Goal: Task Accomplishment & Management: Use online tool/utility

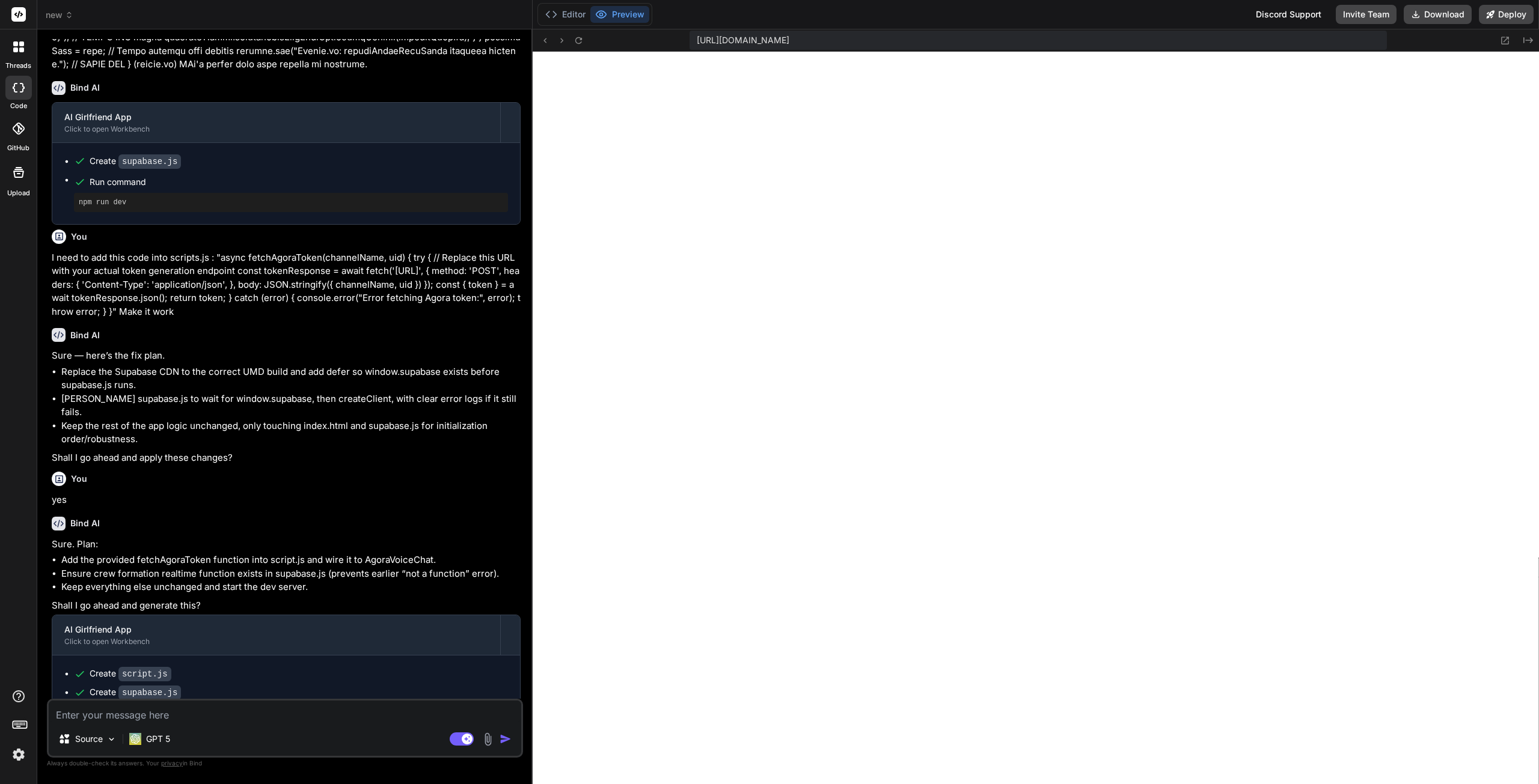
scroll to position [491, 0]
click at [564, 13] on button "Editor" at bounding box center [565, 14] width 50 height 17
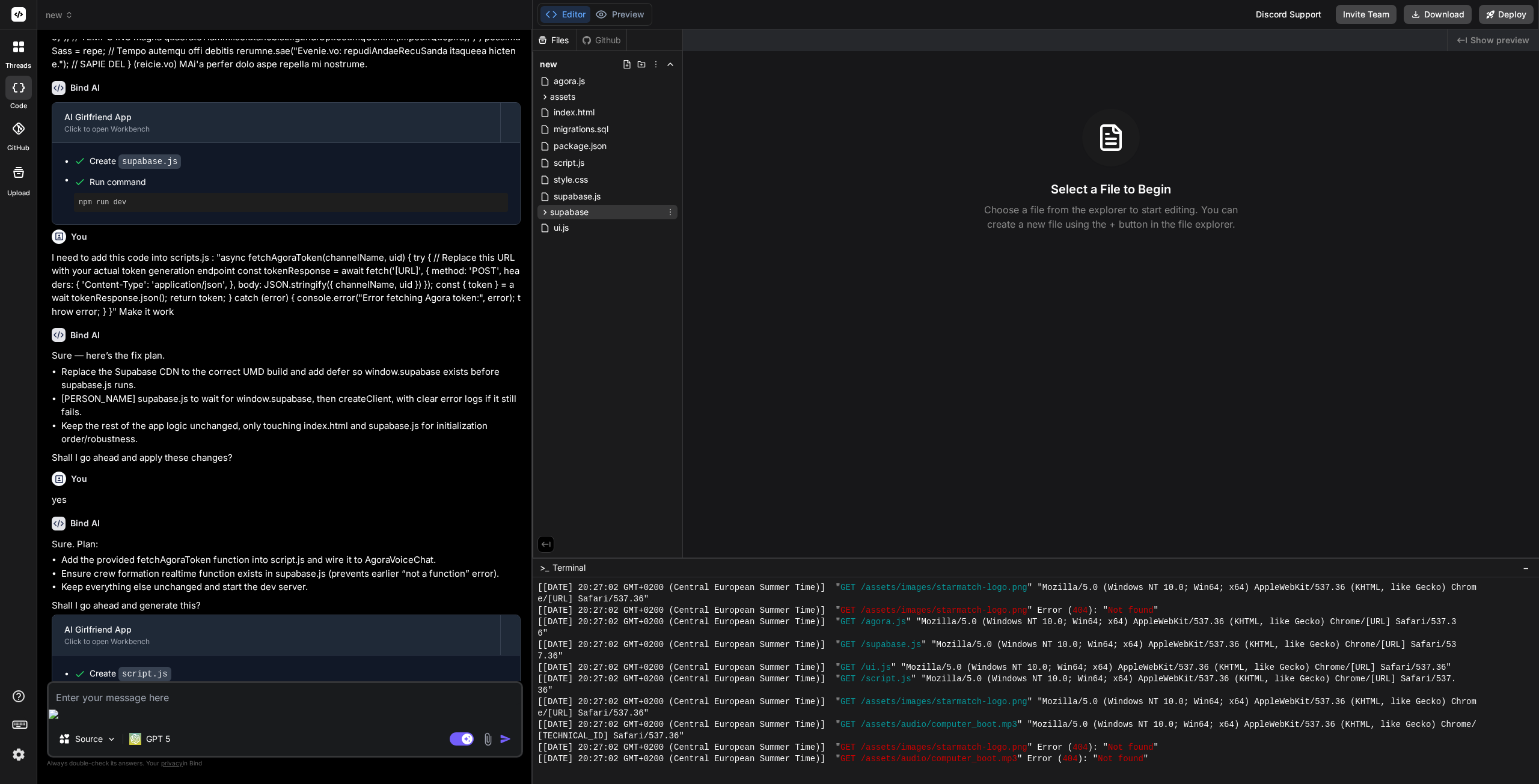
click at [591, 209] on div "supabase" at bounding box center [607, 213] width 140 height 14
click at [581, 197] on span "supabase.js" at bounding box center [577, 196] width 49 height 14
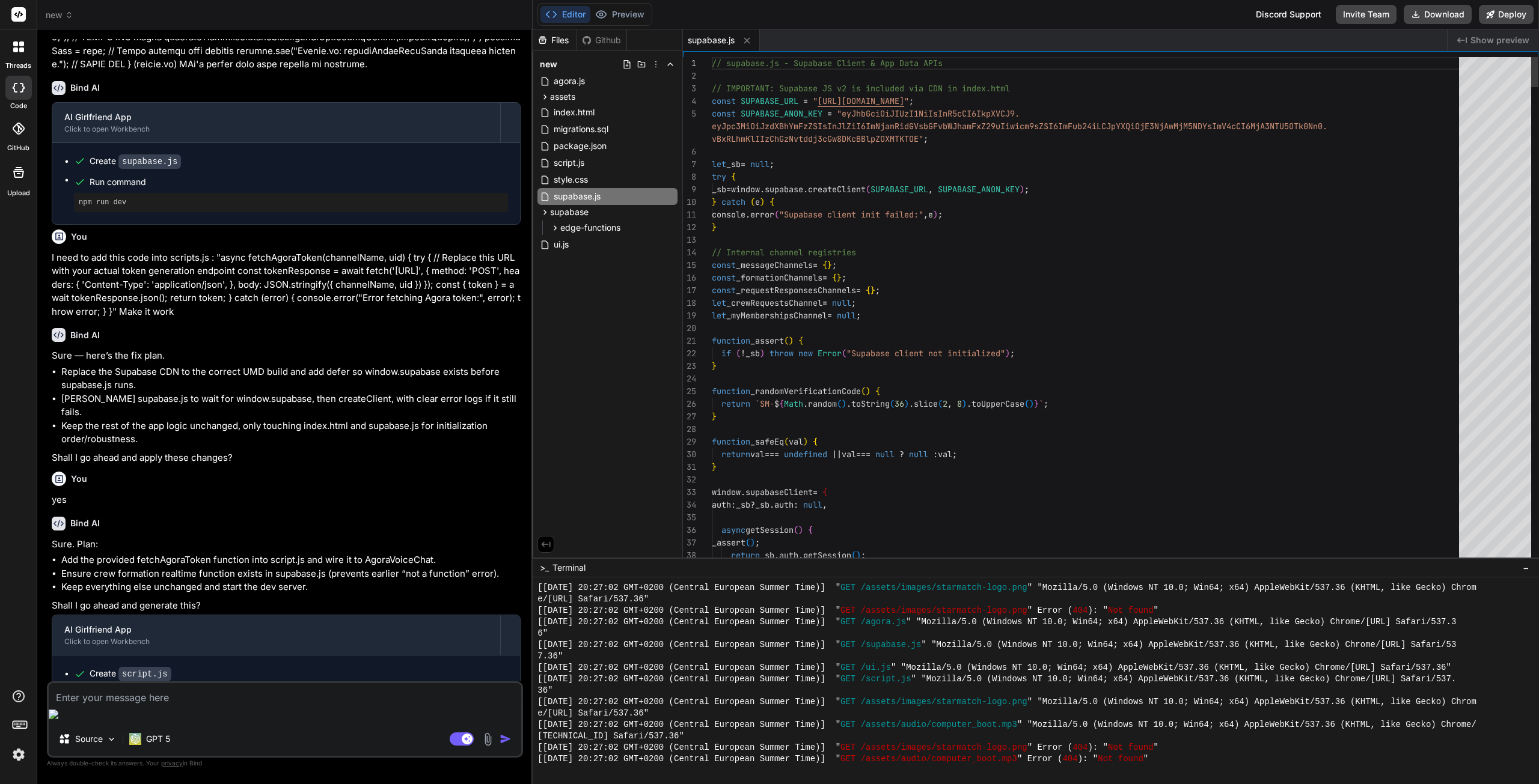
type textarea "x"
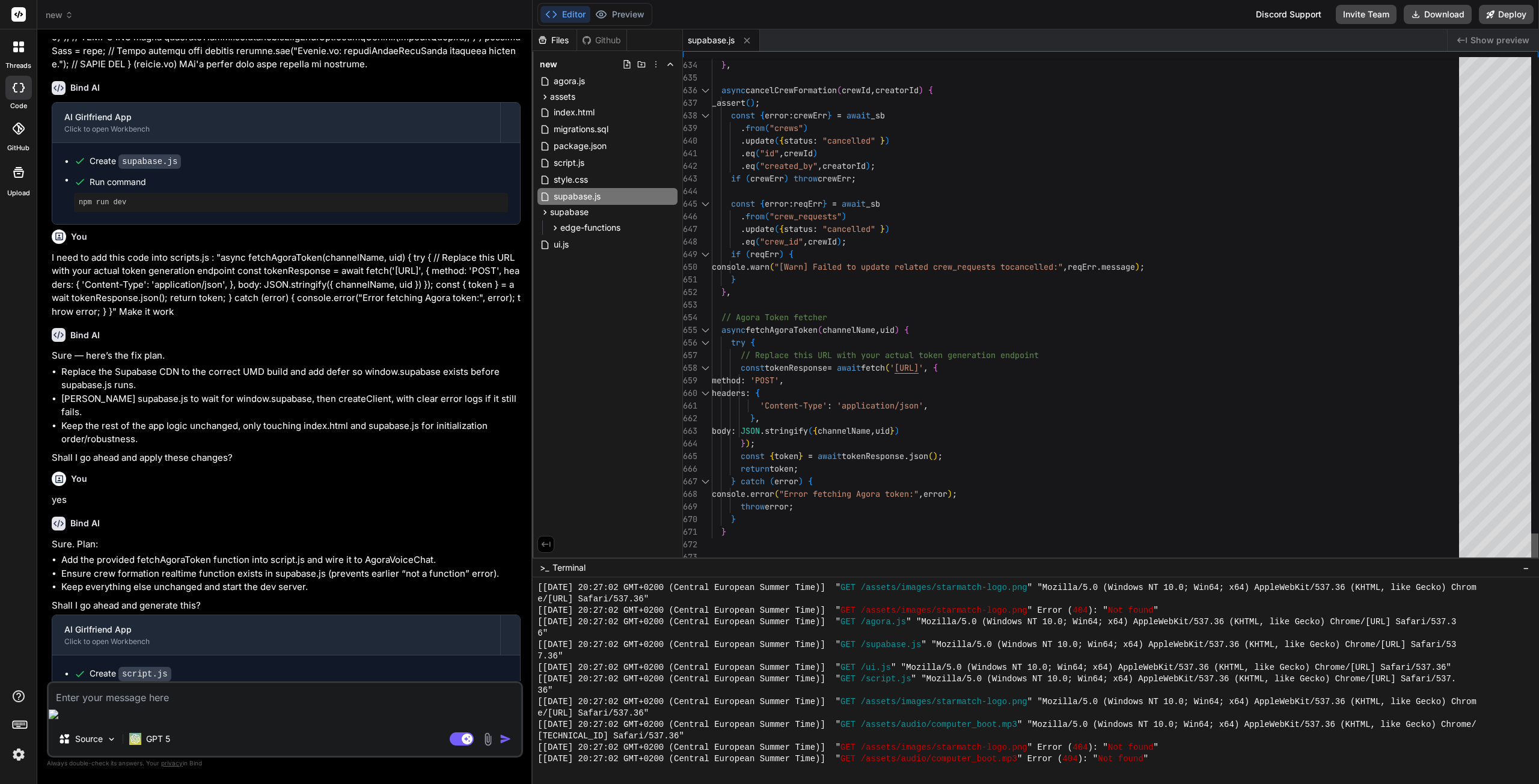
click at [1539, 563] on div at bounding box center [1535, 548] width 7 height 30
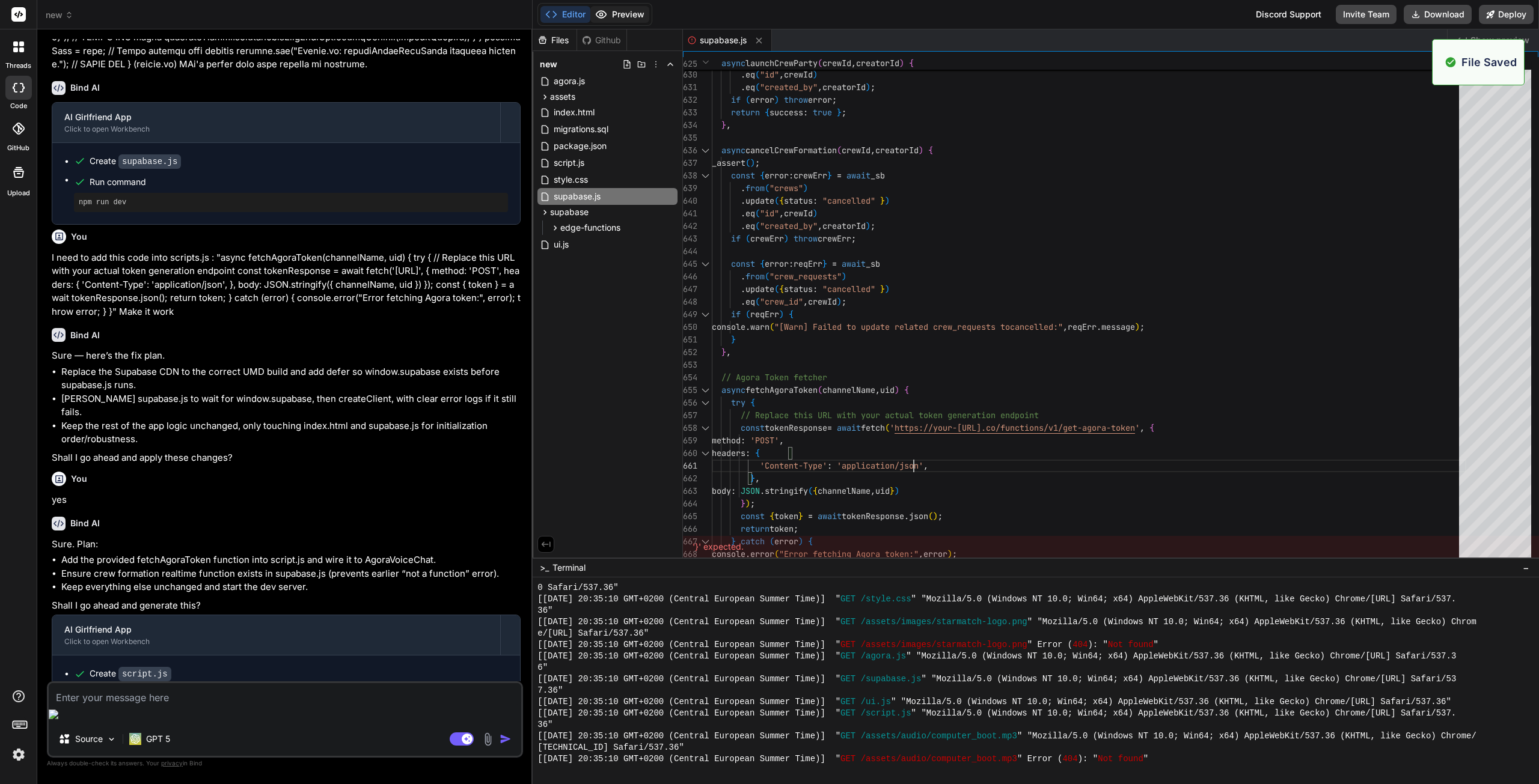
click at [621, 21] on button "Preview" at bounding box center [620, 14] width 59 height 17
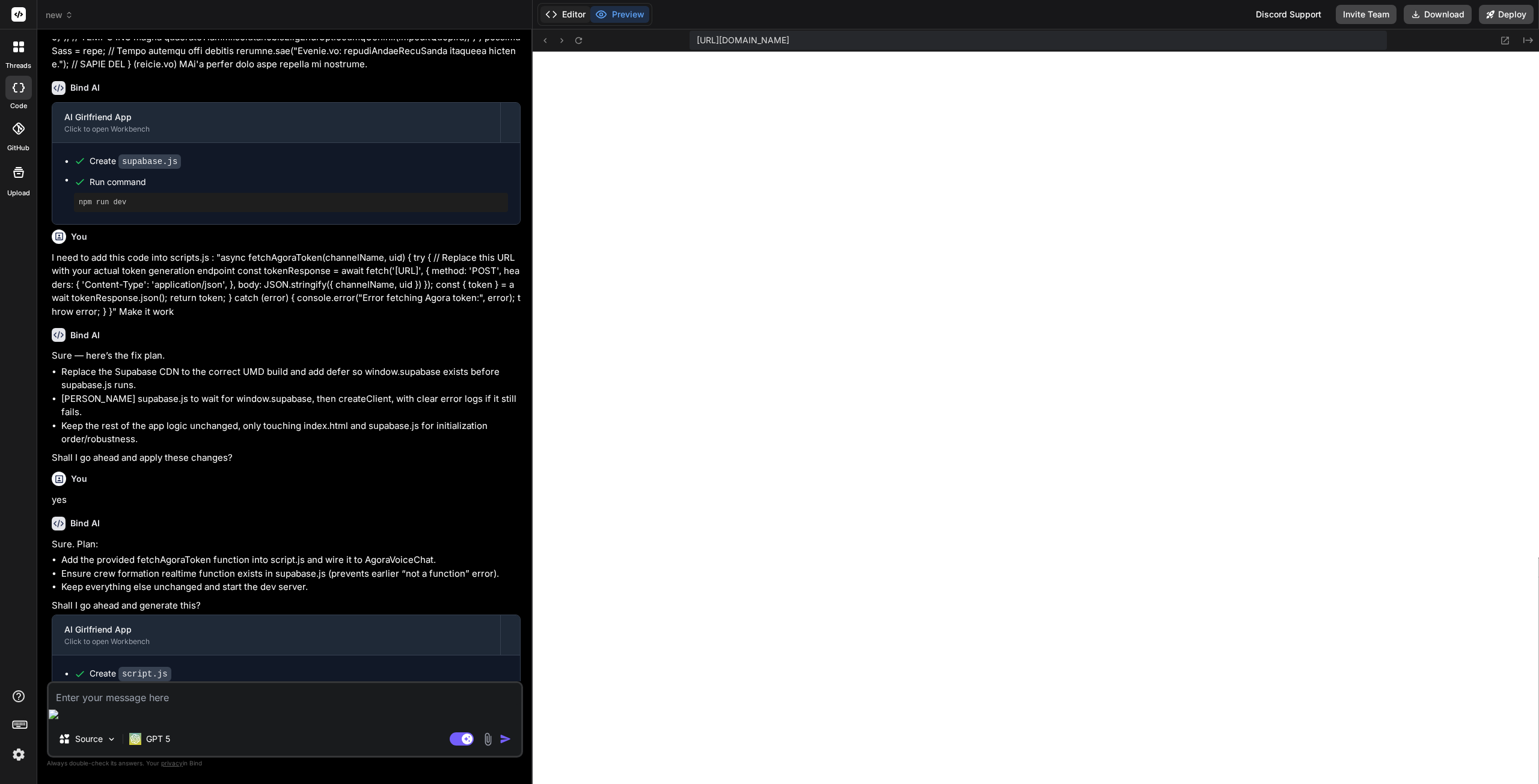
click at [569, 13] on button "Editor" at bounding box center [565, 14] width 50 height 17
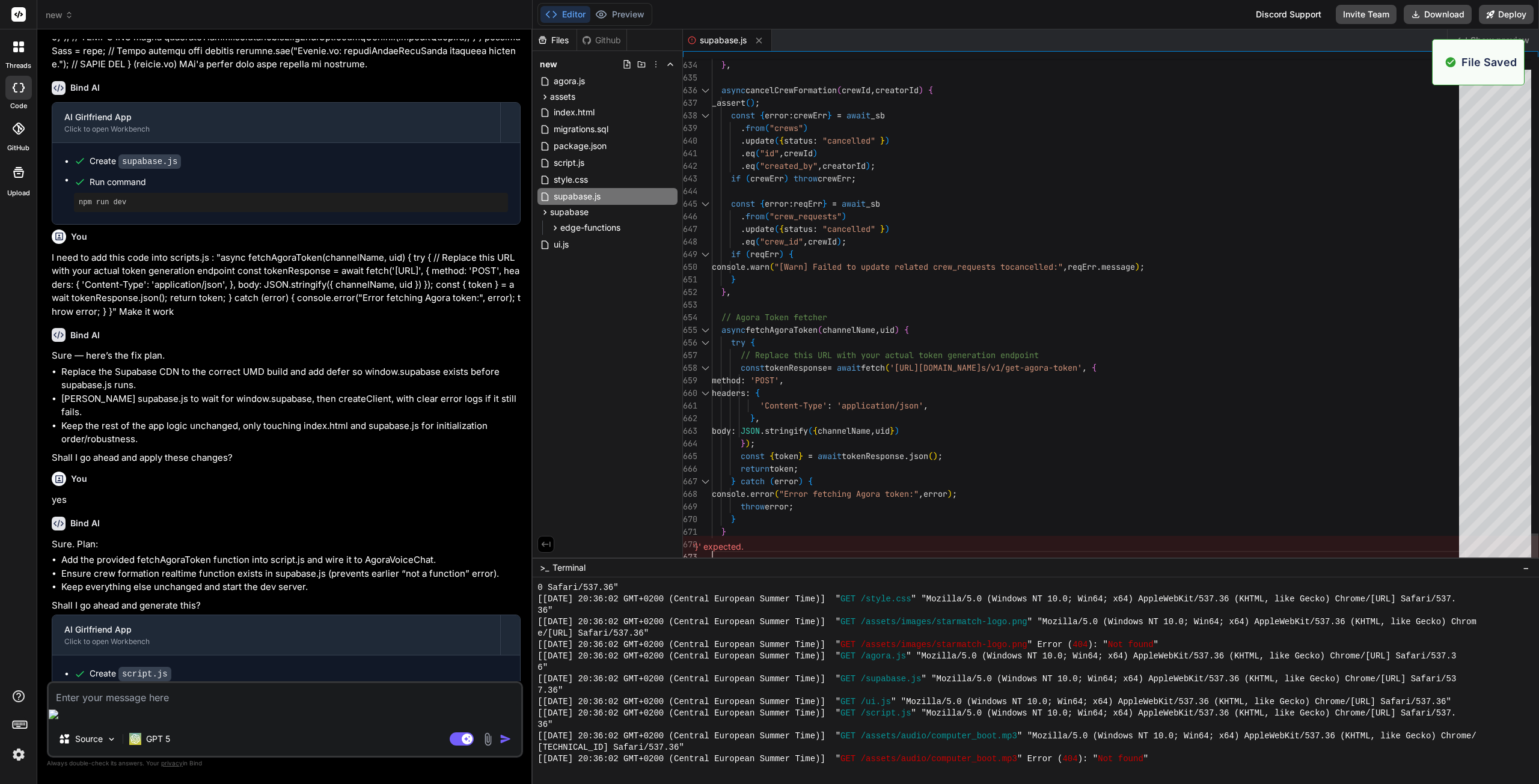
scroll to position [879, 0]
click at [639, 14] on button "Preview" at bounding box center [620, 14] width 59 height 17
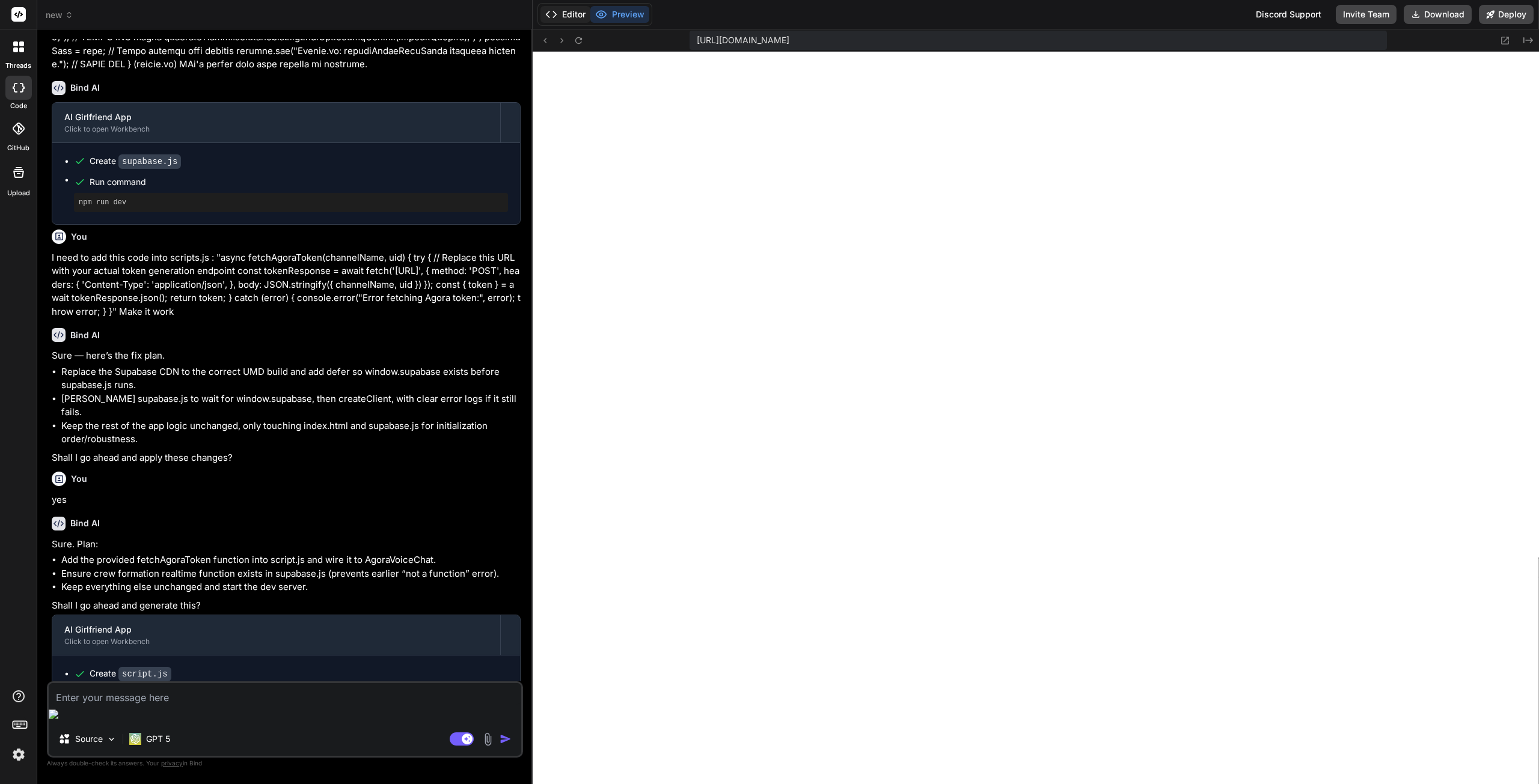
click at [573, 17] on button "Editor" at bounding box center [565, 14] width 50 height 17
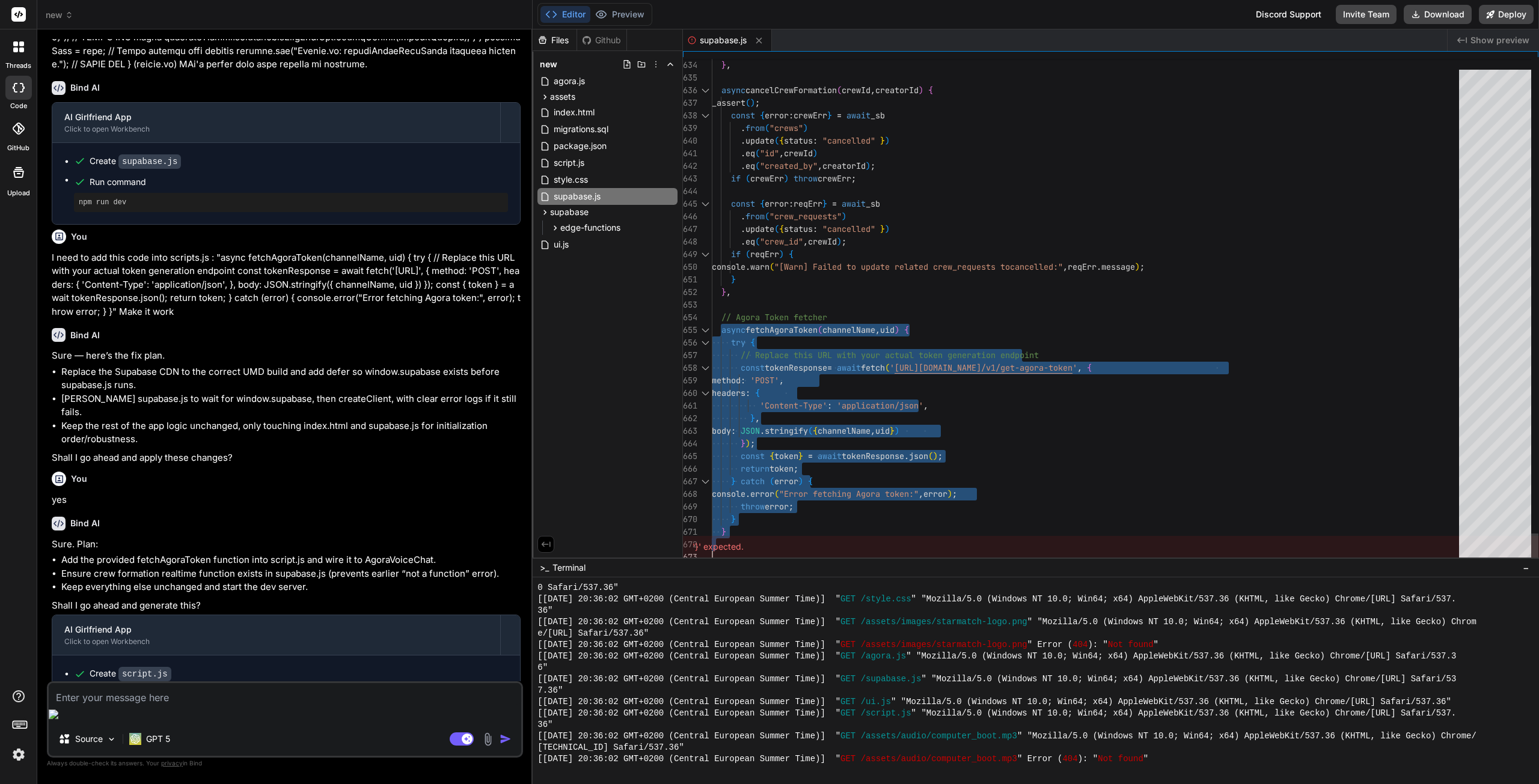
drag, startPoint x: 721, startPoint y: 327, endPoint x: 814, endPoint y: 724, distance: 407.7
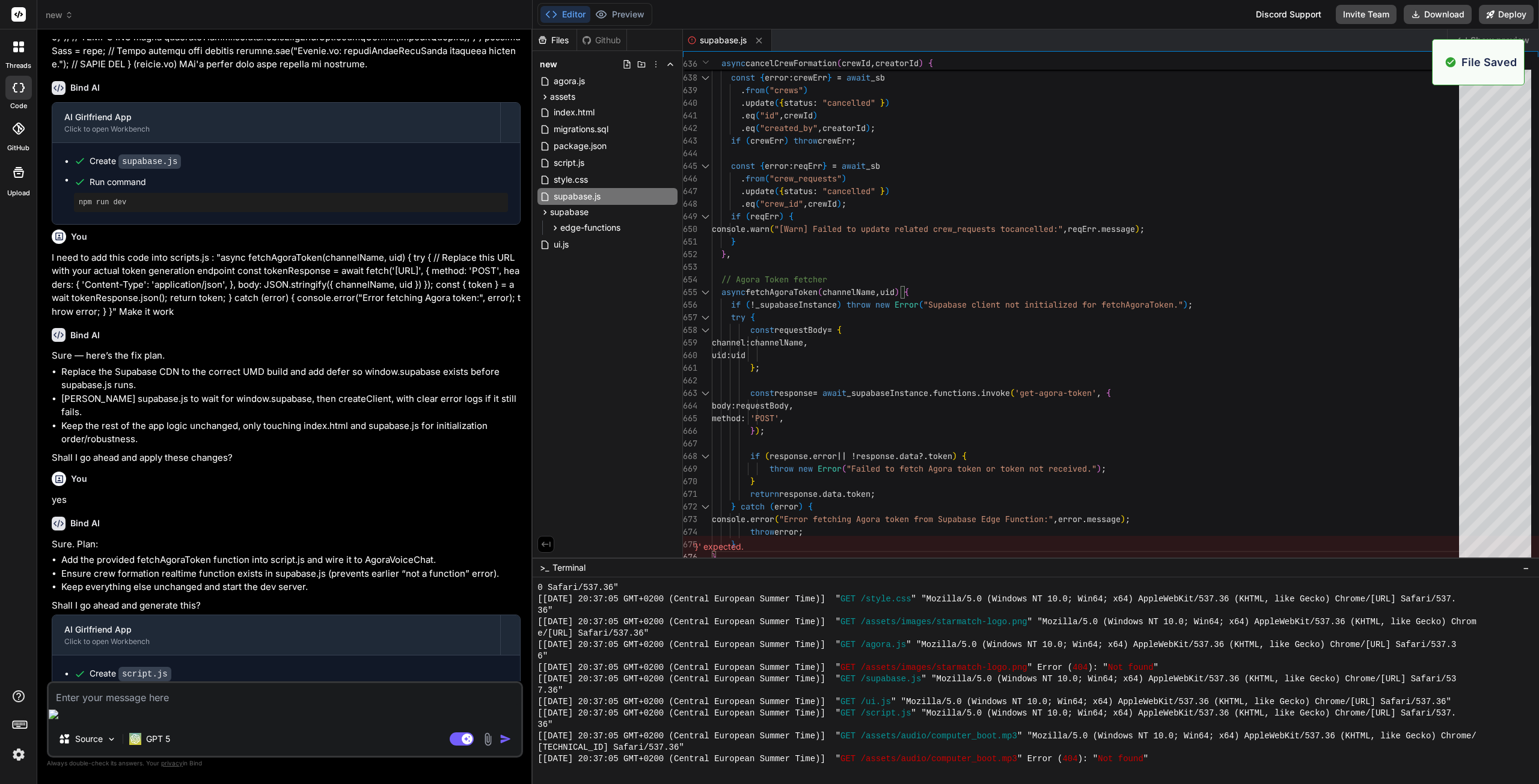
scroll to position [1073, 0]
click at [605, 14] on icon at bounding box center [601, 14] width 12 height 12
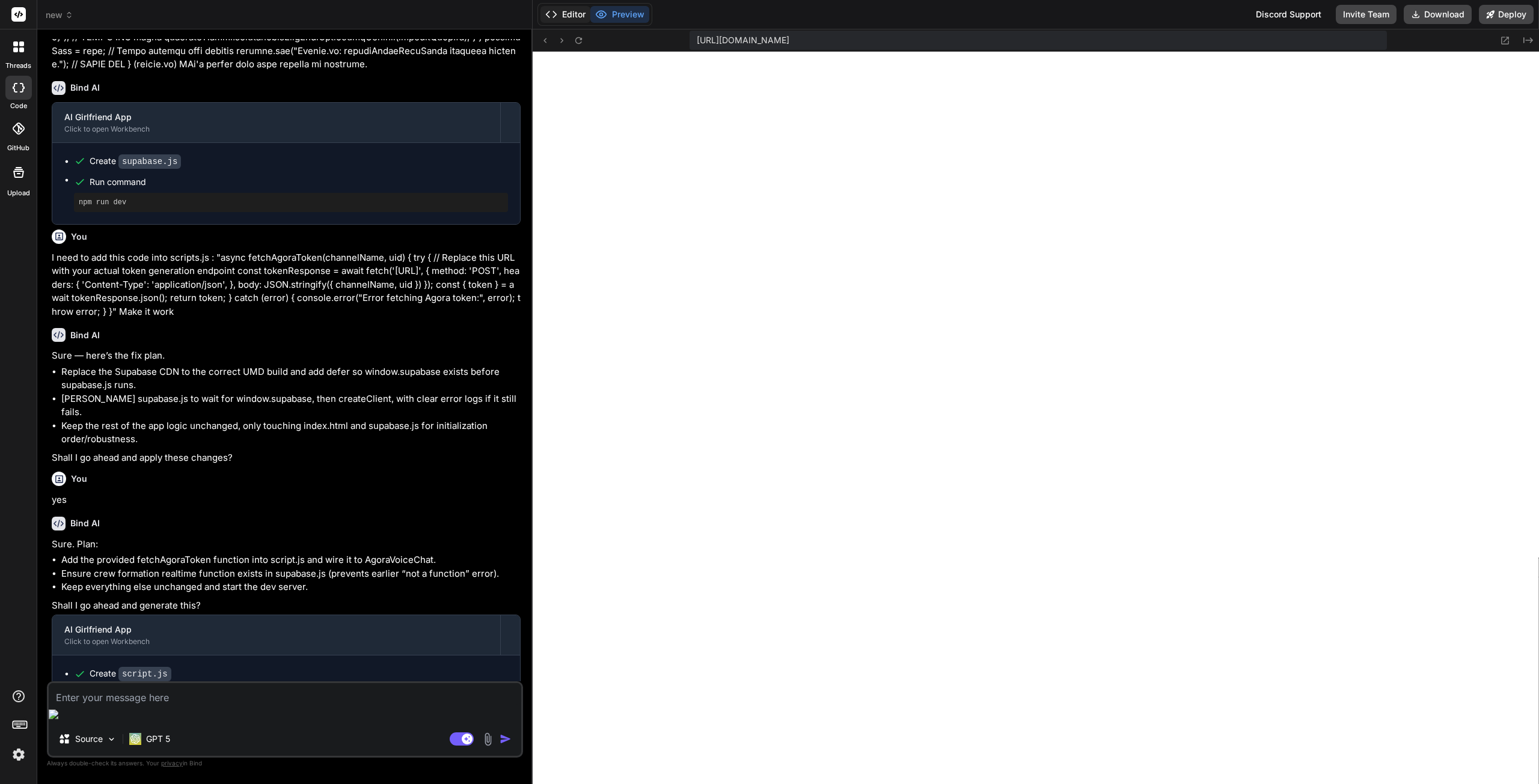
click at [574, 17] on button "Editor" at bounding box center [565, 14] width 50 height 17
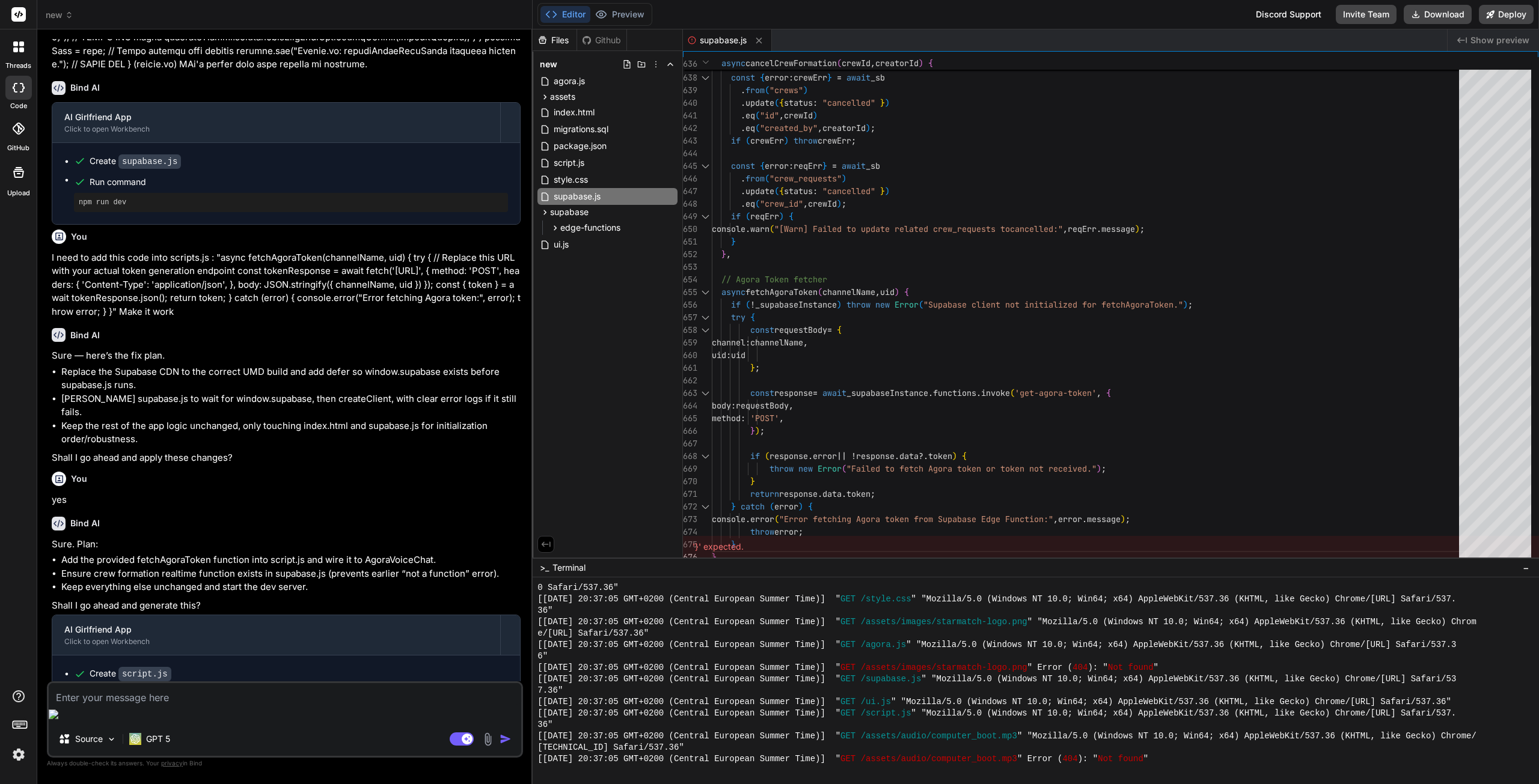
click at [49, 17] on span "new" at bounding box center [60, 14] width 28 height 12
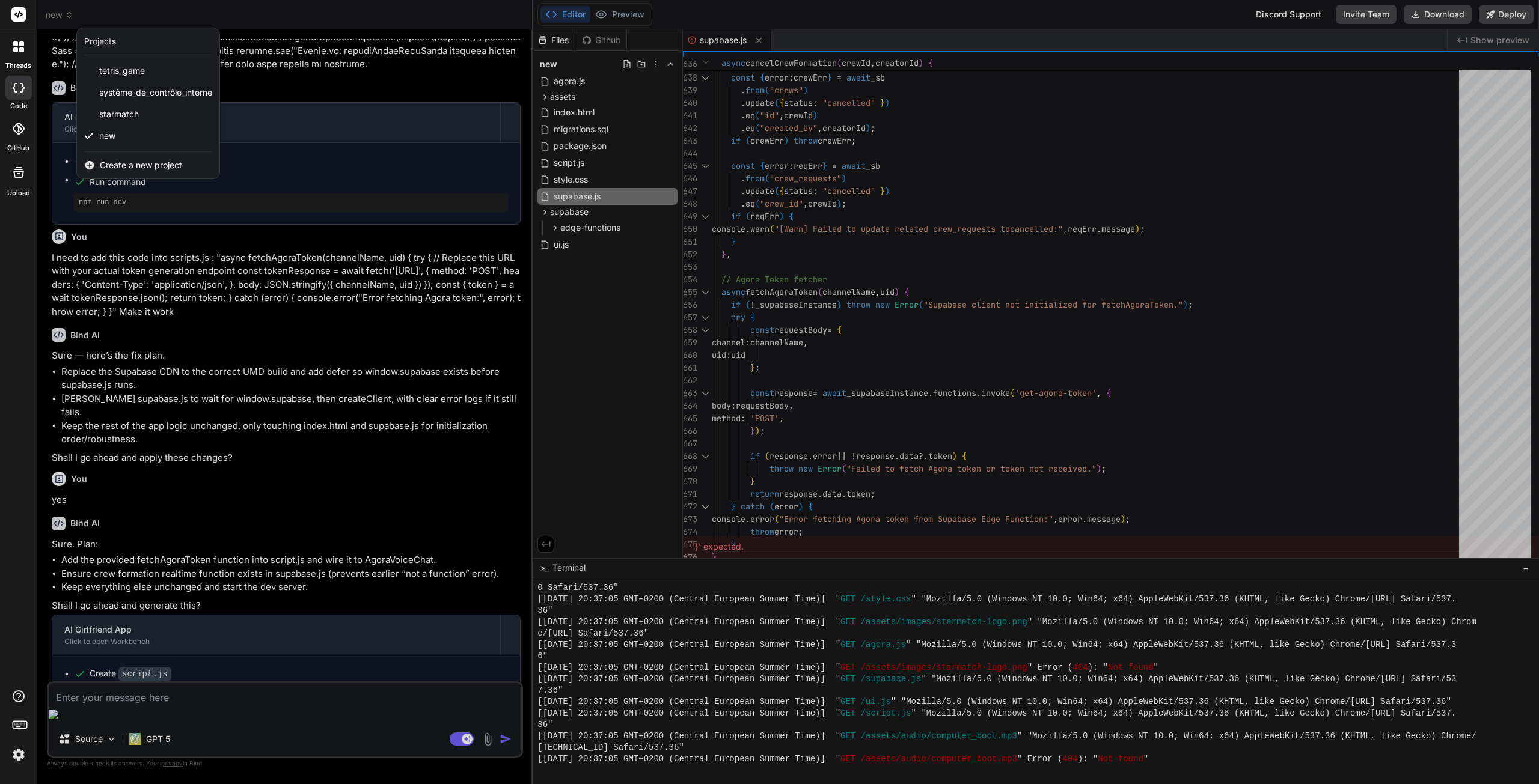
click at [52, 17] on div at bounding box center [769, 392] width 1539 height 784
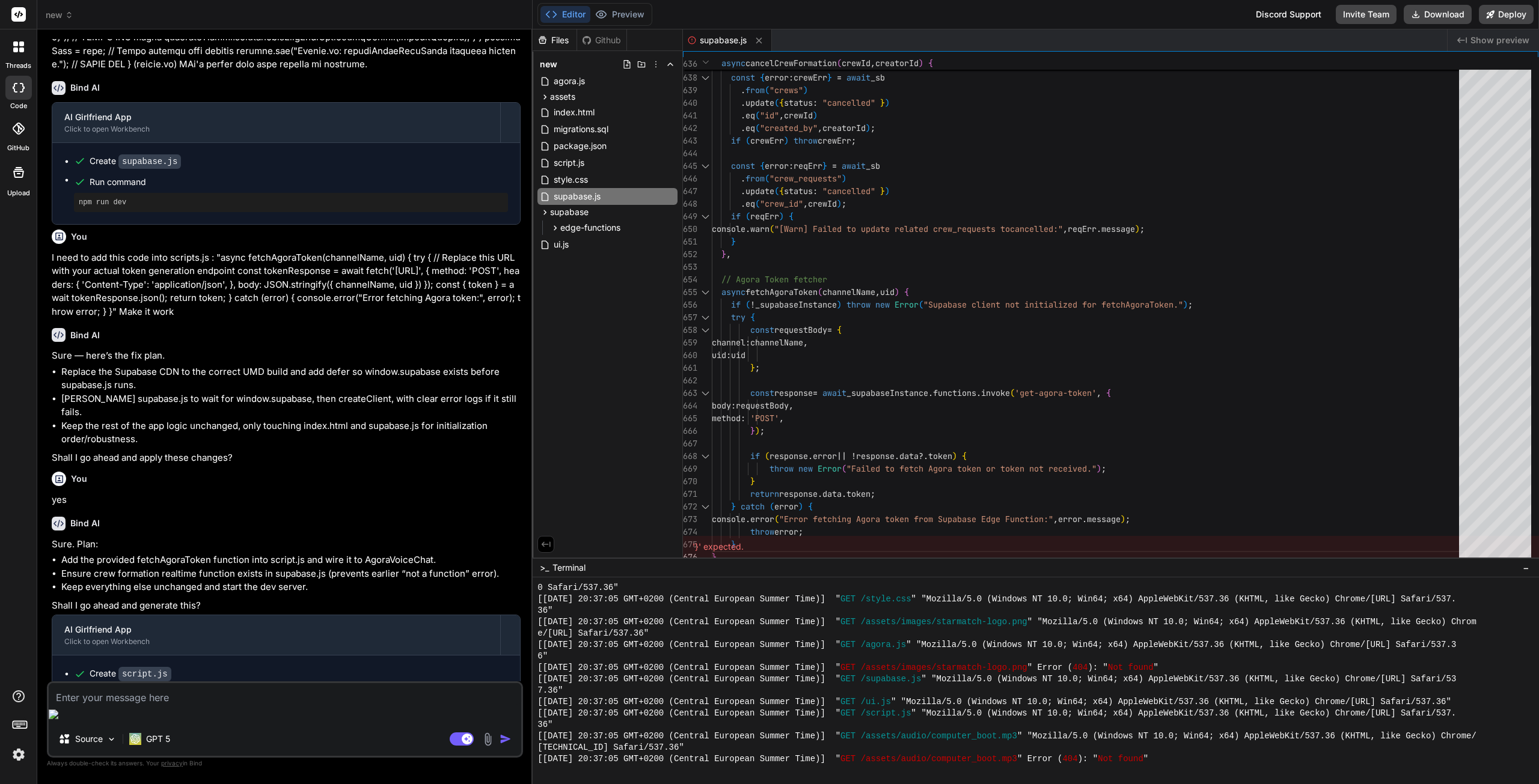
click at [382, 328] on div "Bind AI" at bounding box center [286, 335] width 469 height 14
click at [562, 14] on button "Editor" at bounding box center [565, 14] width 50 height 17
click at [568, 246] on span "ui.js" at bounding box center [561, 244] width 17 height 14
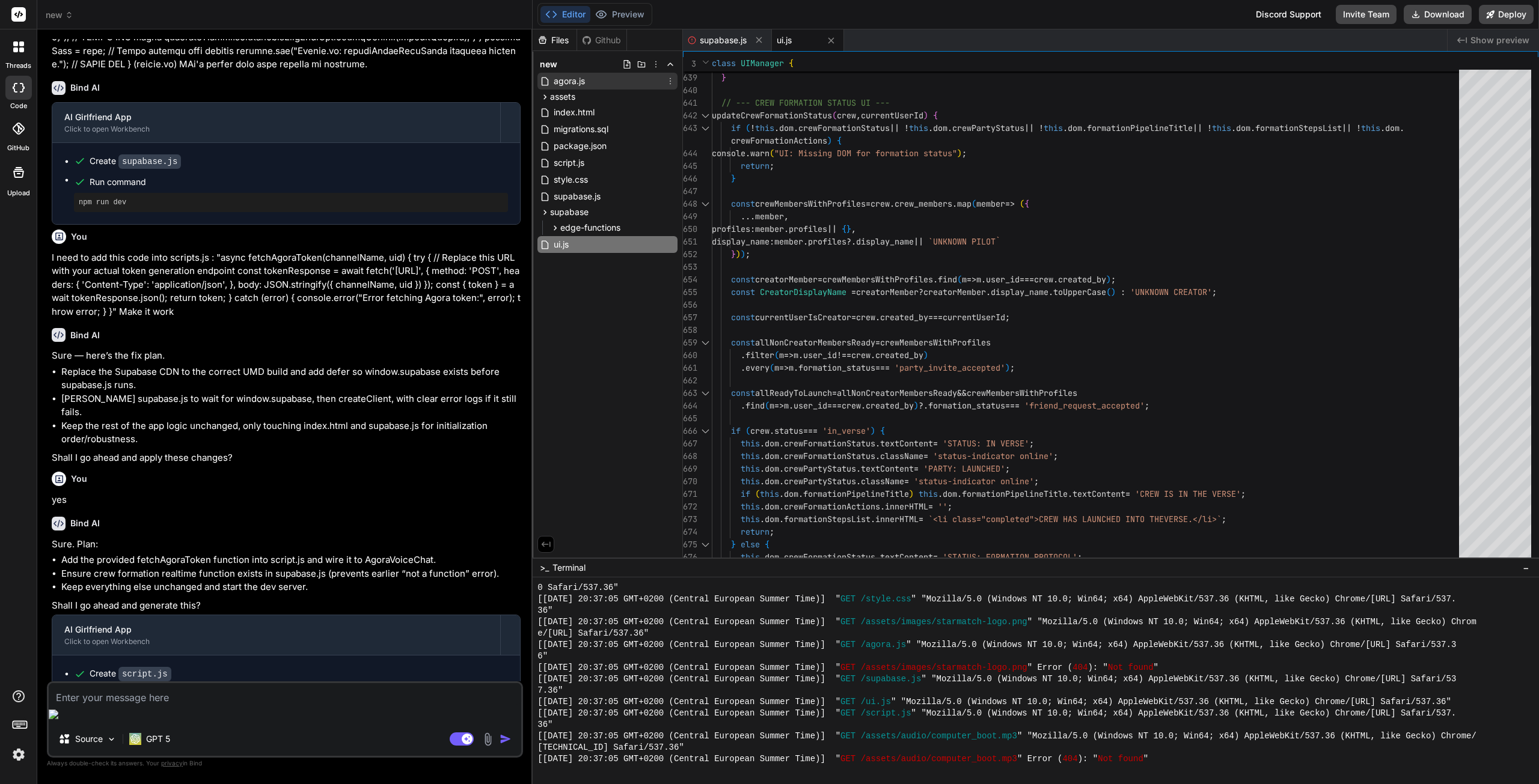
click at [584, 79] on span "agora.js" at bounding box center [569, 81] width 33 height 14
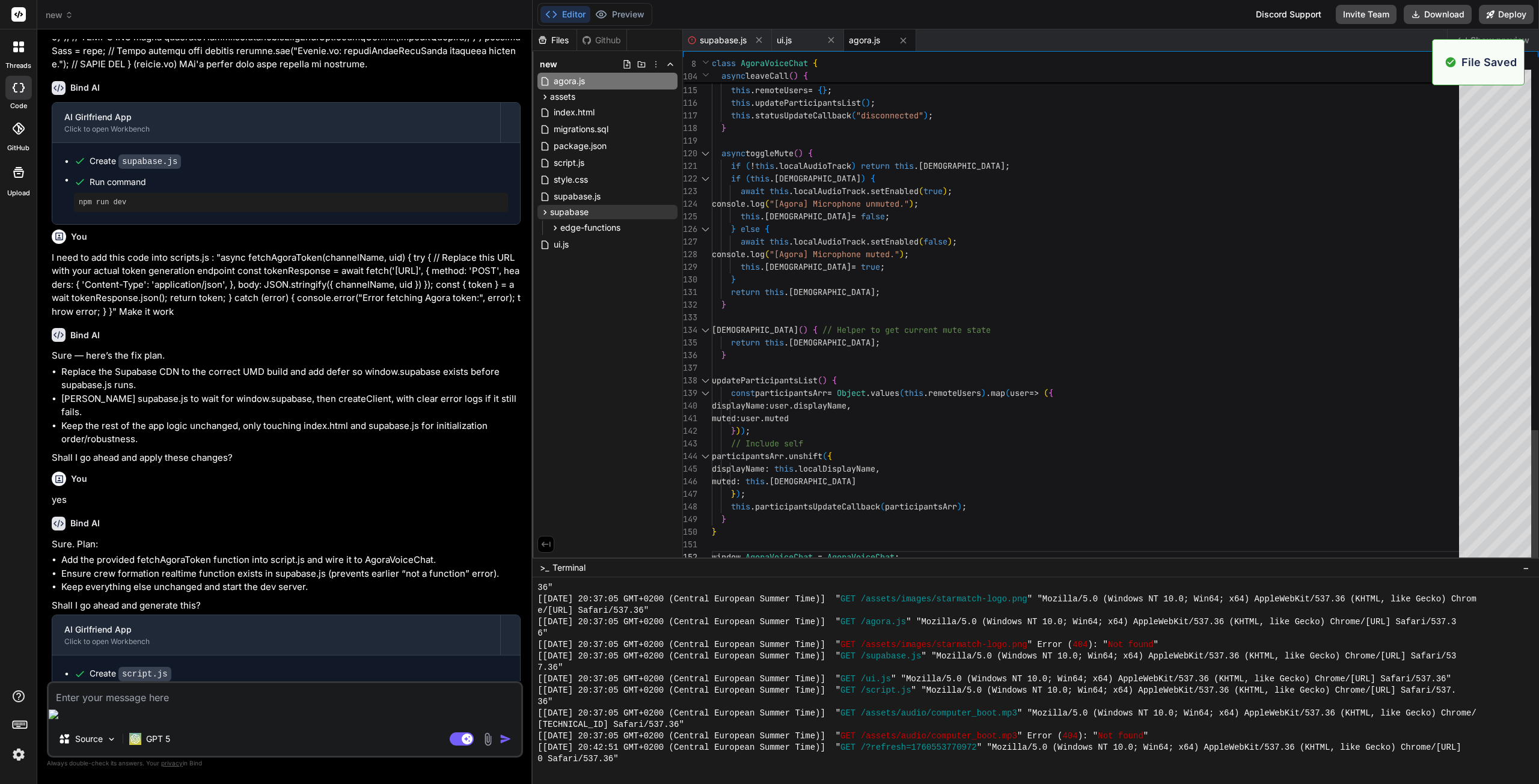
scroll to position [1268, 0]
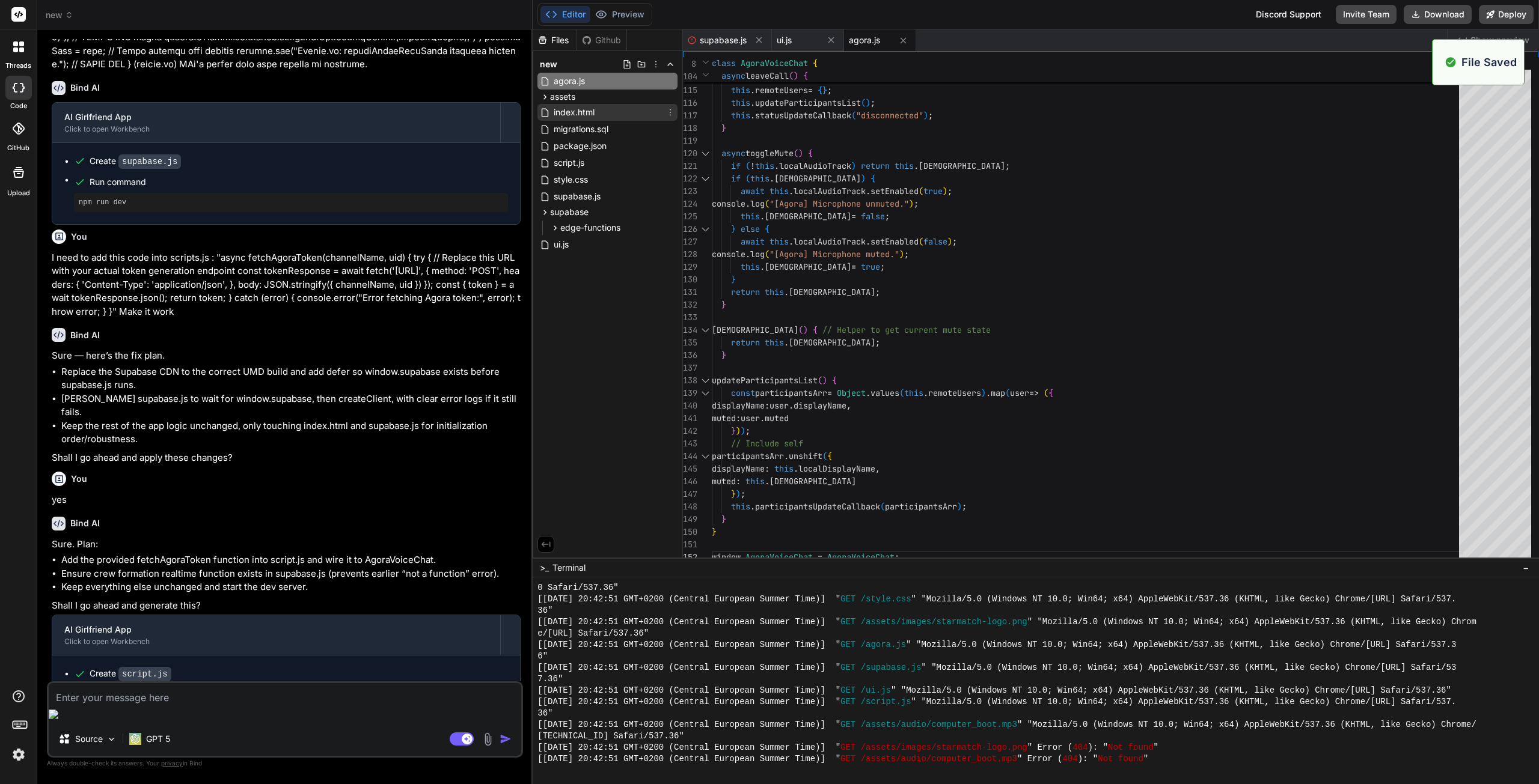
click at [588, 112] on span "index.html" at bounding box center [575, 112] width 43 height 14
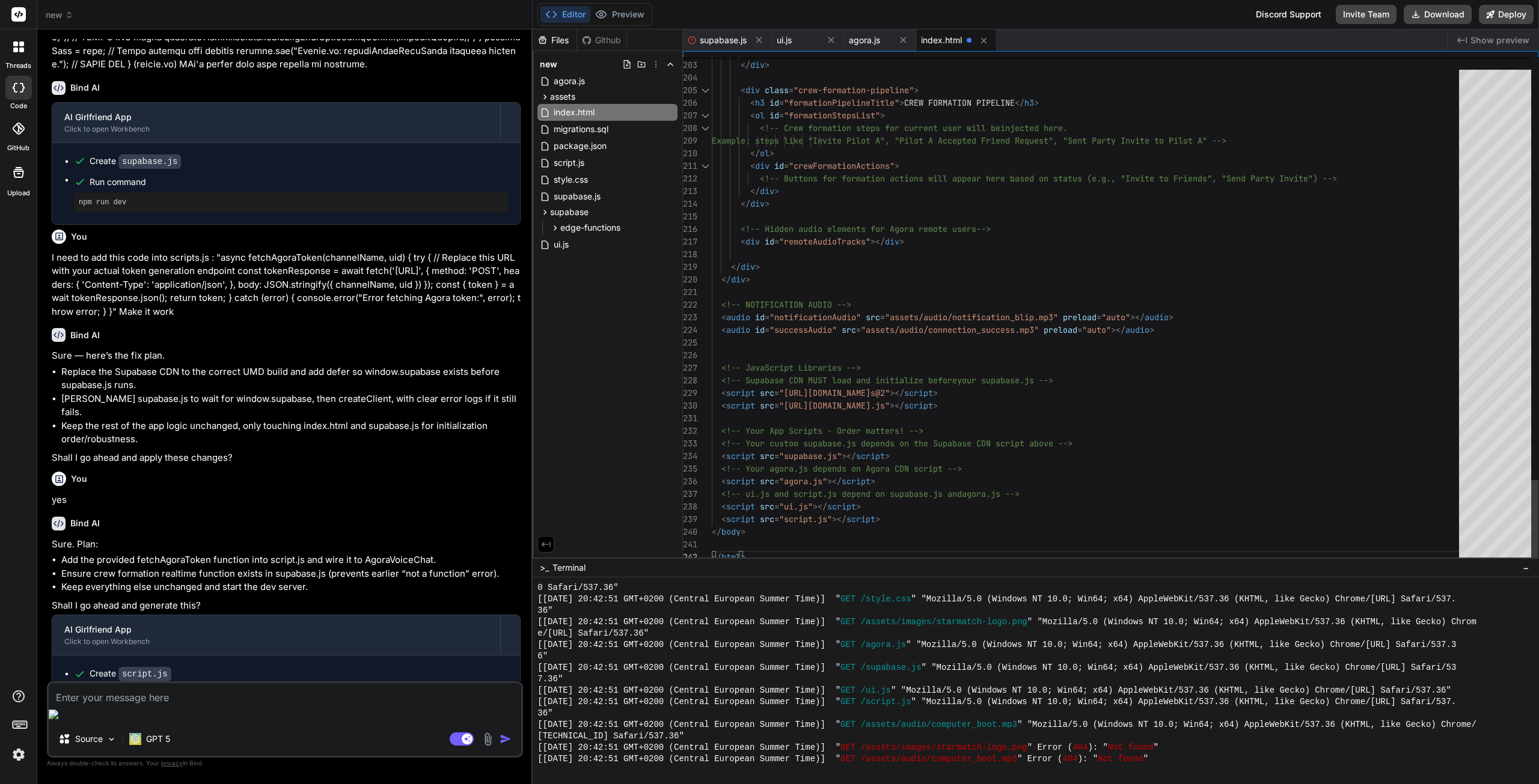
scroll to position [1530, 0]
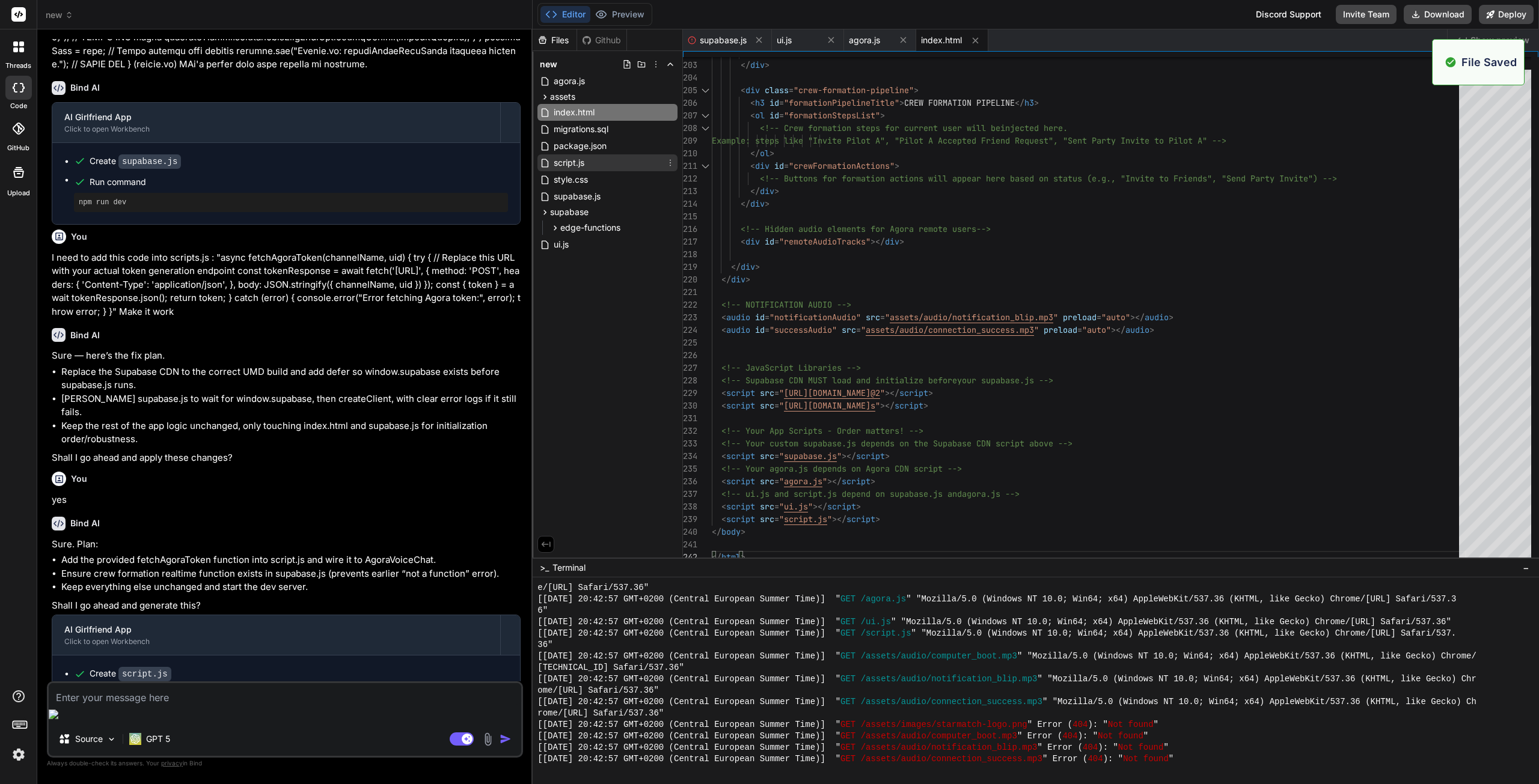
click at [581, 162] on span "script.js" at bounding box center [569, 163] width 33 height 14
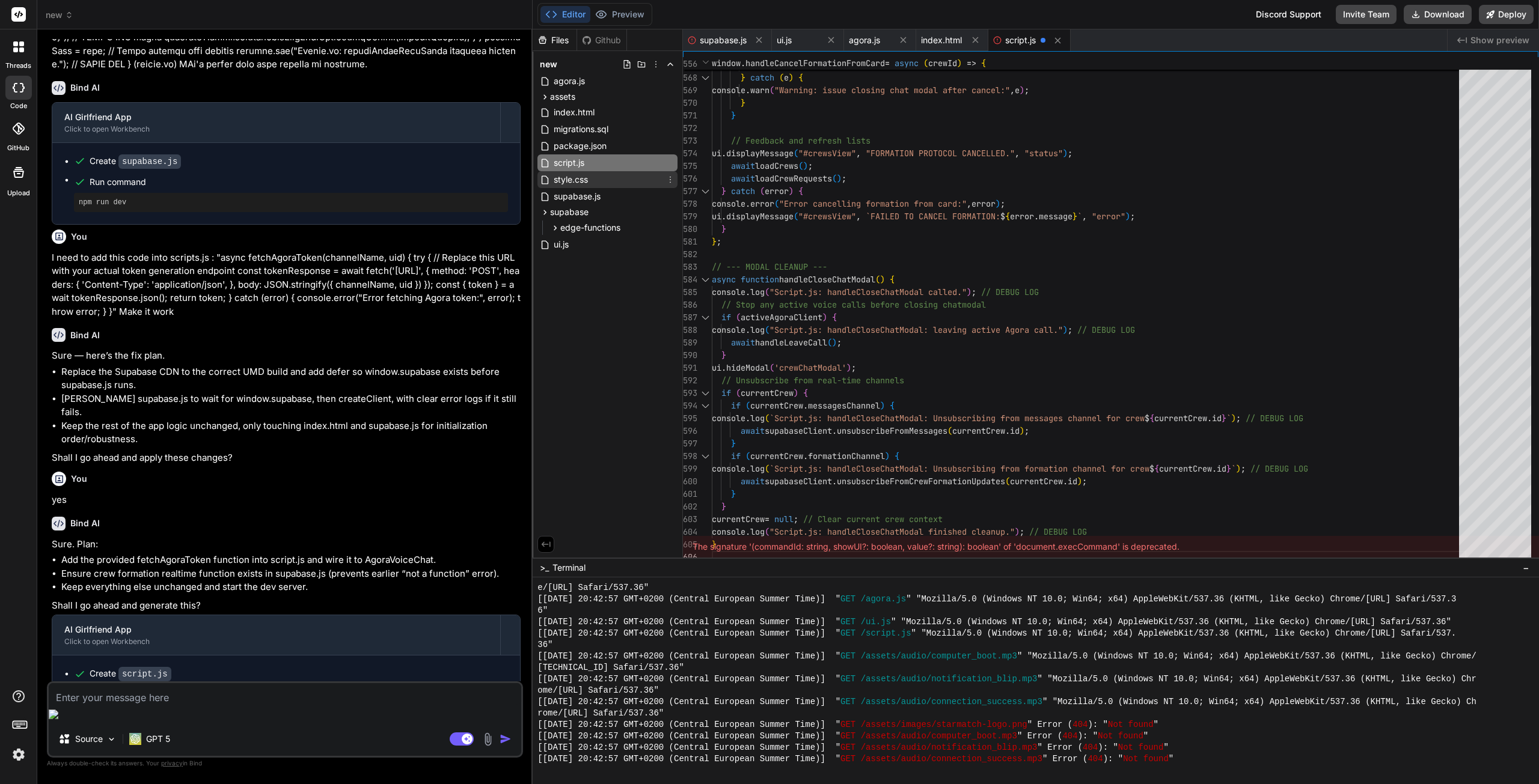
click at [584, 184] on span "style.css" at bounding box center [571, 180] width 37 height 14
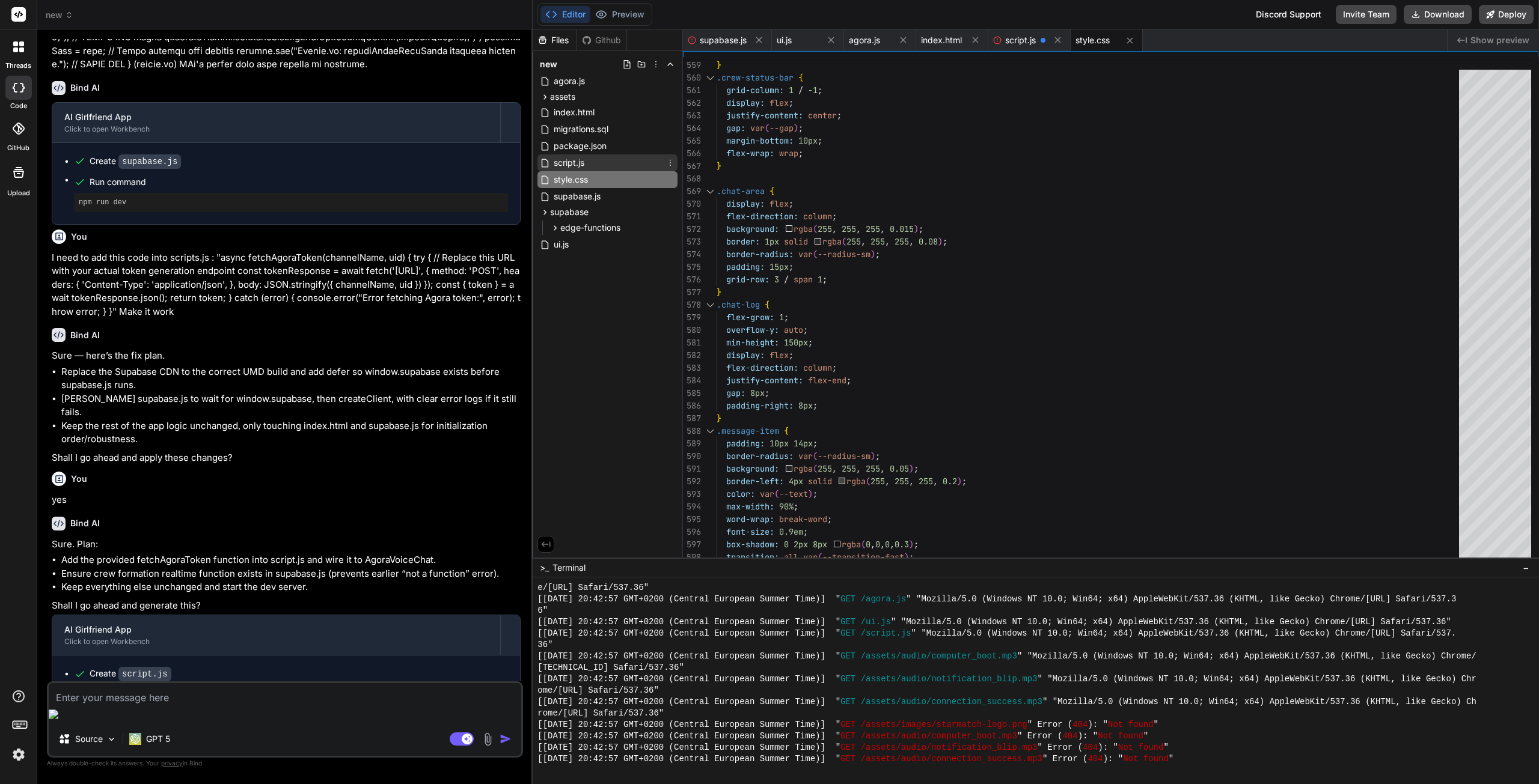
click at [591, 165] on div "script.js" at bounding box center [607, 163] width 140 height 17
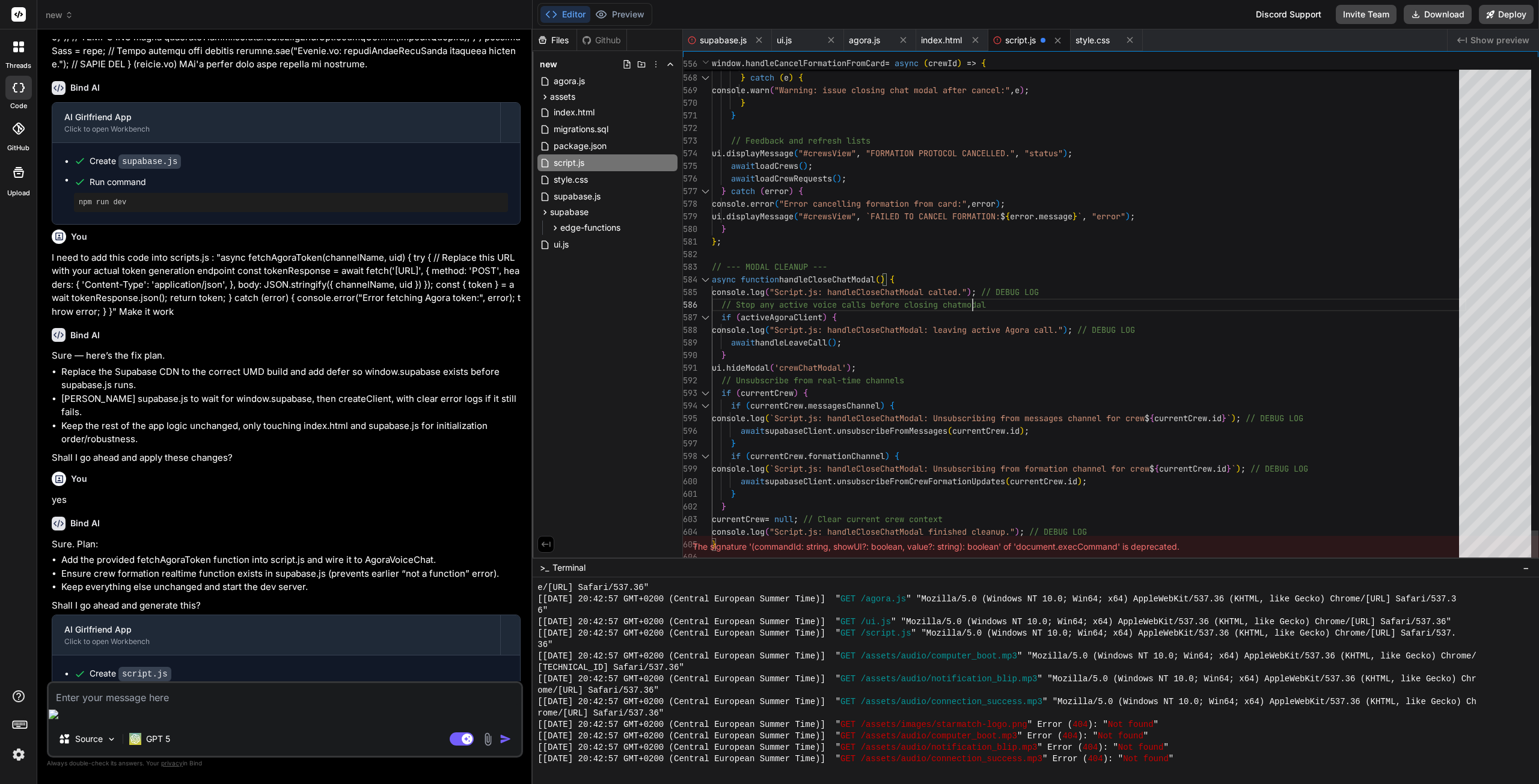
click at [579, 173] on span "style.css" at bounding box center [571, 180] width 37 height 14
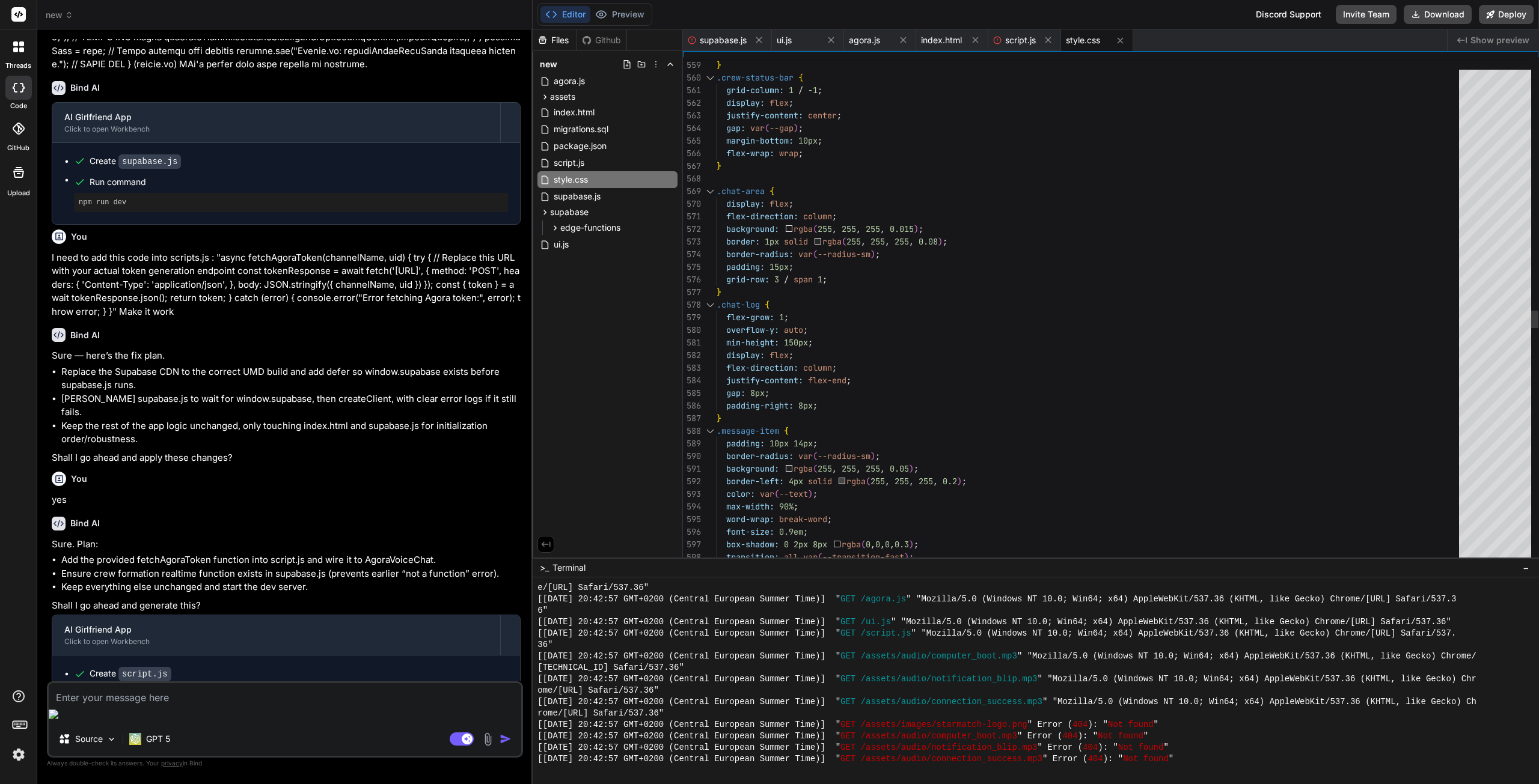
click at [878, 257] on div "color: var ( --accent-2 ) ; } .crew-status-bar { grid-column: 1 / -1 ; display:…" at bounding box center [1091, 58] width 750 height 14361
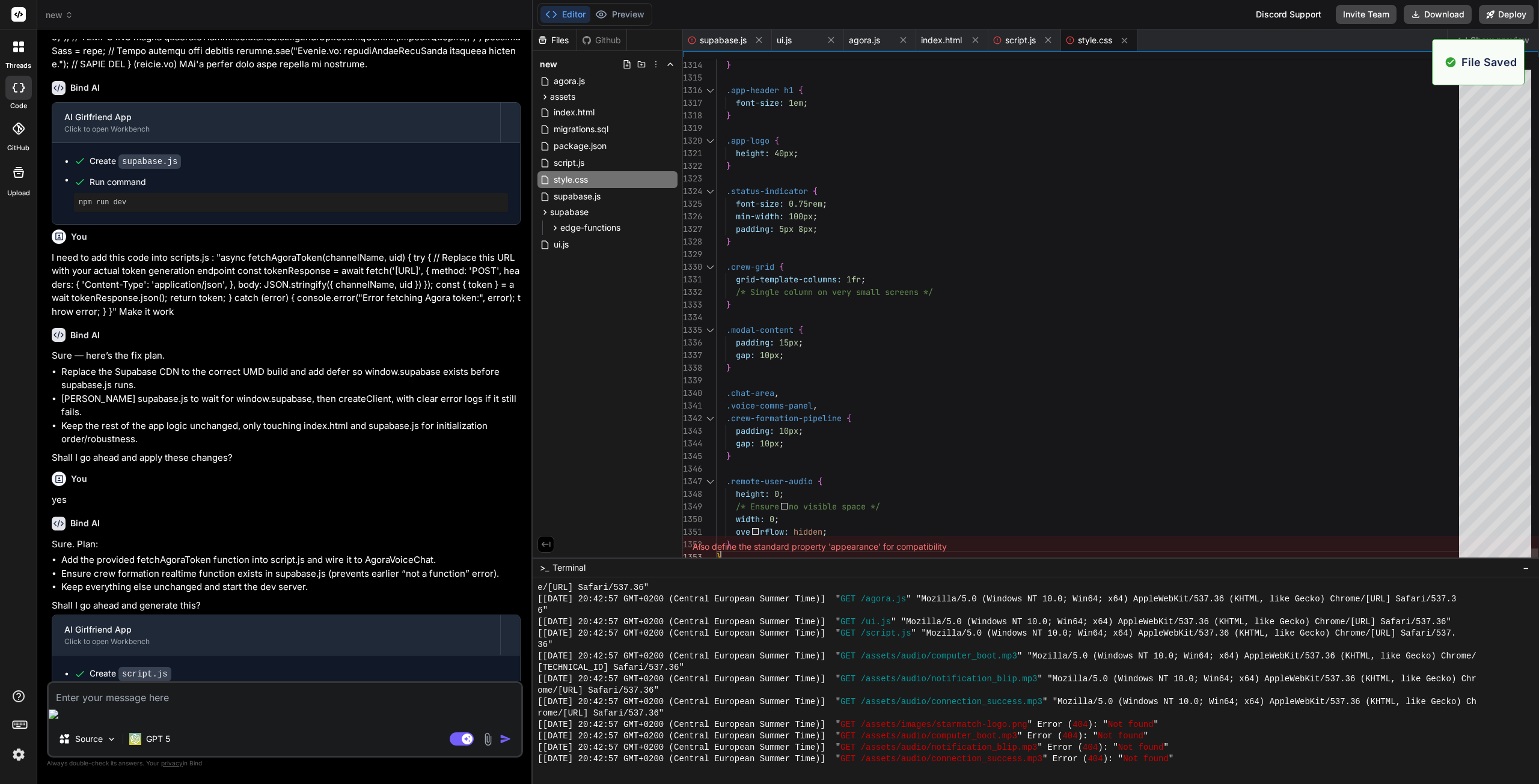
scroll to position [1792, 0]
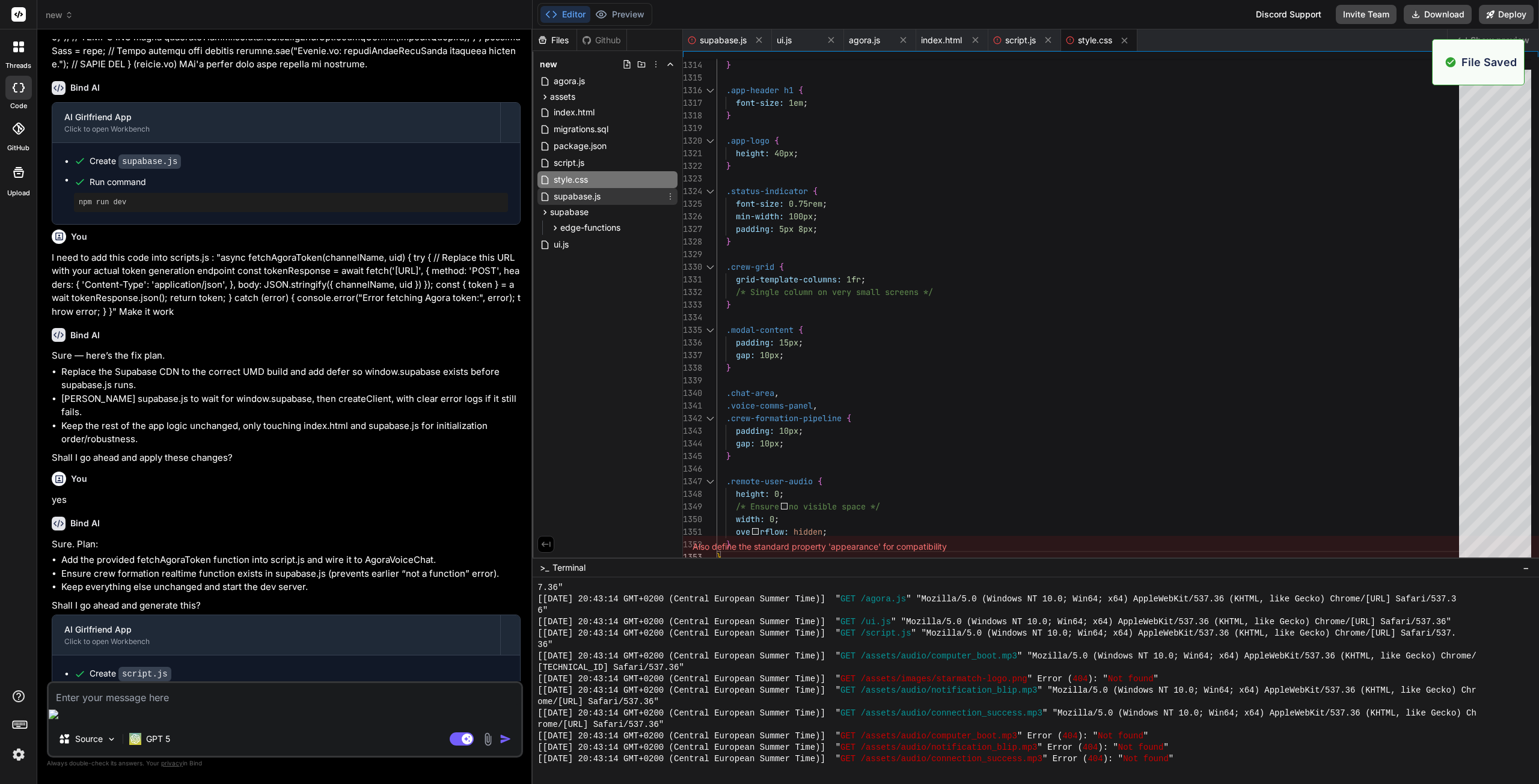
click at [607, 201] on div "supabase.js" at bounding box center [607, 196] width 140 height 17
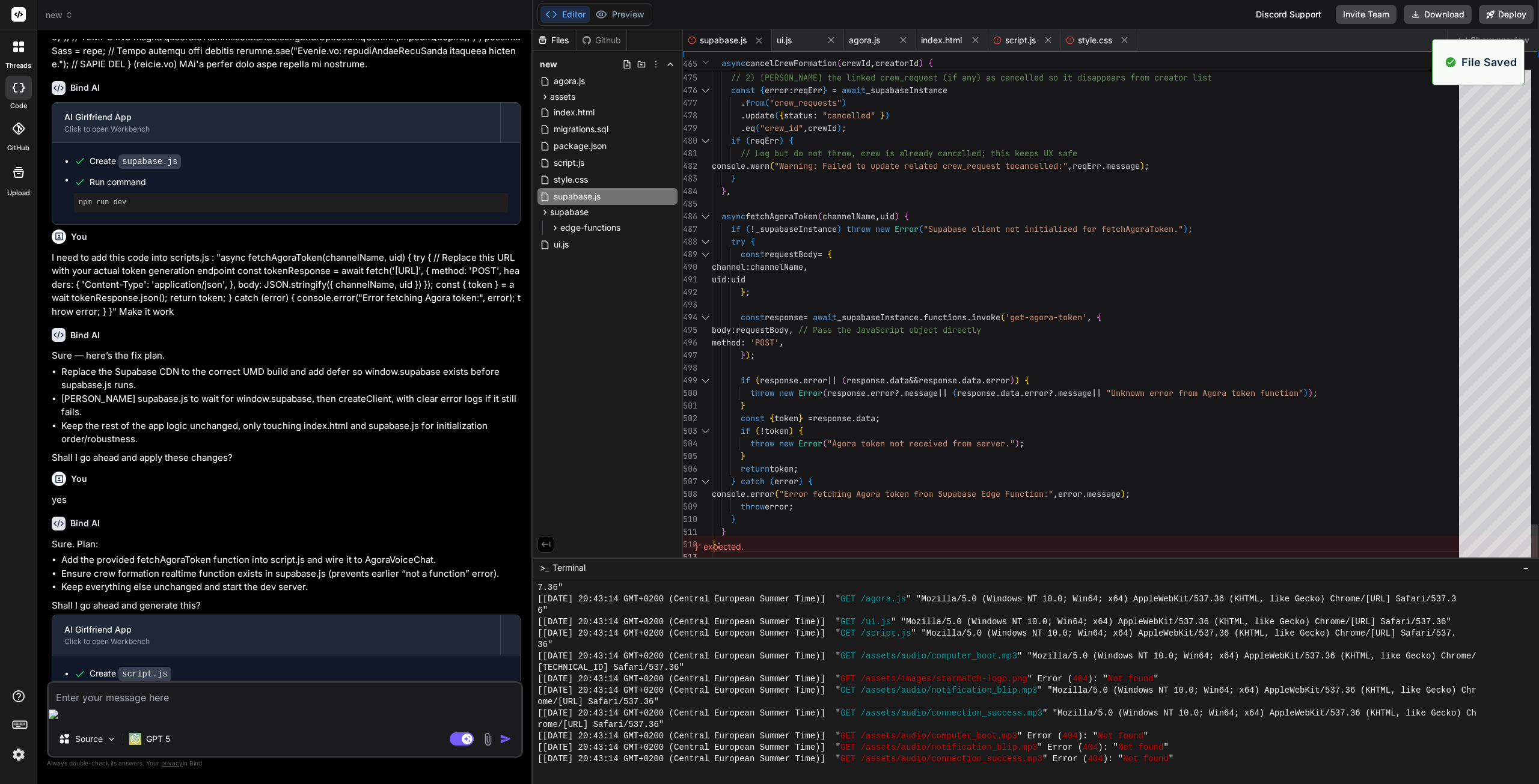
scroll to position [2055, 0]
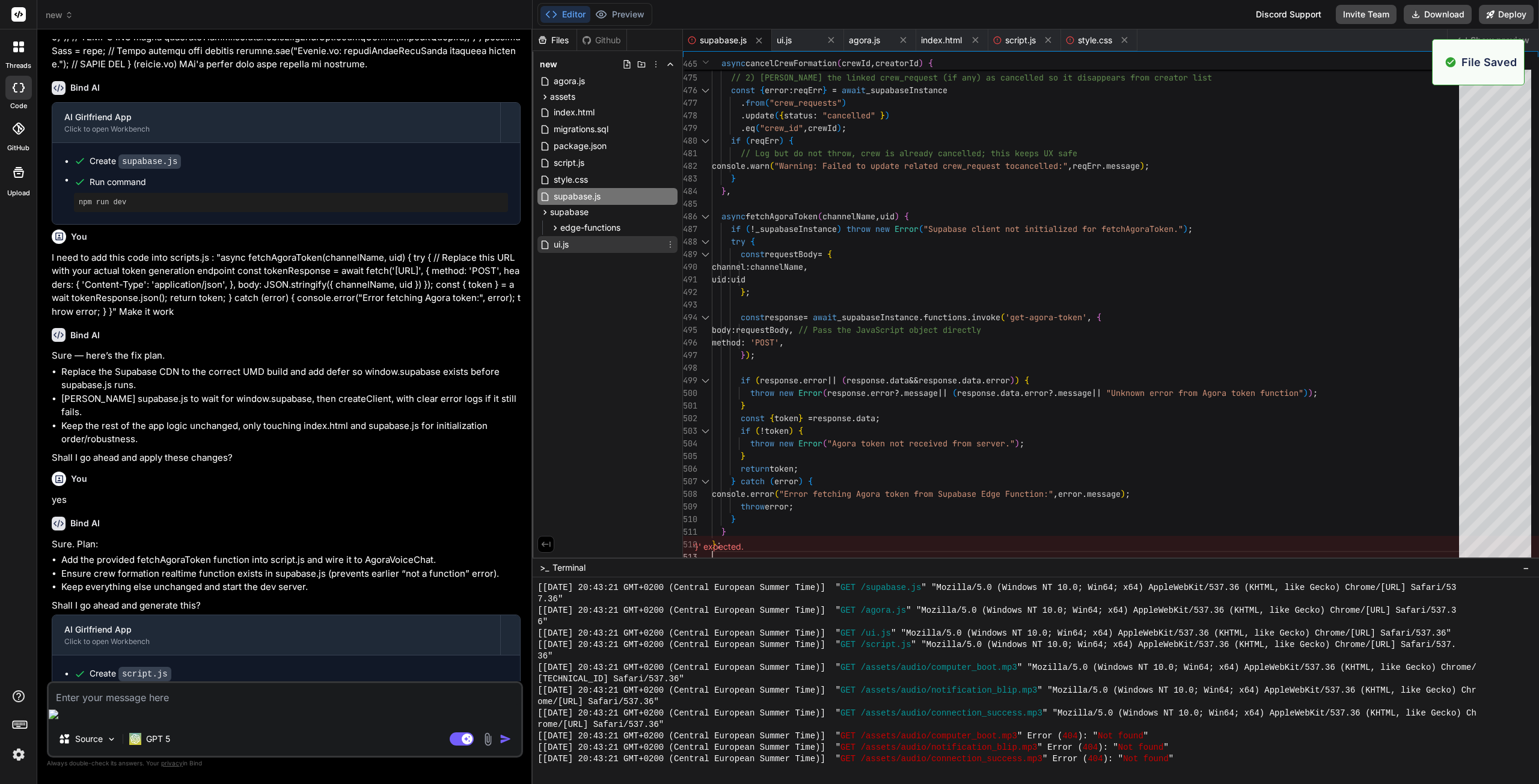
click at [579, 244] on div "ui.js" at bounding box center [607, 244] width 140 height 17
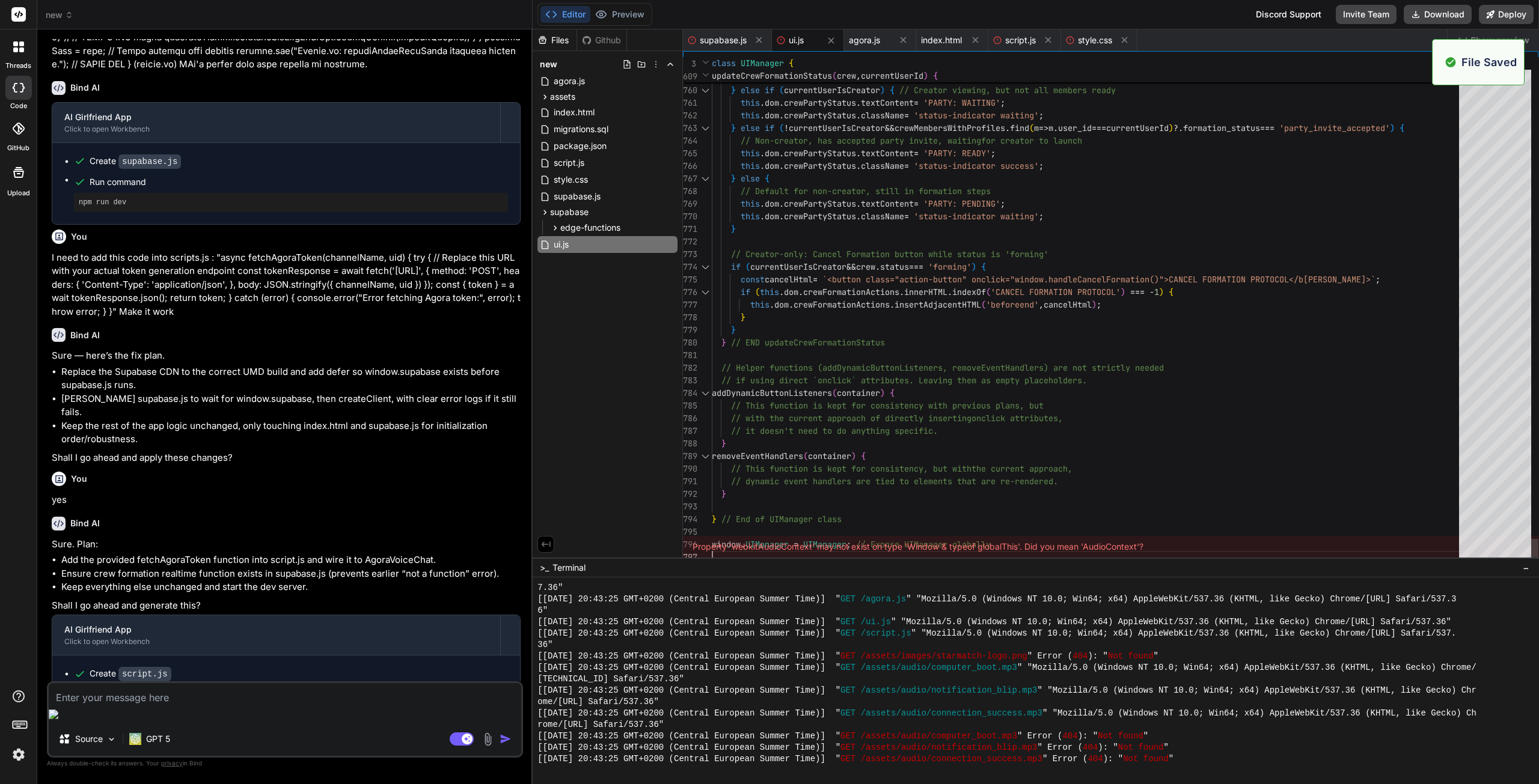
scroll to position [2318, 0]
click at [621, 14] on button "Preview" at bounding box center [620, 14] width 59 height 17
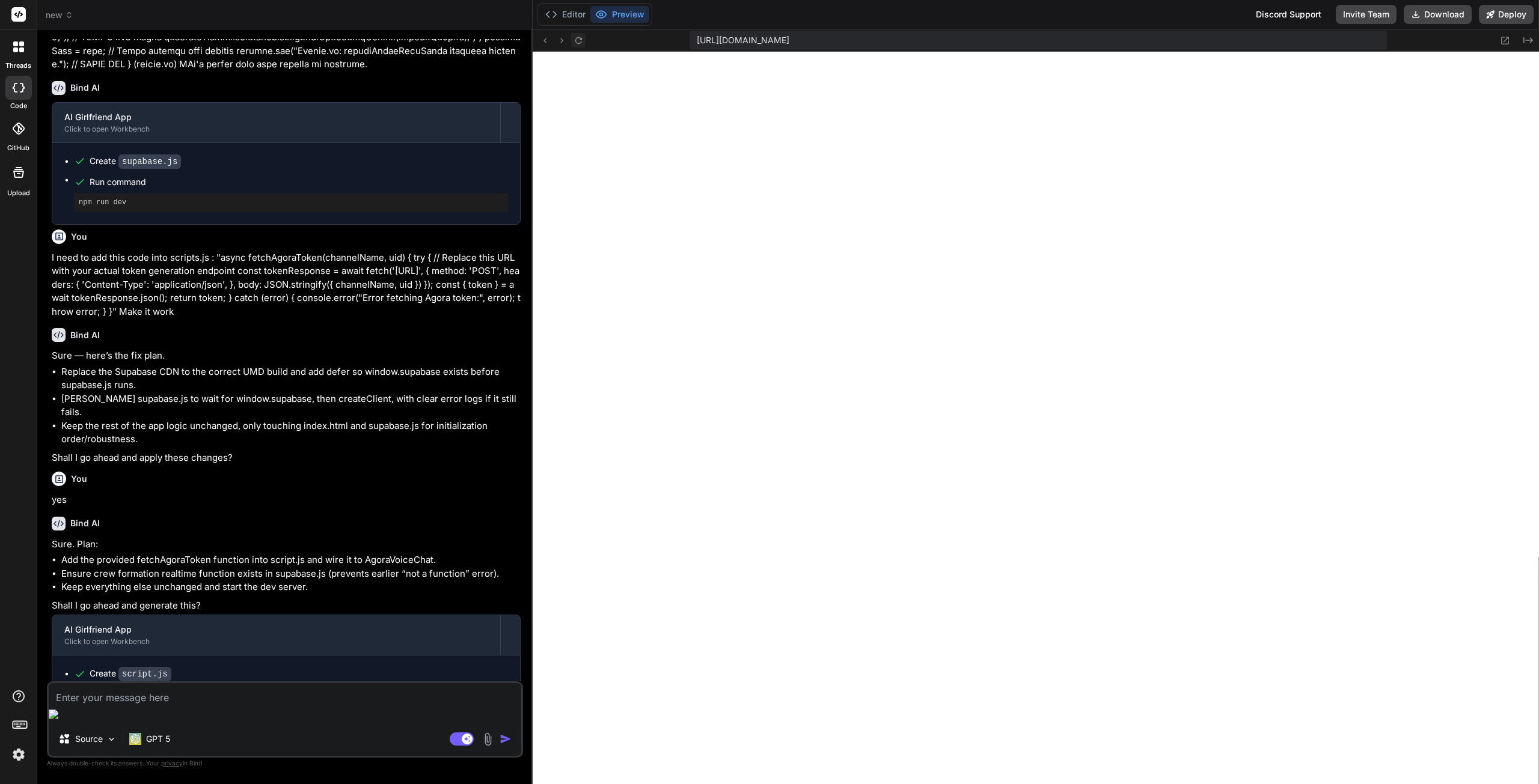
click at [579, 40] on icon at bounding box center [578, 40] width 10 height 10
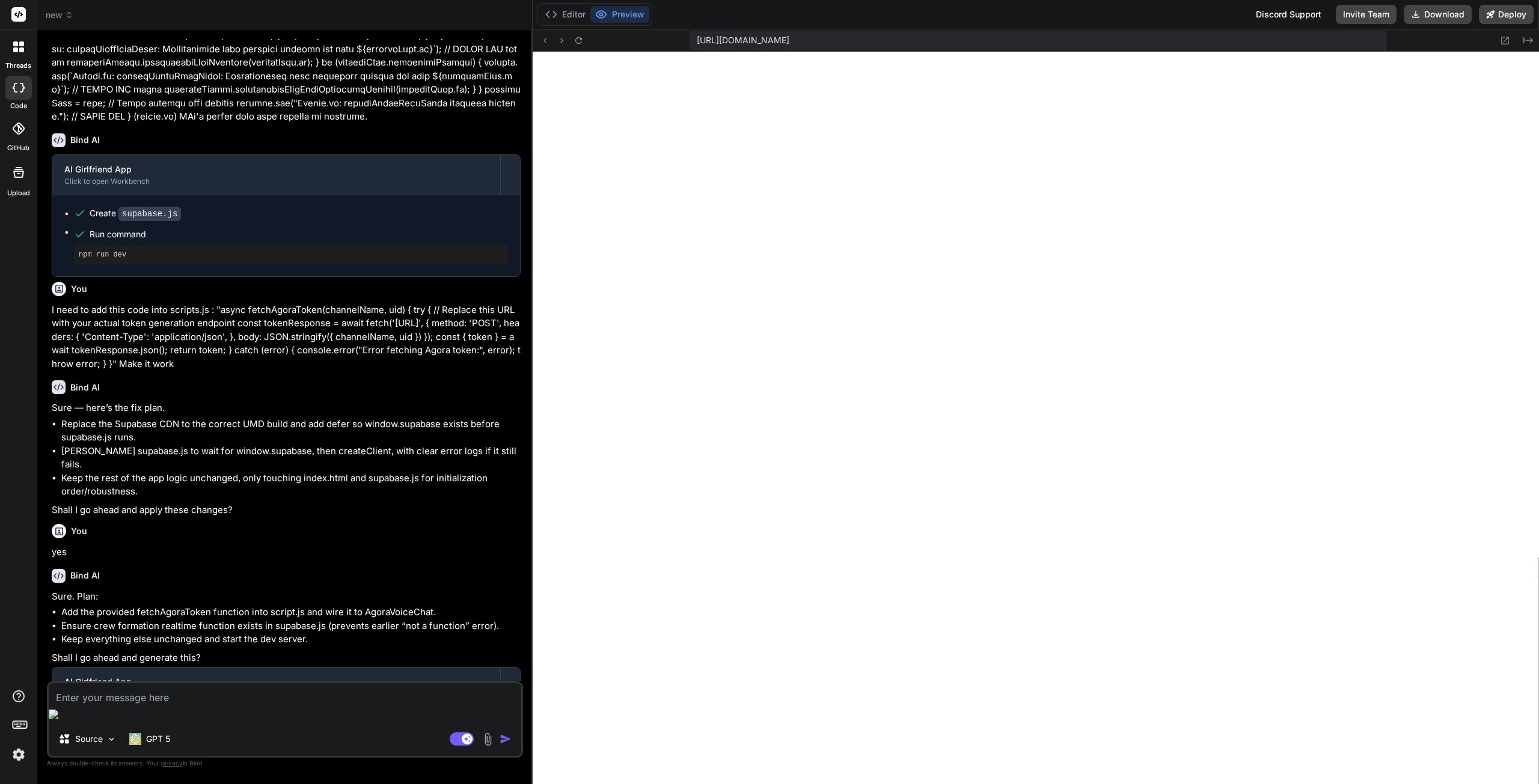
scroll to position [6140, 0]
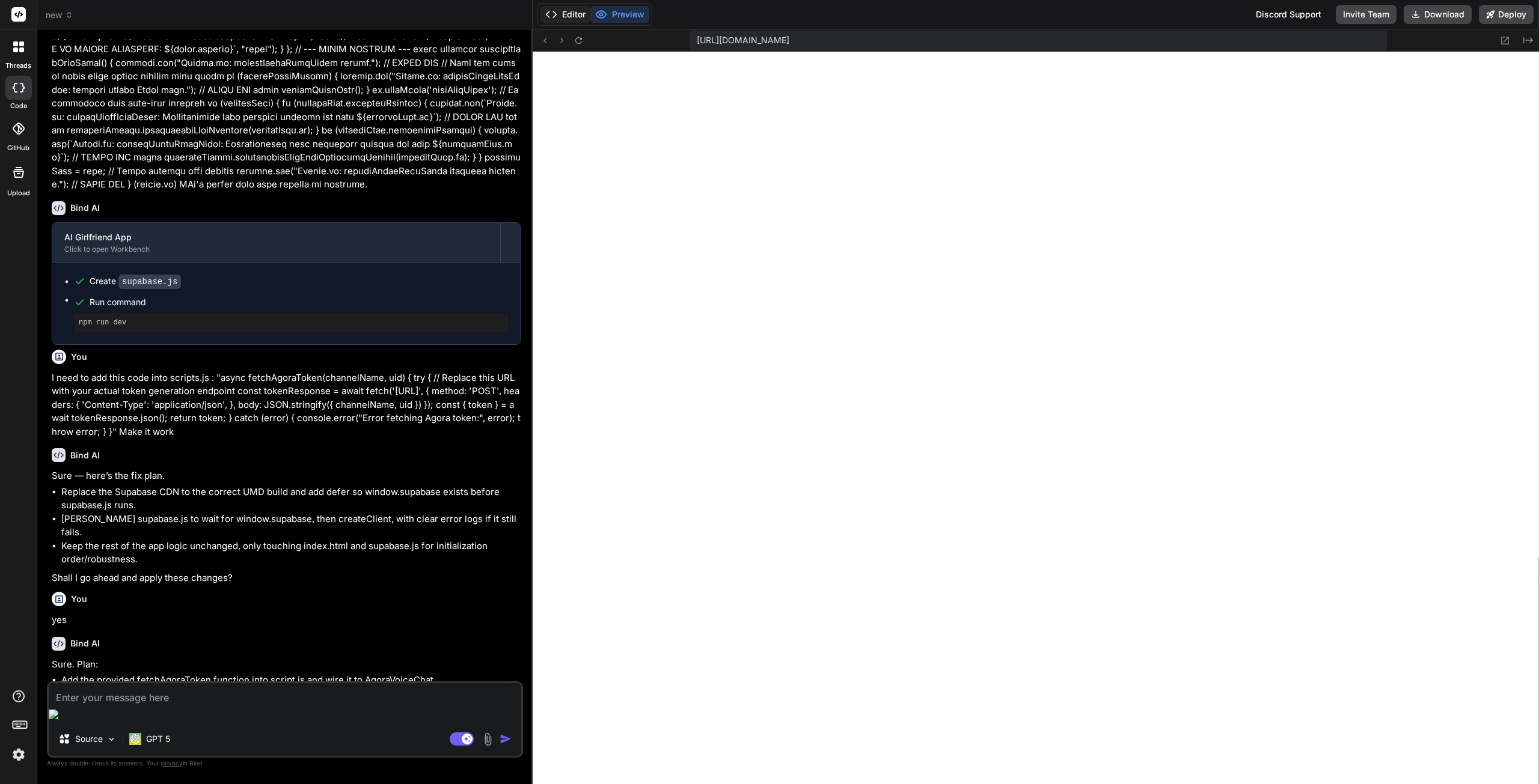
click at [572, 17] on button "Editor" at bounding box center [565, 14] width 50 height 17
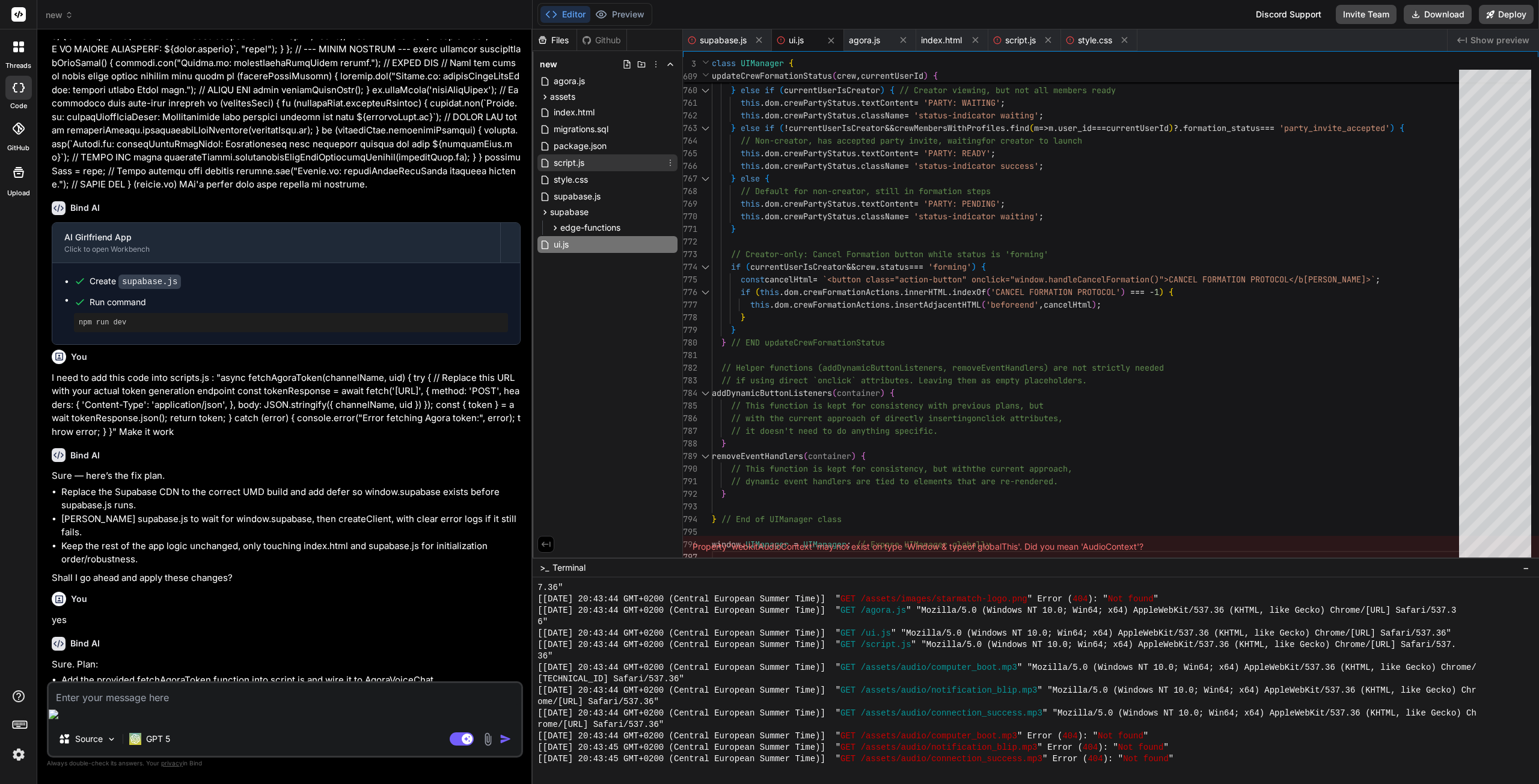
click at [582, 158] on span "script.js" at bounding box center [569, 163] width 33 height 14
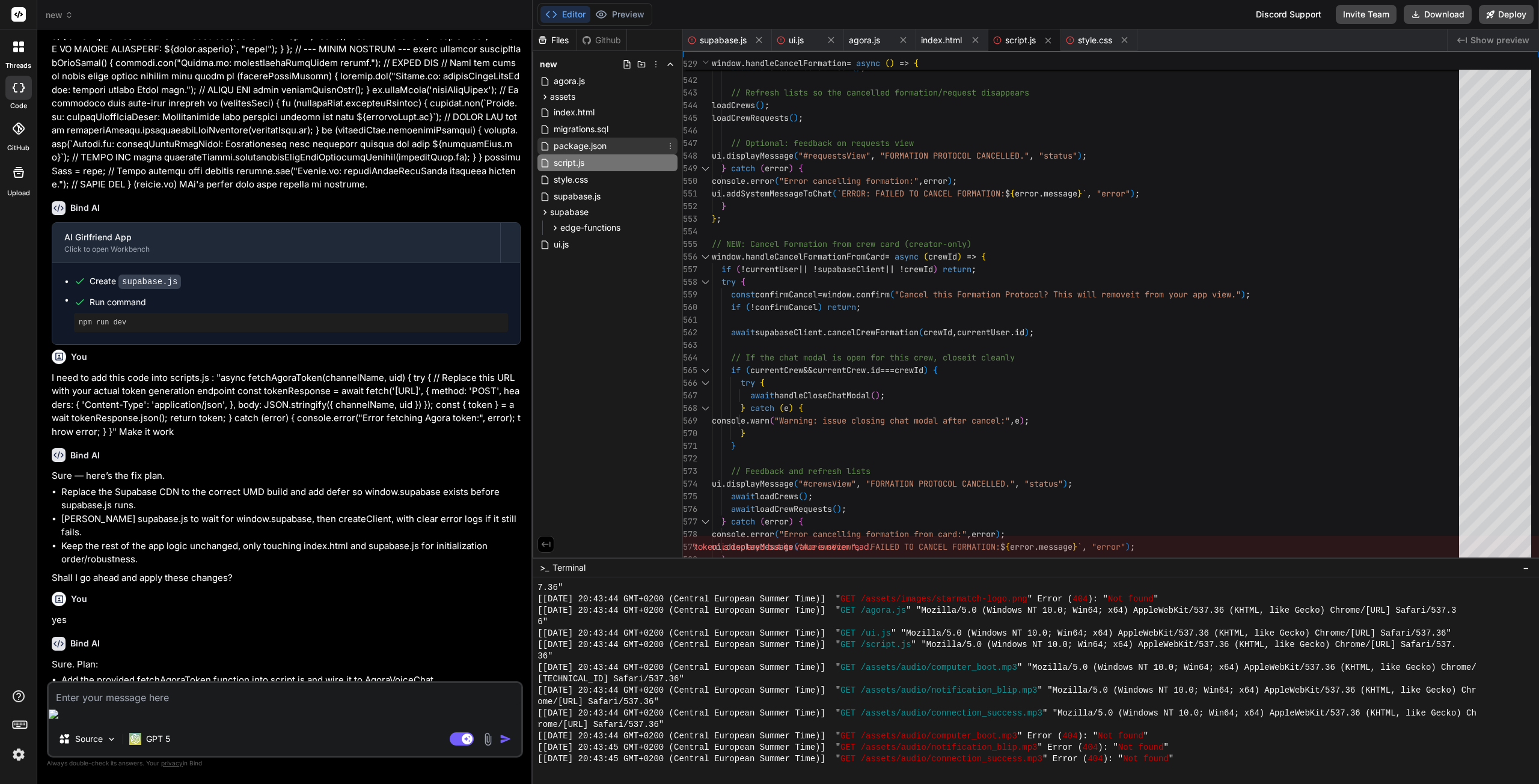
click at [578, 146] on span "package.json" at bounding box center [580, 146] width 55 height 14
type textarea "} }"
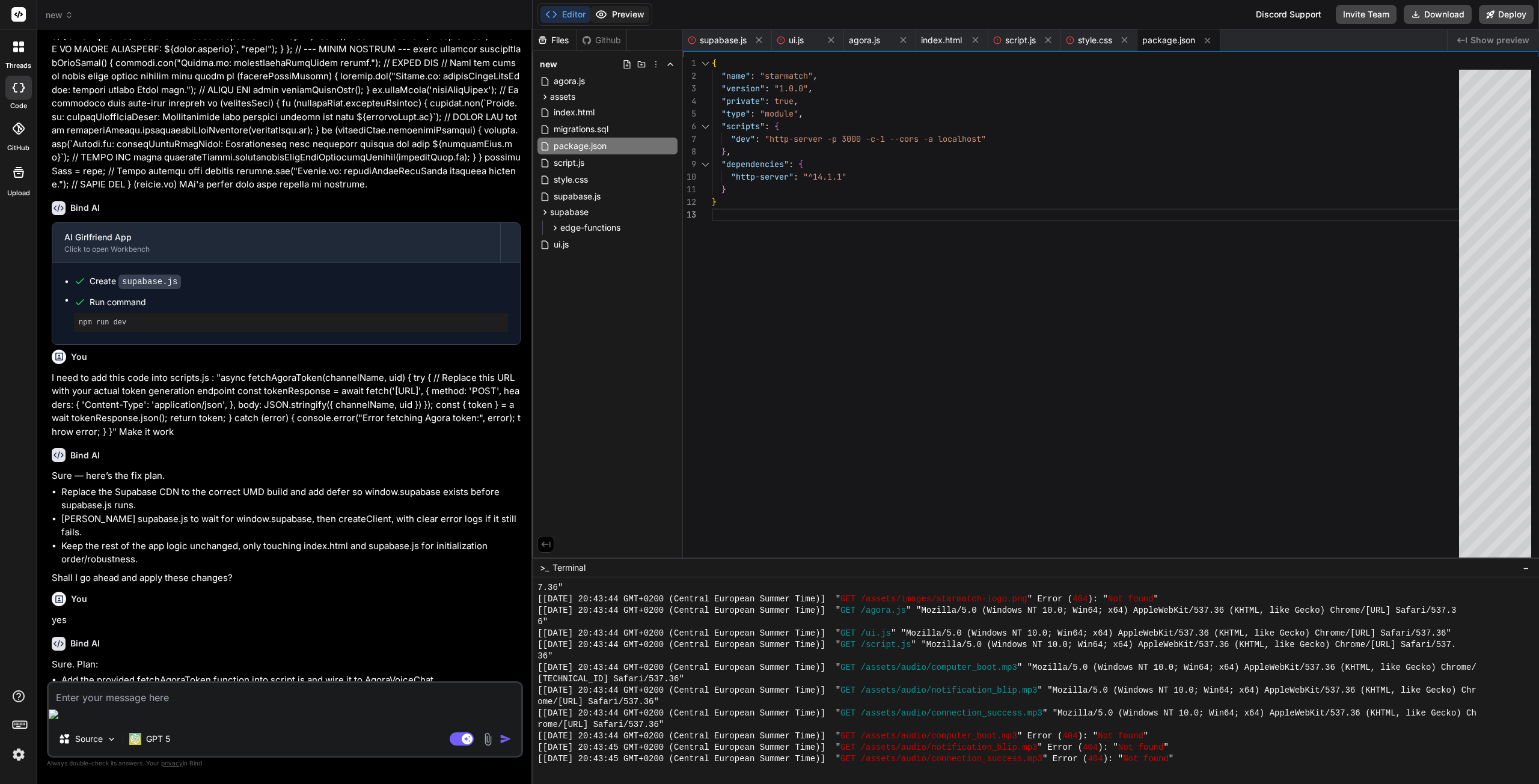
click at [613, 12] on button "Preview" at bounding box center [620, 14] width 59 height 17
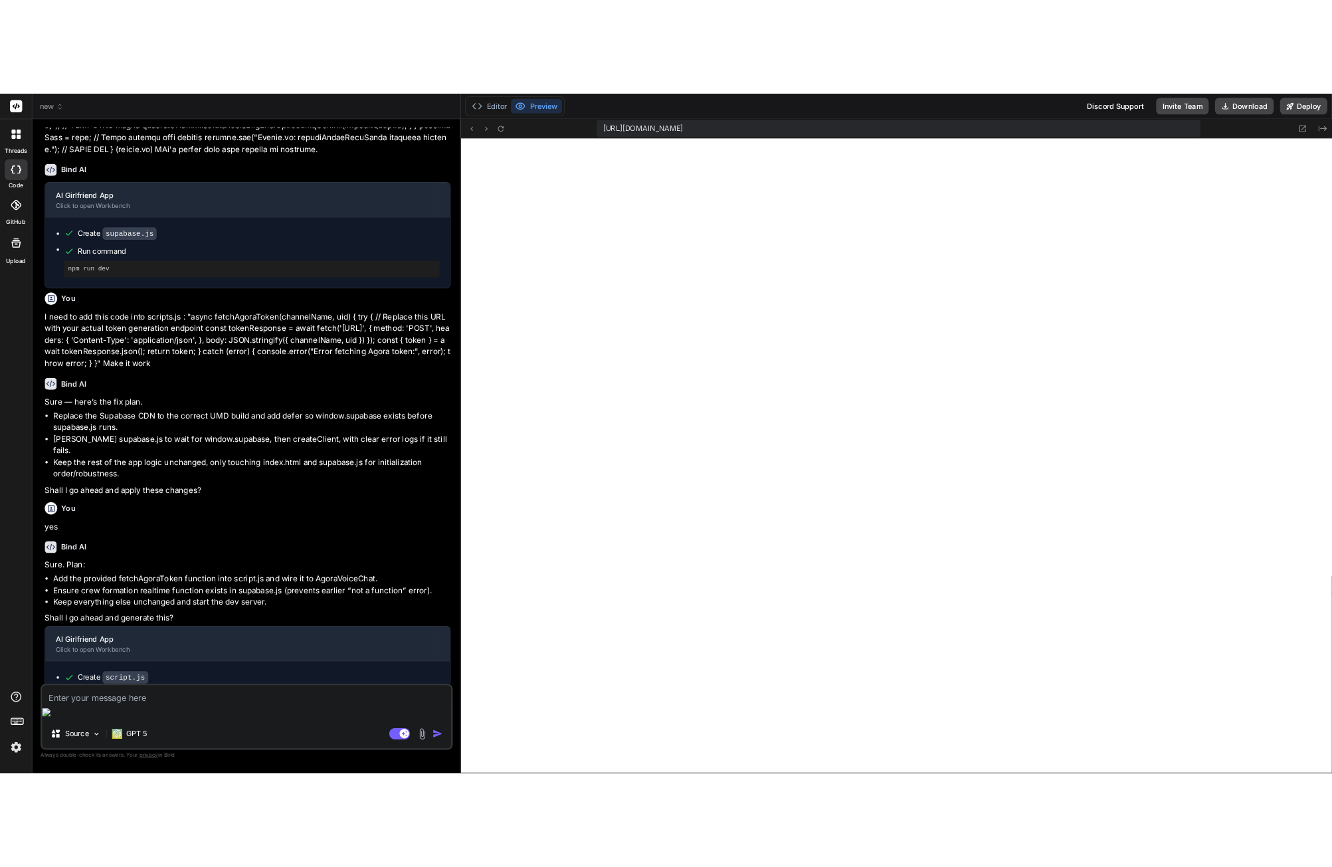
scroll to position [7477, 0]
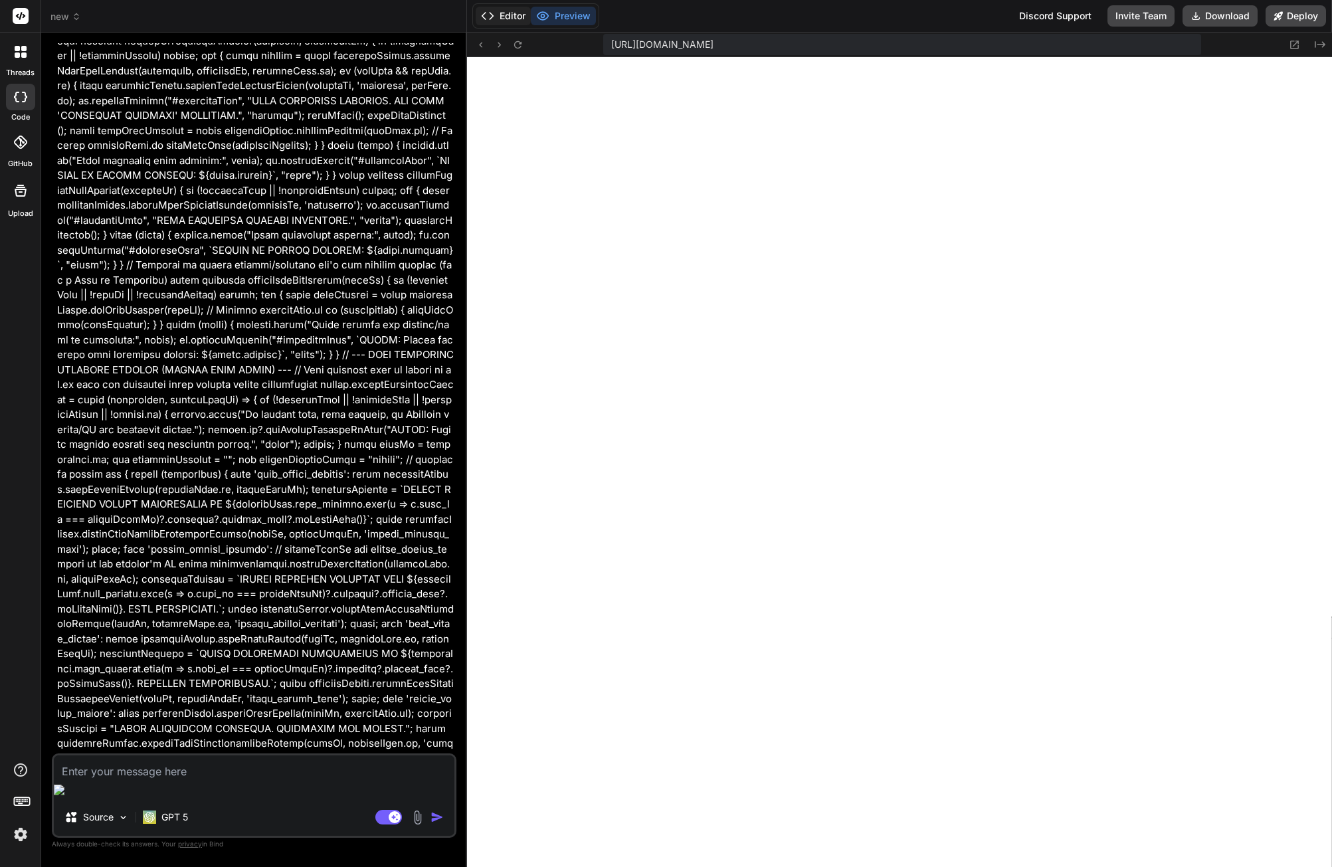
click at [502, 13] on button "Editor" at bounding box center [503, 16] width 55 height 19
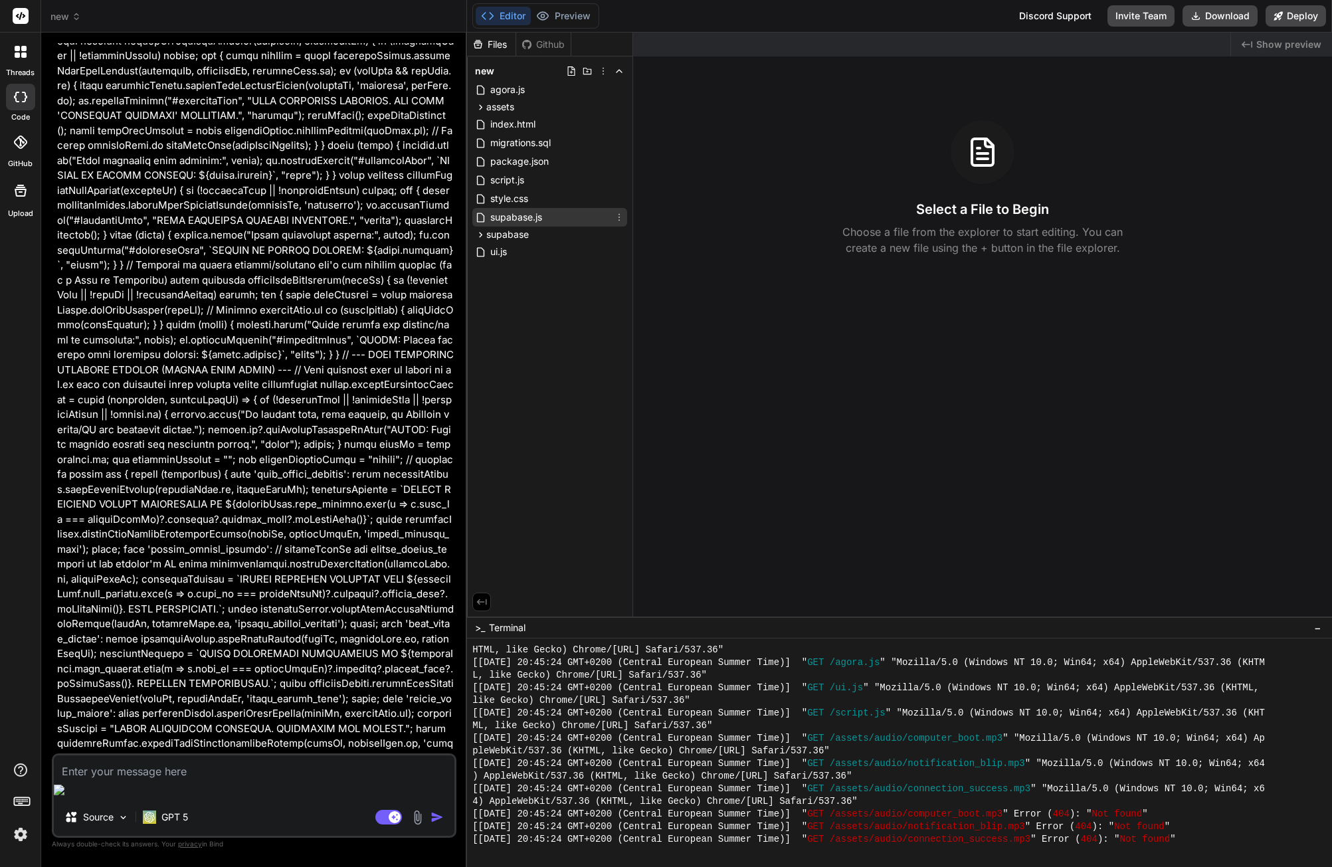
click at [515, 218] on span "supabase.js" at bounding box center [516, 217] width 54 height 16
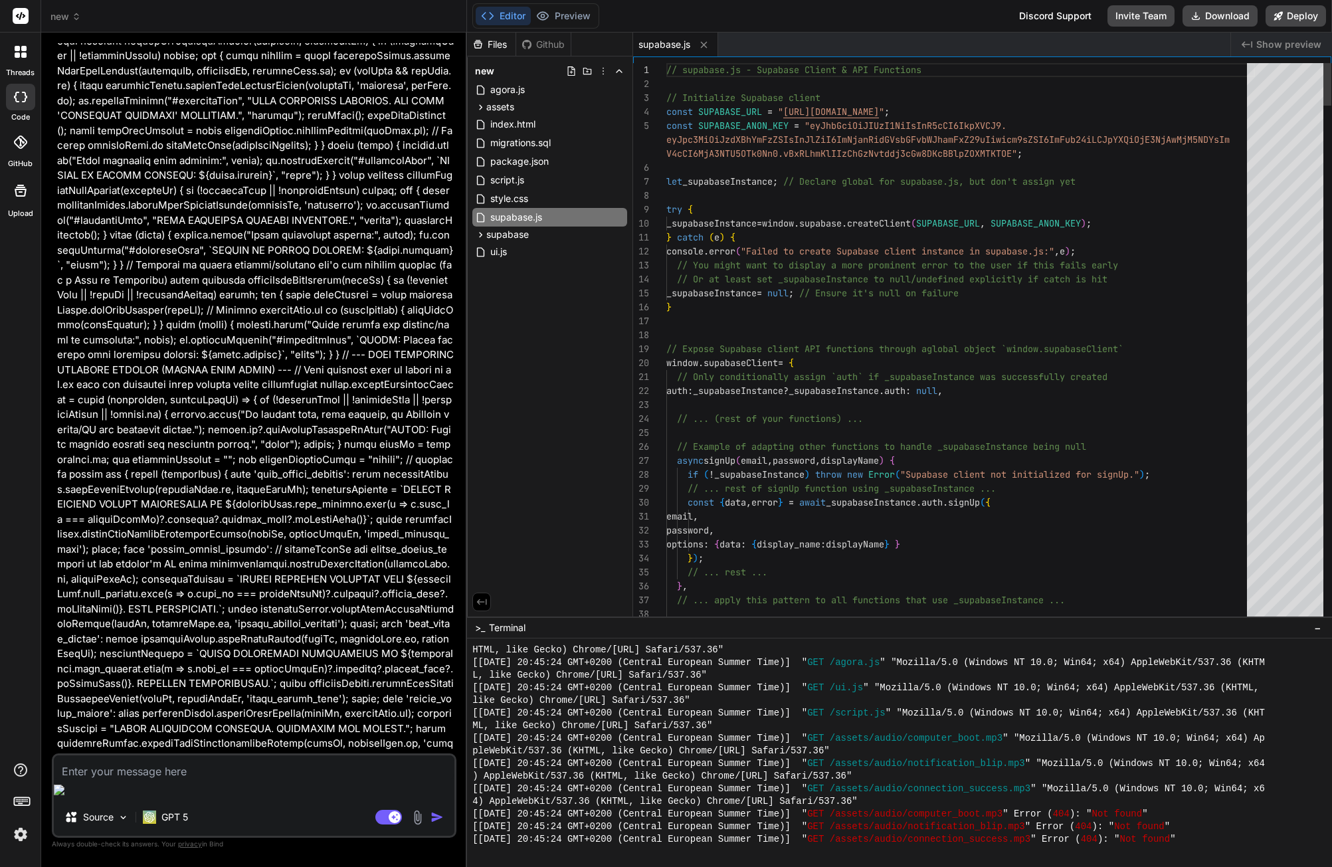
type textarea "x"
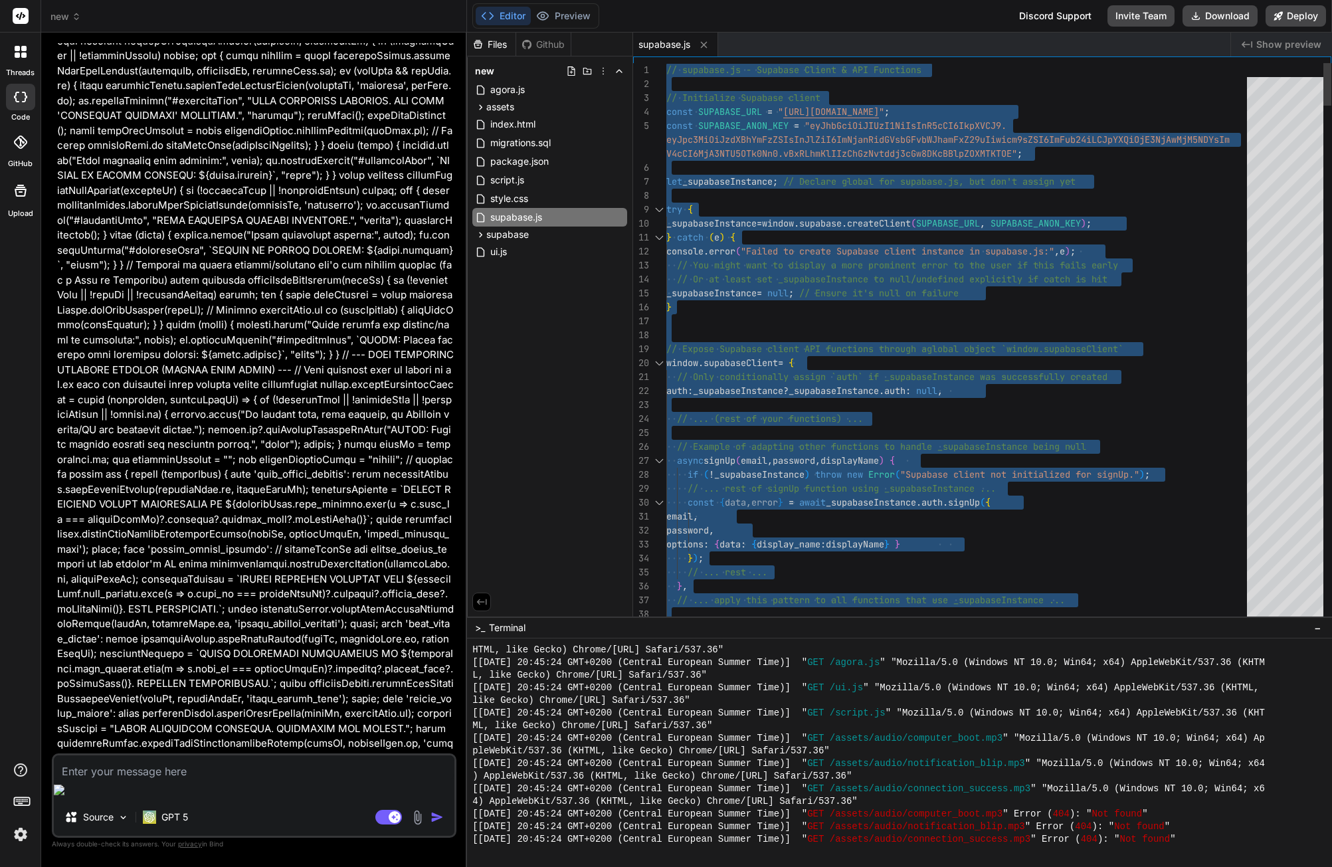
type textarea "} } };"
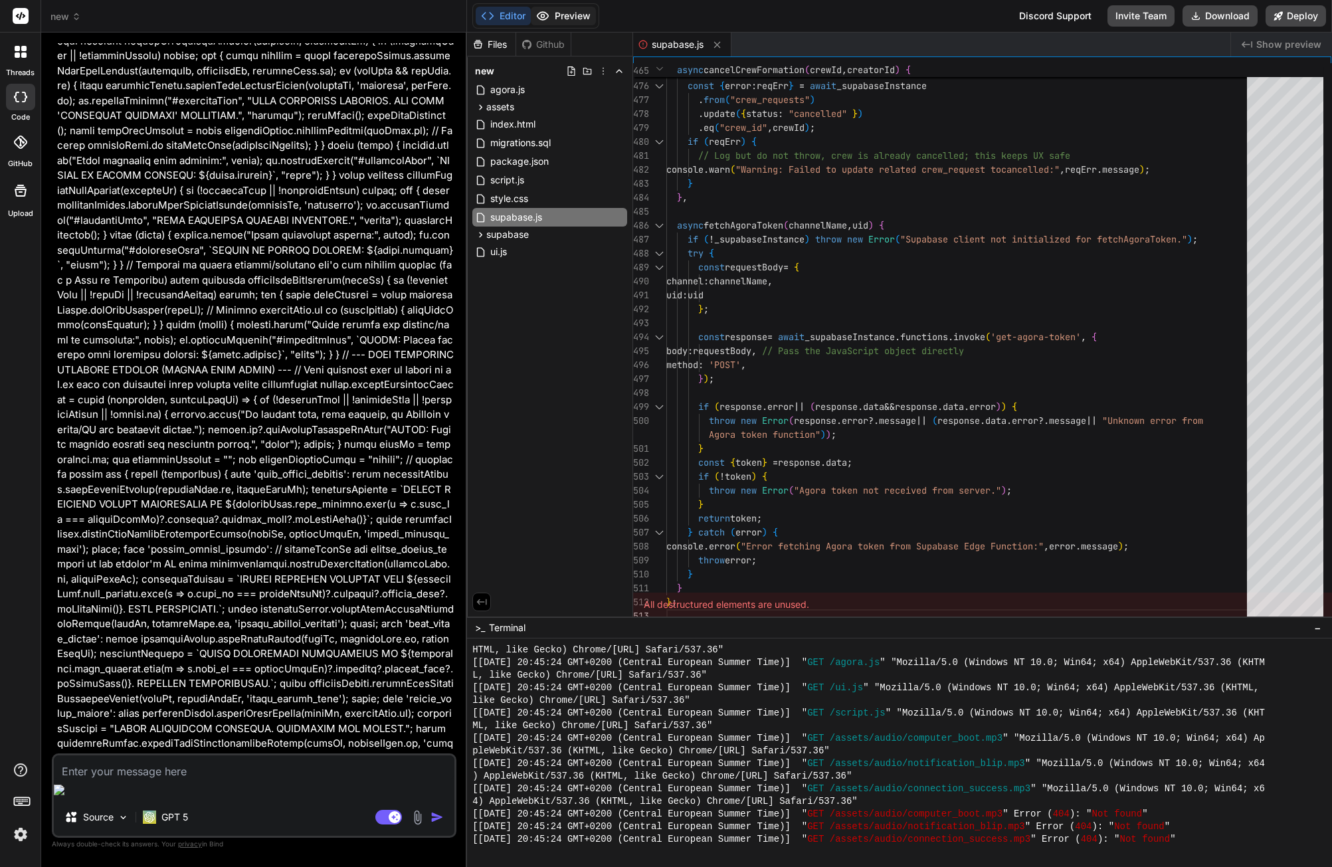
click at [556, 11] on button "Preview" at bounding box center [563, 16] width 65 height 19
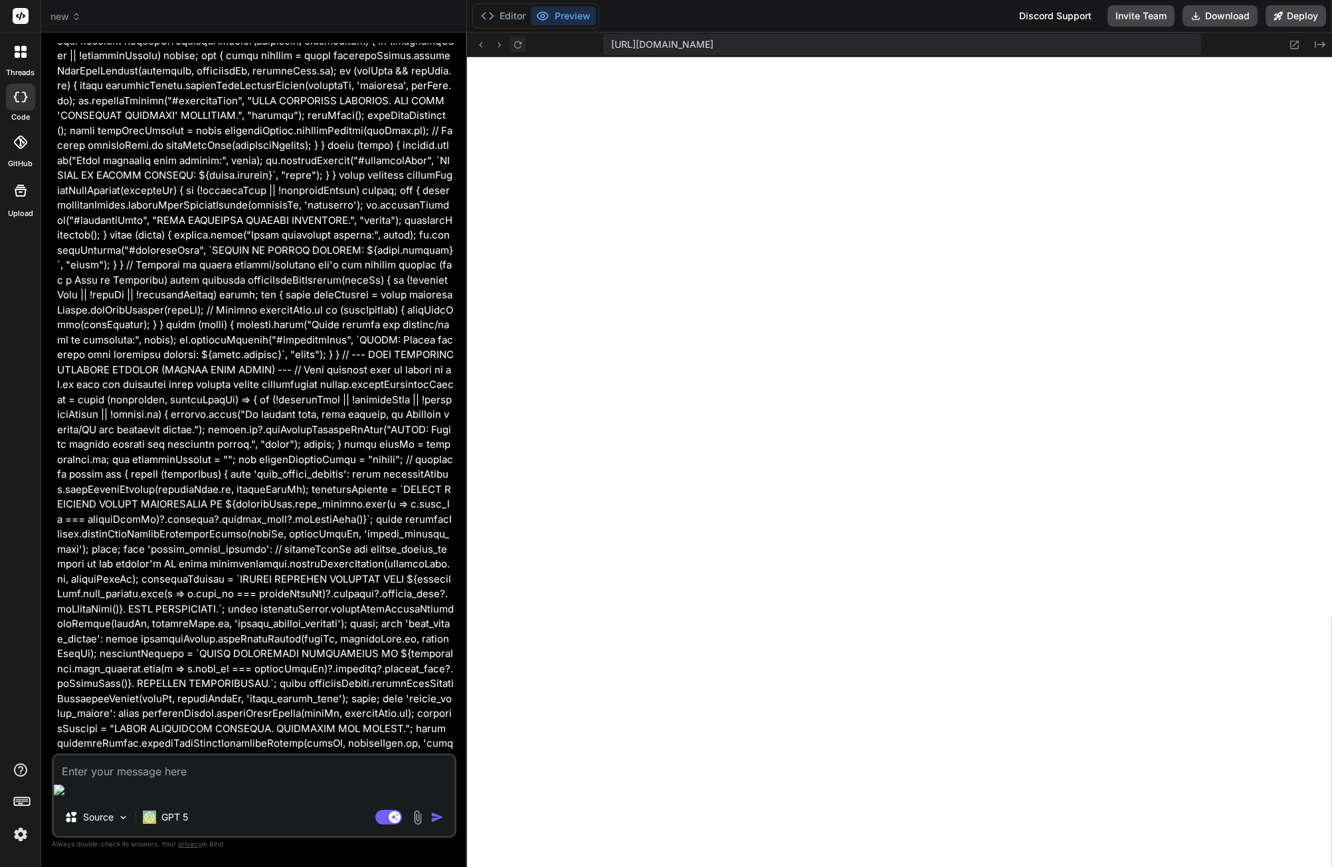
click at [514, 45] on icon at bounding box center [517, 44] width 11 height 11
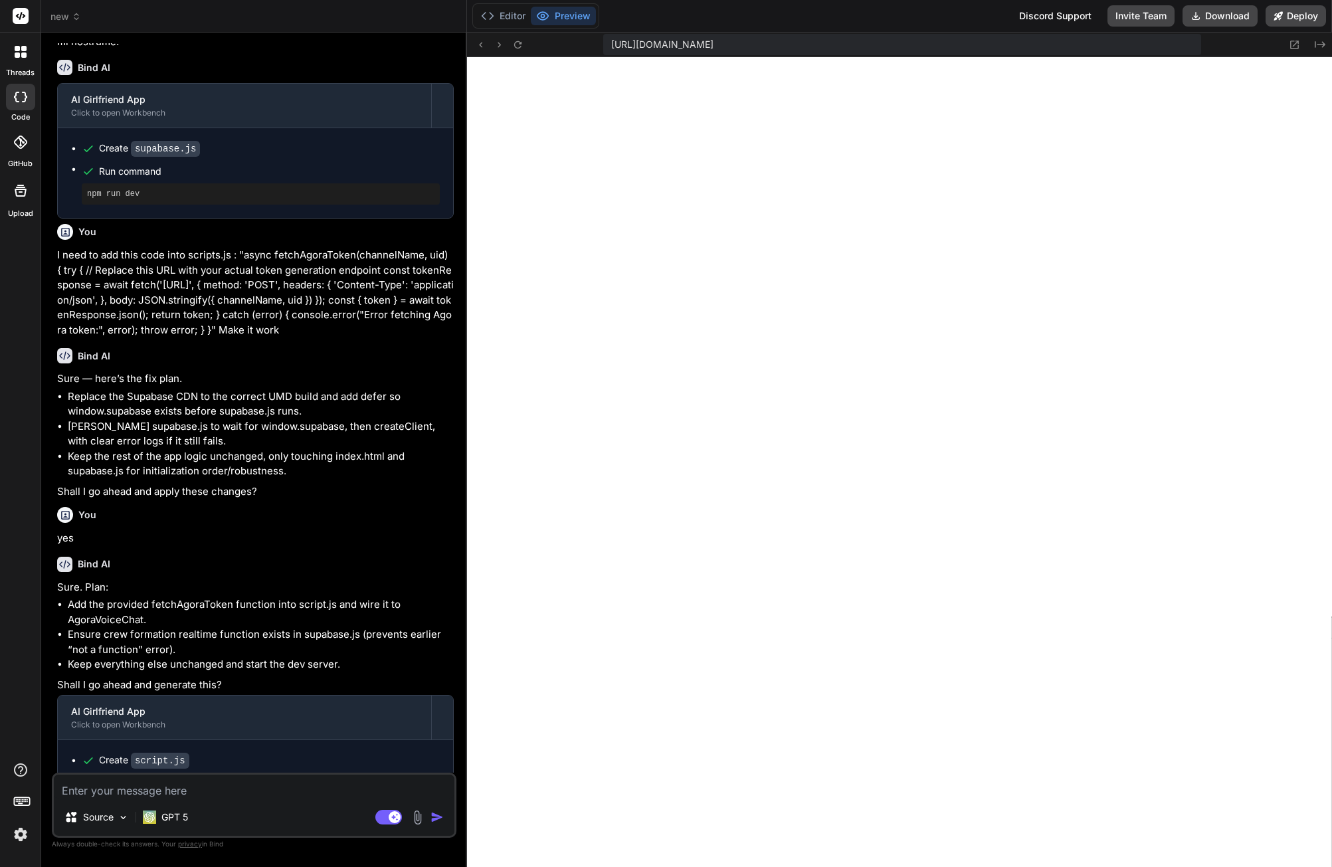
scroll to position [644, 0]
type textarea "x"
click at [174, 791] on textarea at bounding box center [254, 787] width 401 height 24
type textarea "C"
type textarea "x"
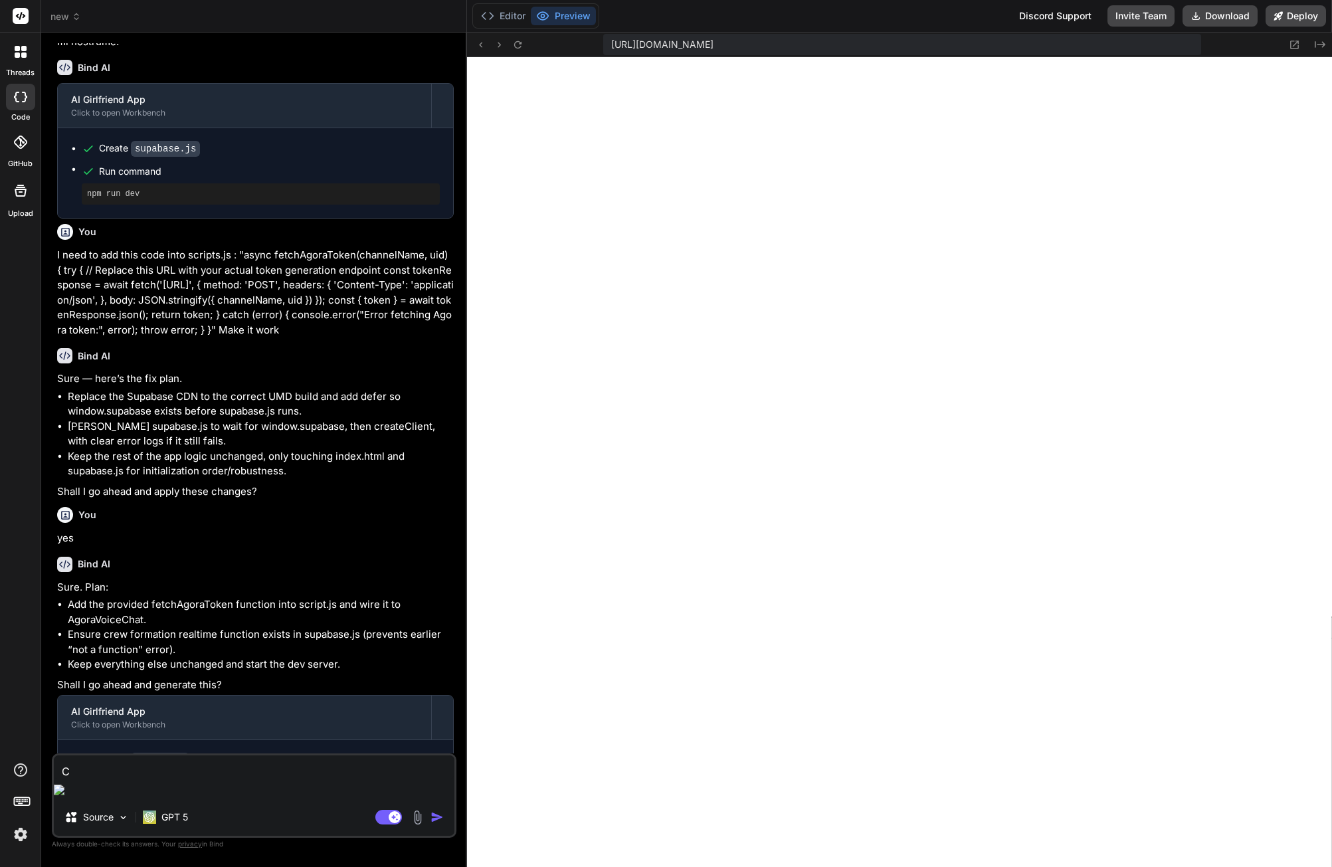
type textarea "Ca"
type textarea "x"
type textarea "Can"
type textarea "x"
type textarea "Can'"
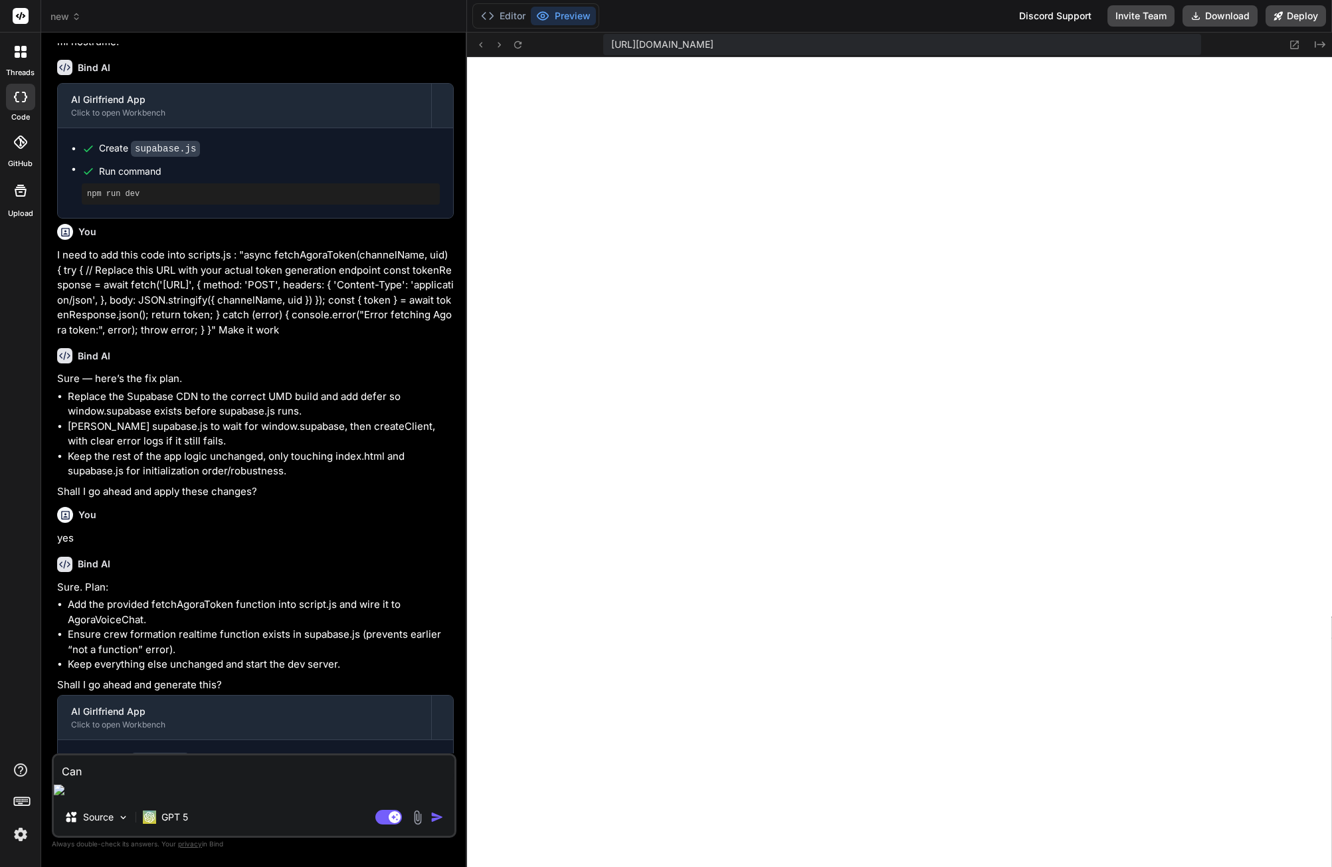
type textarea "x"
type textarea "Can't"
type textarea "x"
type textarea "Can't"
type textarea "x"
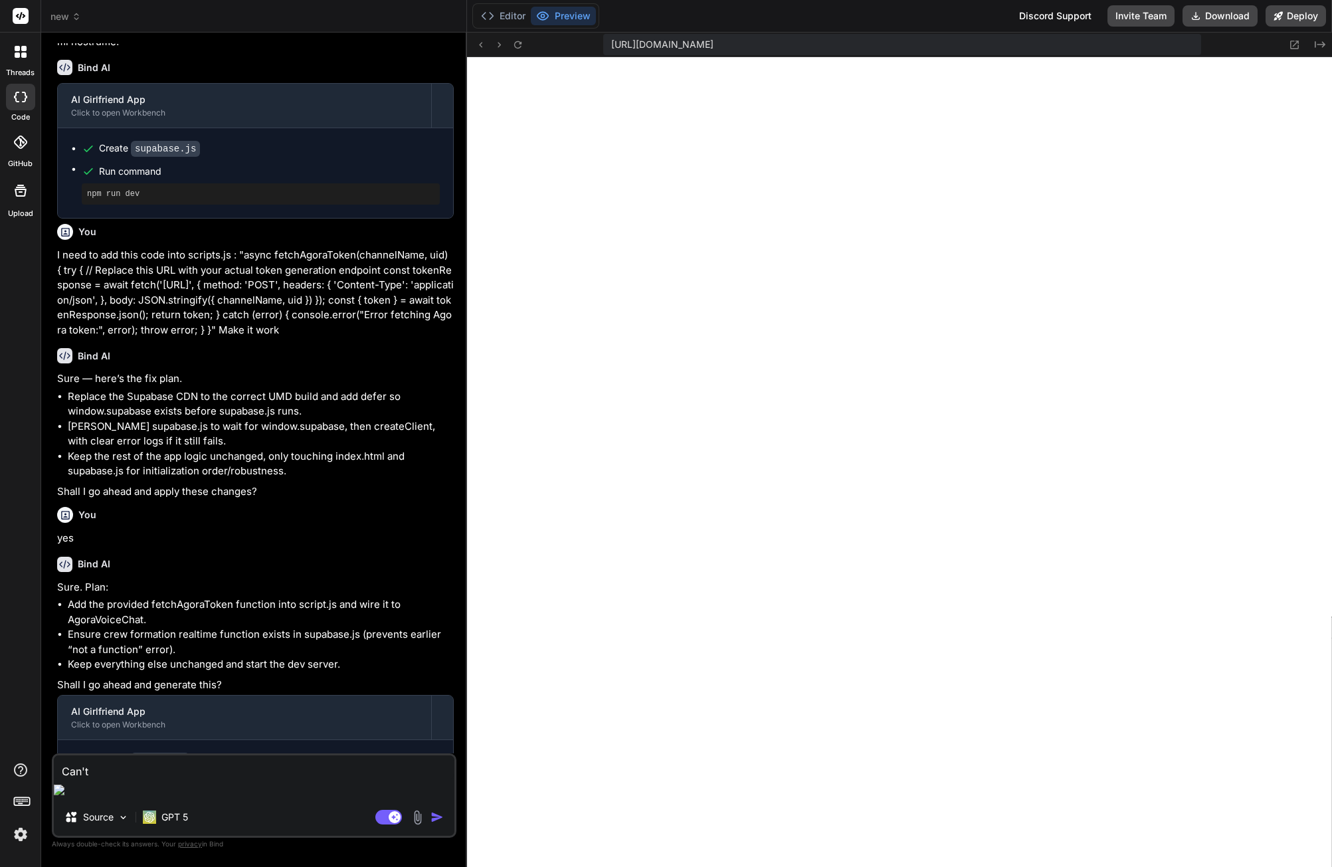
type textarea "Can't l"
type textarea "x"
type textarea "Can't lo"
type textarea "x"
type textarea "Can't log"
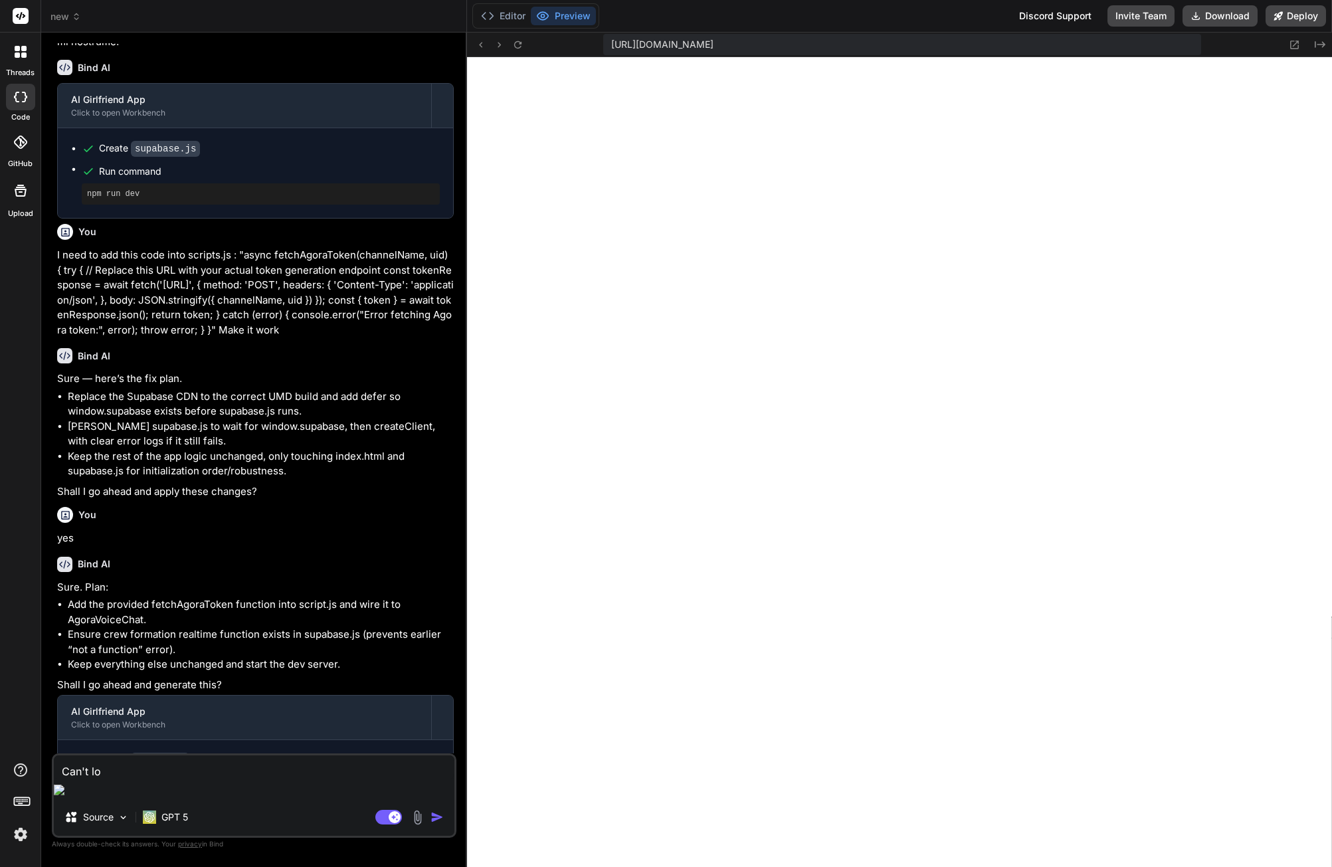
type textarea "x"
type textarea "Can't logi"
type textarea "x"
type textarea "Can't login"
type textarea "x"
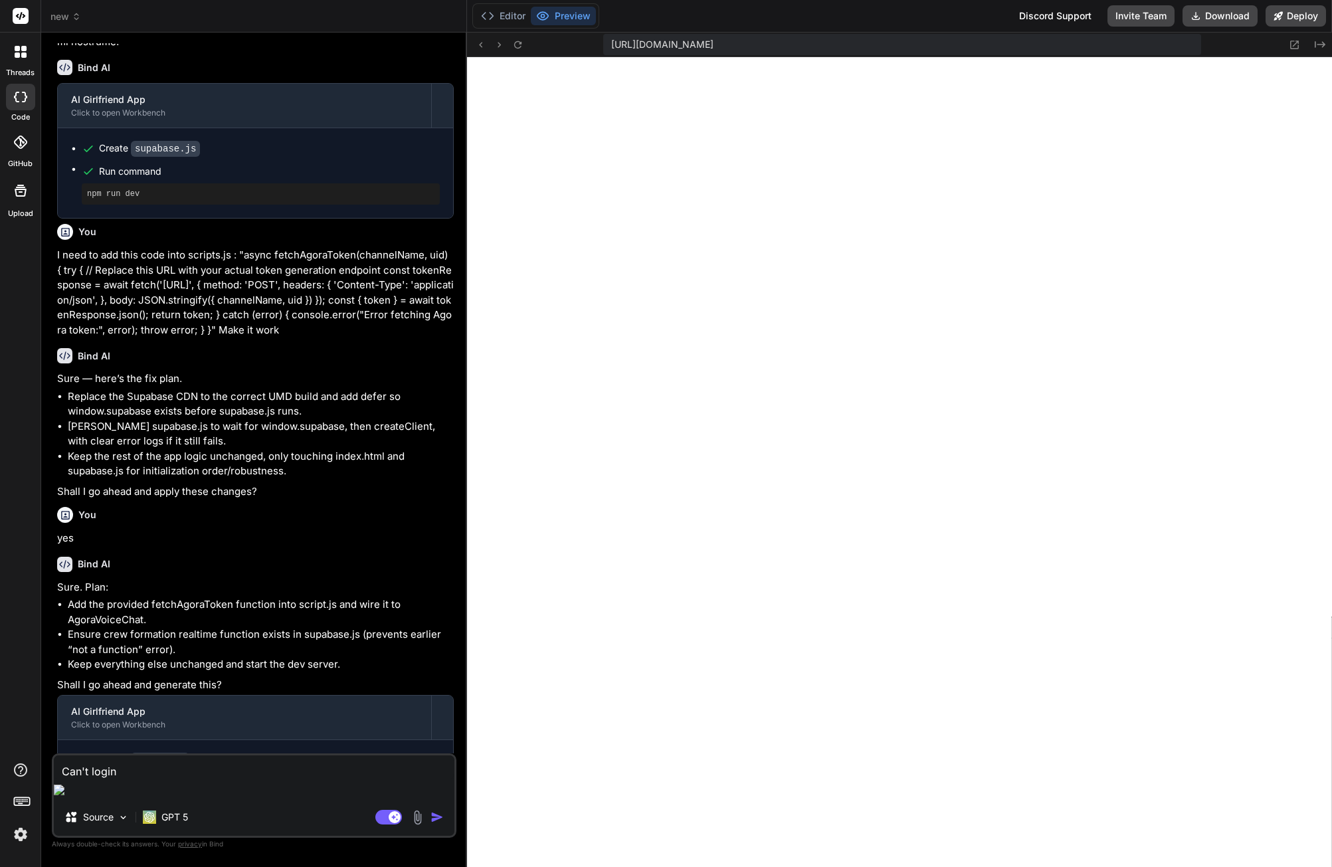
type textarea "Can't login."
type textarea "x"
type textarea "Can't login."
type textarea "x"
type textarea "Can't login. C"
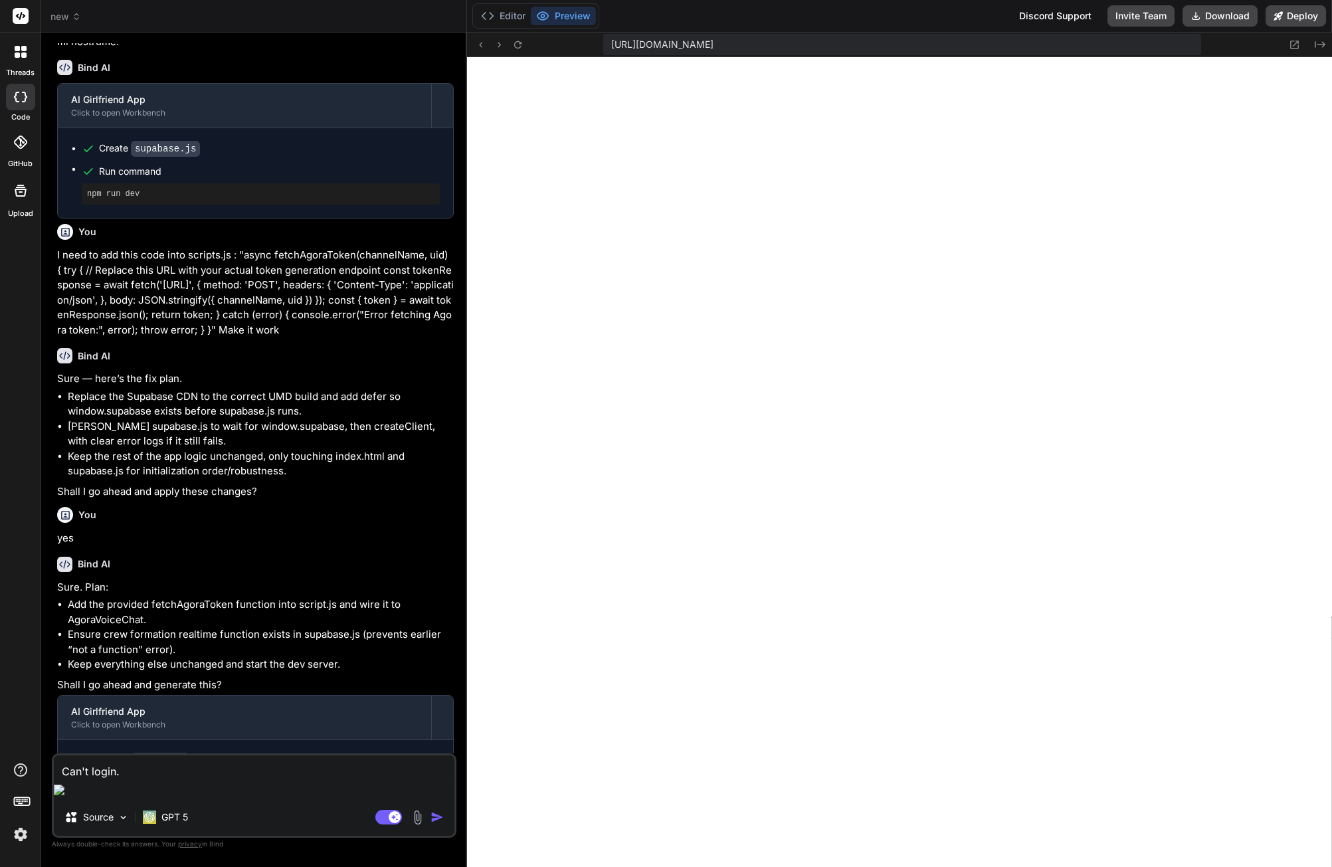
type textarea "x"
type textarea "Can't login. Co"
type textarea "x"
type textarea "Can't login. Con"
type textarea "x"
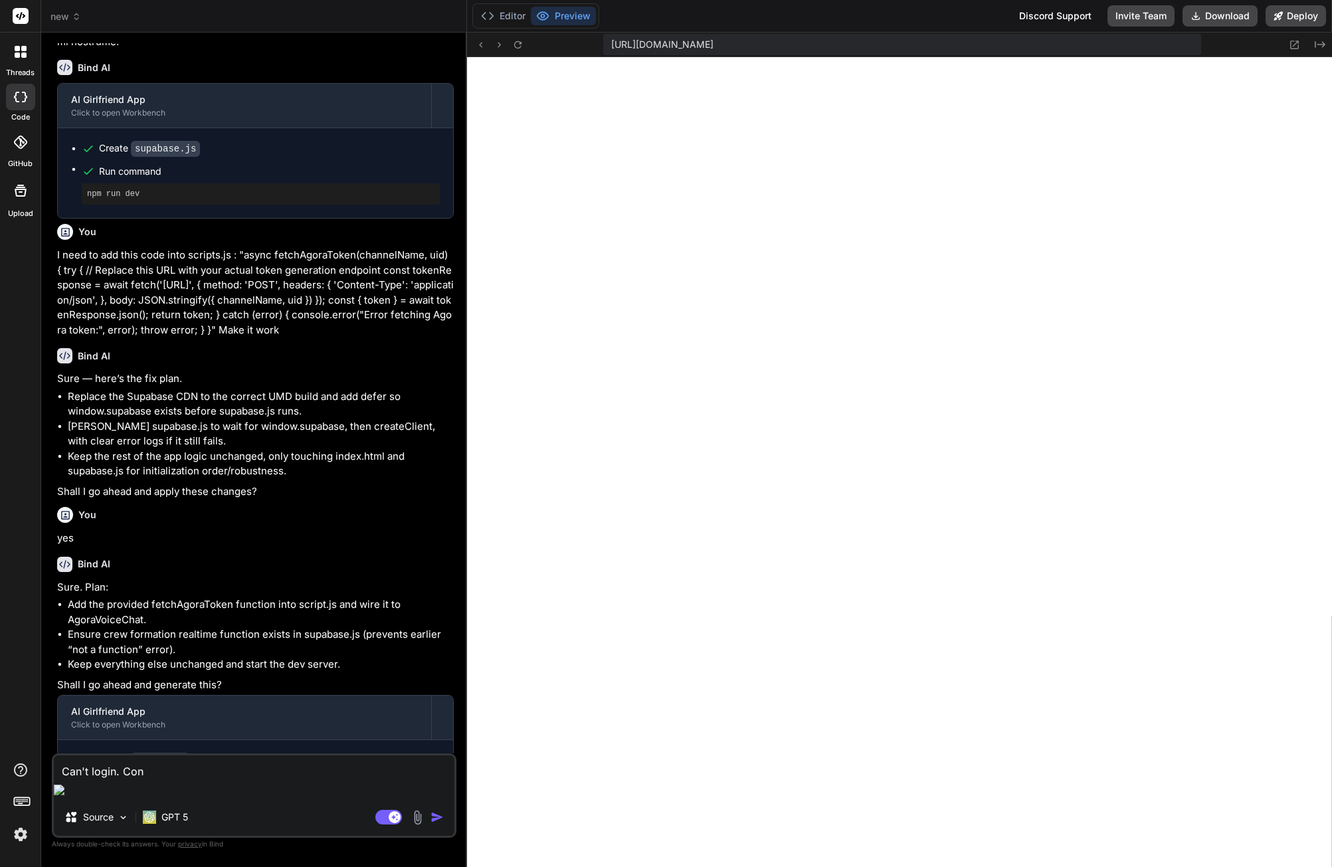
type textarea "Can't login. Conc"
type textarea "x"
type textarea "Can't login. Conco"
type textarea "x"
type textarea "Can't login. Concol"
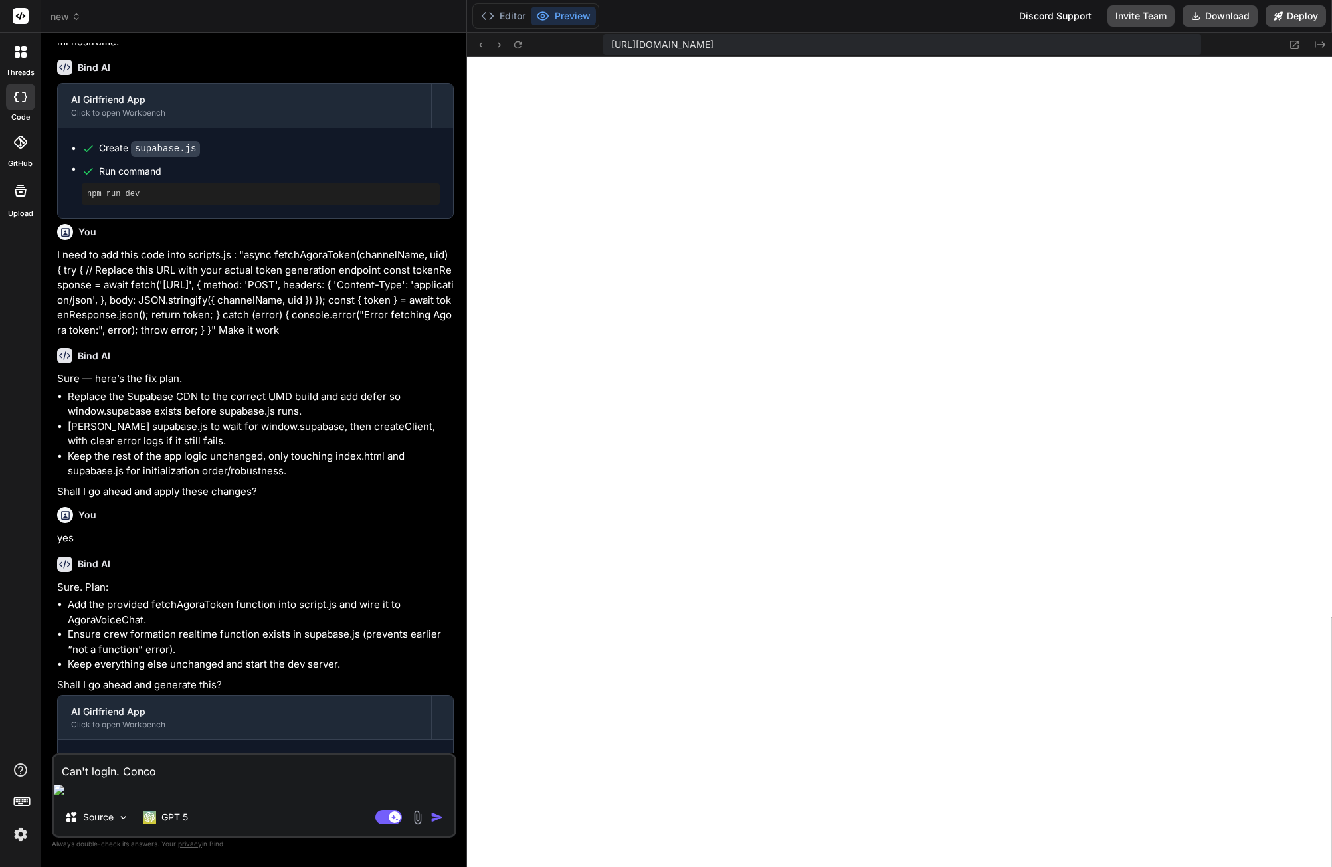
type textarea "x"
type textarea "Can't login. Concole"
type textarea "x"
type textarea "Can't login. Concole"
type textarea "x"
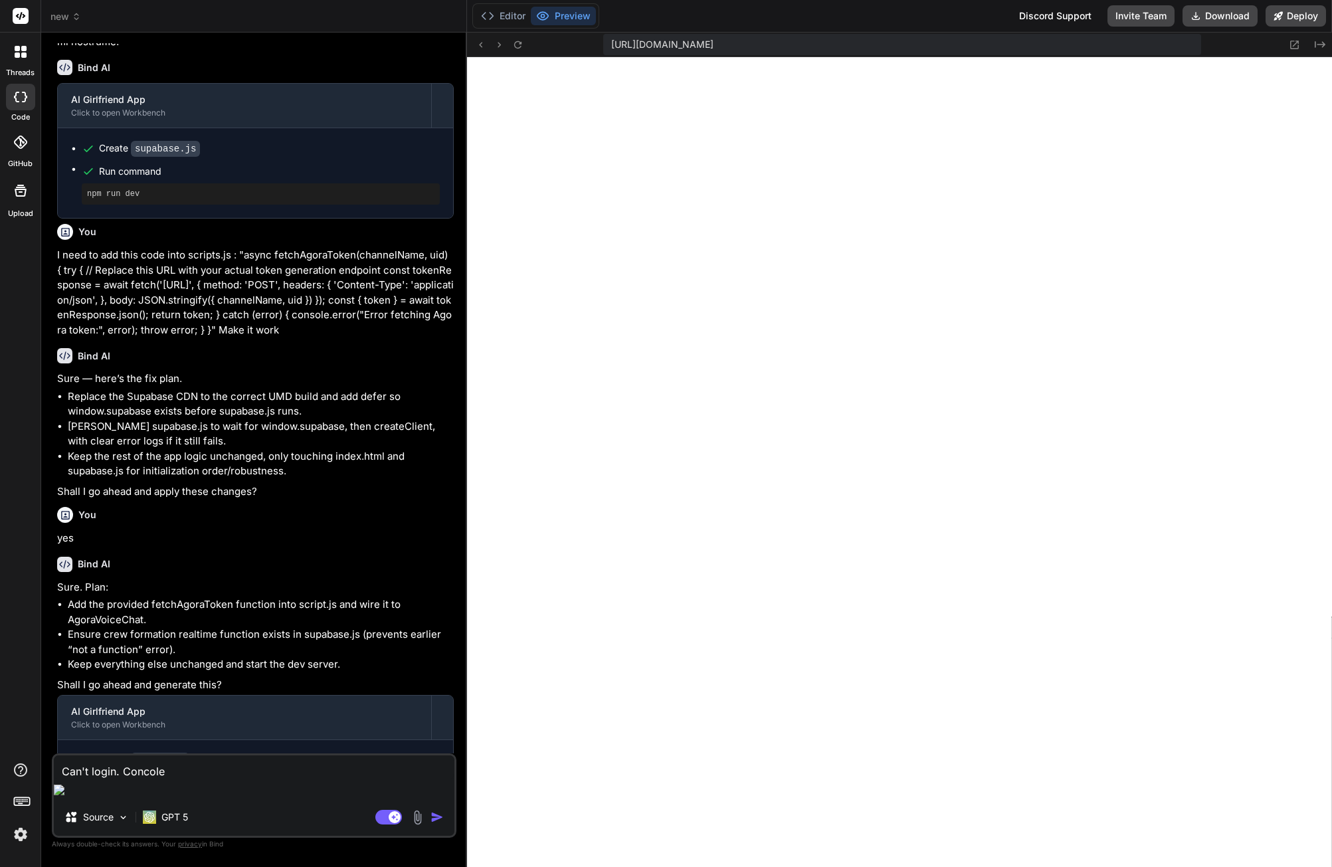
type textarea "Can't login. Concole r"
type textarea "x"
type textarea "Can't login. Concole re"
type textarea "x"
type textarea "Can't login. Concole rep"
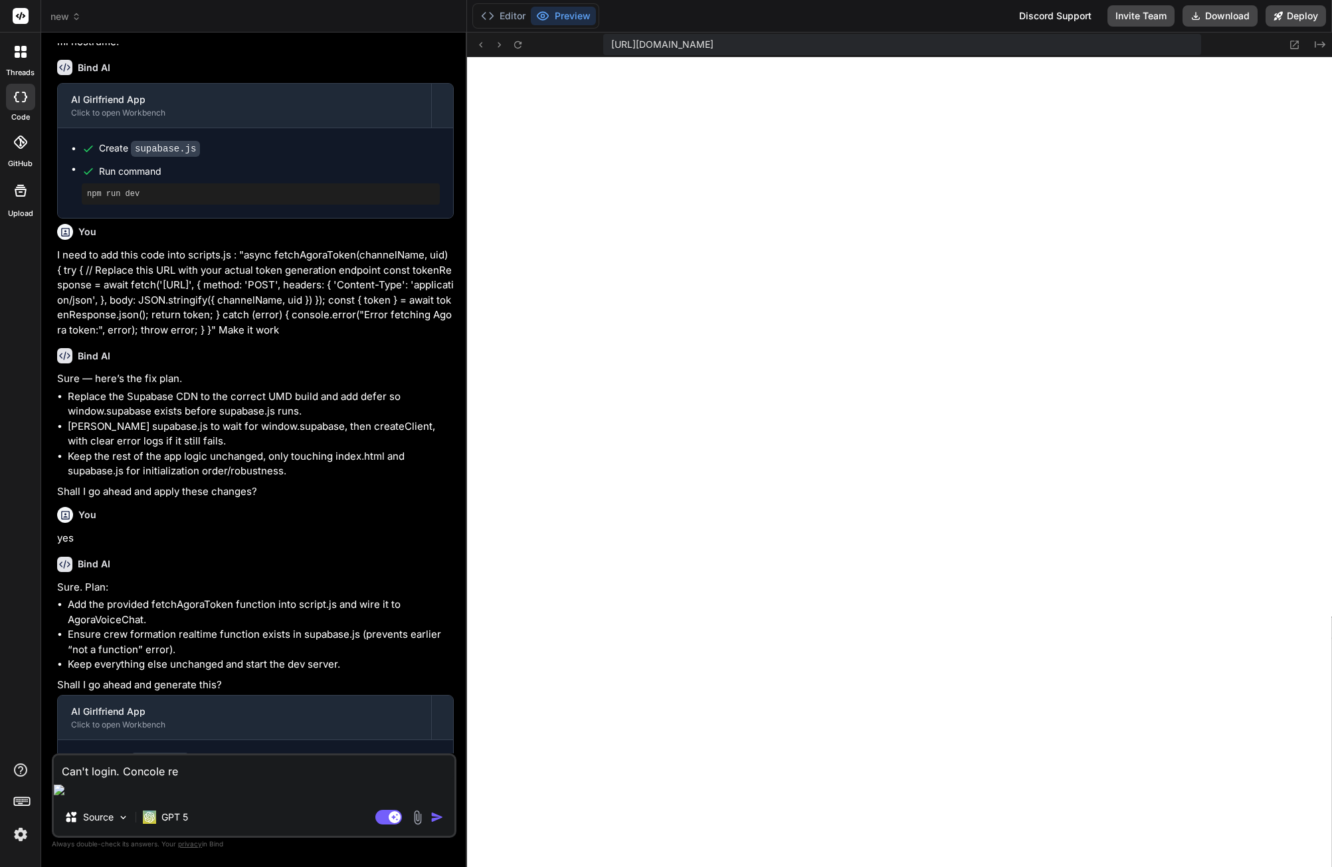
type textarea "x"
type textarea "Can't login. Concole repo"
type textarea "x"
type textarea "Can't login. Concole rep"
type textarea "x"
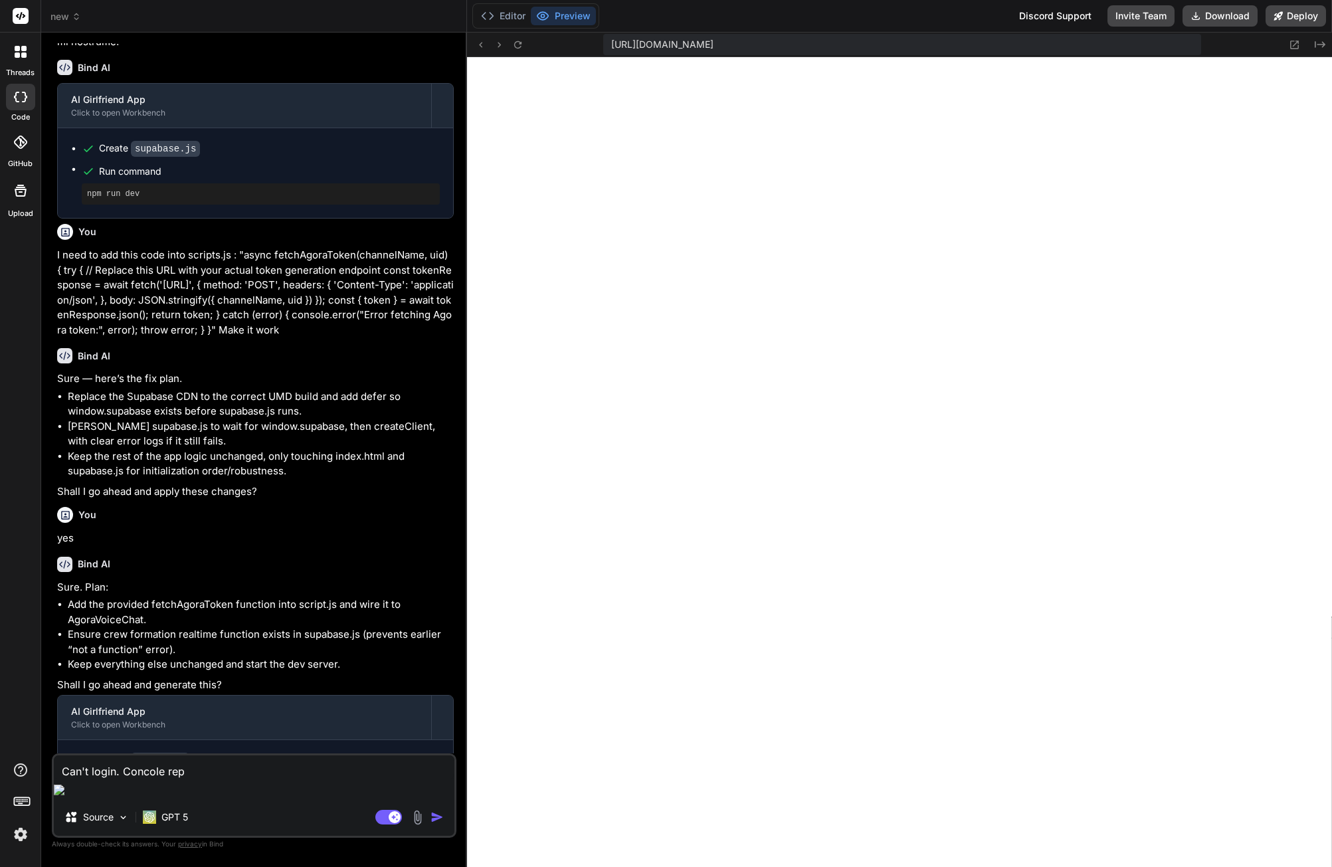
type textarea "Can't login. Concole re"
type textarea "x"
type textarea "Can't login. Concole r"
type textarea "x"
type textarea "Can't login. Concole"
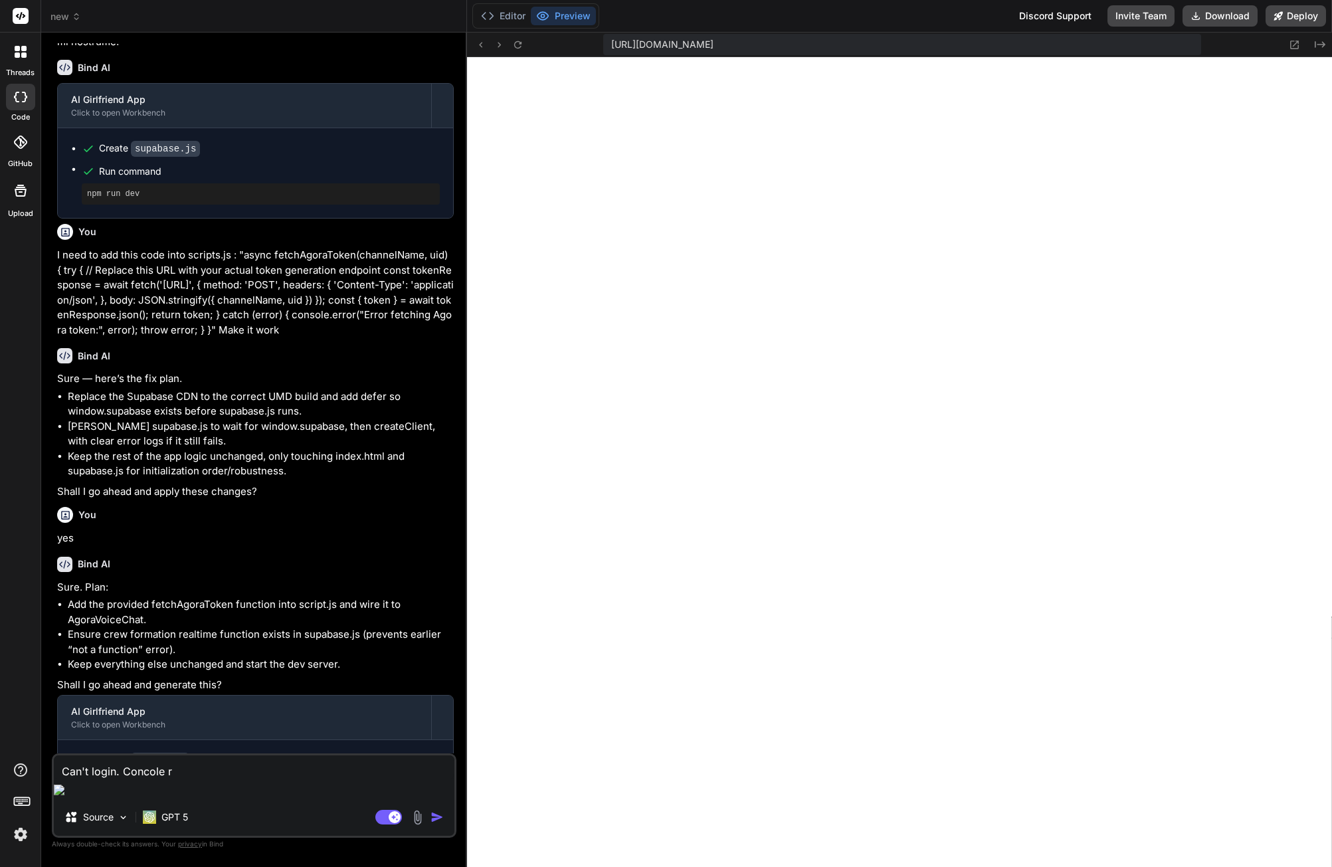
type textarea "x"
type textarea "Can't login. Concole"
type textarea "x"
type textarea "Can't login. Concol"
type textarea "x"
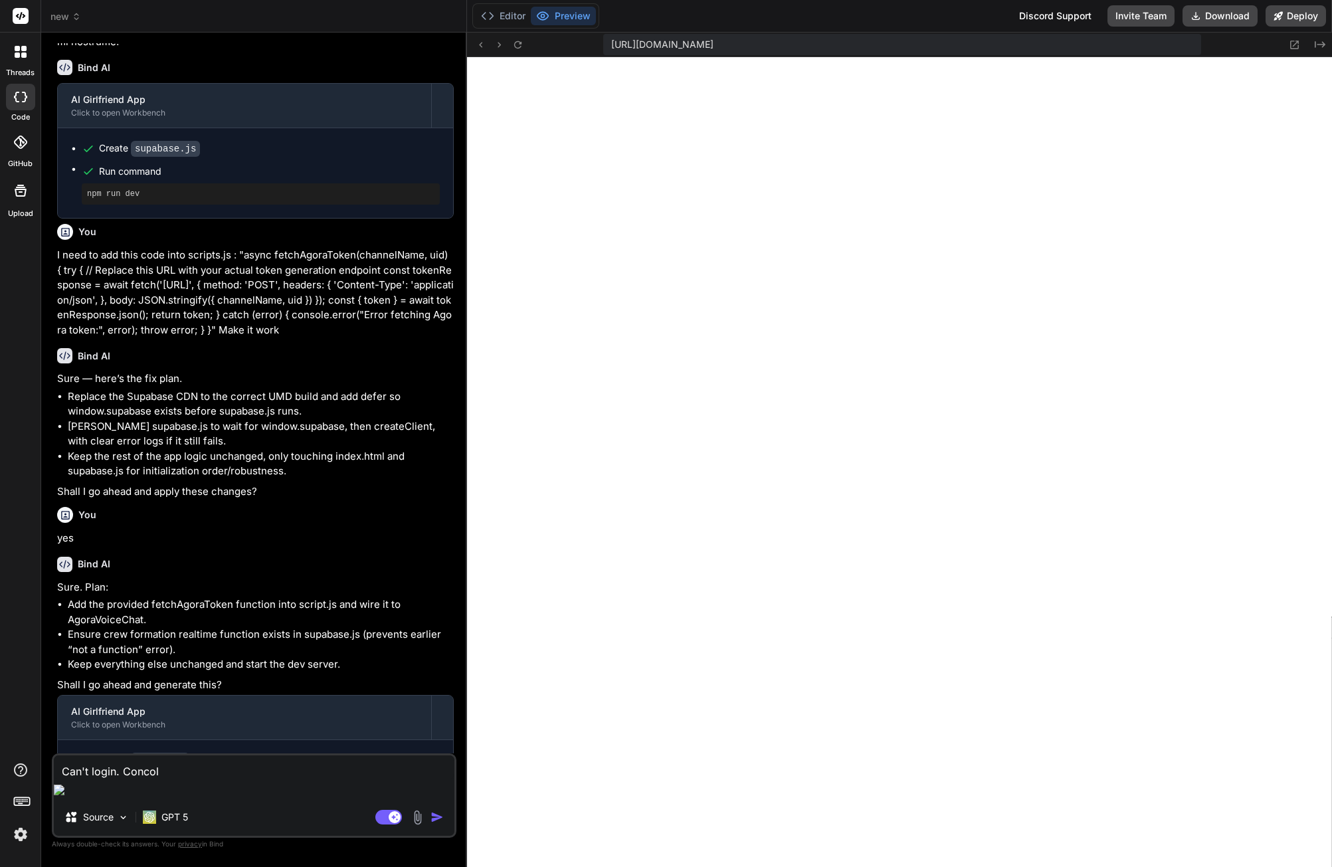
type textarea "Can't login. Conco"
type textarea "x"
type textarea "Can't login. Conc"
type textarea "x"
type textarea "Can't login. Con"
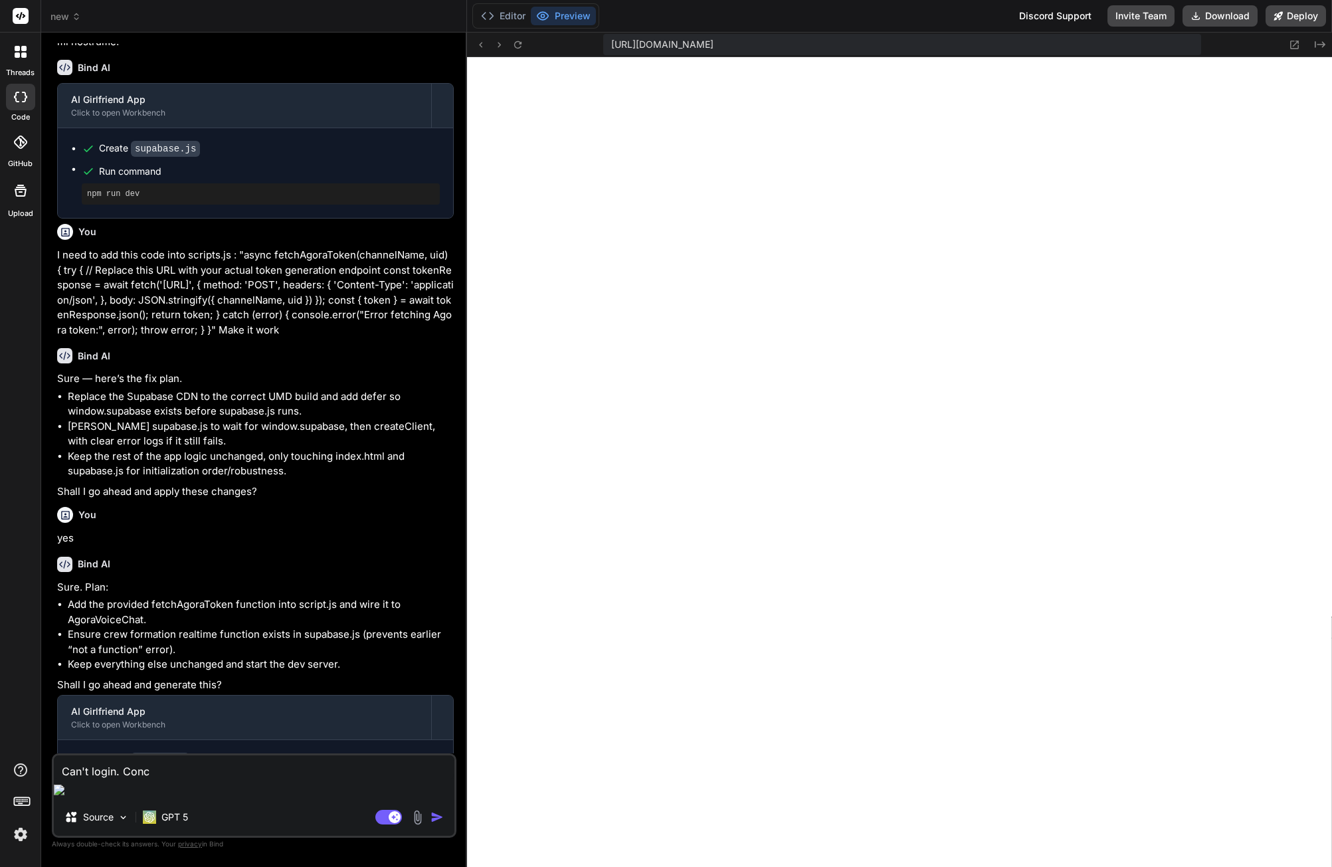
type textarea "x"
type textarea "Can't login. Cons"
type textarea "x"
type textarea "Can't login. Conso"
type textarea "x"
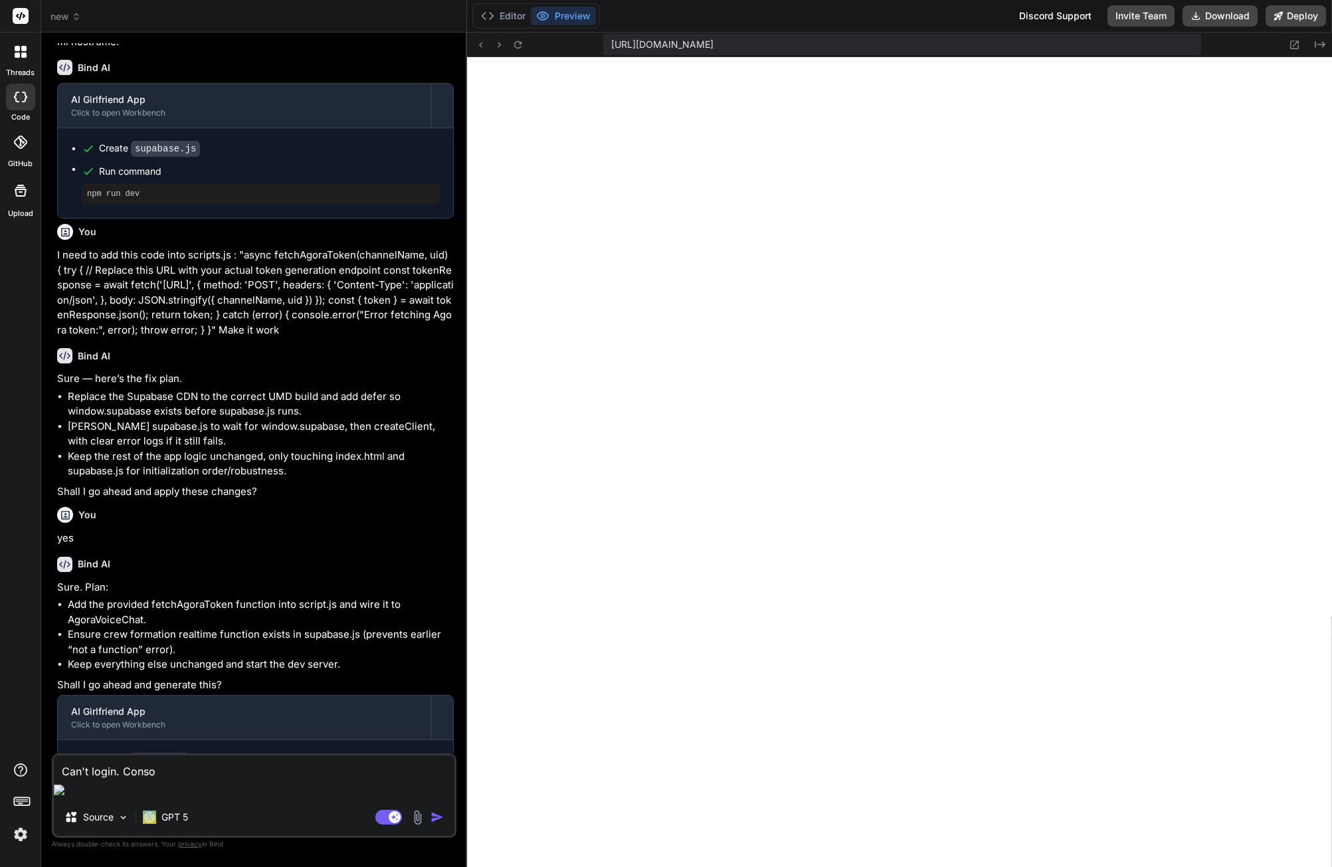
type textarea "Can't login. Consol"
type textarea "x"
type textarea "Can't login. Console"
type textarea "x"
type textarea "Can't login. Console"
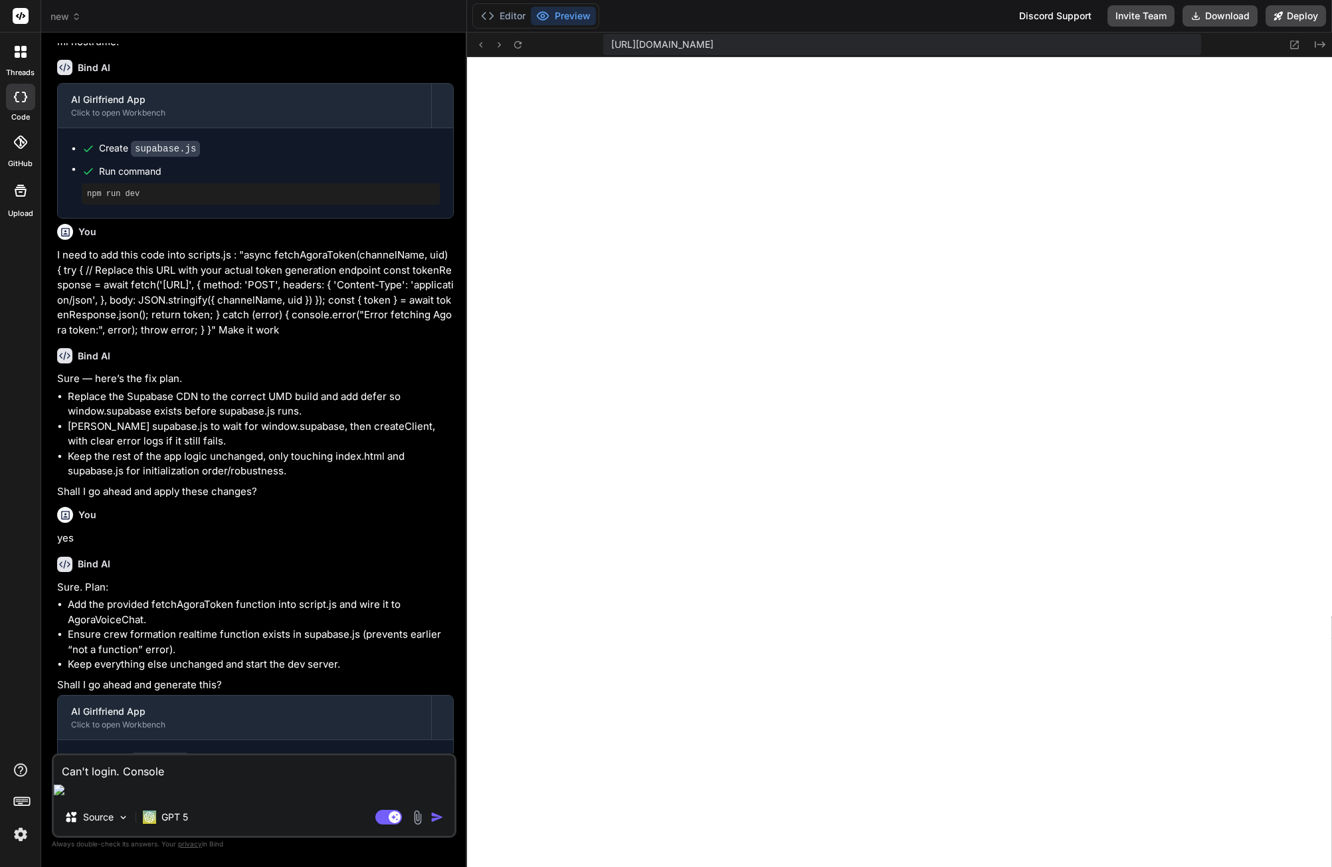
type textarea "x"
type textarea "Can't login. Console r"
type textarea "x"
type textarea "Can't login. Console re"
type textarea "x"
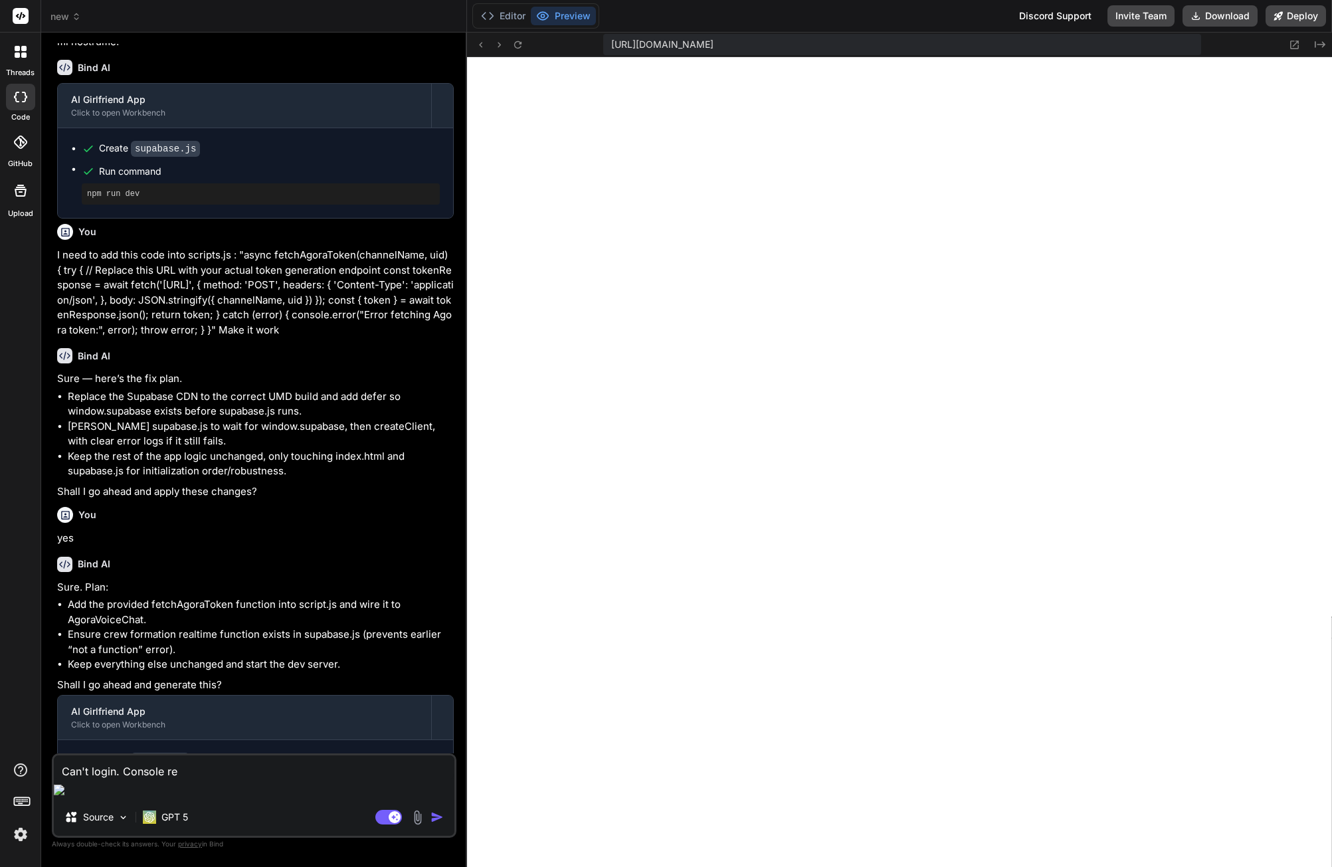
type textarea "Can't login. Console rep"
type textarea "x"
type textarea "Can't login. Console repo"
type textarea "x"
type textarea "Can't login. Console repor"
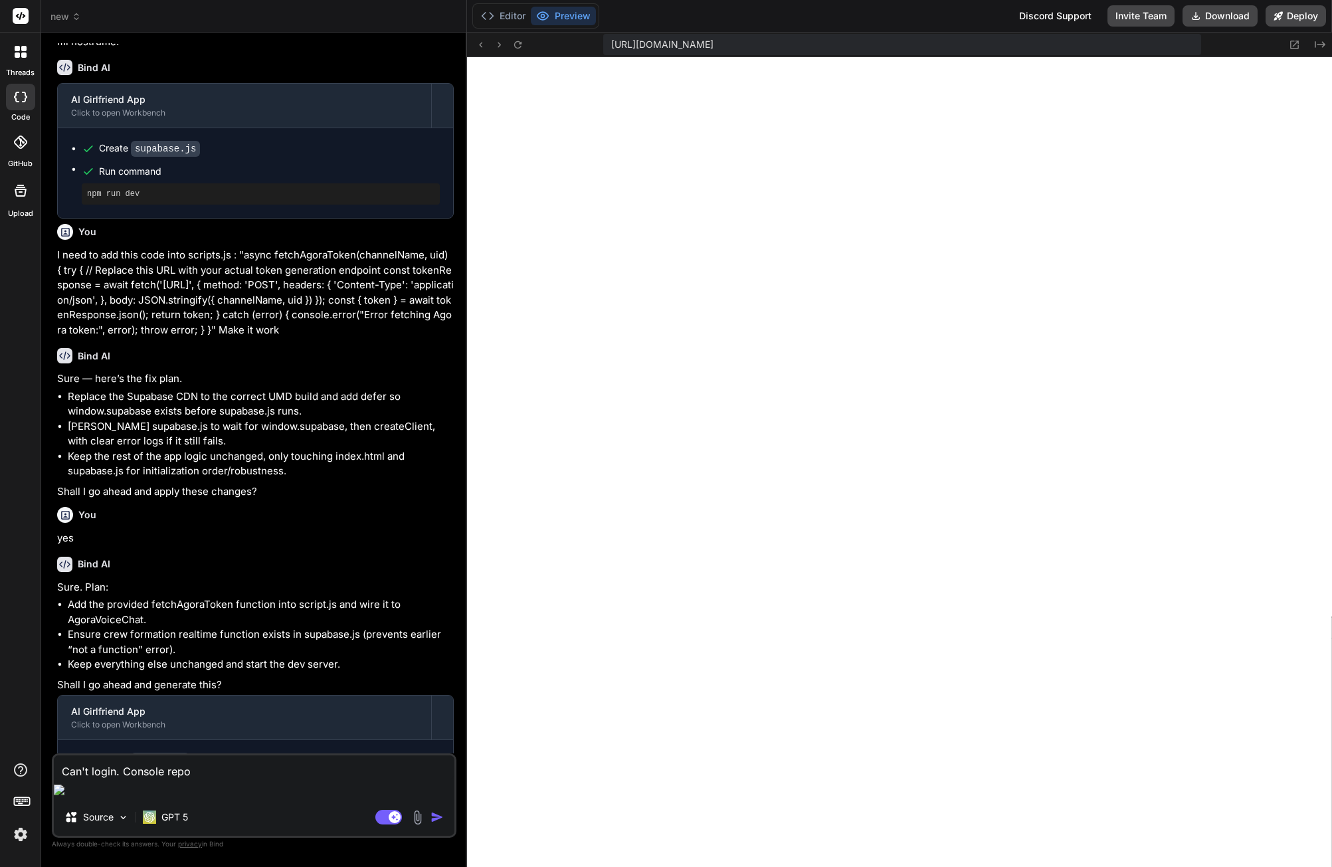
type textarea "x"
type textarea "Can't login. Console report"
type textarea "x"
type textarea "Can't login. Console reports"
type textarea "x"
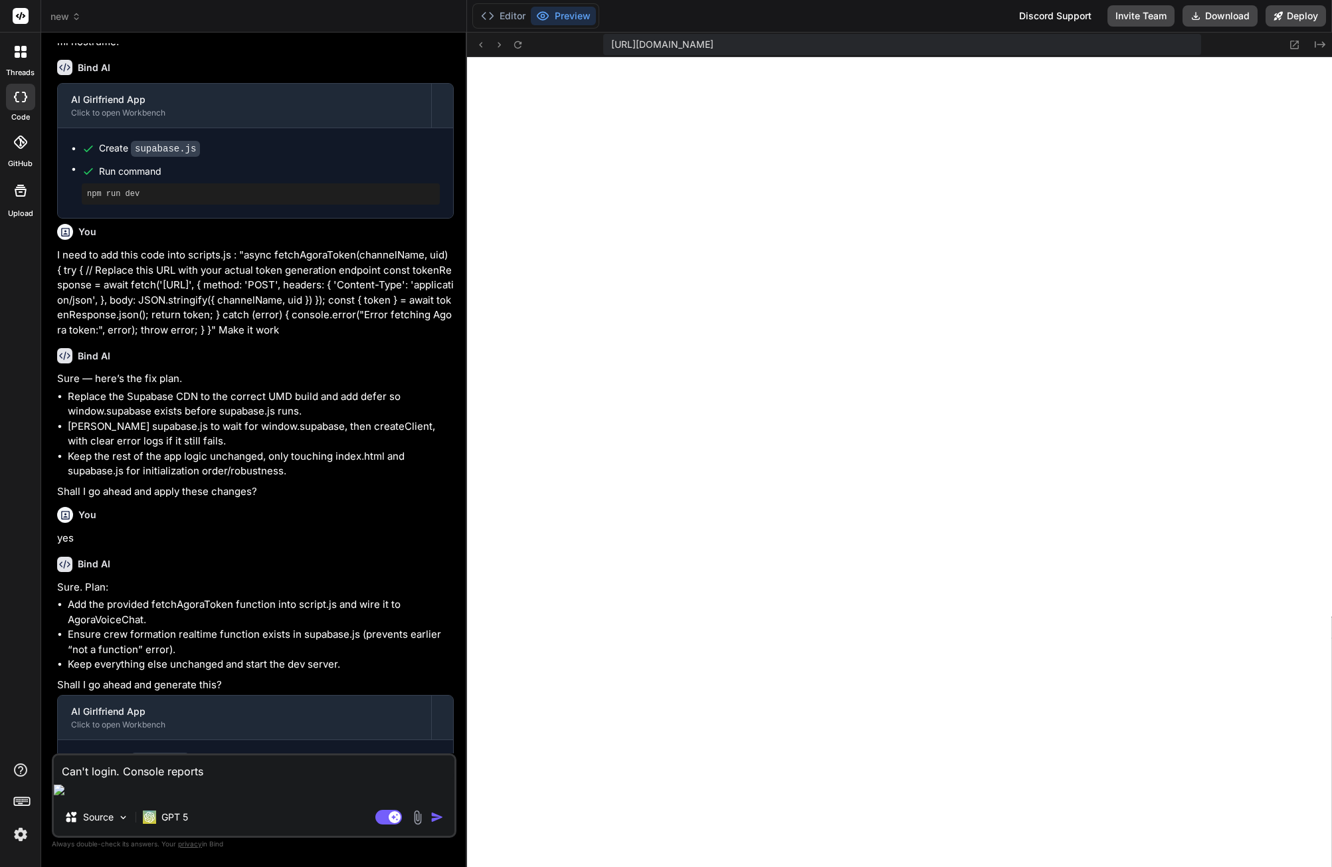
type textarea "Can't login. Console reports"
type textarea "x"
type textarea "Can't login. Console reports :"
type textarea "x"
type textarea "Can't login. Console reports :"
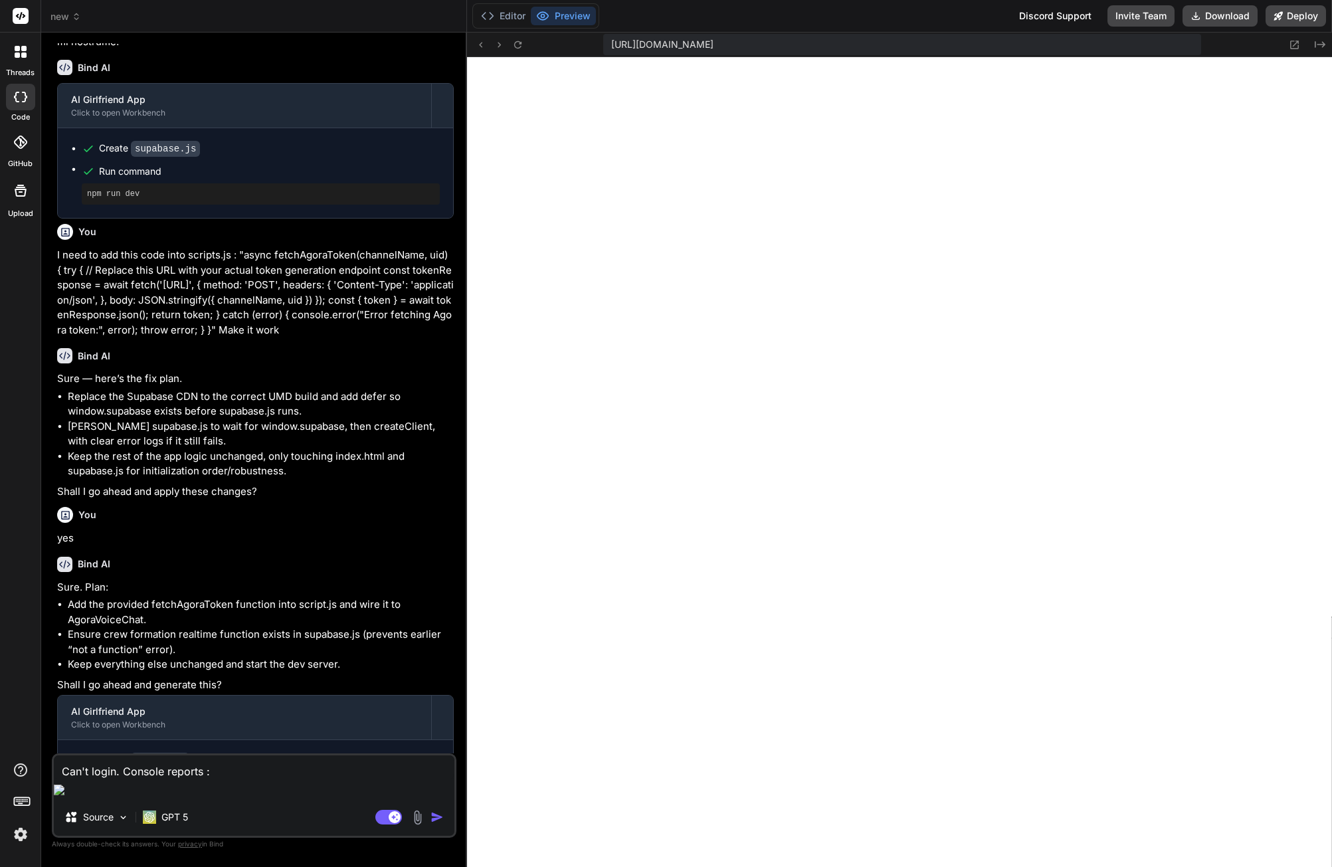
type textarea "x"
type textarea "Can't login. Console reports : ""
type textarea "x"
paste textarea ".webcontainer@runtime.96435430.js:26 Auth pipeline error: supabaseClient.parseH…"
type textarea "Can't login. Console reports : ".webcontainer@runtime.96435430.js:26 Auth pipel…"
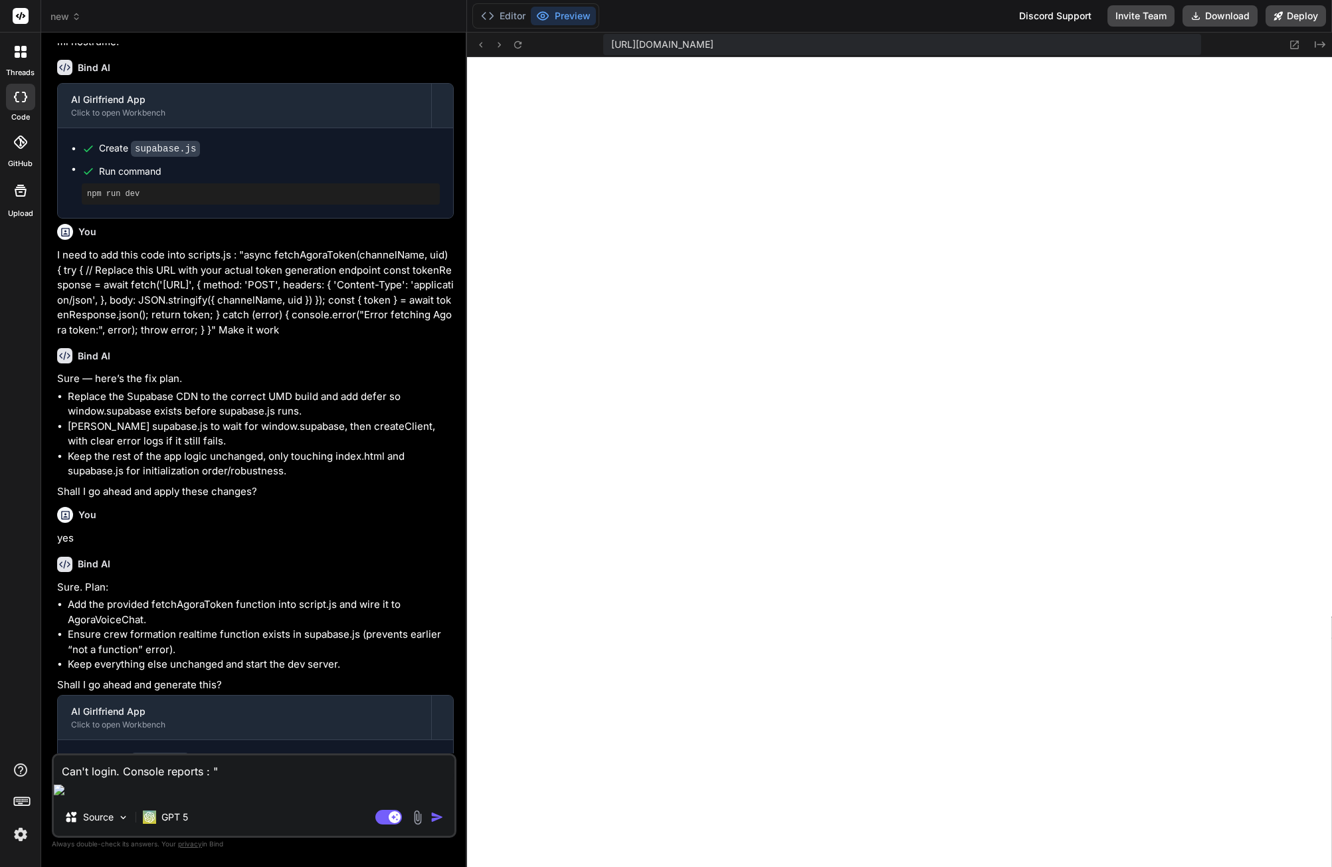
type textarea "x"
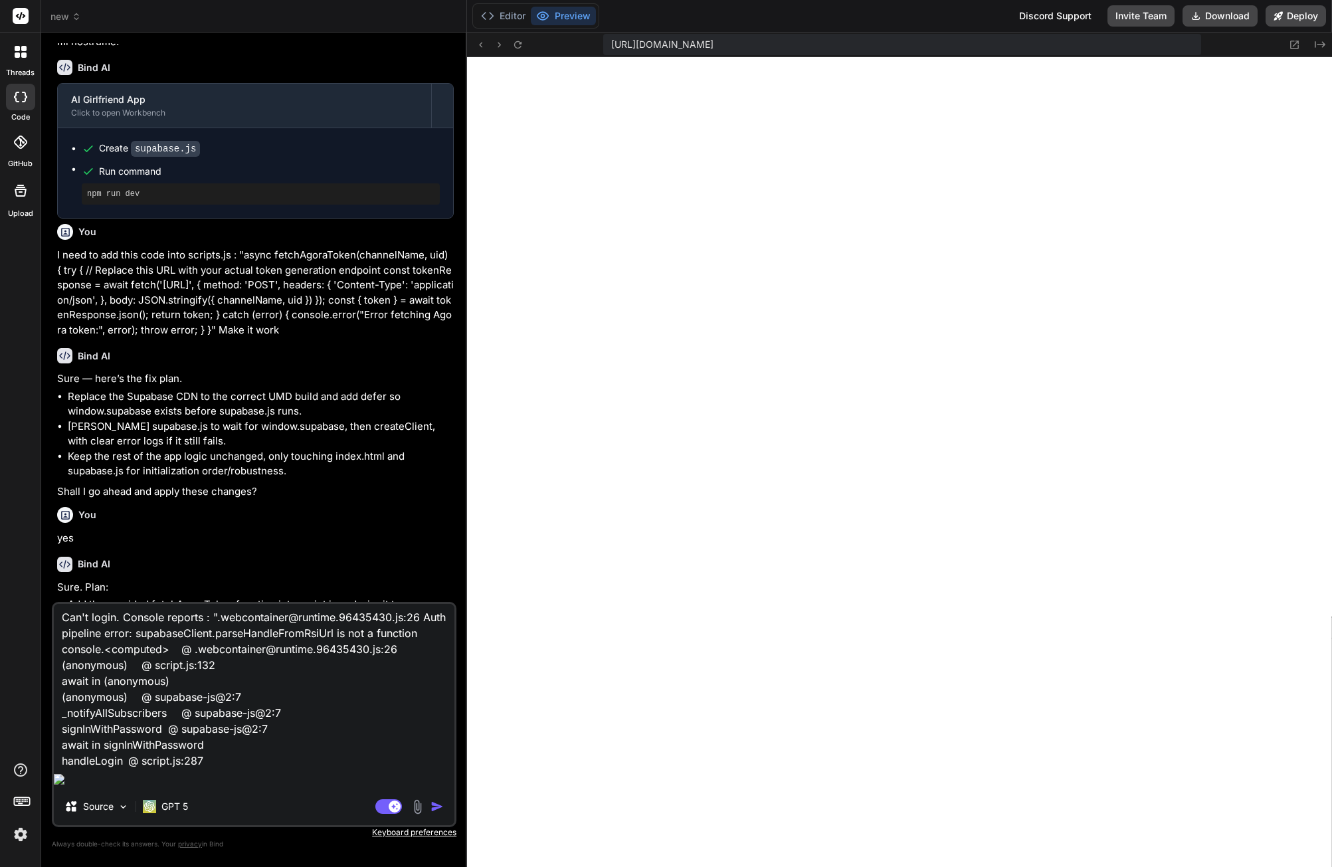
type textarea "Can't login. Console reports : ".webcontainer@runtime.96435430.js:26 Auth pipel…"
type textarea "x"
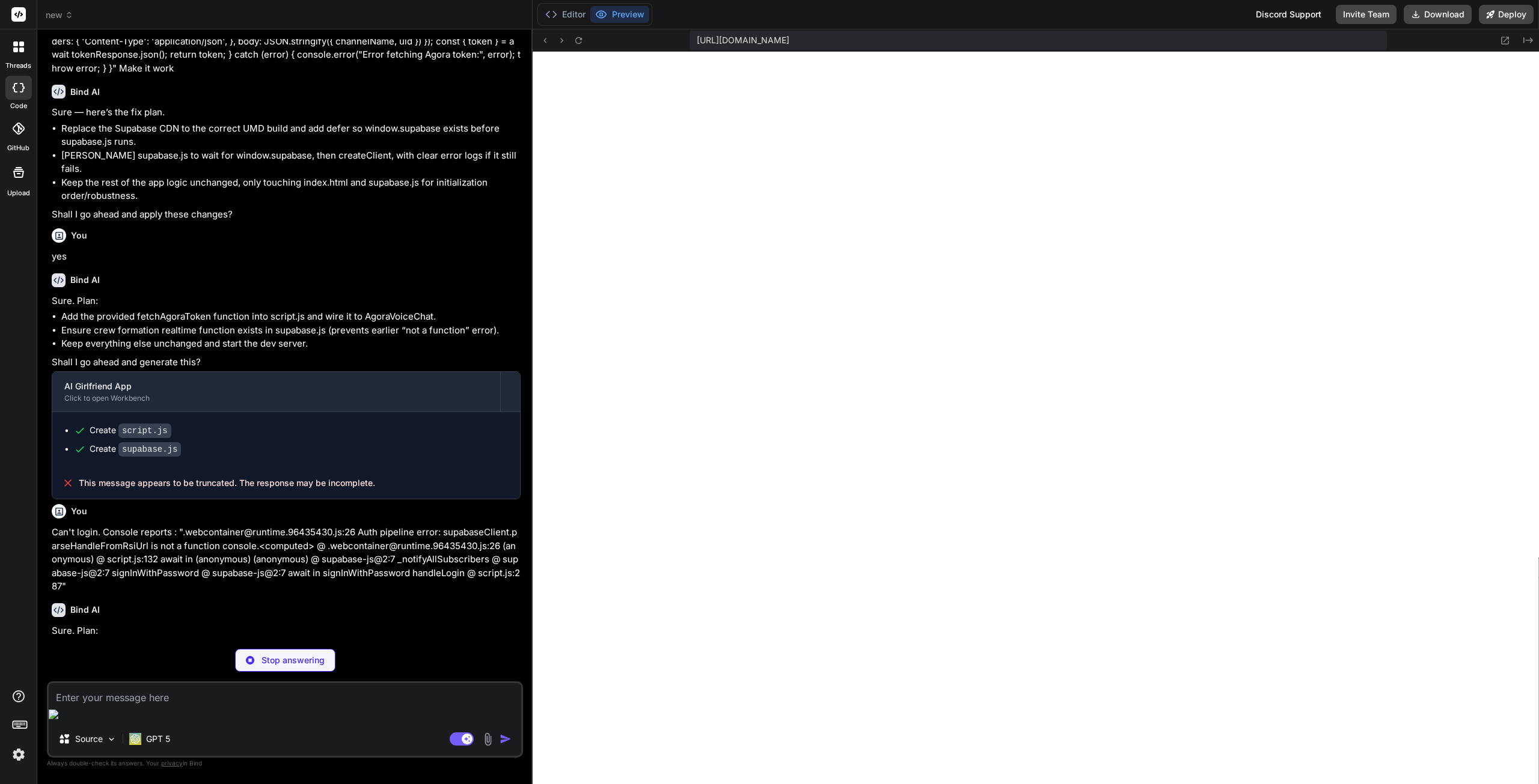
scroll to position [6520, 0]
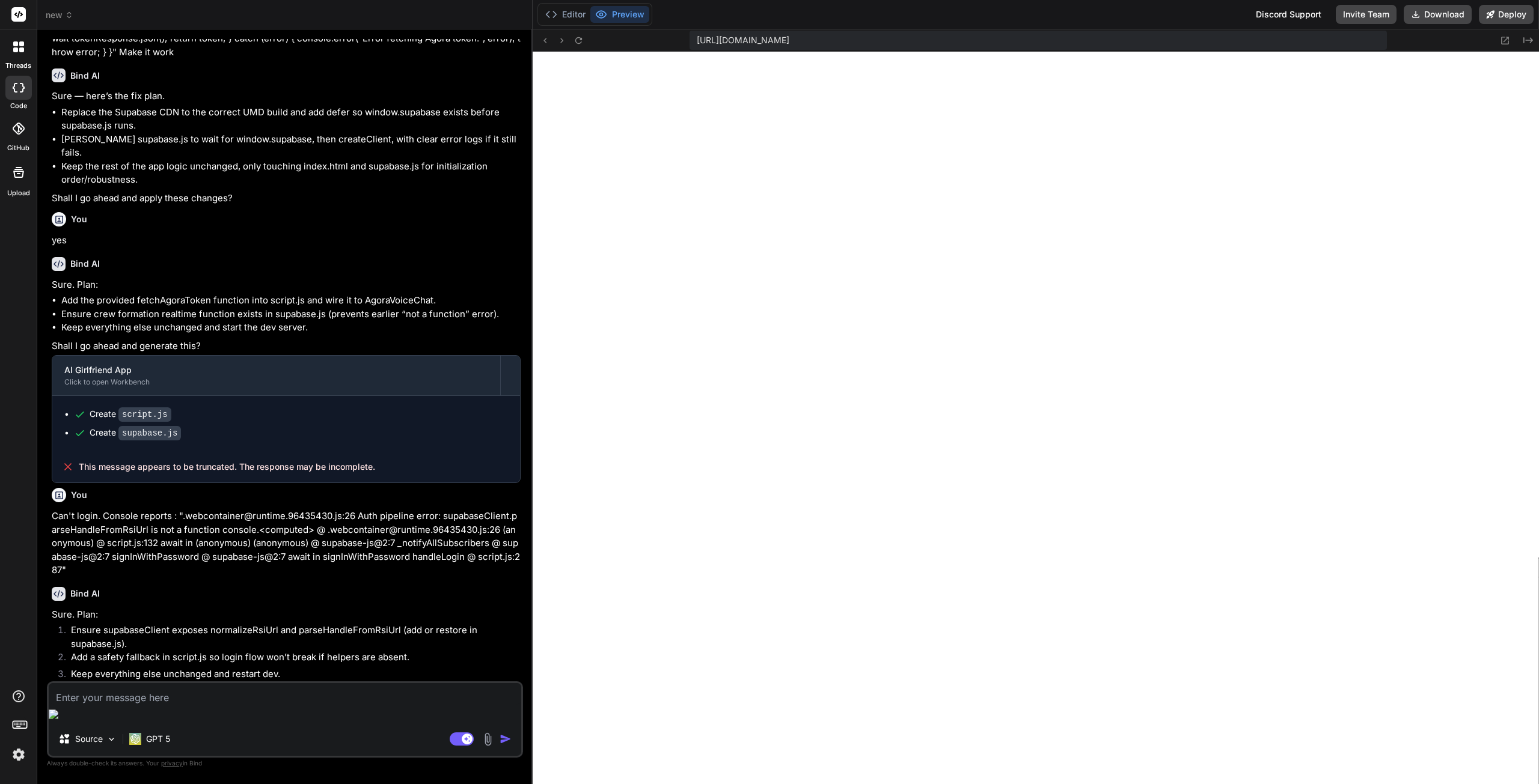
type textarea "x"
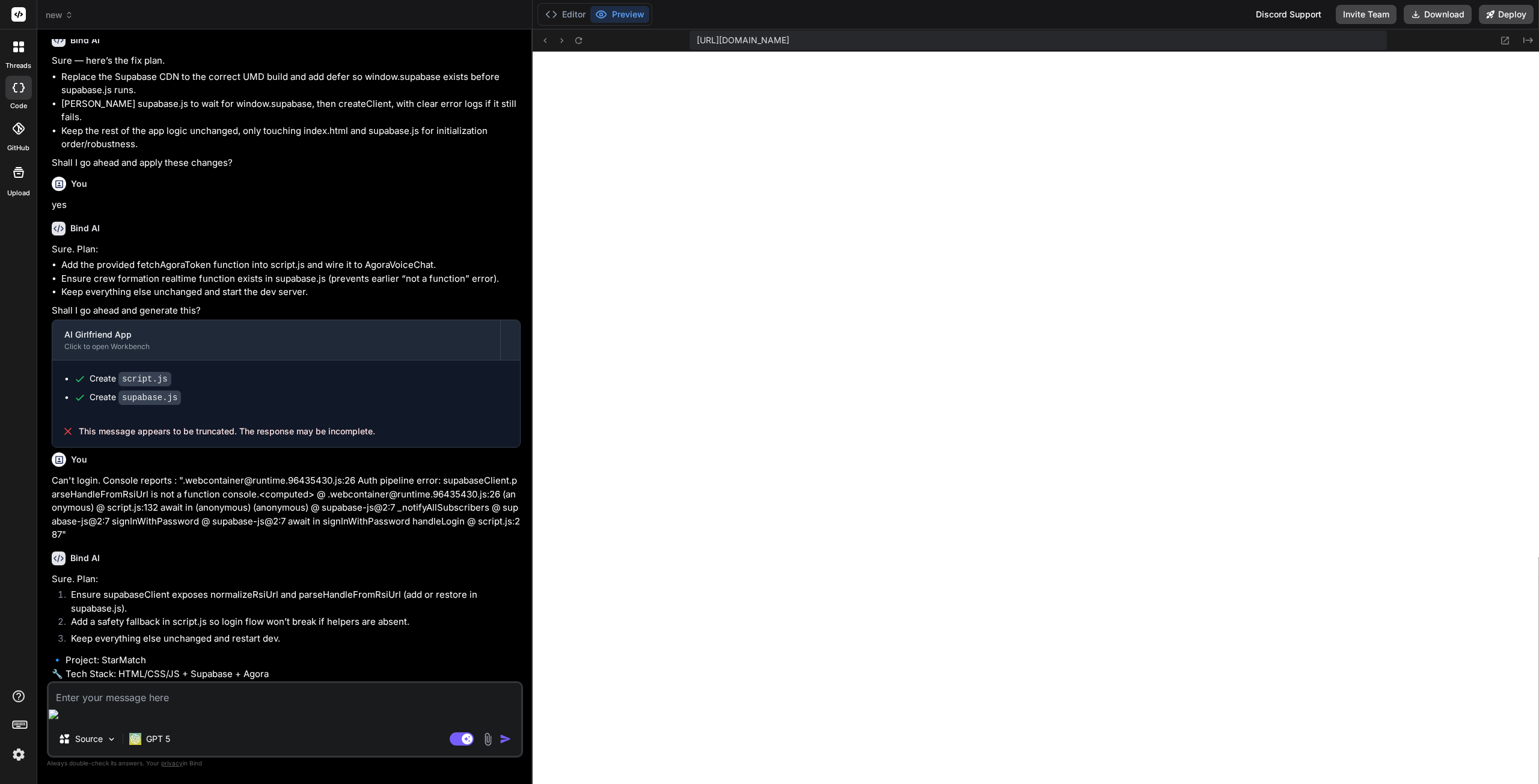
scroll to position [6584, 0]
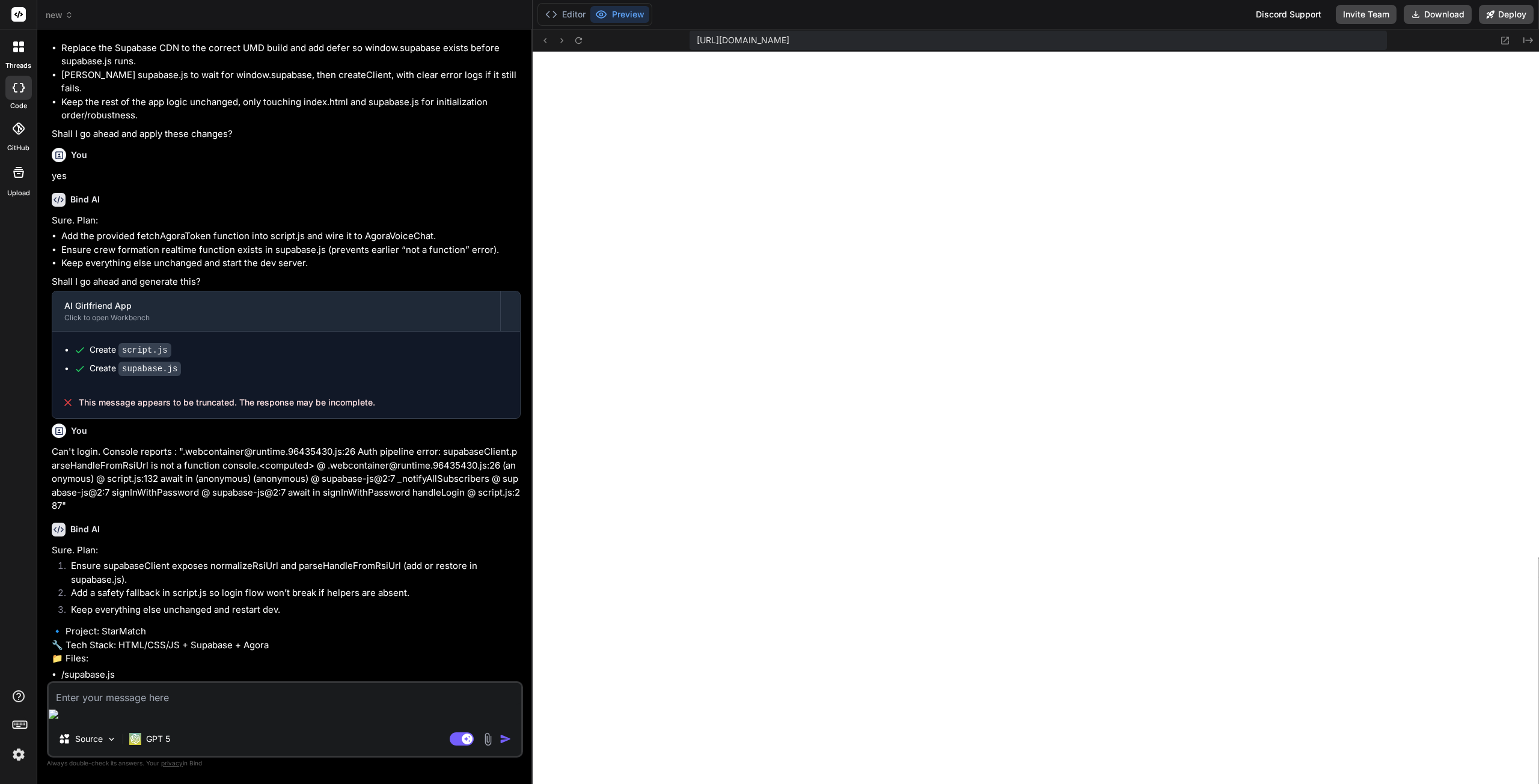
click at [167, 705] on textarea at bounding box center [285, 694] width 472 height 22
type textarea "y"
type textarea "x"
type textarea "ye"
type textarea "x"
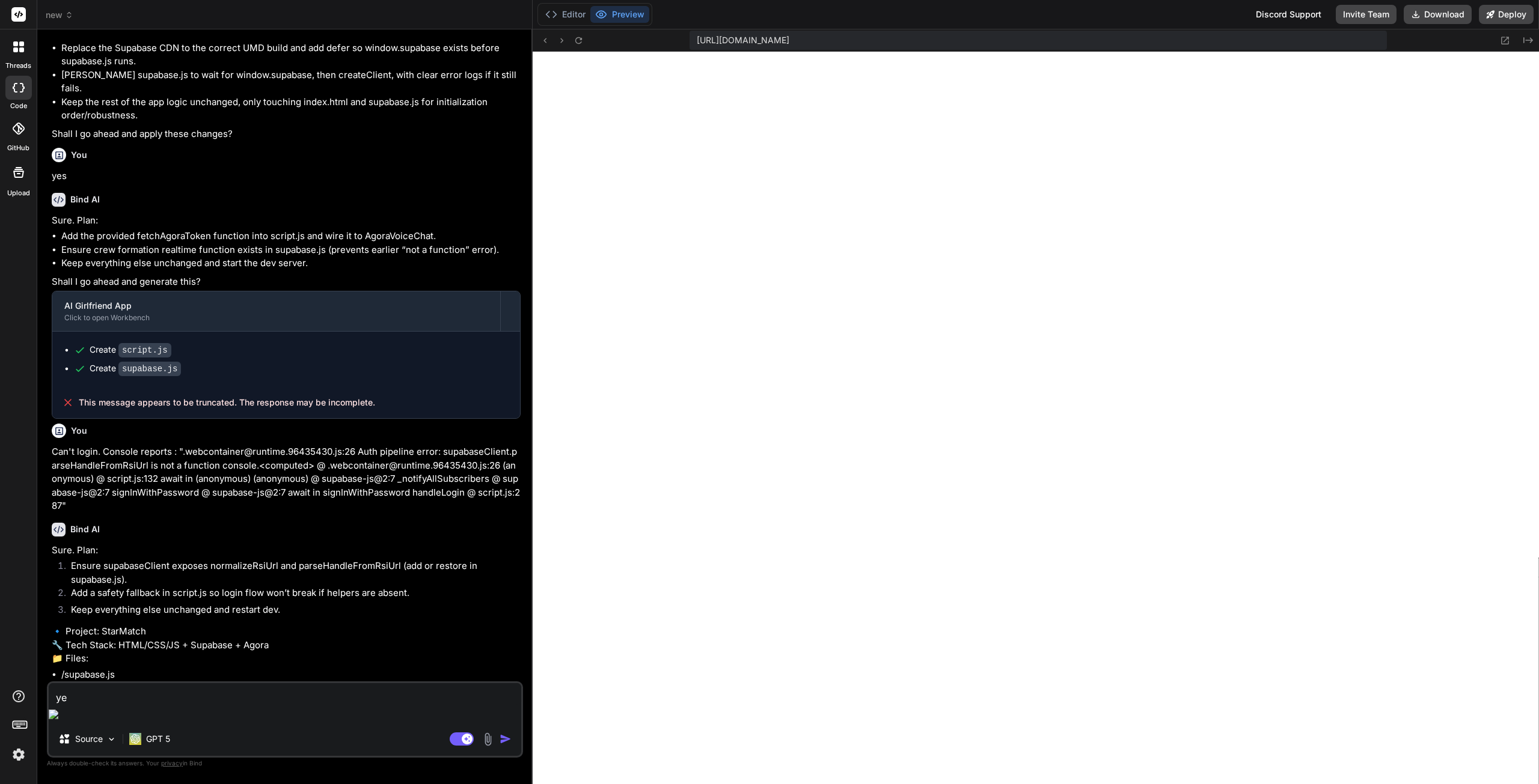
type textarea "yes"
type textarea "x"
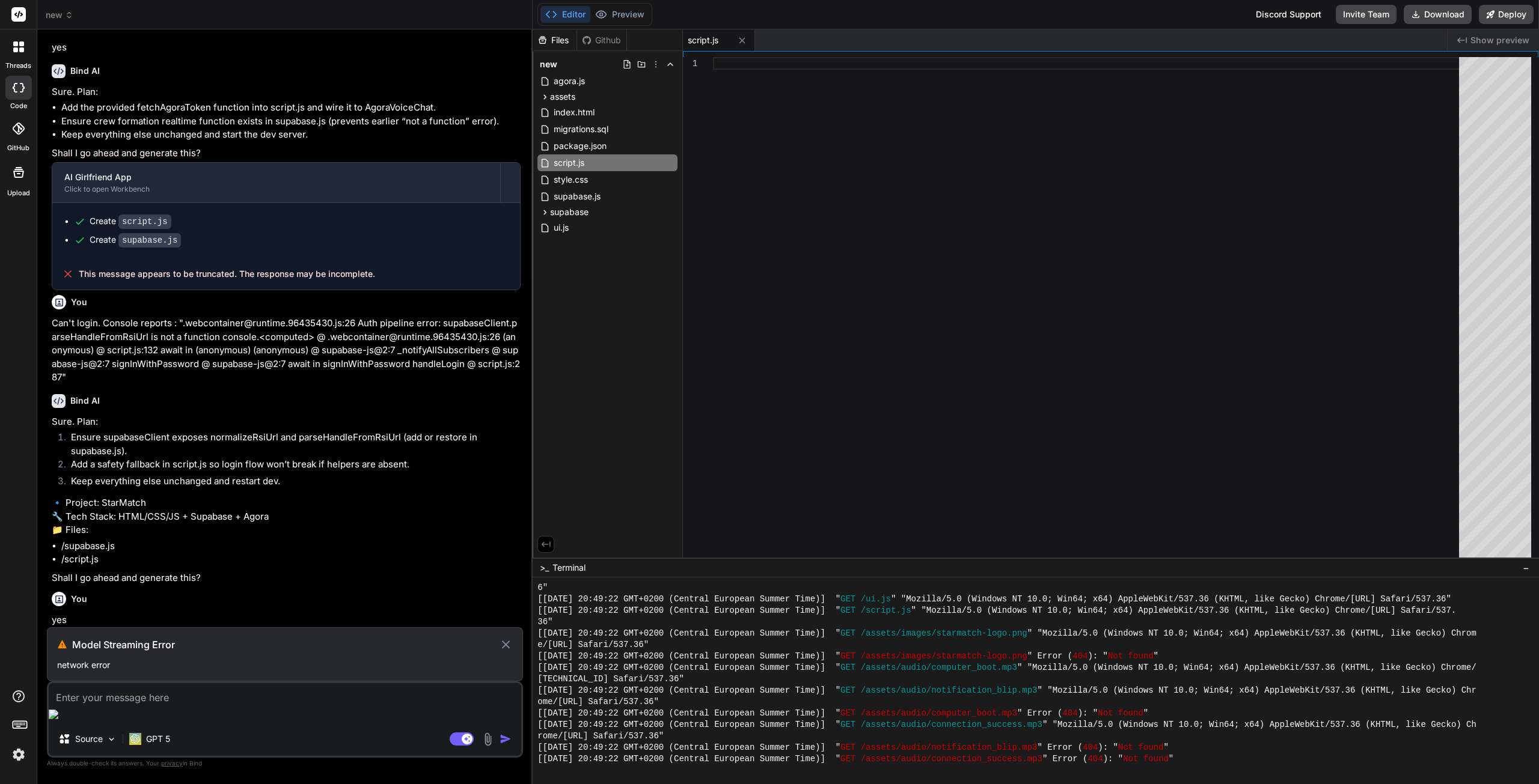
scroll to position [6678, 0]
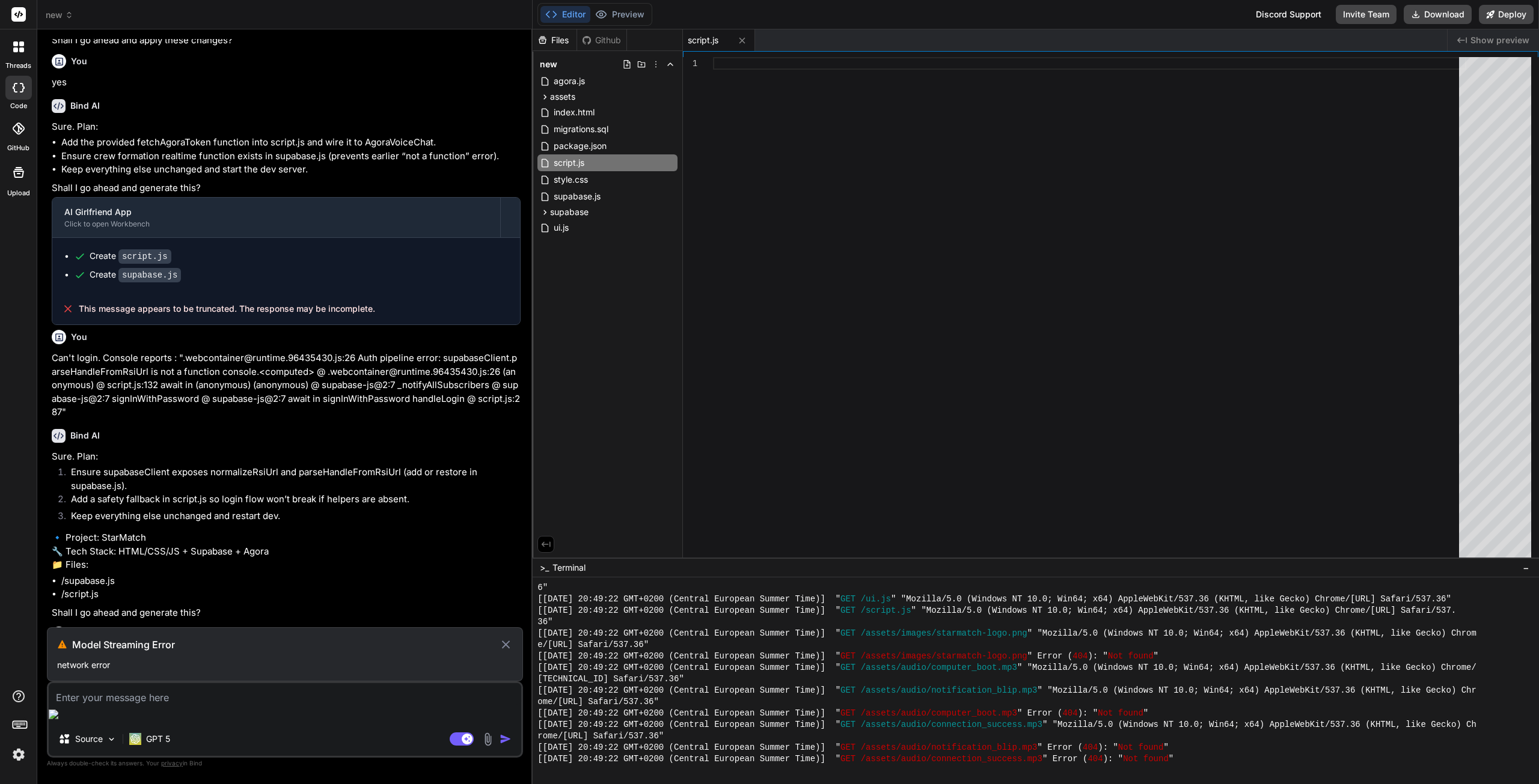
click at [505, 649] on icon at bounding box center [506, 644] width 8 height 8
type textarea "x"
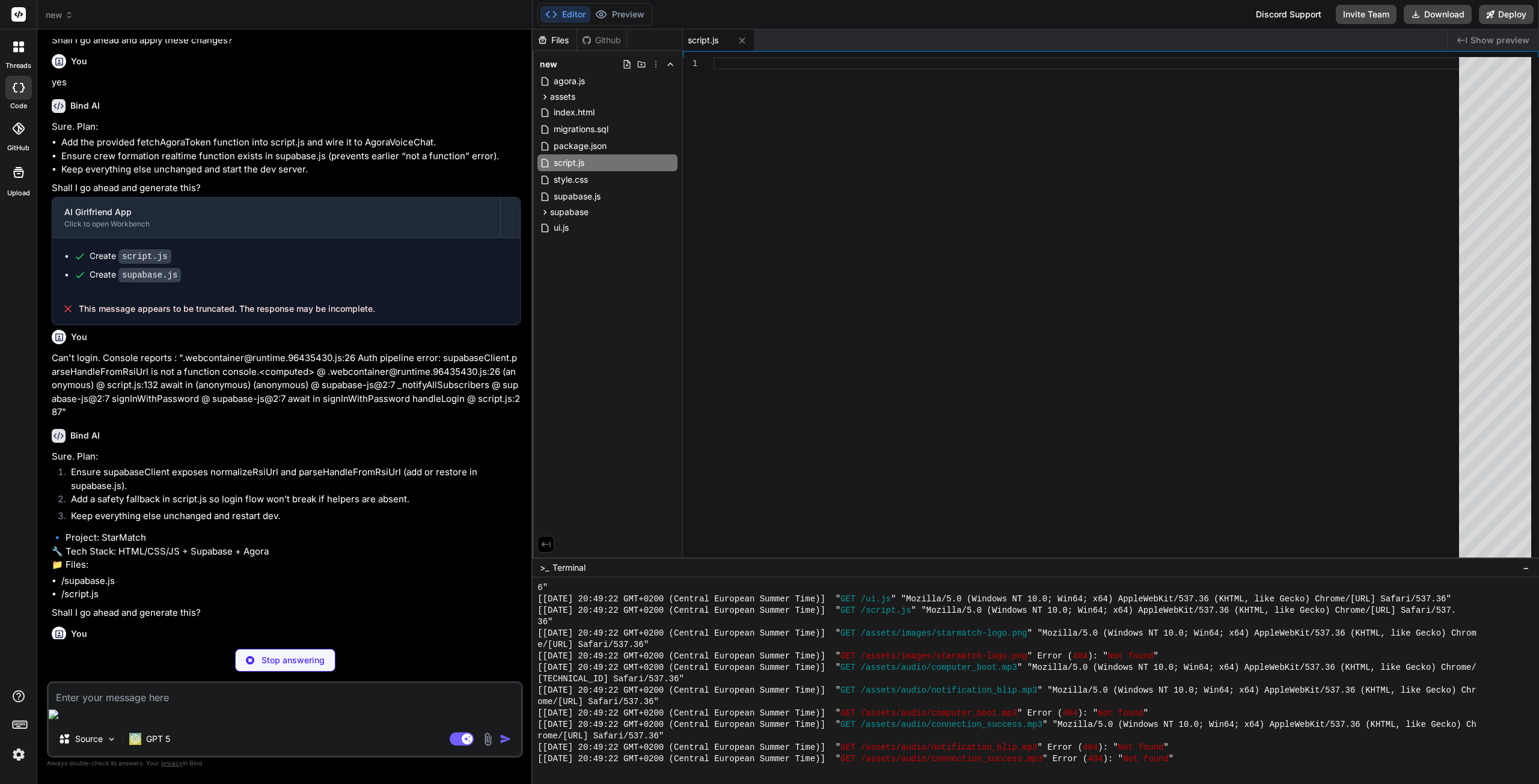
scroll to position [6666, 0]
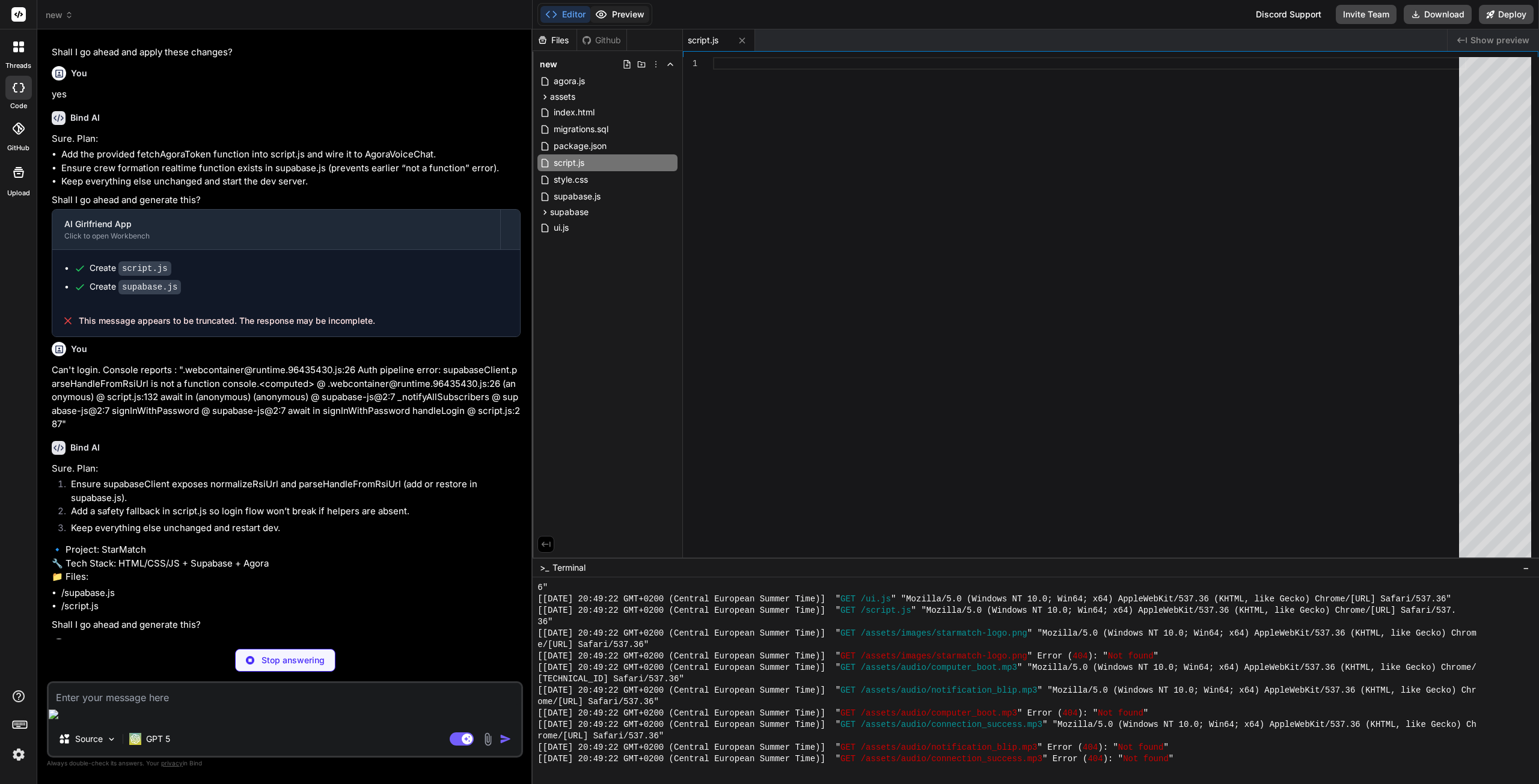
click at [608, 8] on button "Preview" at bounding box center [620, 14] width 59 height 17
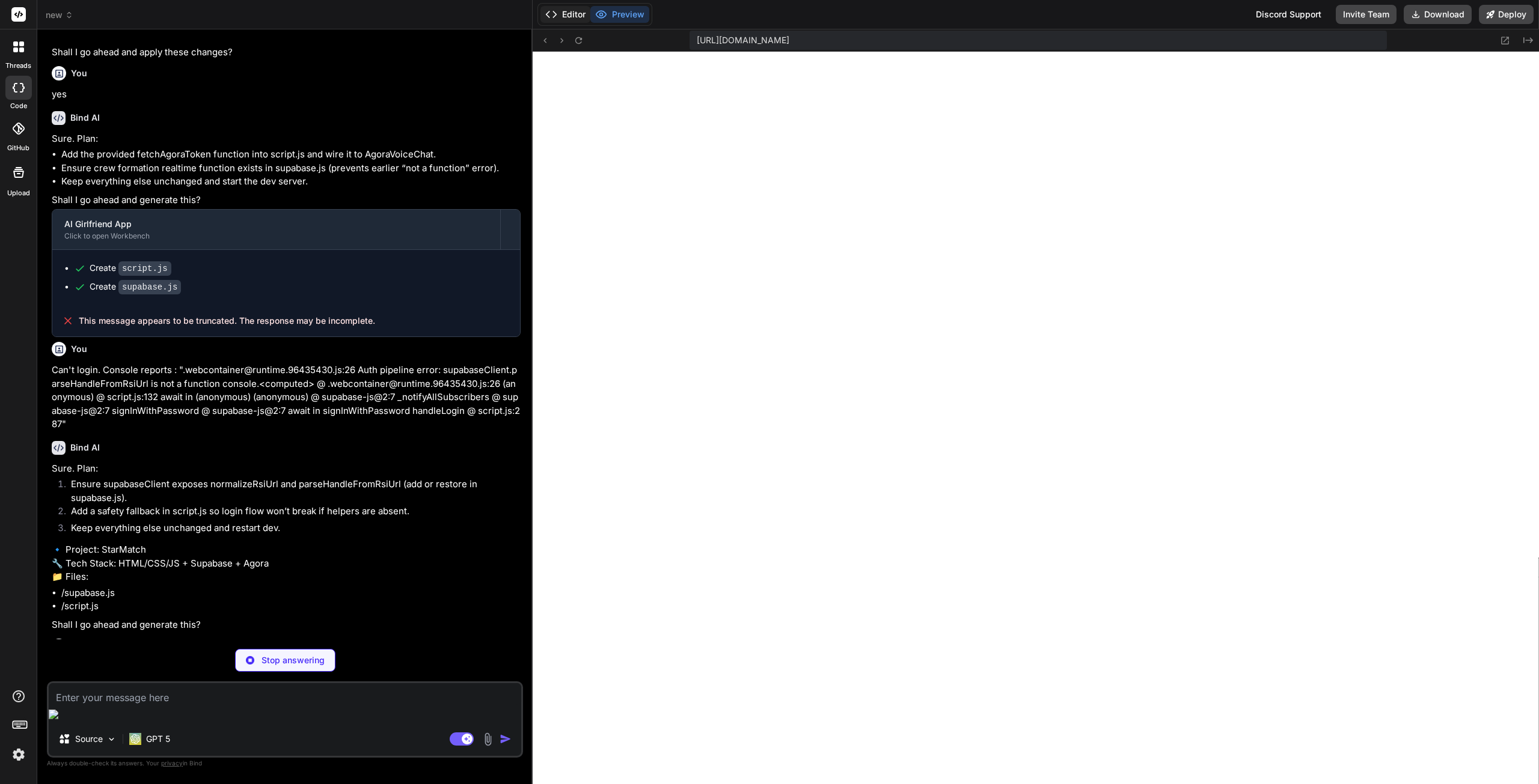
click at [567, 9] on button "Editor" at bounding box center [565, 14] width 50 height 17
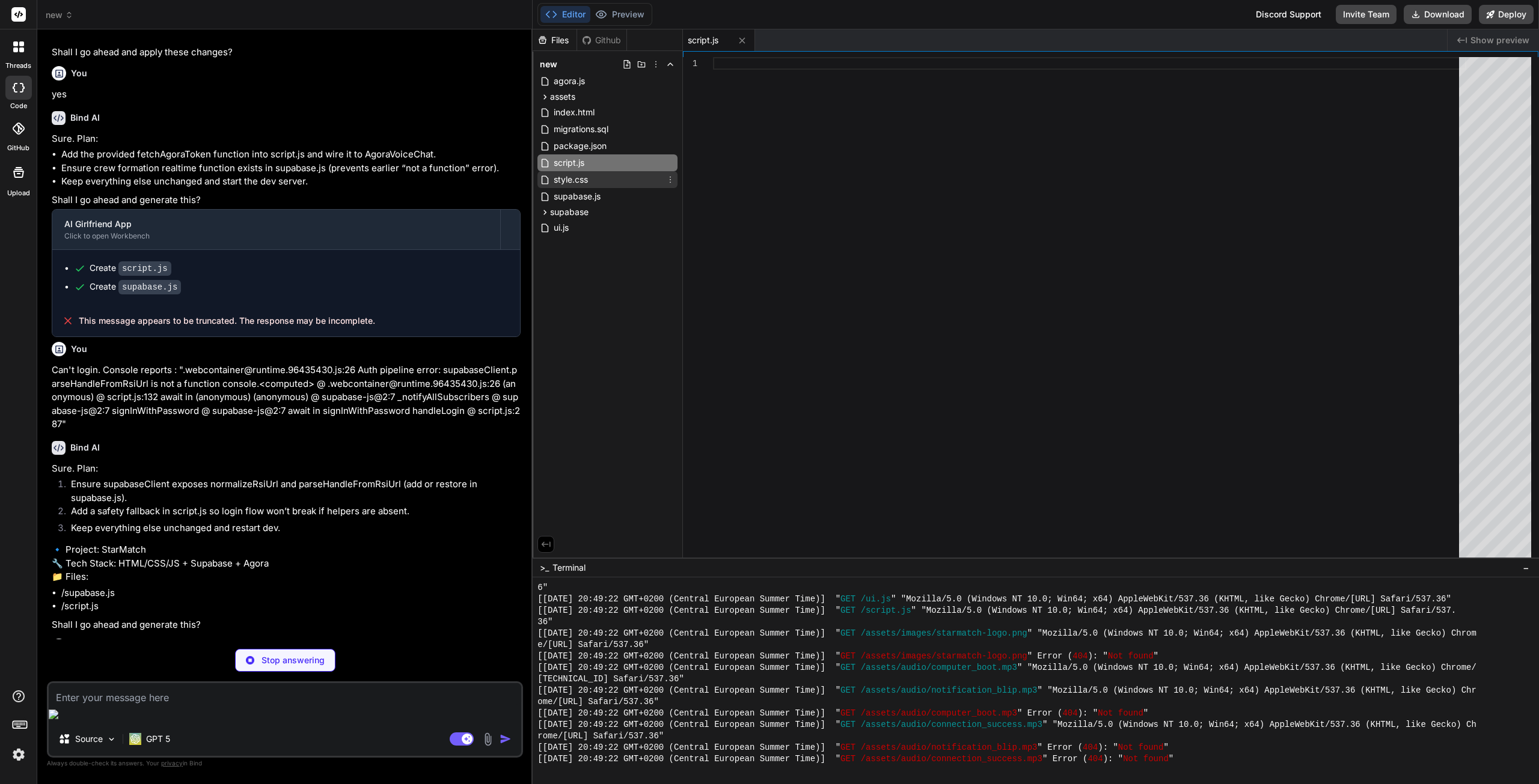
click at [589, 178] on span "style.css" at bounding box center [571, 180] width 37 height 14
type textarea "overflow: hidden; } }"
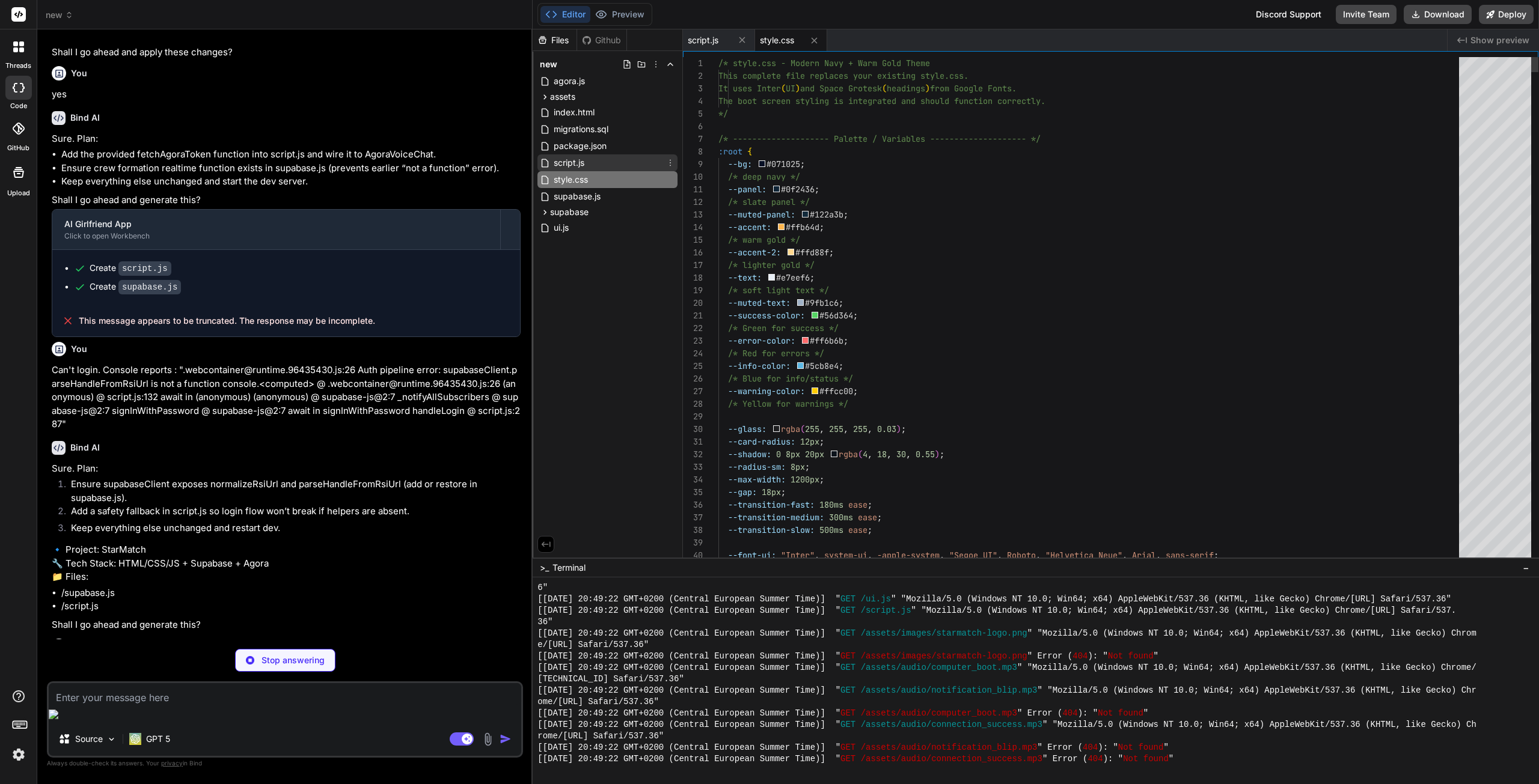
type textarea "x"
click at [593, 165] on div "script.js" at bounding box center [607, 163] width 140 height 17
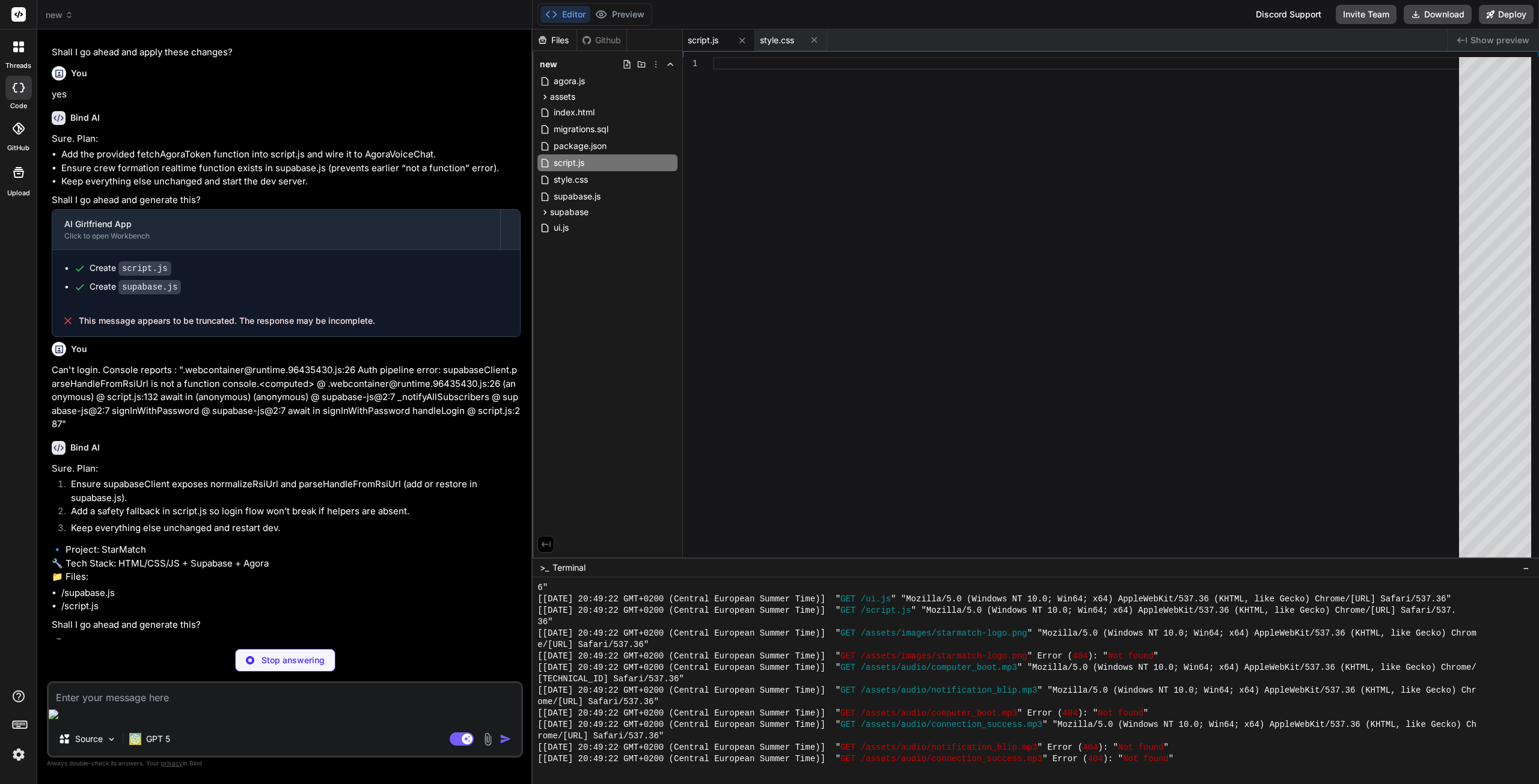
click at [273, 666] on p "Stop answering" at bounding box center [293, 660] width 63 height 12
type textarea "x"
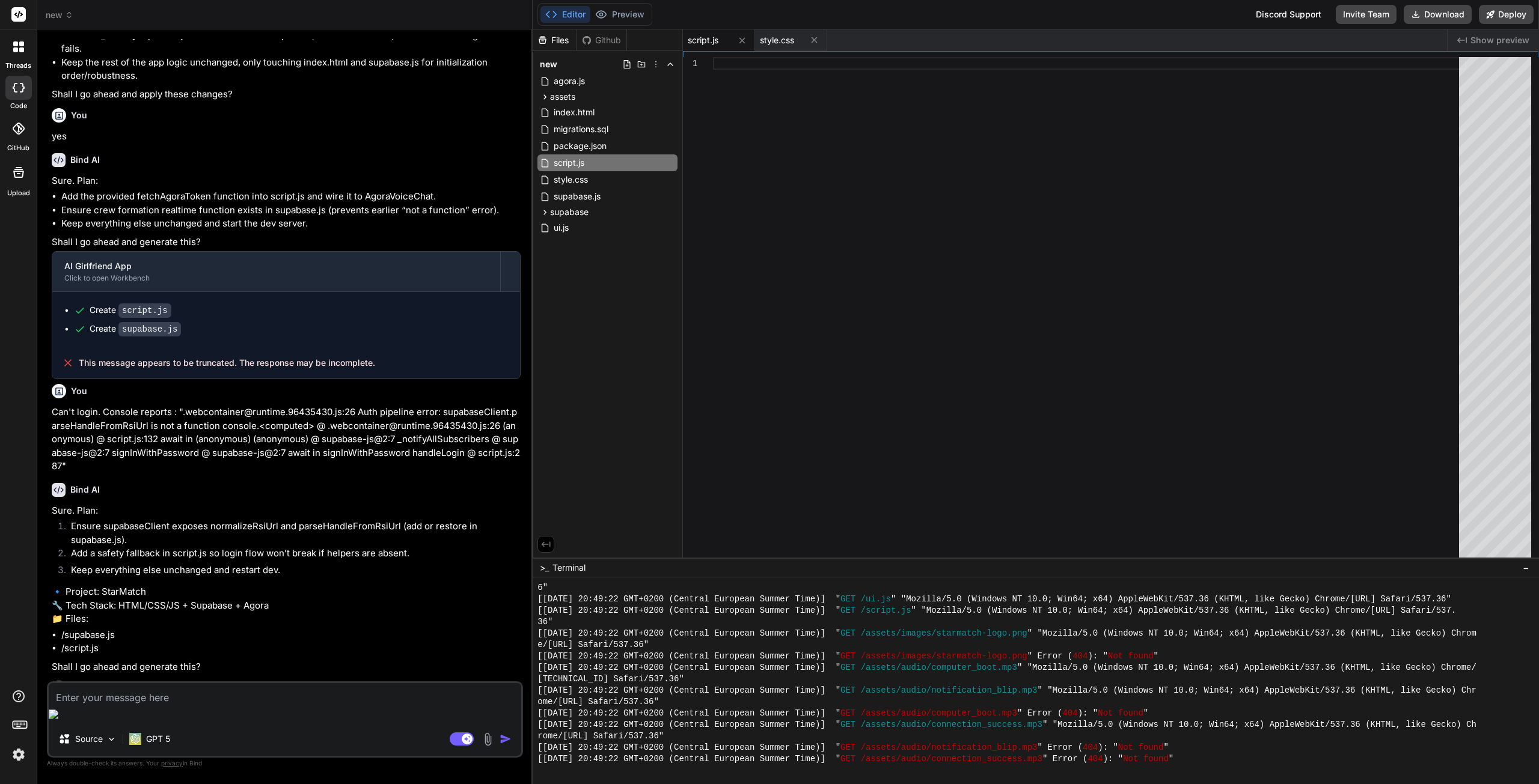
click at [141, 705] on textarea at bounding box center [285, 694] width 472 height 22
click at [639, 5] on div "Editor Preview" at bounding box center [594, 14] width 115 height 23
click at [634, 14] on button "Preview" at bounding box center [620, 14] width 59 height 17
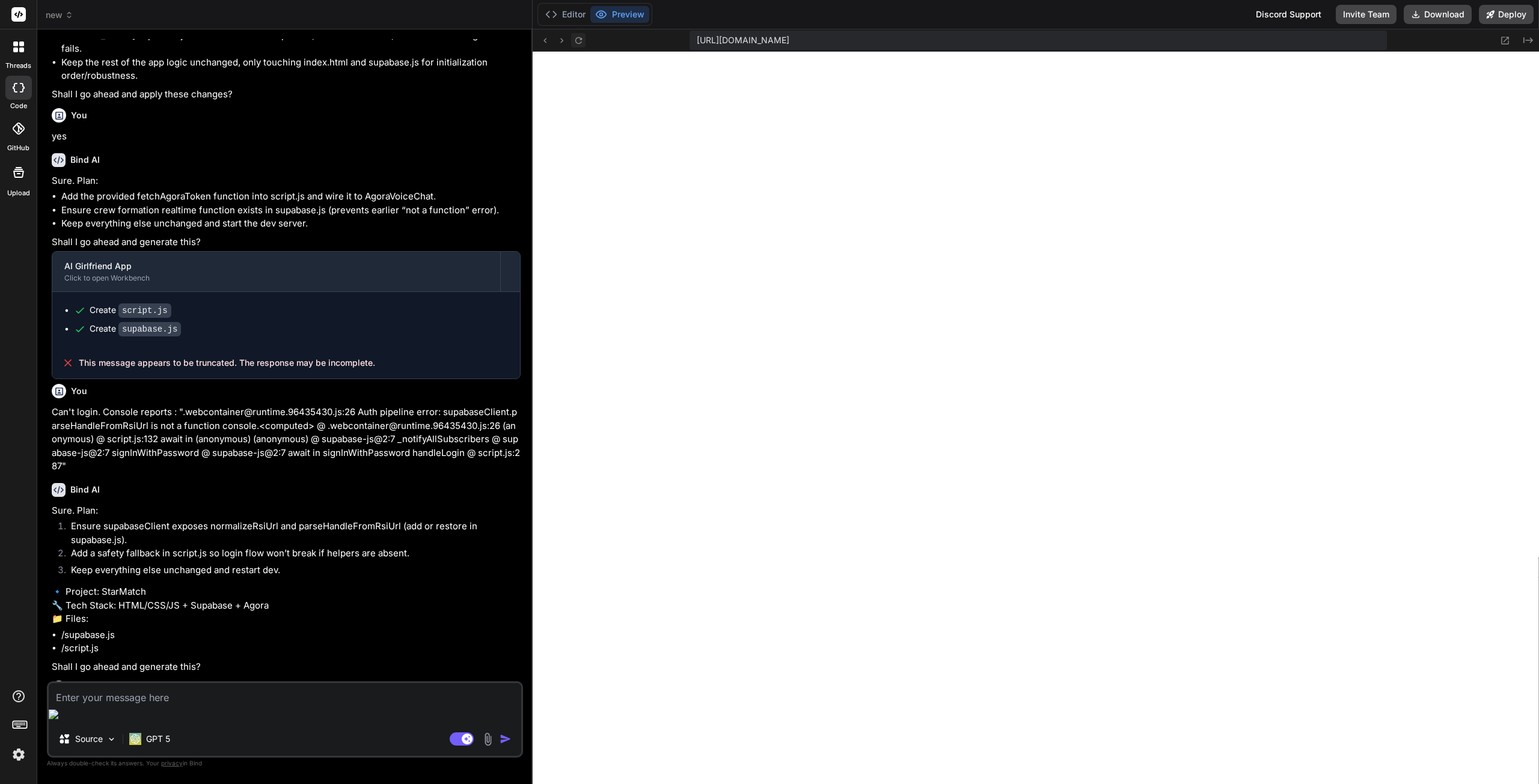
click at [584, 35] on button at bounding box center [578, 41] width 14 height 14
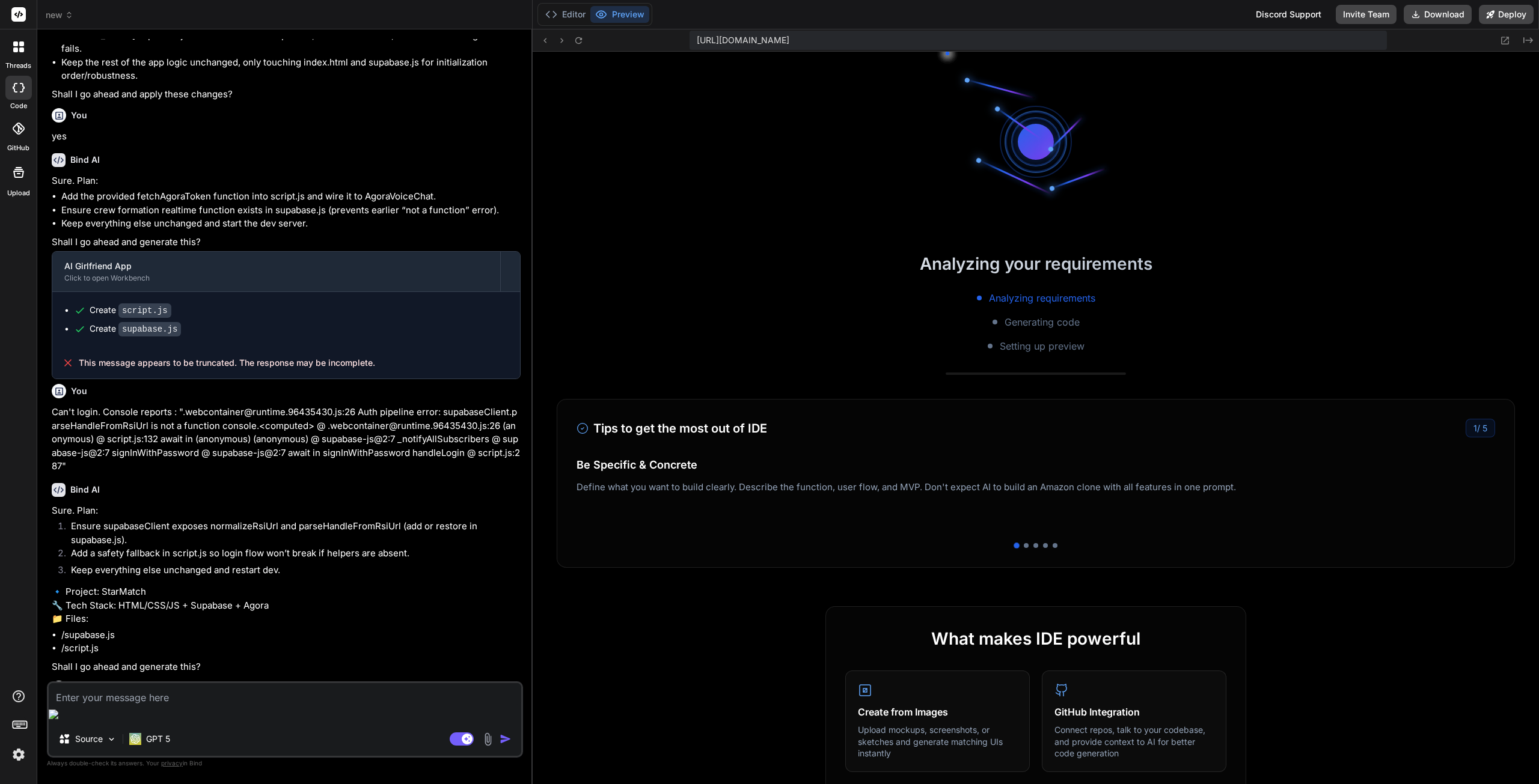
scroll to position [822, 0]
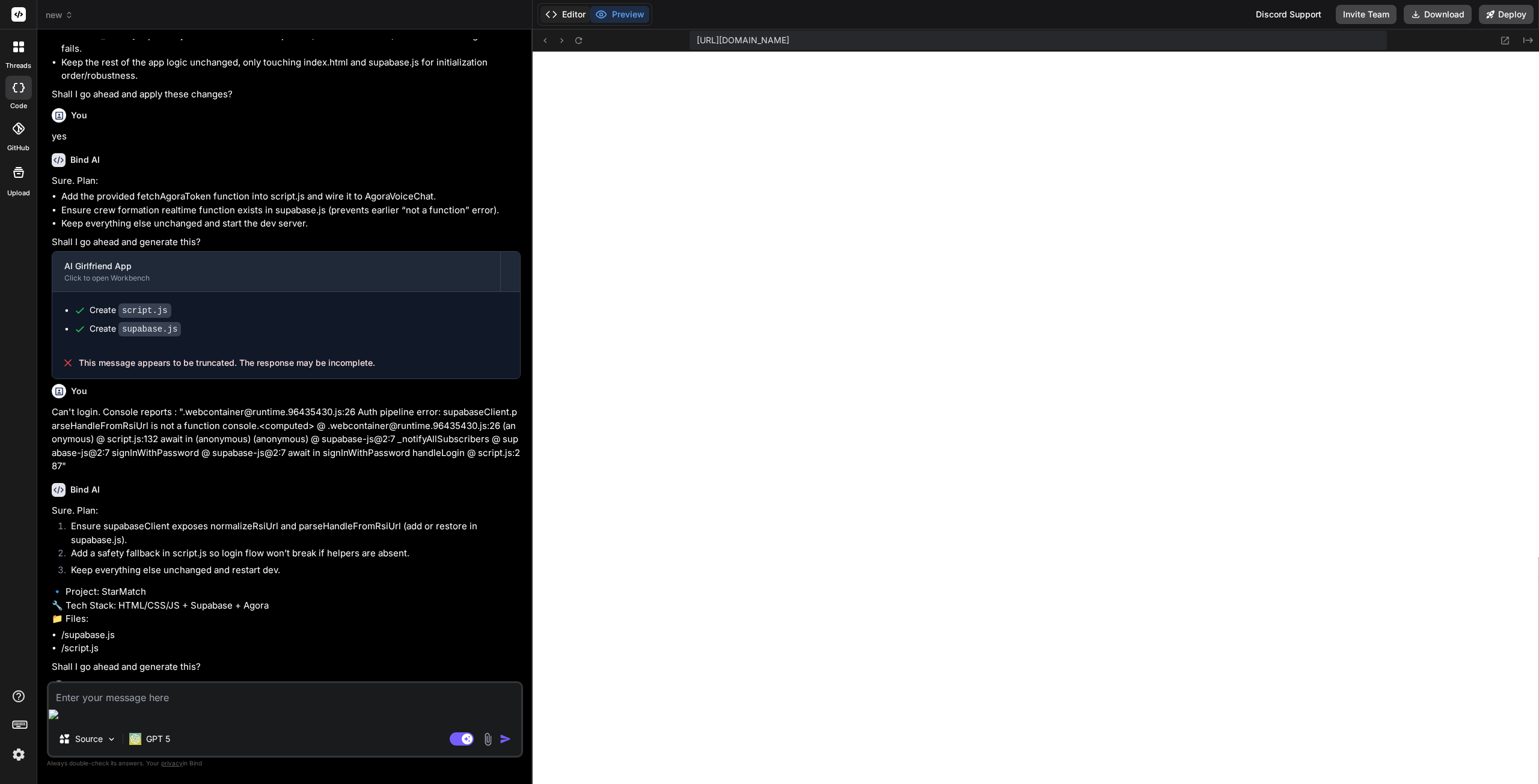
click at [575, 12] on button "Editor" at bounding box center [565, 14] width 50 height 17
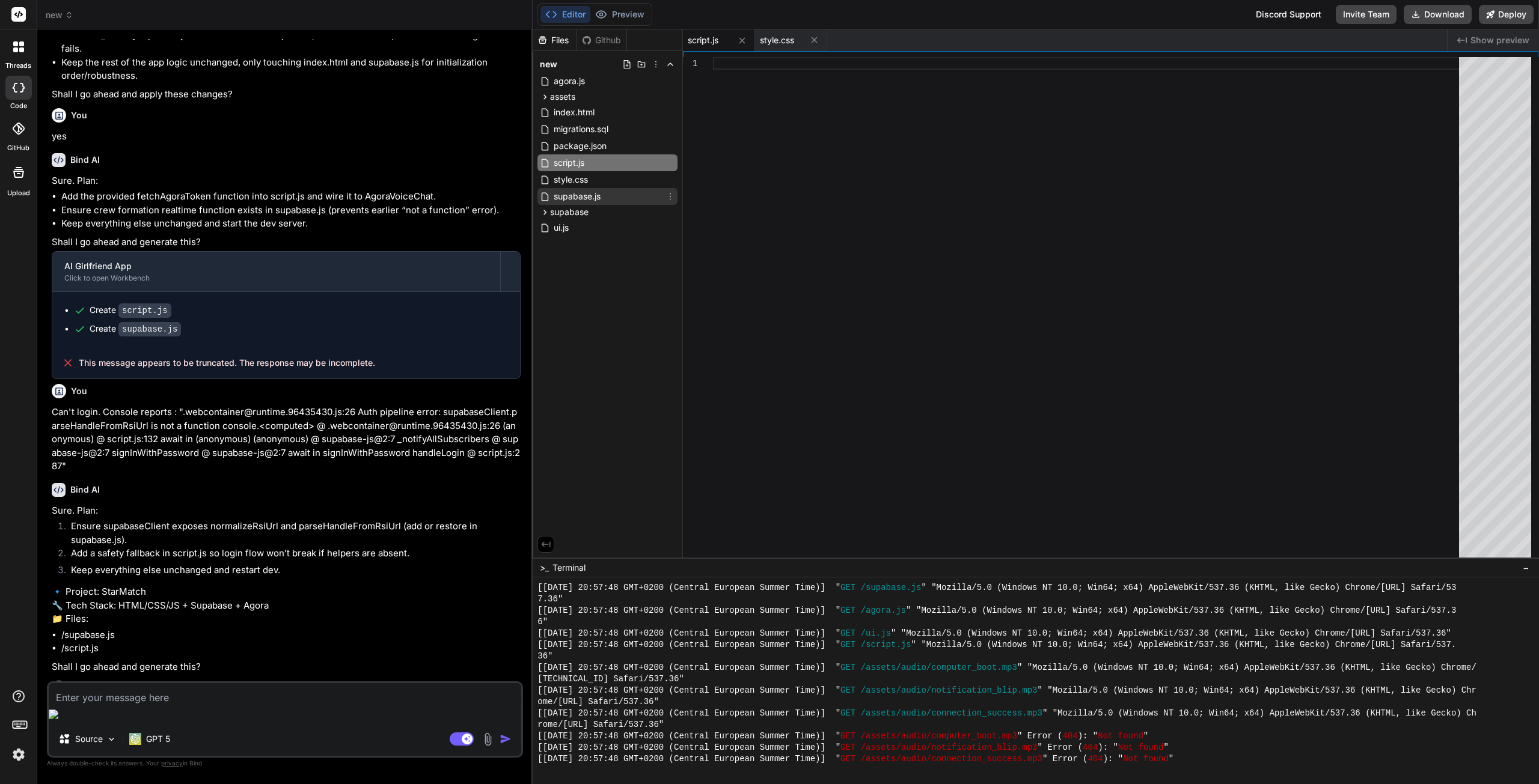
click at [576, 202] on span "supabase.js" at bounding box center [577, 196] width 49 height 14
type textarea "throw error; } } };"
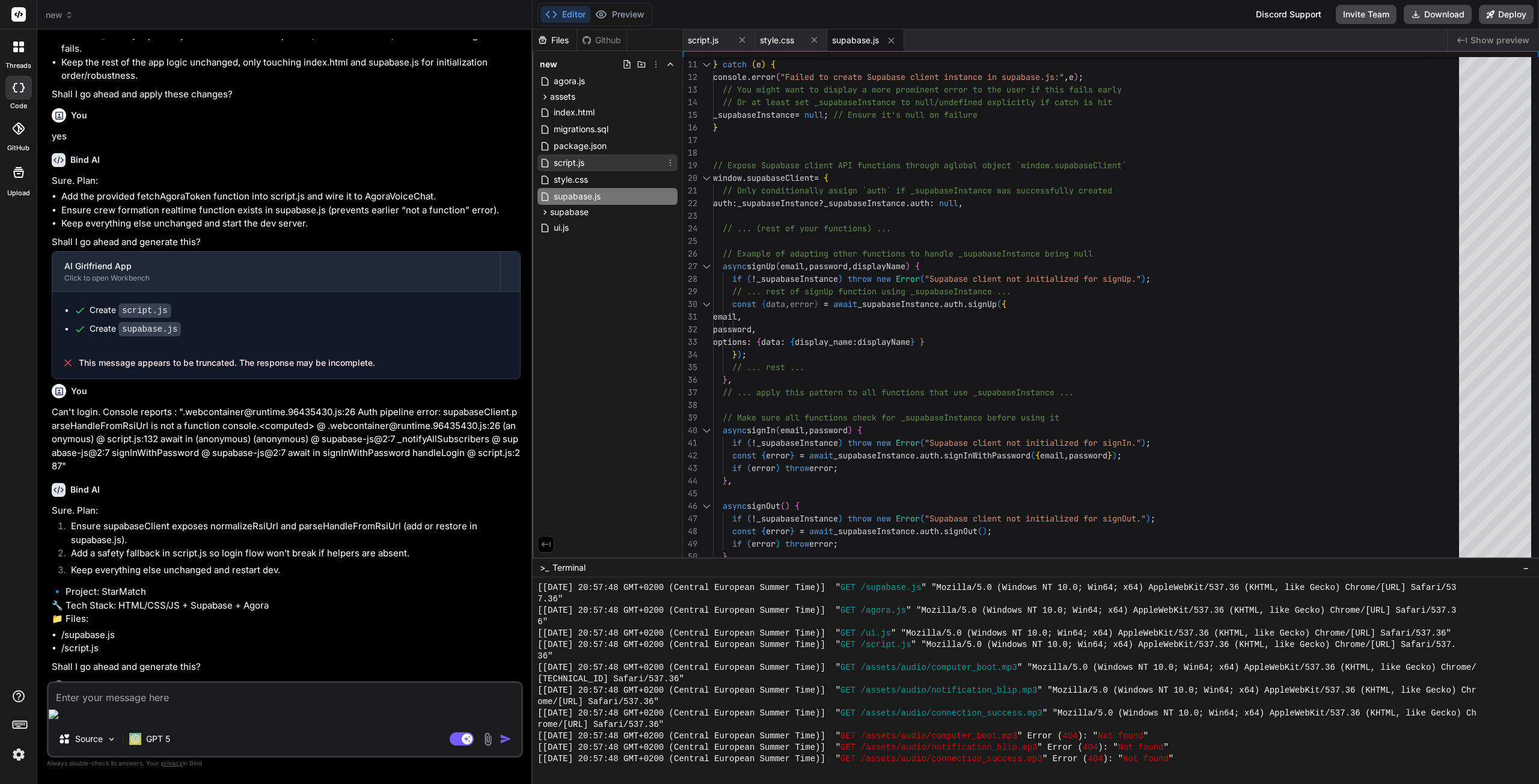
click at [576, 155] on div "script.js" at bounding box center [607, 163] width 140 height 17
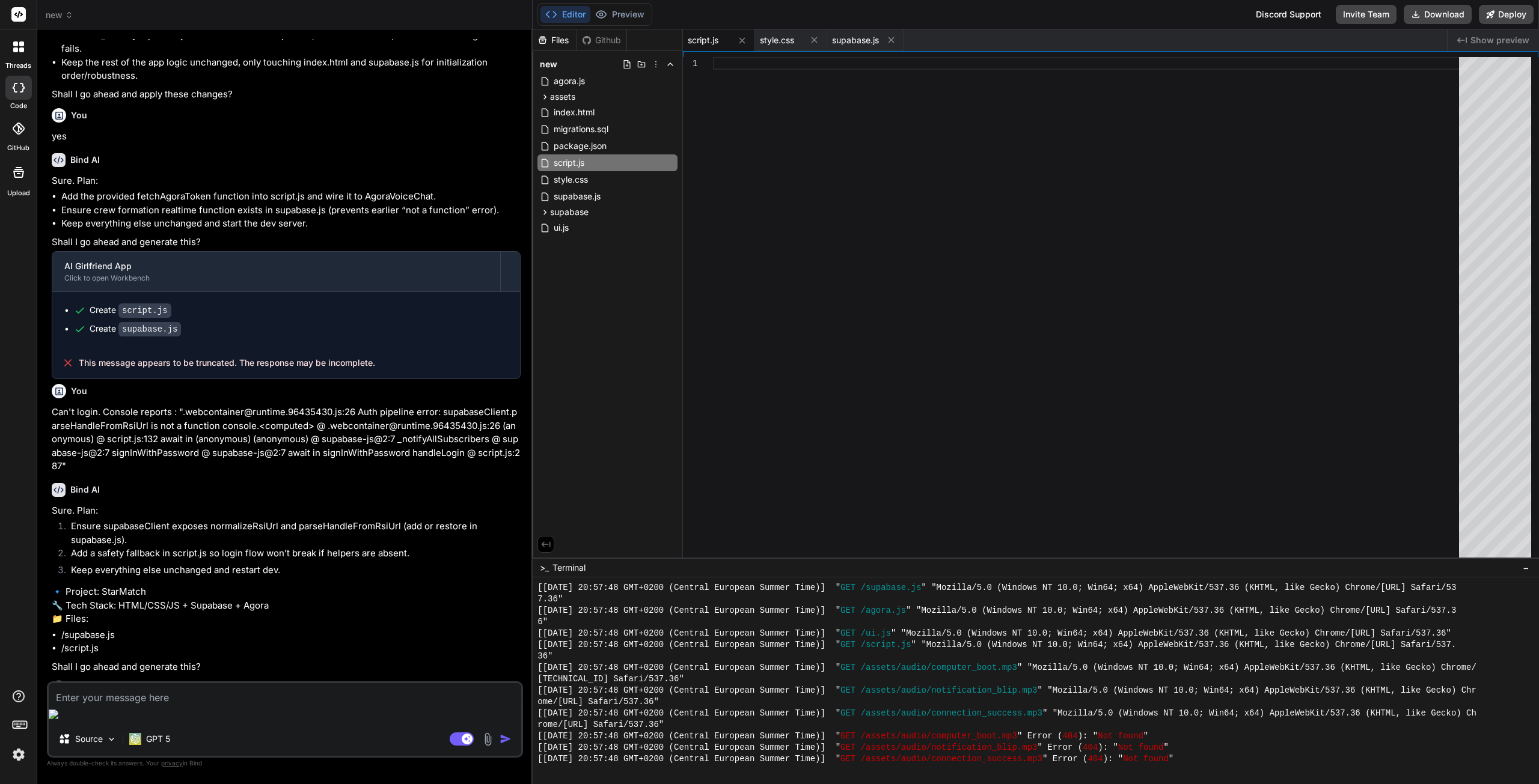
click at [980, 200] on div at bounding box center [1089, 310] width 754 height 506
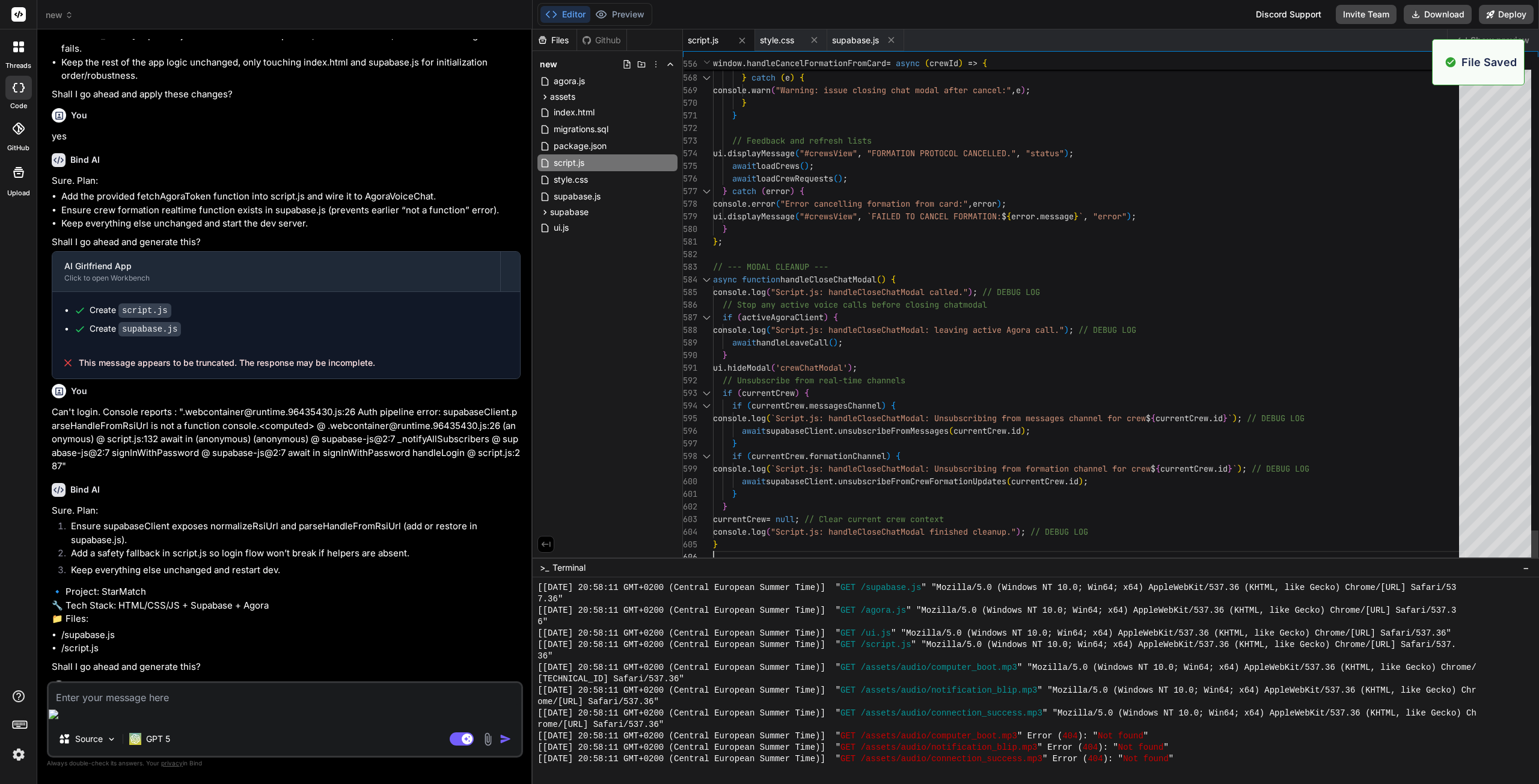
scroll to position [1085, 0]
click at [595, 194] on span "supabase.js" at bounding box center [577, 196] width 49 height 14
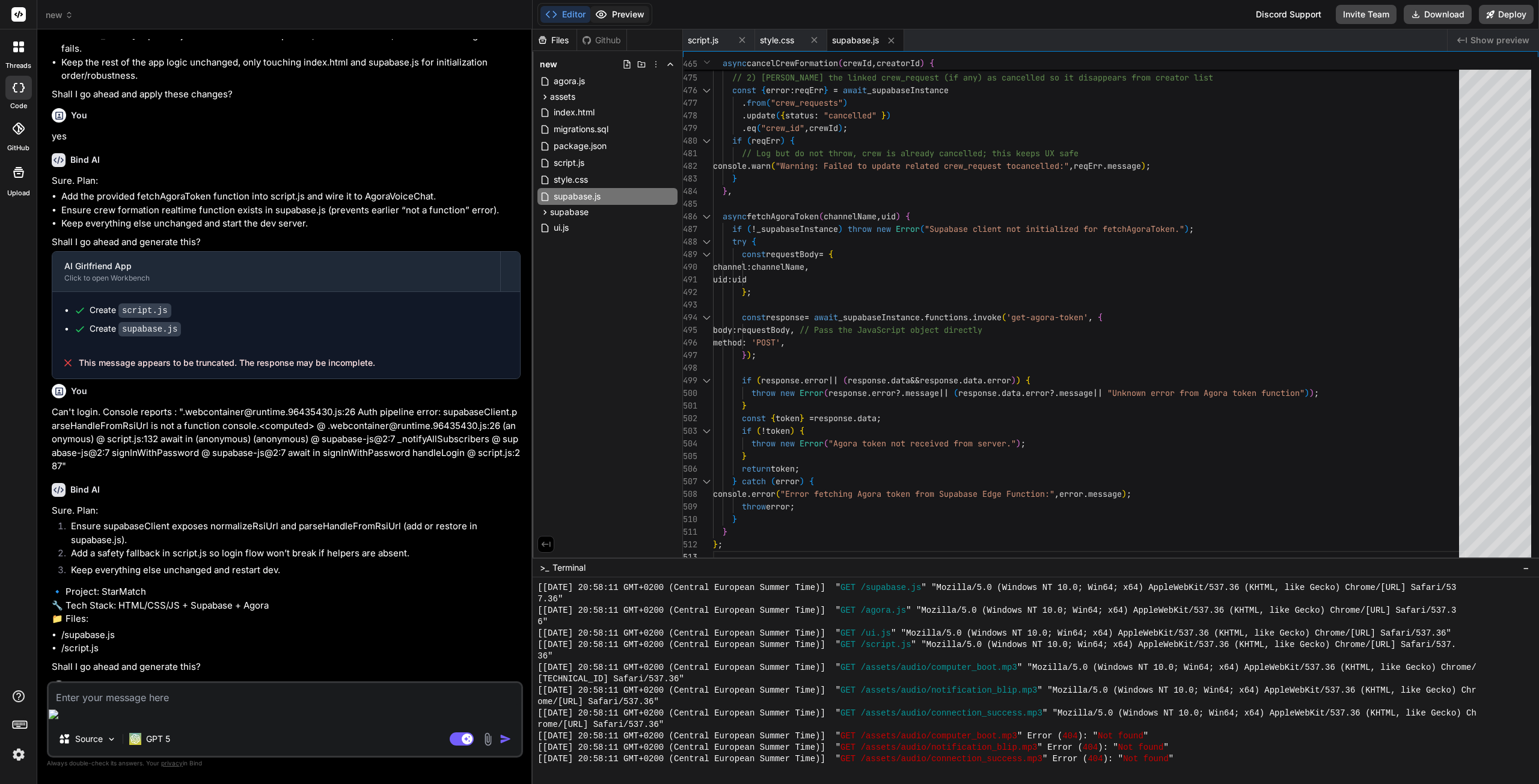
click at [632, 17] on button "Preview" at bounding box center [620, 14] width 59 height 17
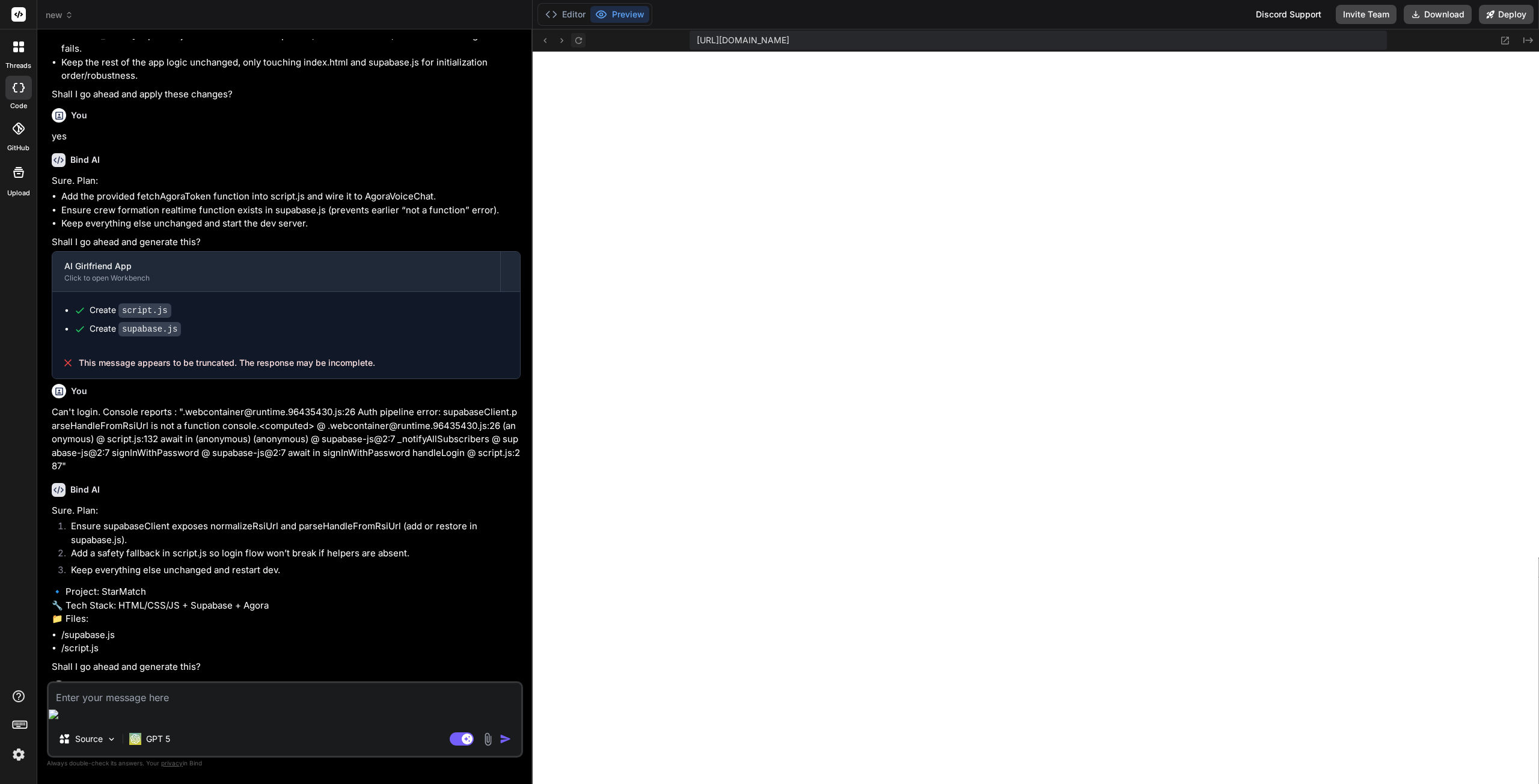
click at [582, 39] on icon at bounding box center [578, 40] width 10 height 10
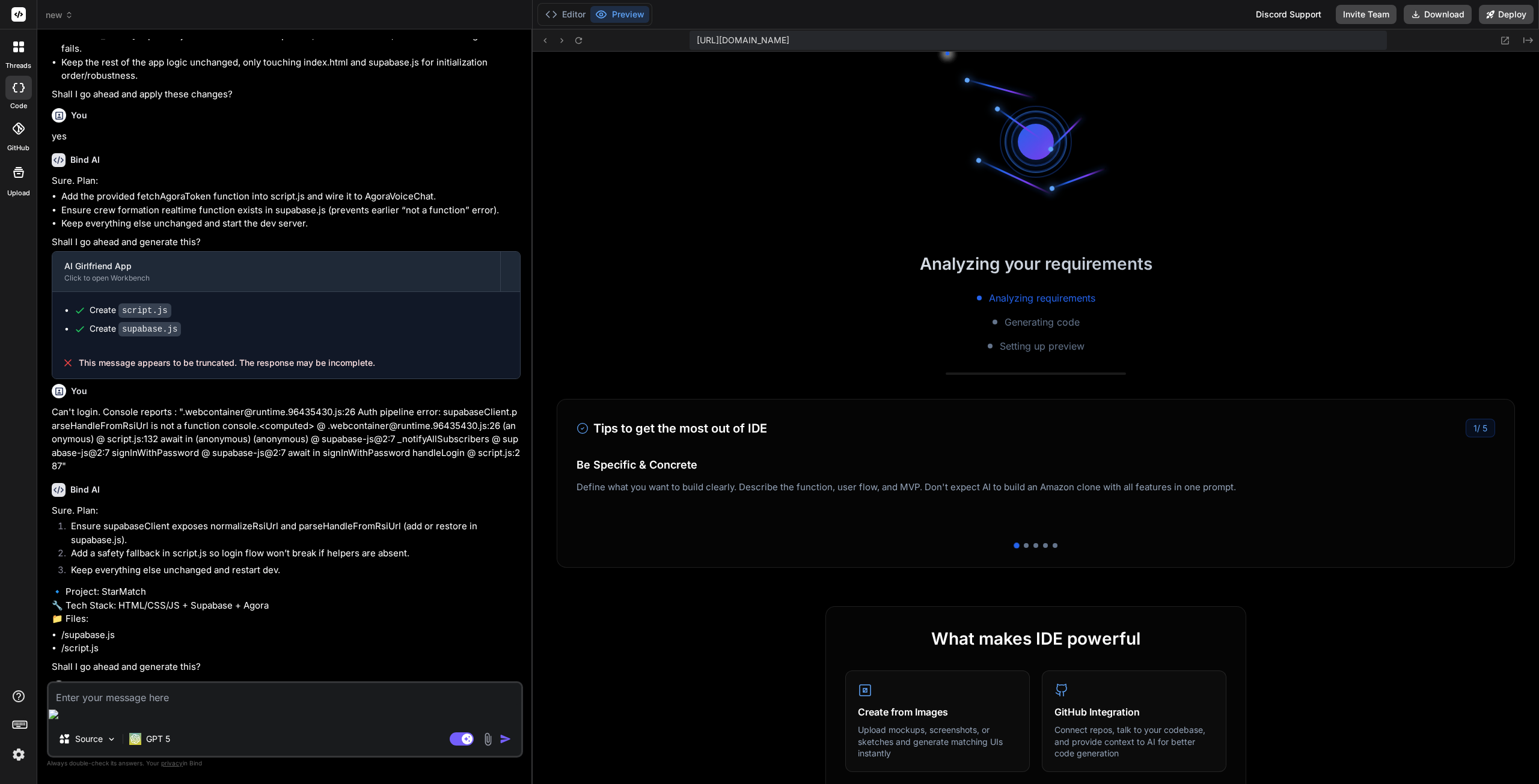
scroll to position [1347, 0]
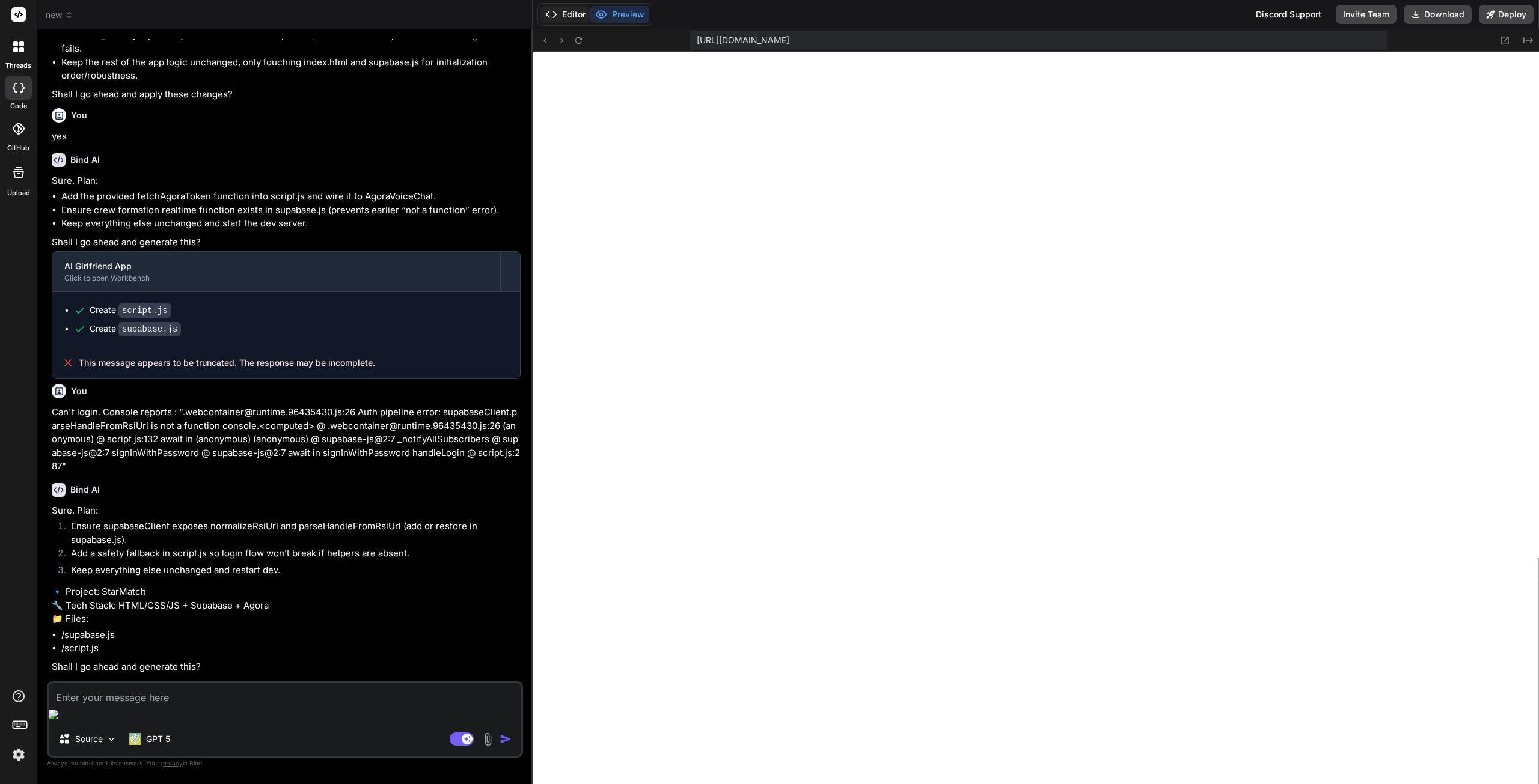
click at [575, 17] on button "Editor" at bounding box center [565, 14] width 50 height 17
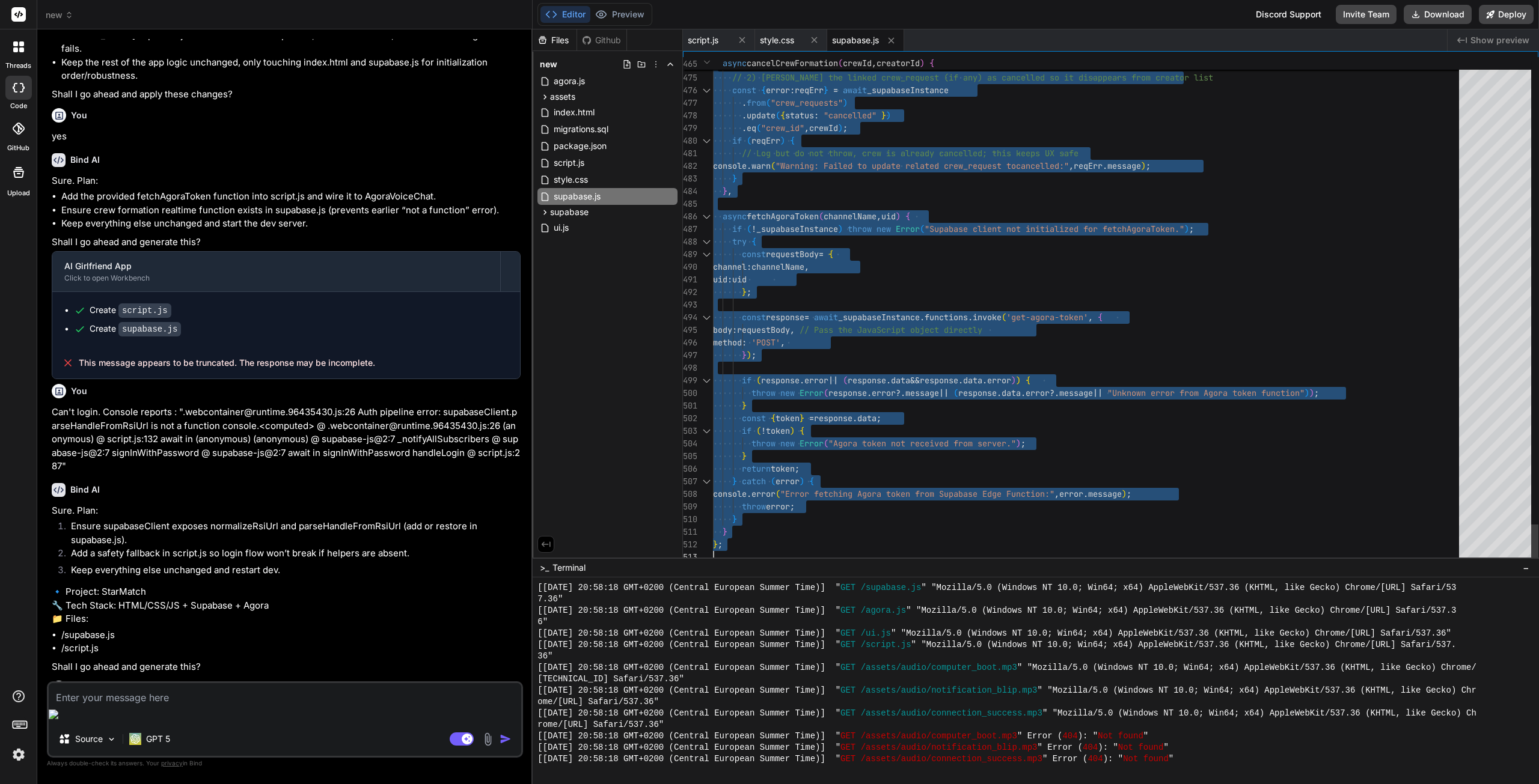
type textarea "throw error; } } };"
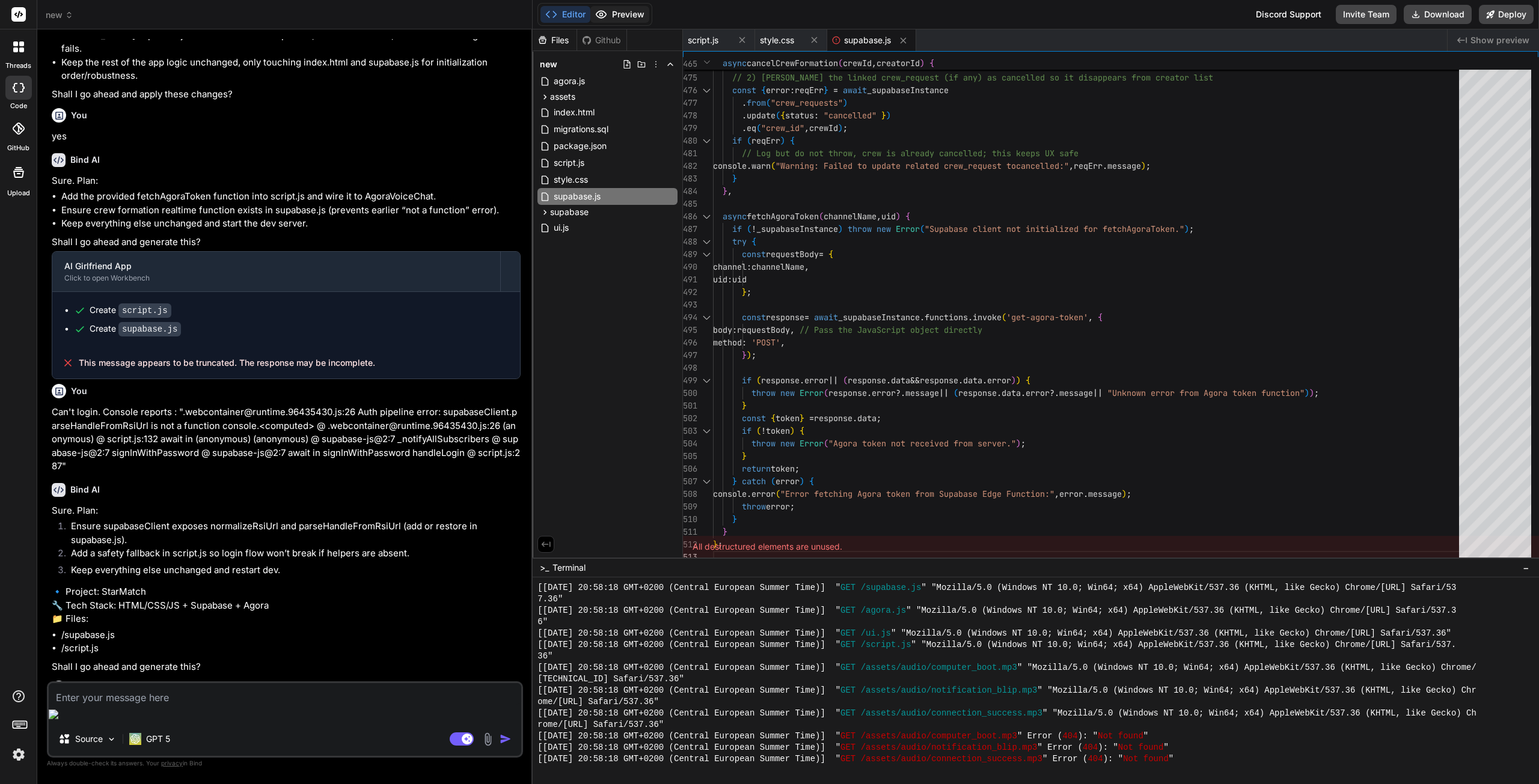
click at [638, 10] on button "Preview" at bounding box center [620, 14] width 59 height 17
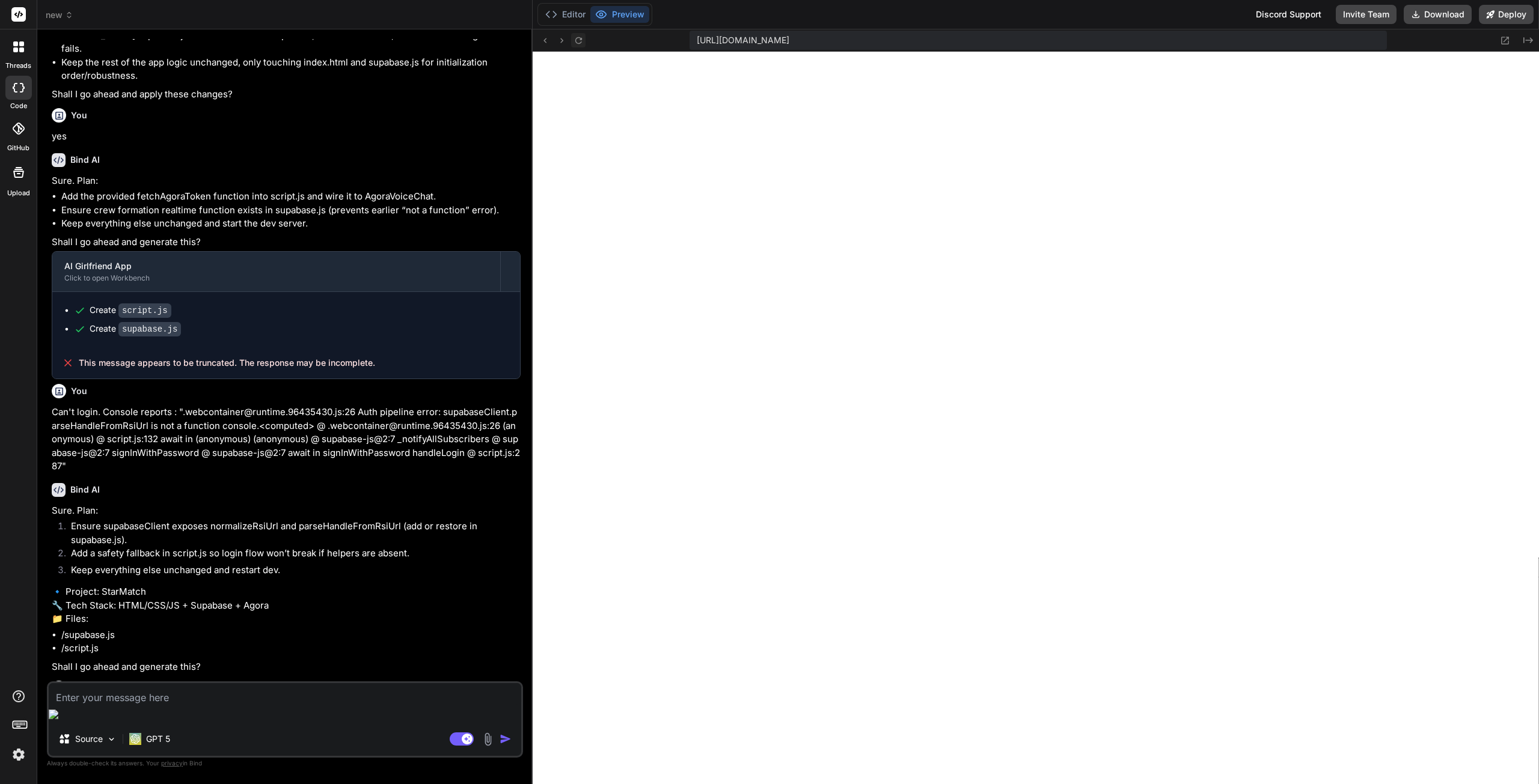
click at [584, 38] on button at bounding box center [578, 41] width 14 height 14
click at [1205, 18] on icon at bounding box center [1490, 14] width 8 height 8
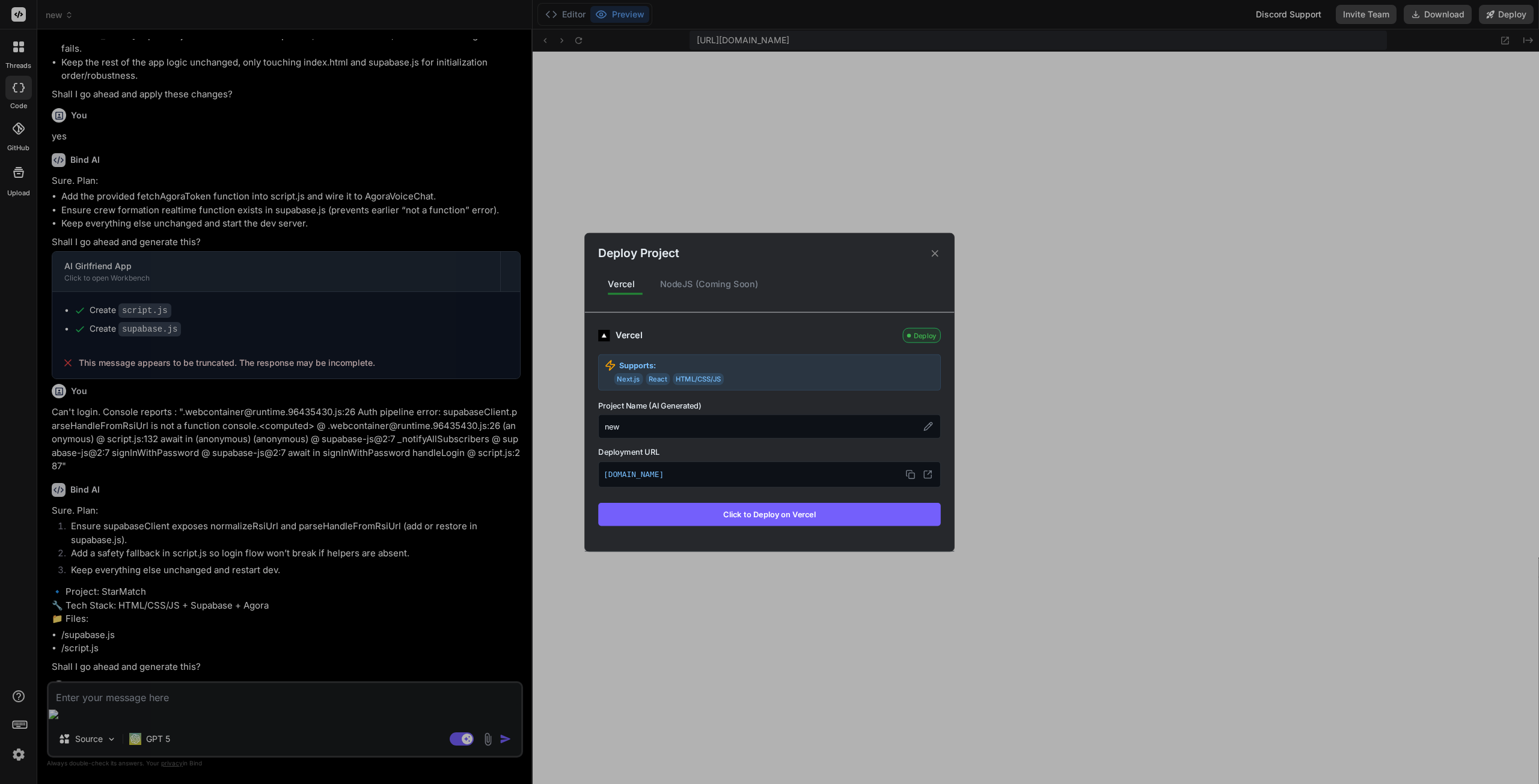
click at [814, 513] on button "Click to Deploy on Vercel" at bounding box center [769, 514] width 343 height 23
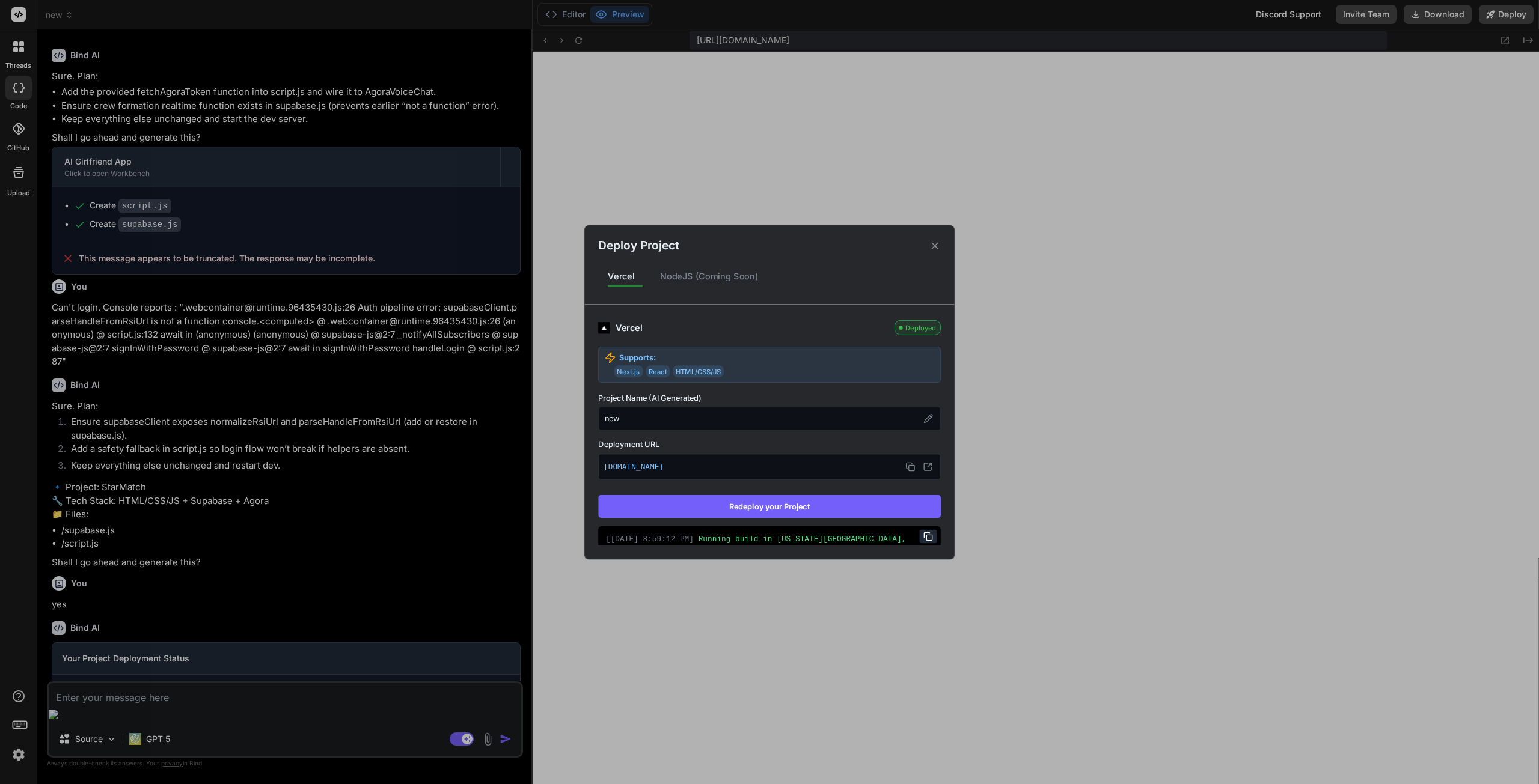
scroll to position [6775, 0]
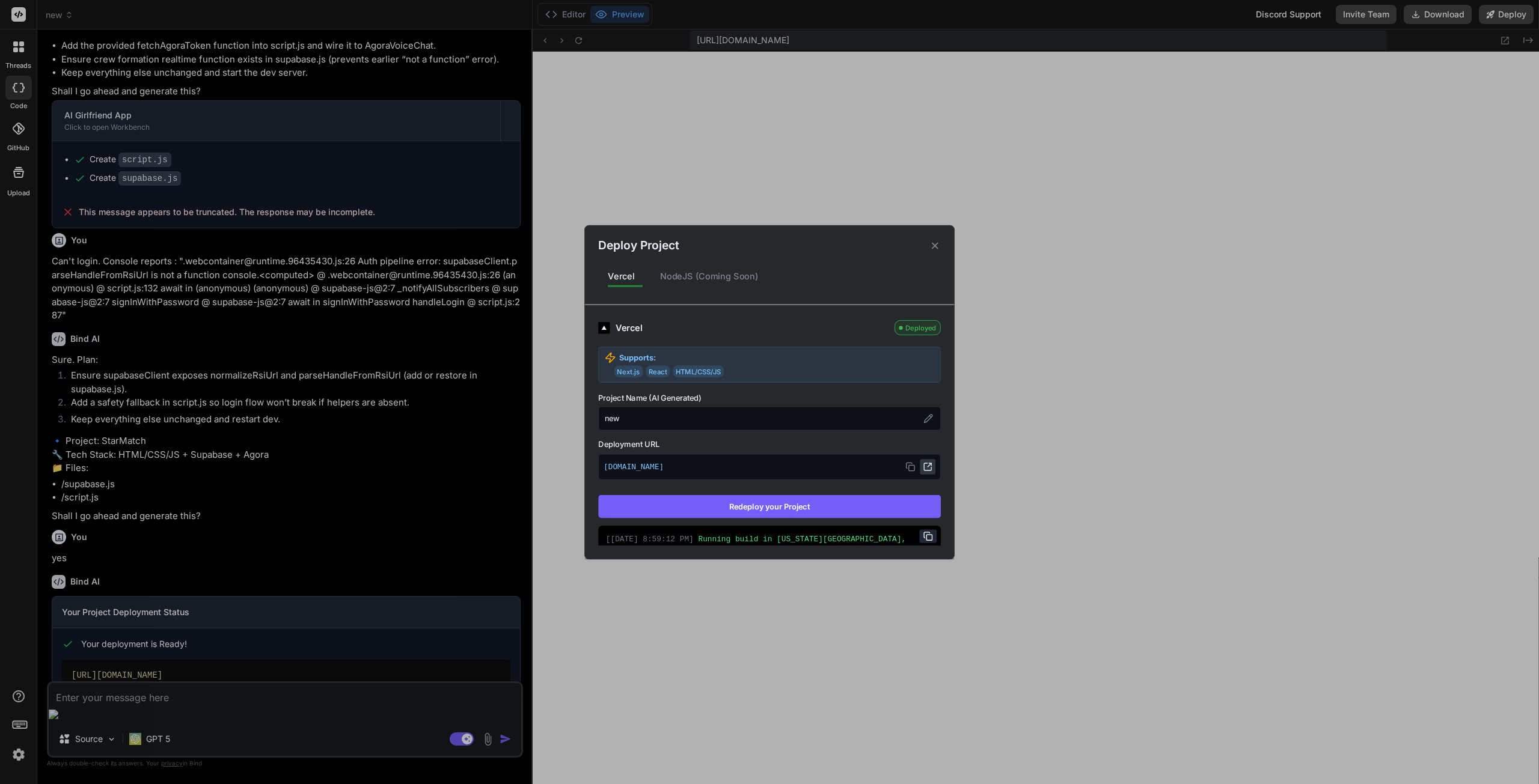
click at [924, 464] on icon at bounding box center [927, 467] width 10 height 10
click at [934, 246] on icon at bounding box center [935, 245] width 12 height 12
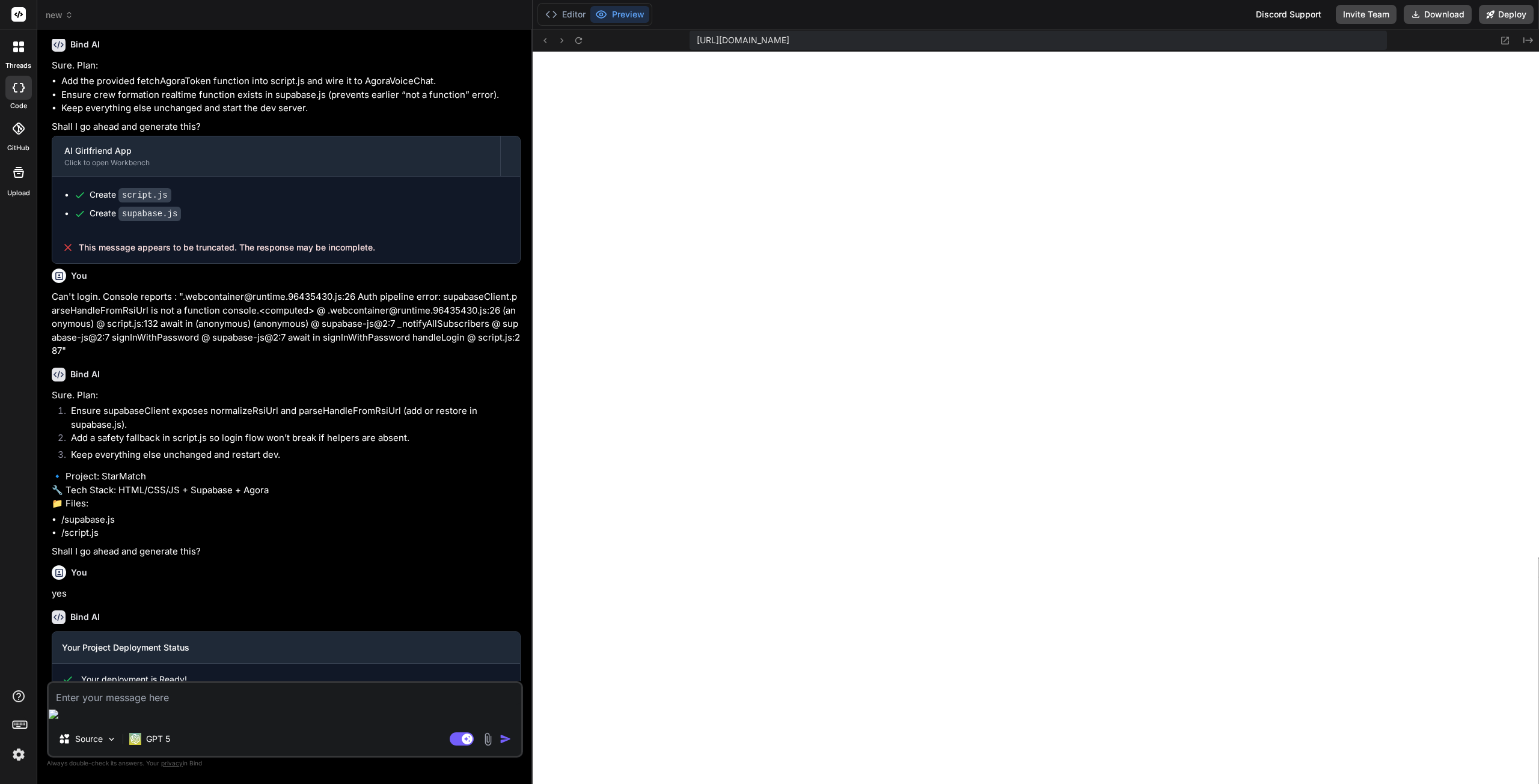
scroll to position [6801, 0]
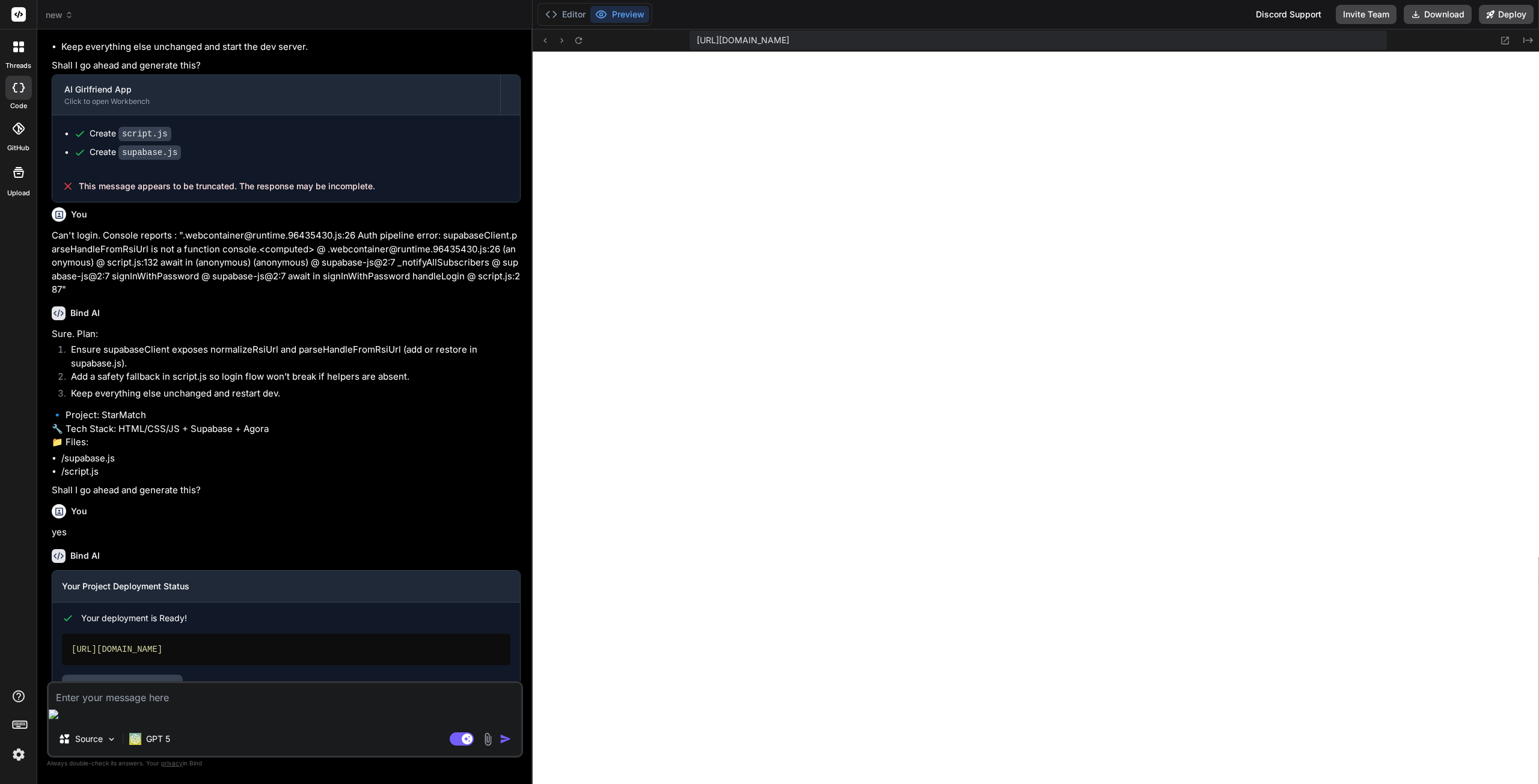
click at [297, 409] on p "🔹 Project: StarMatch 🔧 Tech Stack: HTML/CSS/JS + Supabase + Agora 📁 Files:" at bounding box center [286, 429] width 469 height 41
click at [62, 14] on span "new" at bounding box center [60, 14] width 28 height 12
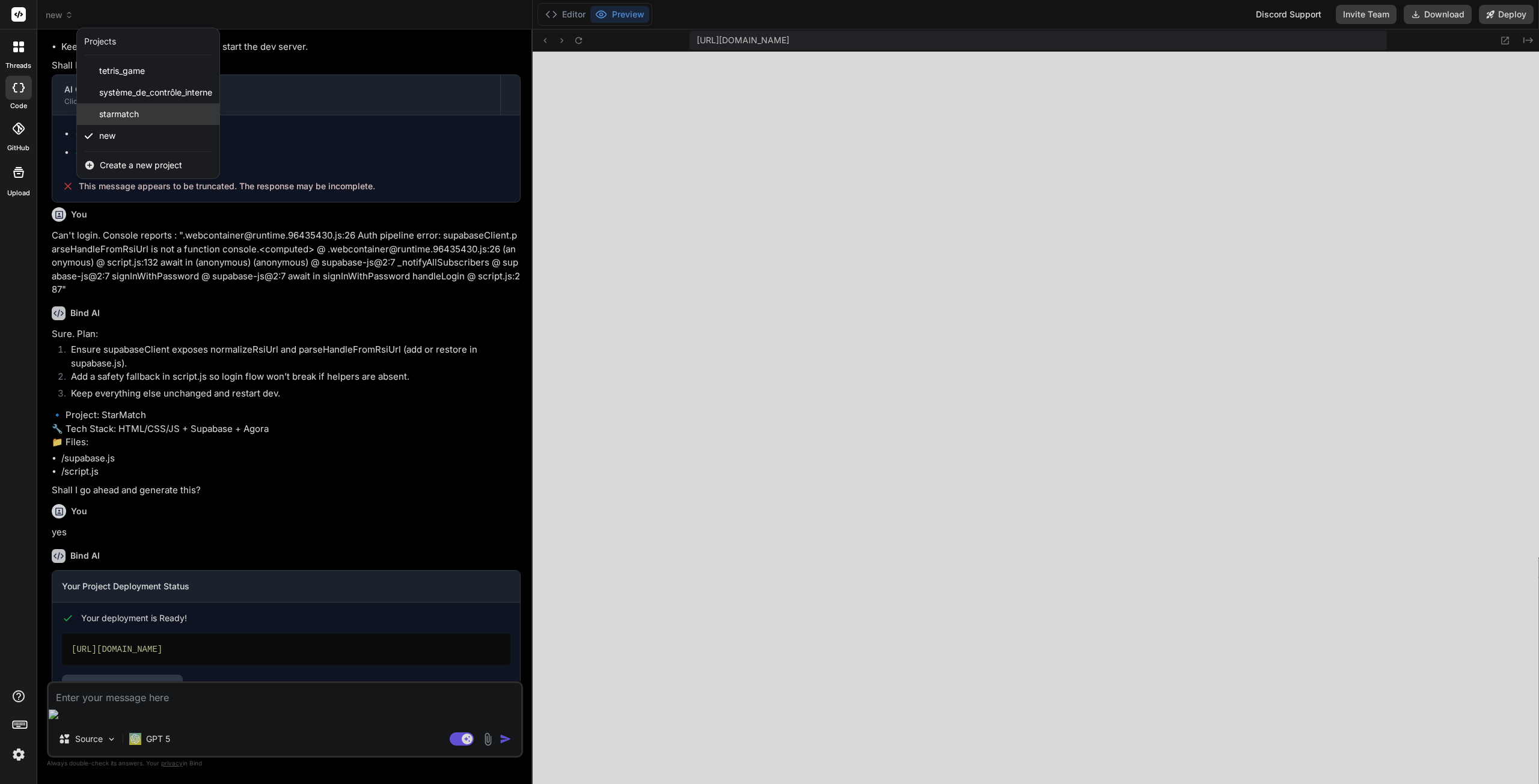
click at [146, 118] on div "starmatch" at bounding box center [147, 114] width 142 height 22
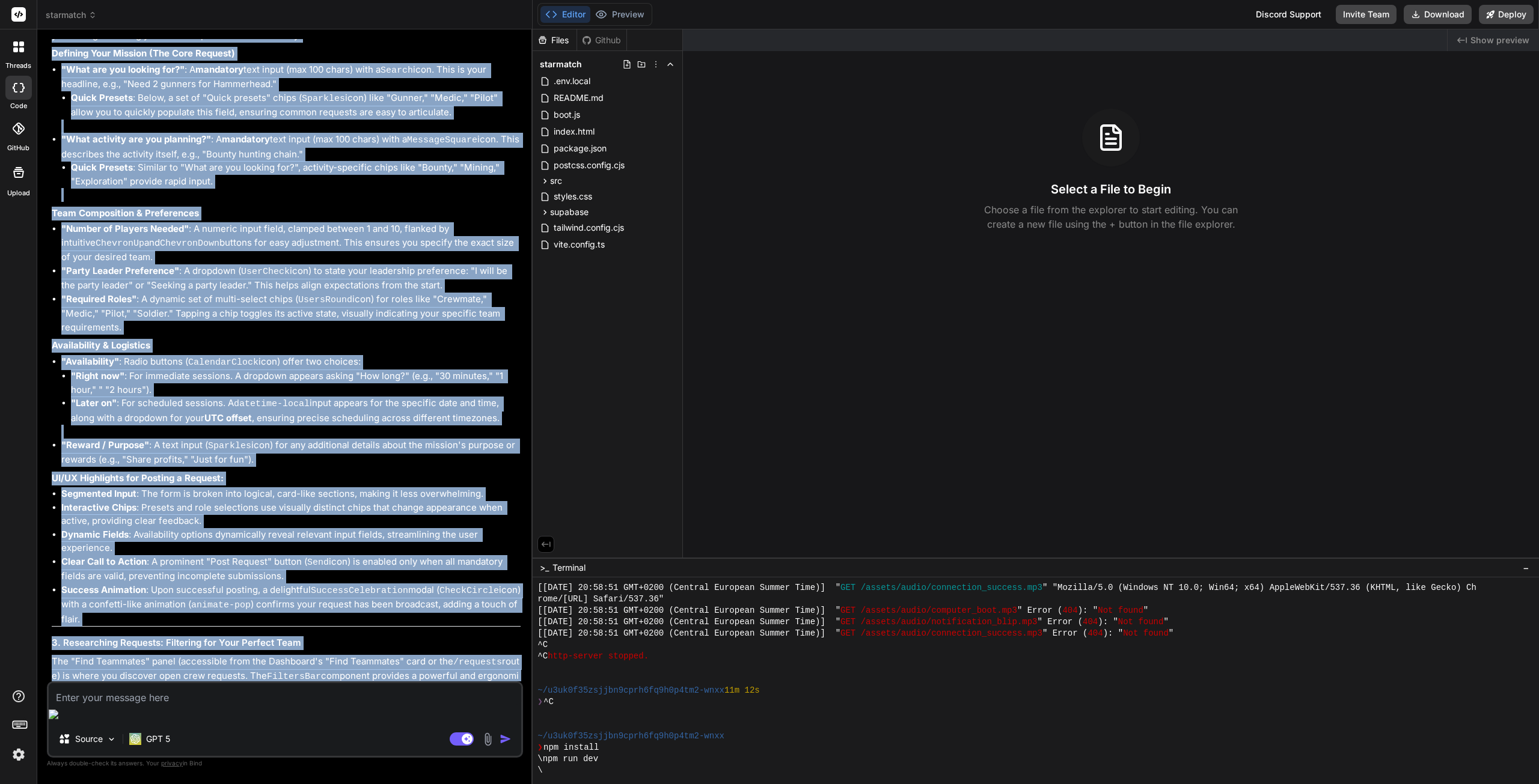
scroll to position [21889, 0]
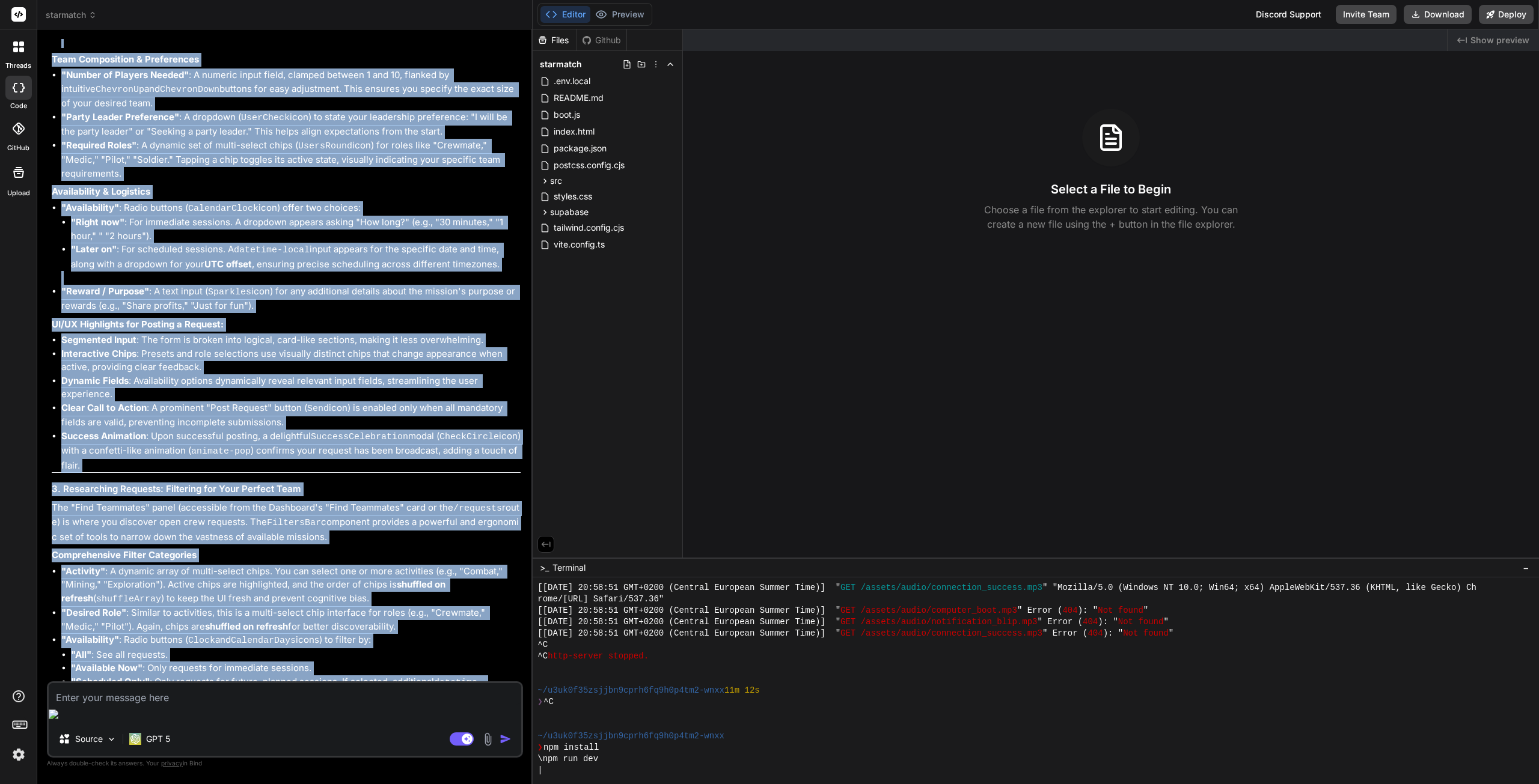
drag, startPoint x: 52, startPoint y: 164, endPoint x: 385, endPoint y: 657, distance: 594.9
copy div "2. Posting a Crew Request: Broadcasting Your Mission When you're ready to find …"
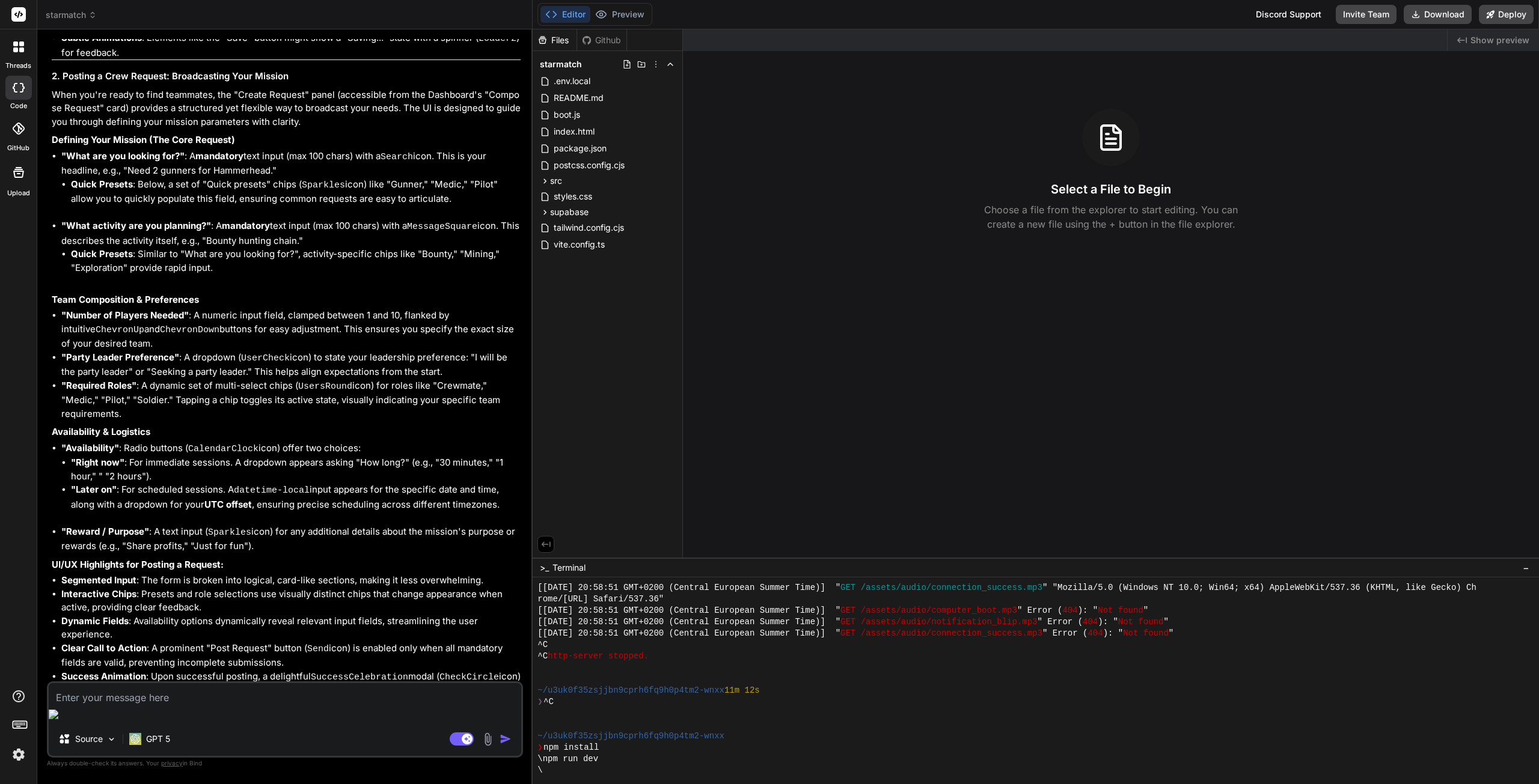
click at [71, 19] on span "starmatch" at bounding box center [71, 14] width 51 height 12
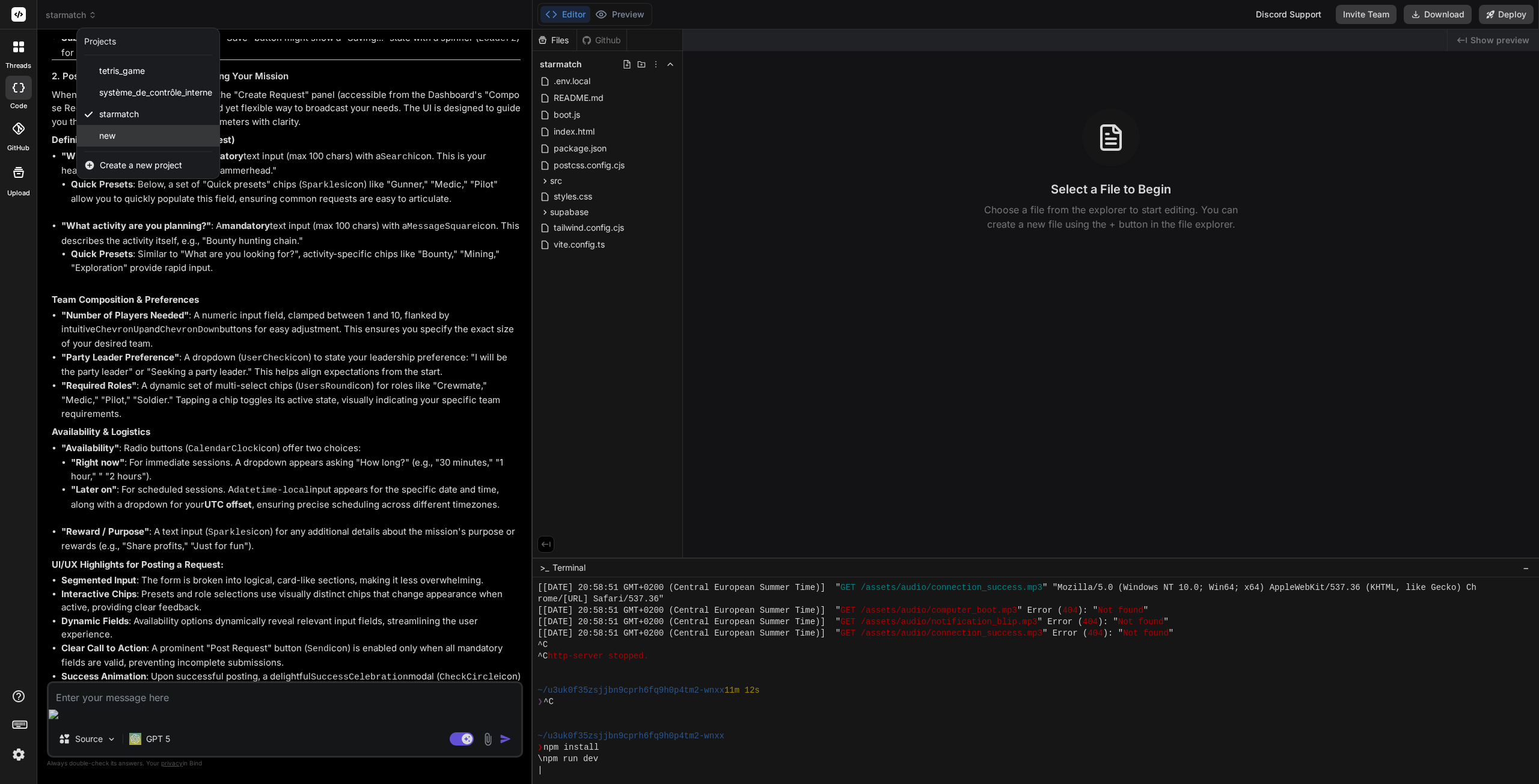
click at [134, 136] on div "new" at bounding box center [147, 136] width 142 height 22
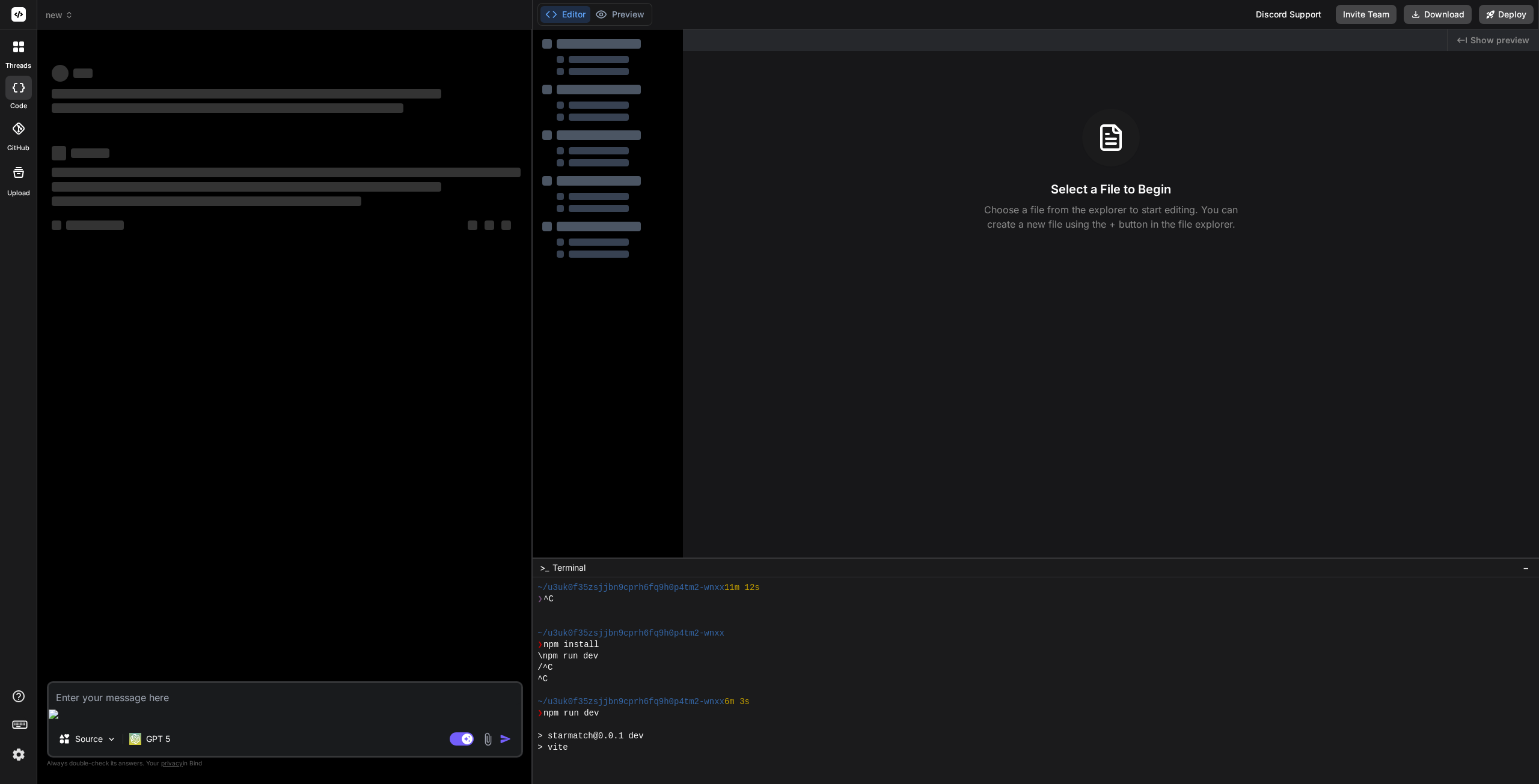
scroll to position [1873, 0]
type textarea "x"
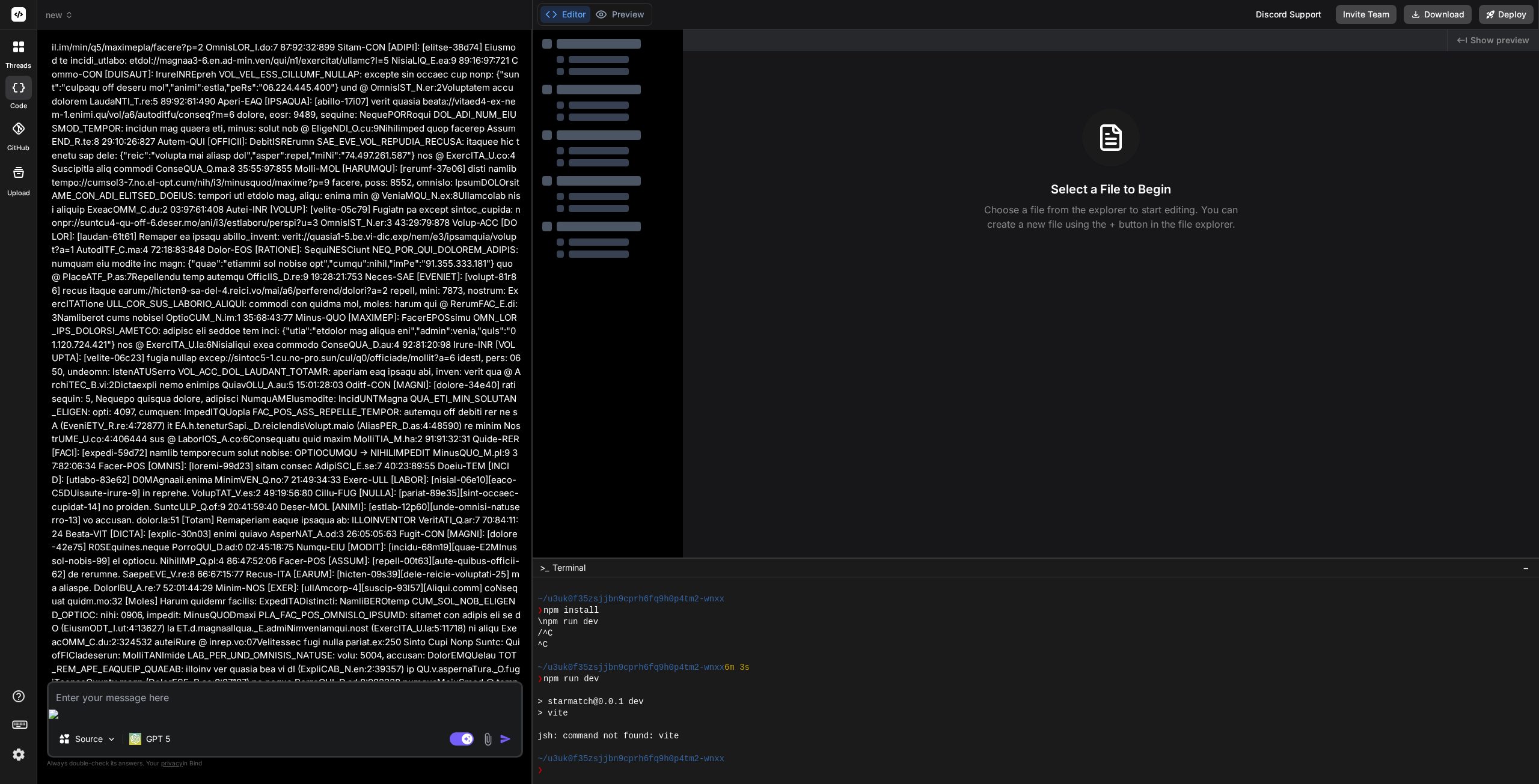
scroll to position [2644, 0]
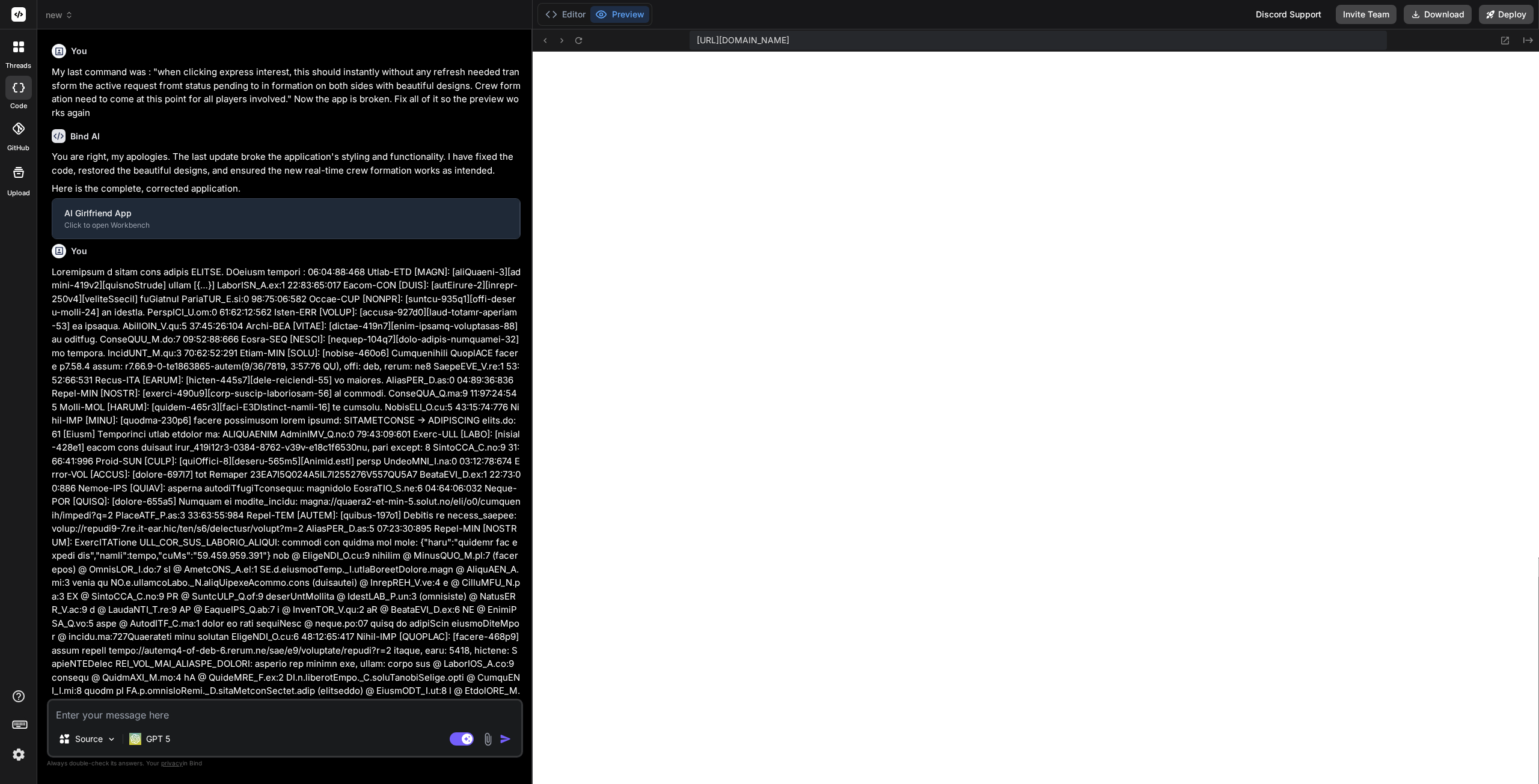
type textarea "x"
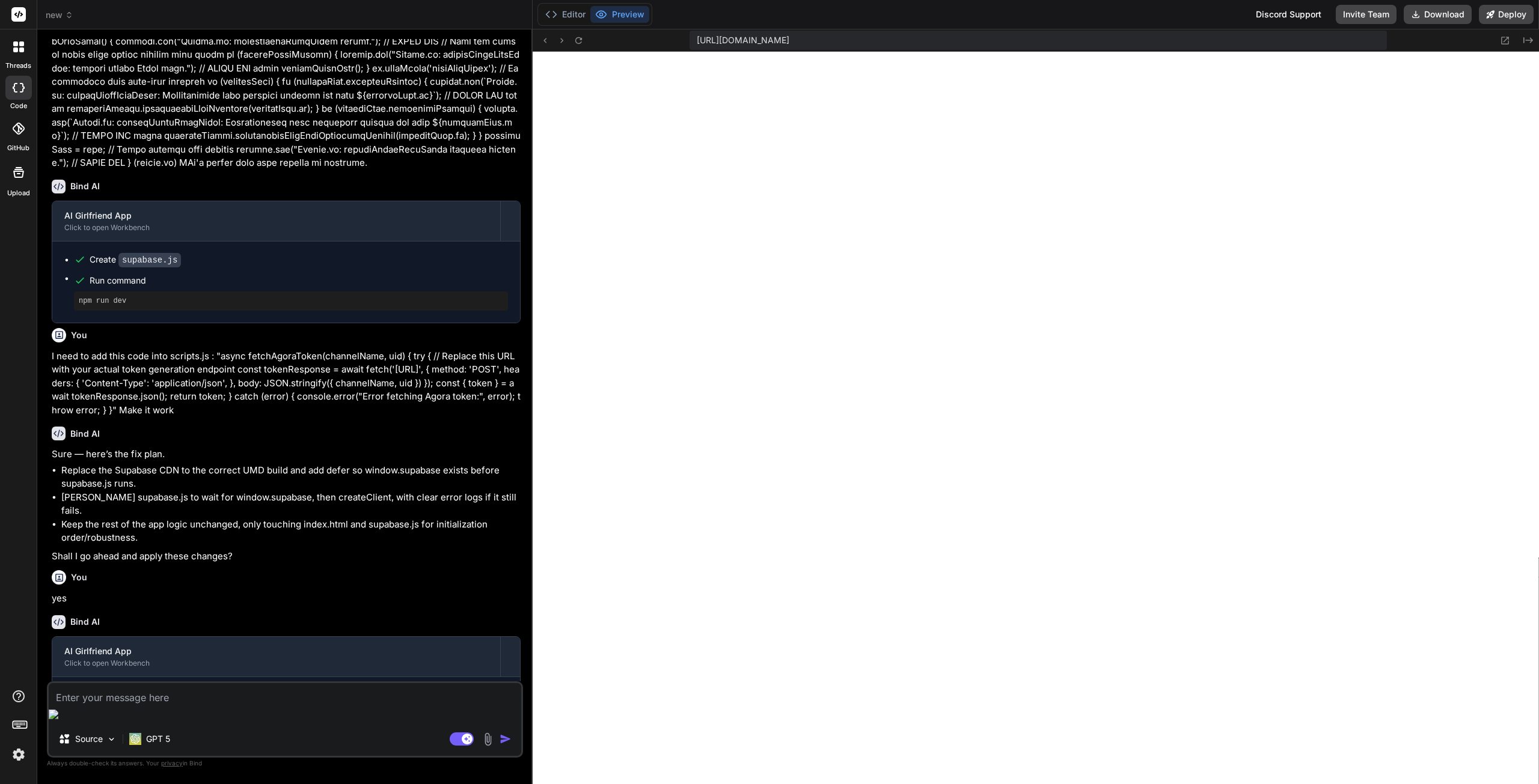
scroll to position [6164, 0]
drag, startPoint x: 149, startPoint y: 705, endPoint x: 149, endPoint y: 713, distance: 8.0
click at [149, 705] on textarea at bounding box center [285, 694] width 472 height 22
paste textarea ""FLEET BATTLES ACROSS STANTON, PYRO & NYX WITH ZERO SERVER CRASHES"
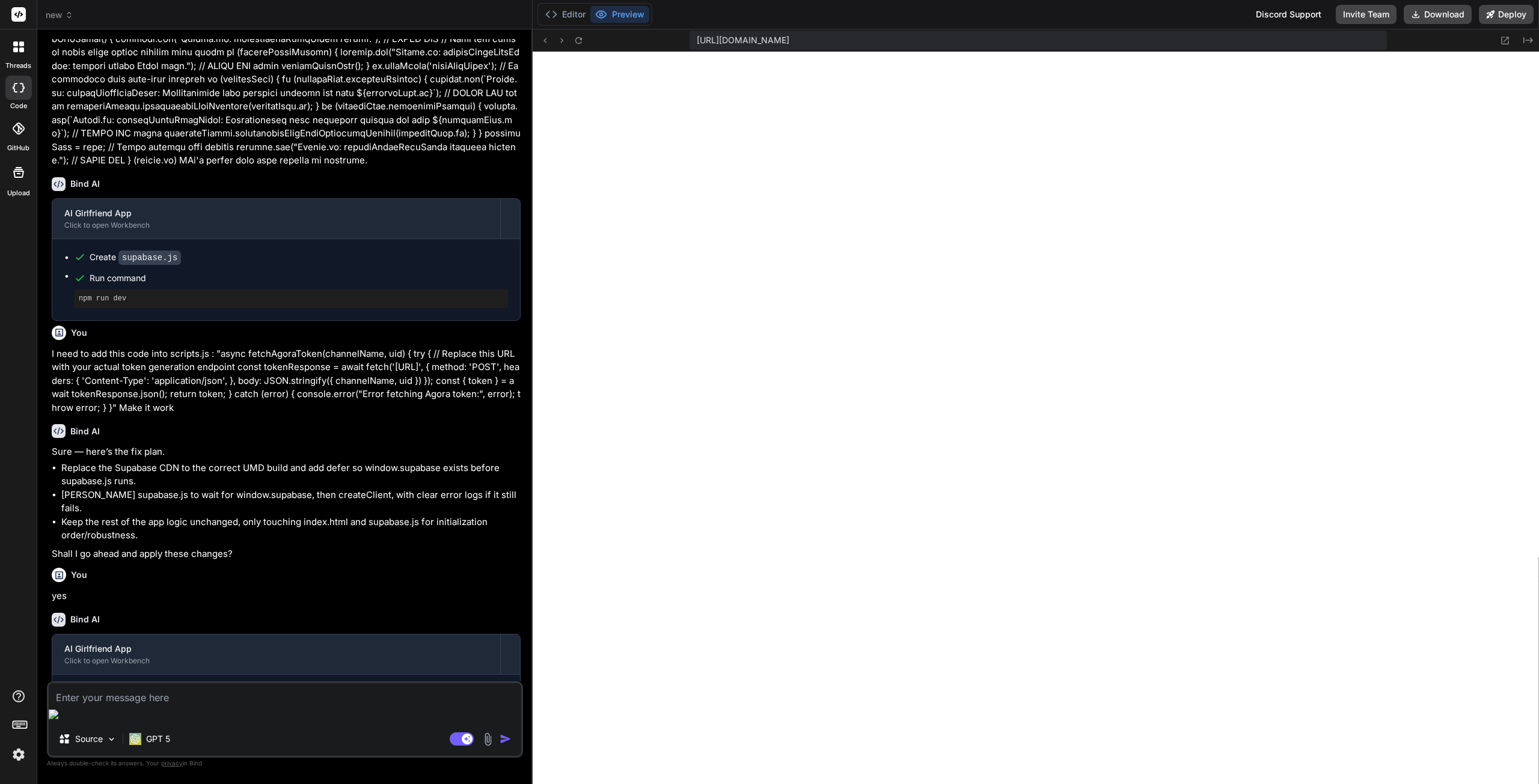
type textarea ""FLEET BATTLES ACROSS STANTON, PYRO & NYX WITH ZERO SERVER CRASHES"
type textarea "x"
click at [59, 14] on span "new" at bounding box center [60, 14] width 28 height 12
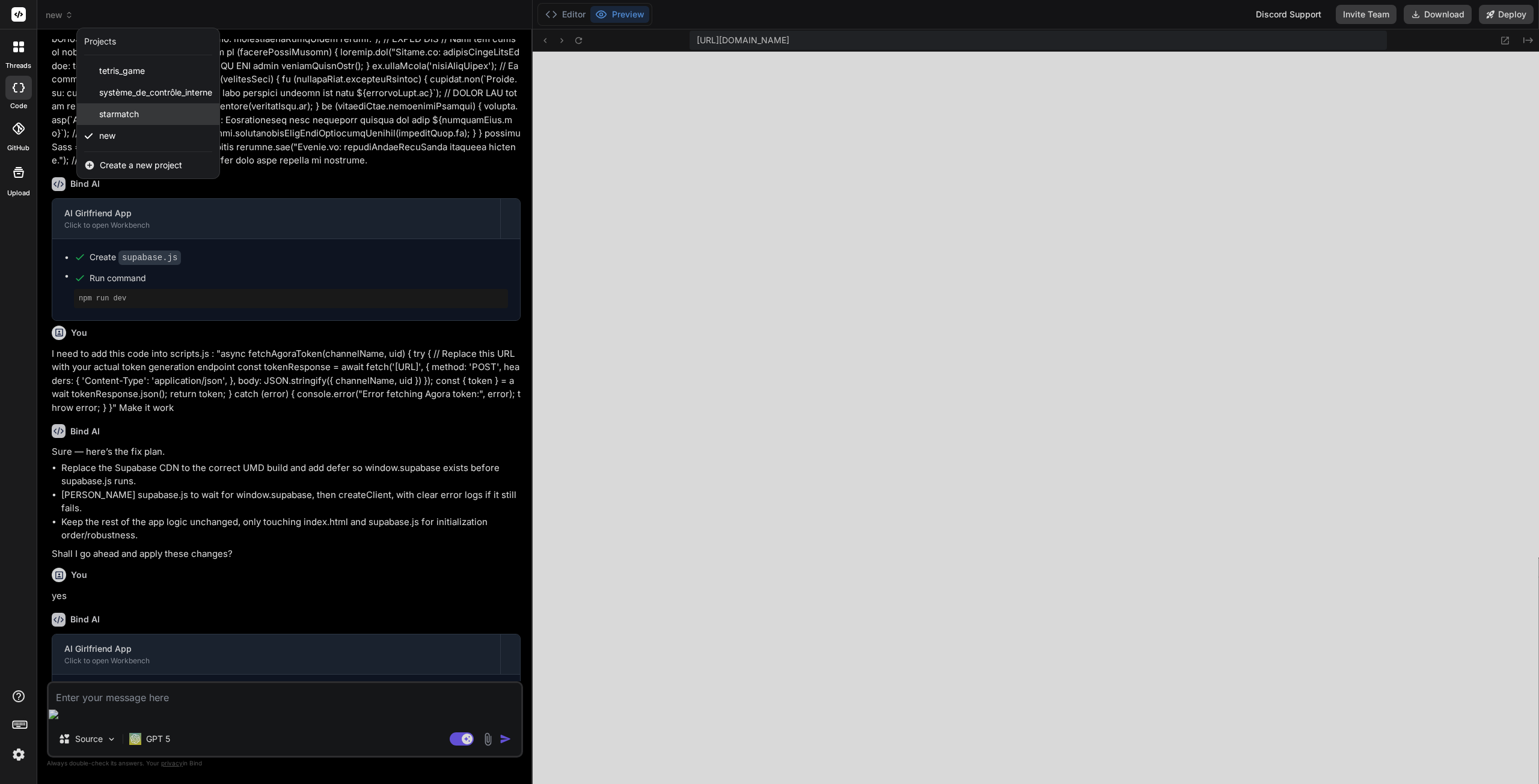
click at [147, 111] on div "starmatch" at bounding box center [147, 114] width 142 height 22
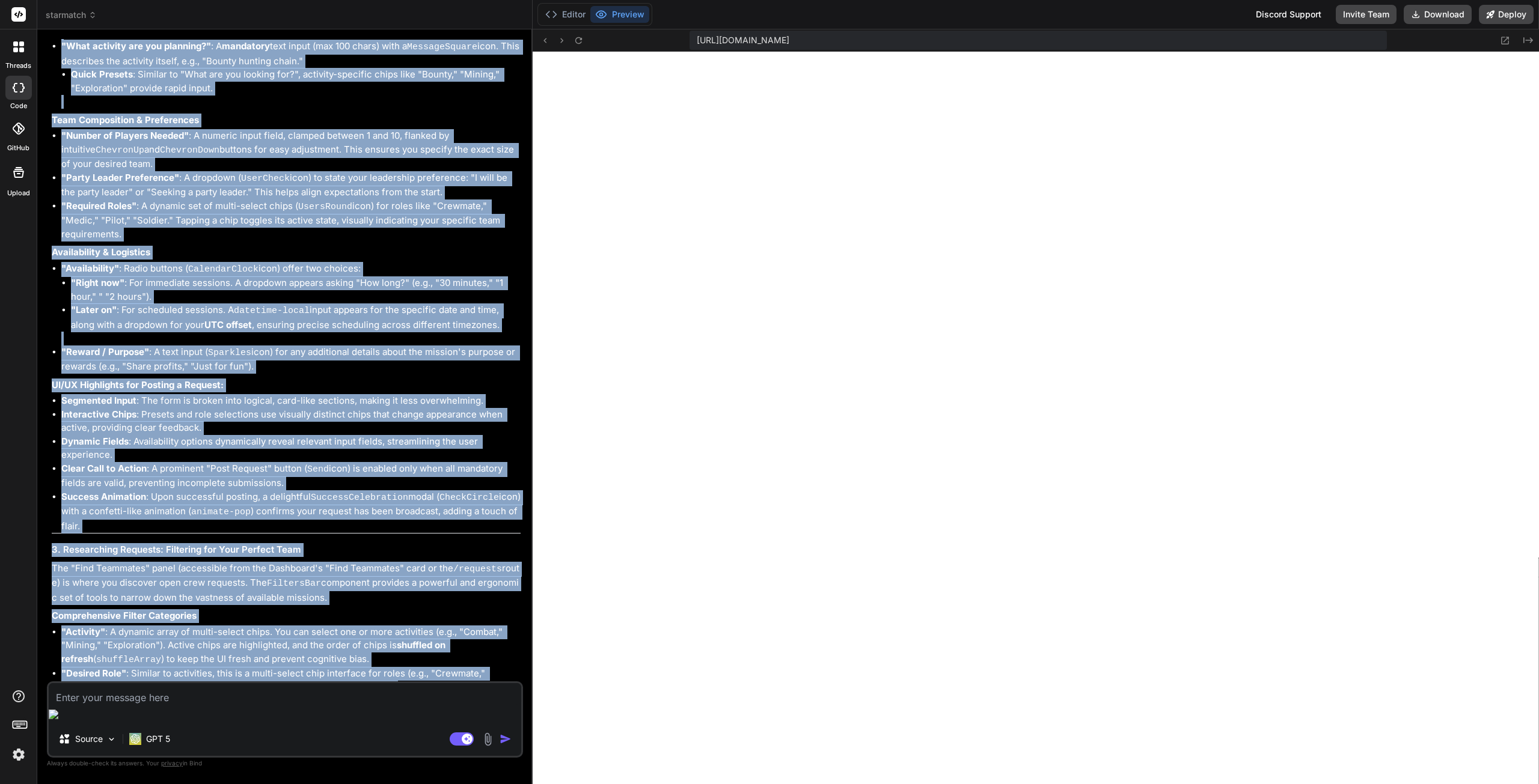
scroll to position [21889, 0]
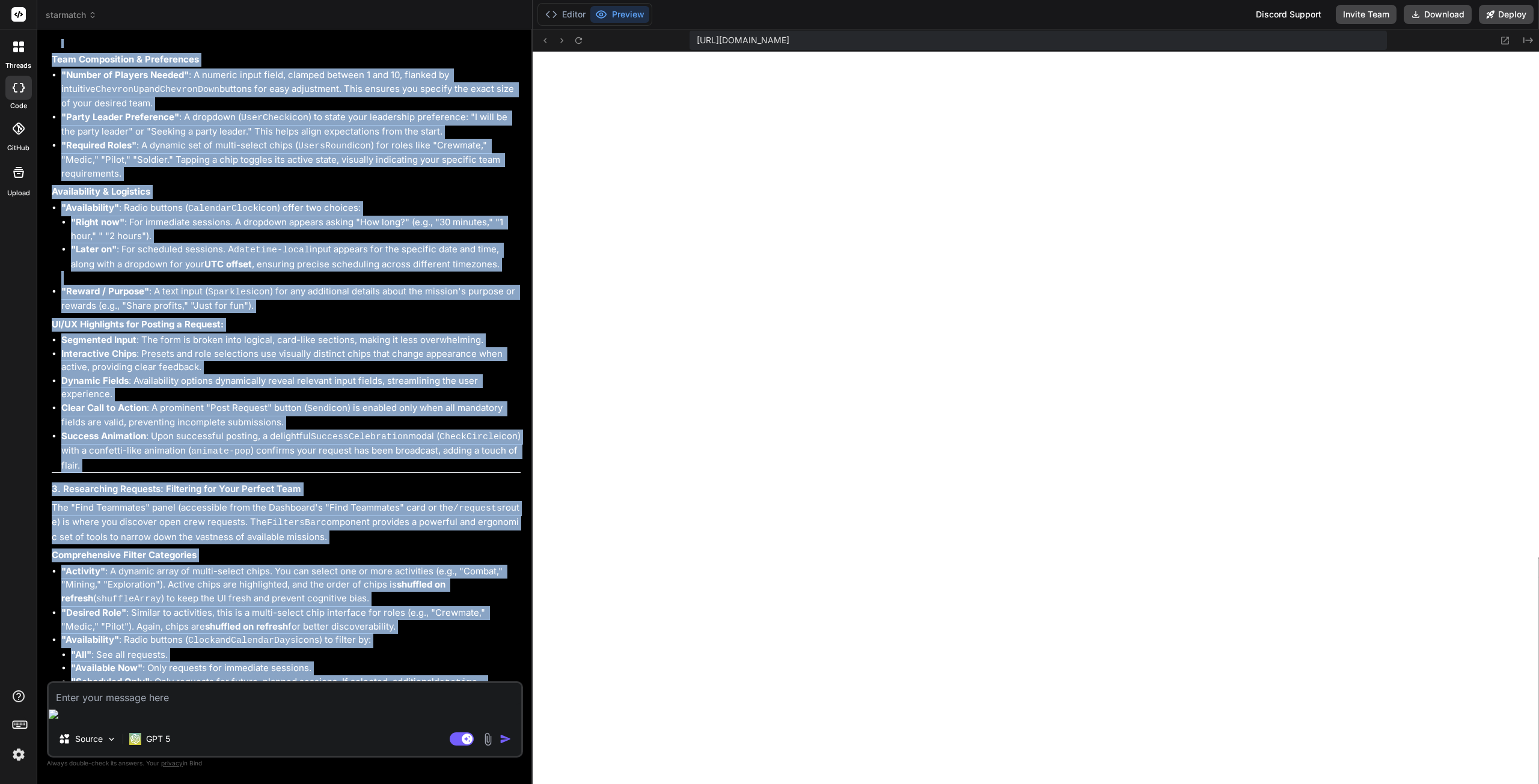
drag, startPoint x: 52, startPoint y: 287, endPoint x: 388, endPoint y: 653, distance: 496.8
copy div "2. Posting a Crew Request: Broadcasting Your Mission When you're ready to find …"
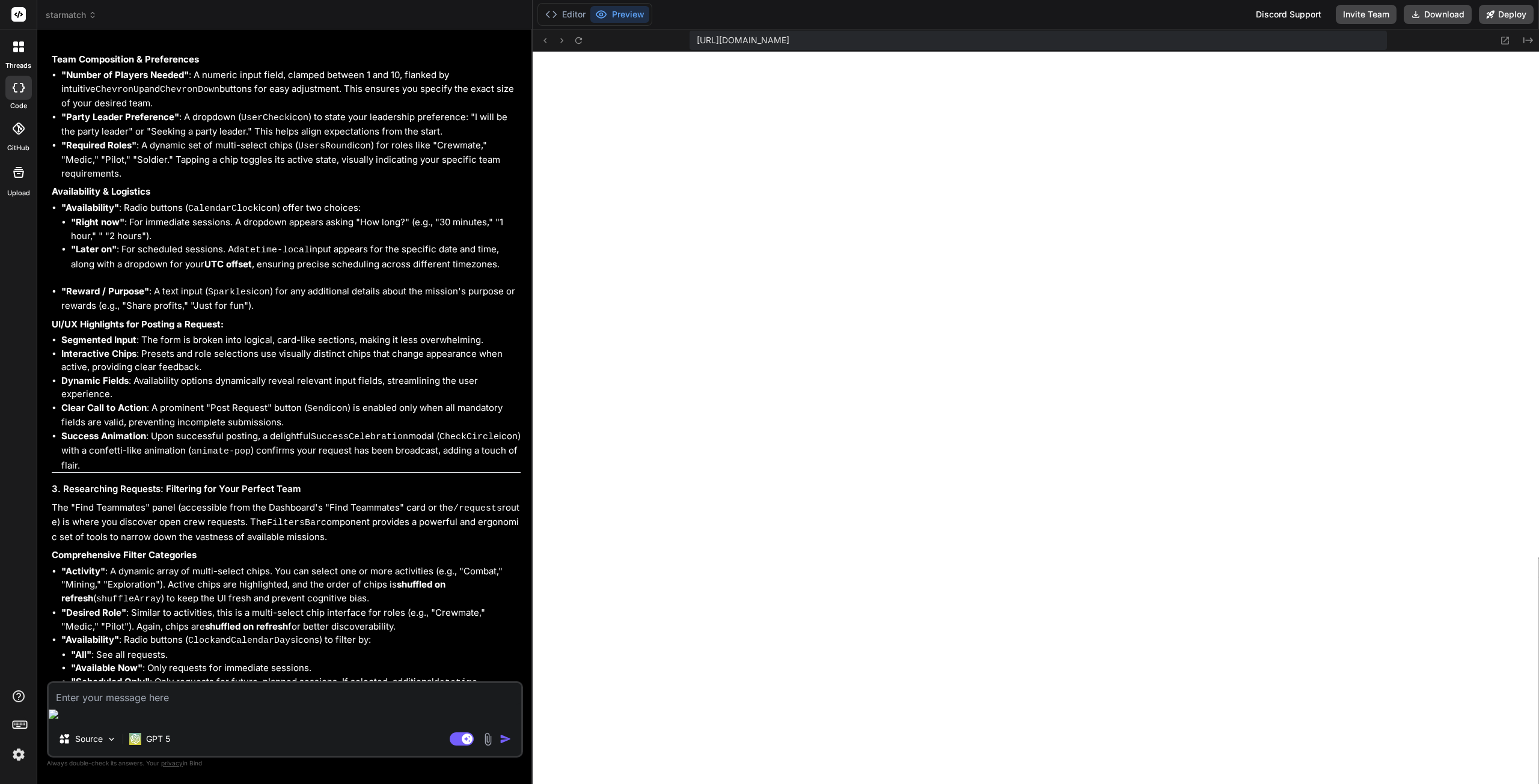
click at [80, 14] on span "starmatch" at bounding box center [71, 14] width 51 height 12
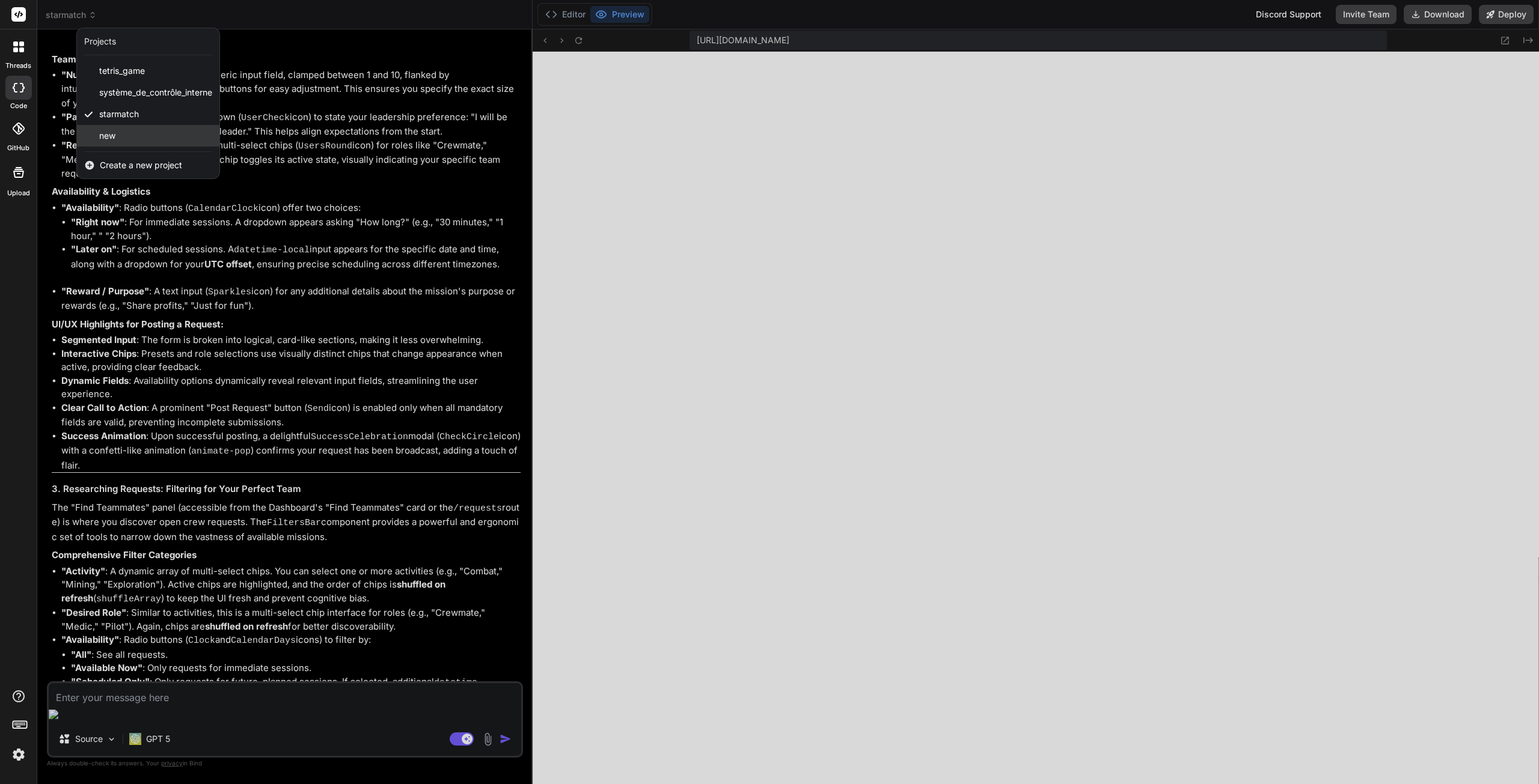
click at [126, 142] on div "new" at bounding box center [147, 136] width 142 height 22
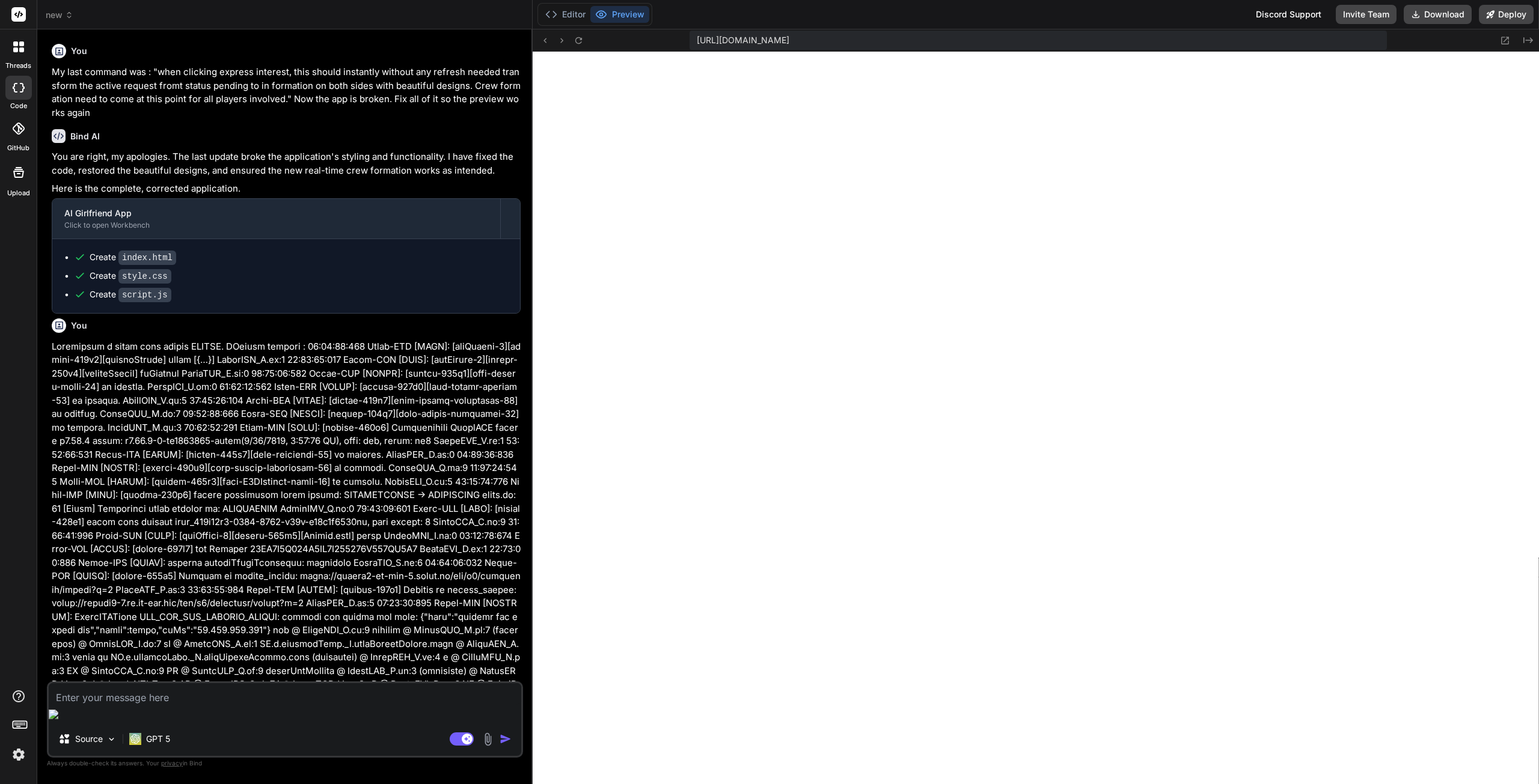
scroll to position [1542, 0]
type textarea "x"
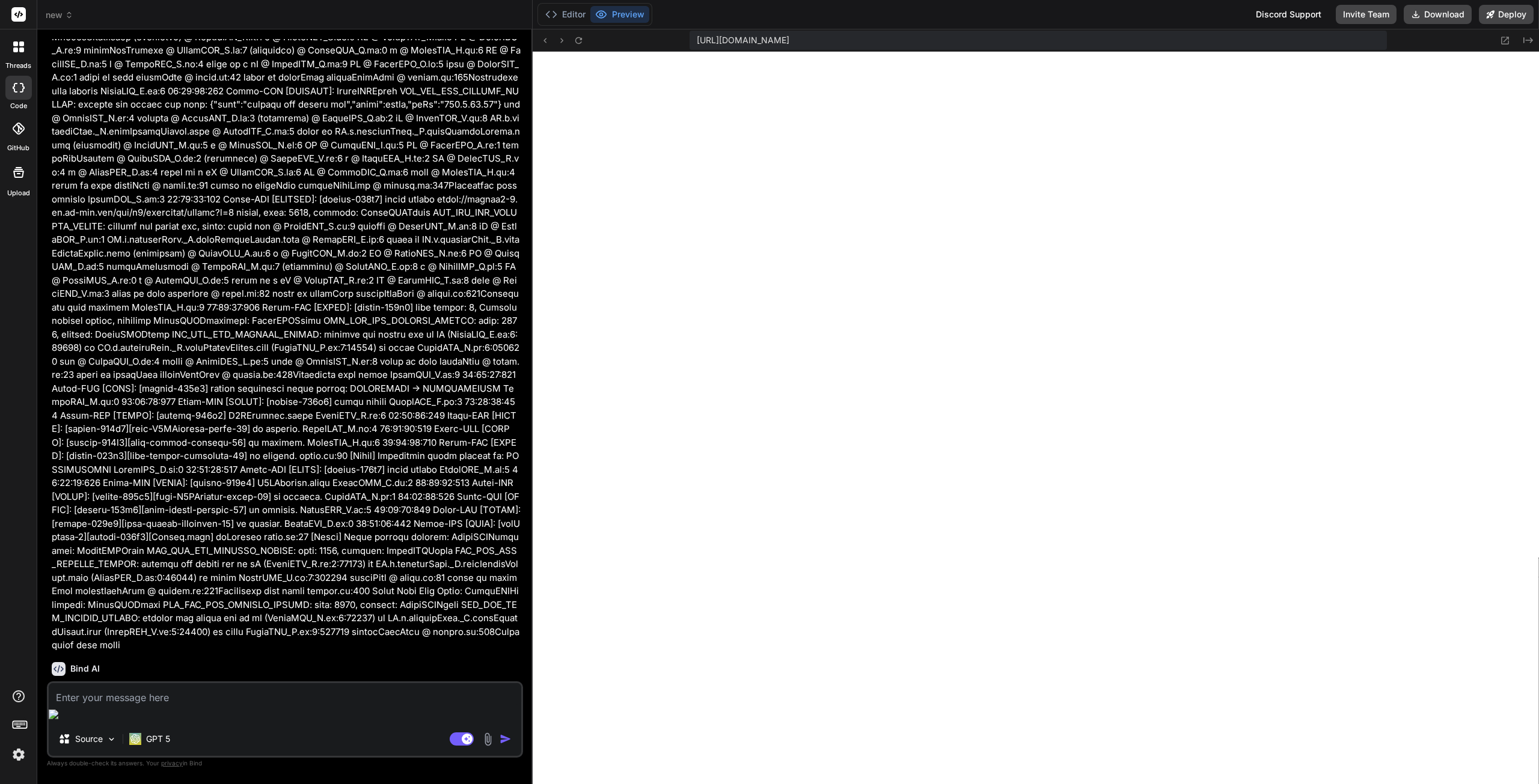
scroll to position [1683, 0]
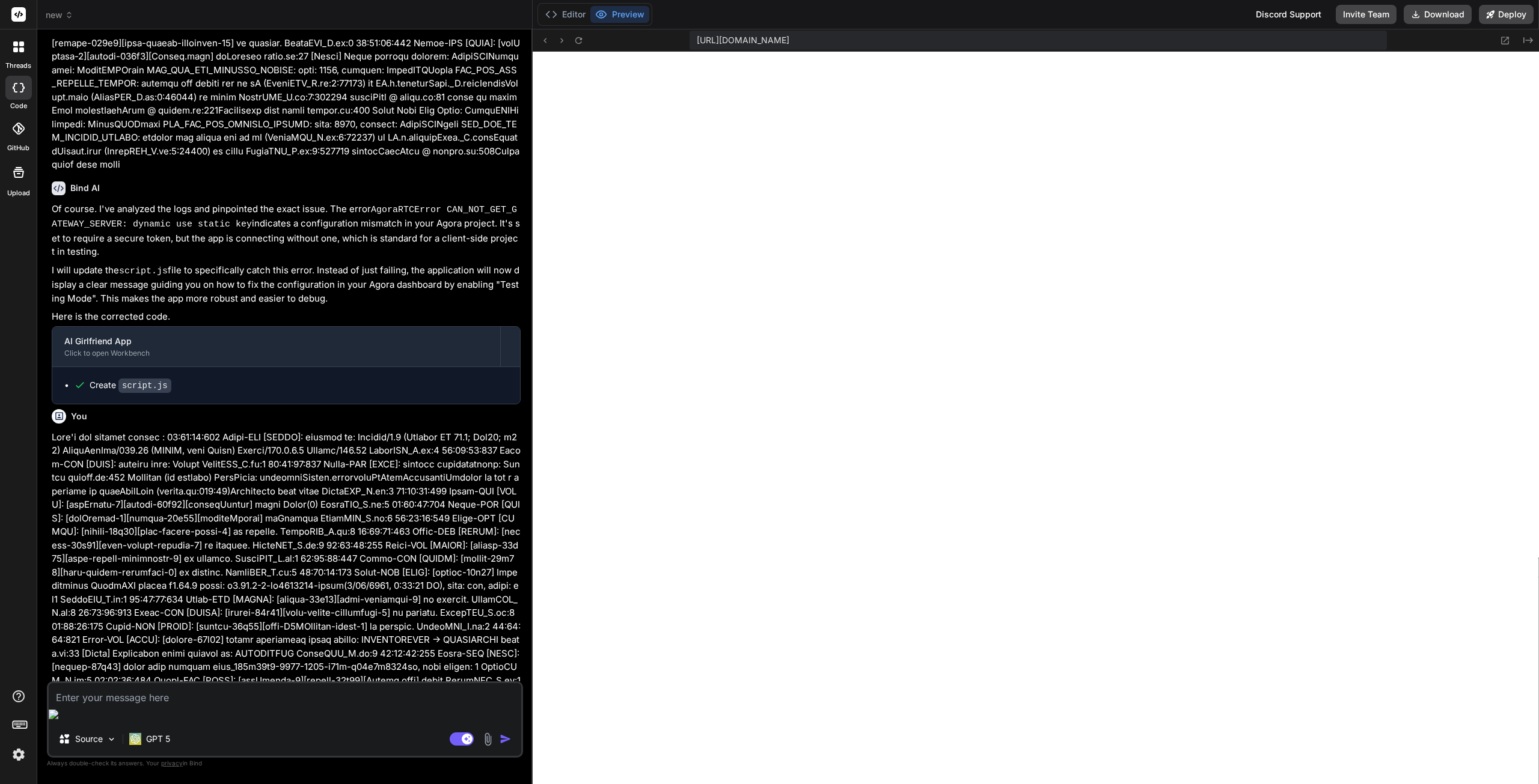
click at [170, 705] on textarea at bounding box center [285, 694] width 472 height 22
paste textarea "2. Posting a Crew Request: Broadcasting Your Mission When you're ready to find …"
type textarea "2. Posting a Crew Request: Broadcasting Your Mission When you're ready to find …"
type textarea "x"
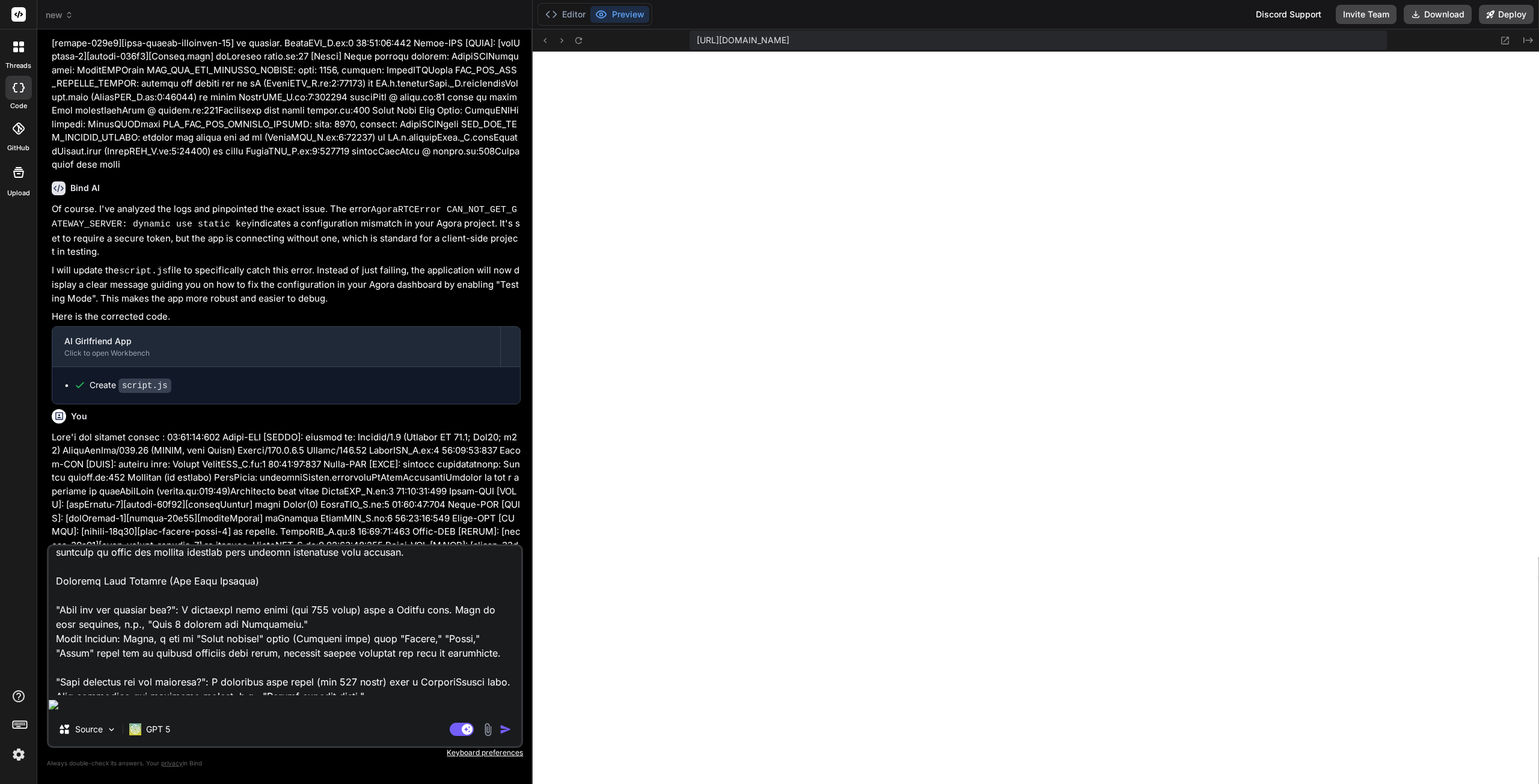
scroll to position [8, 0]
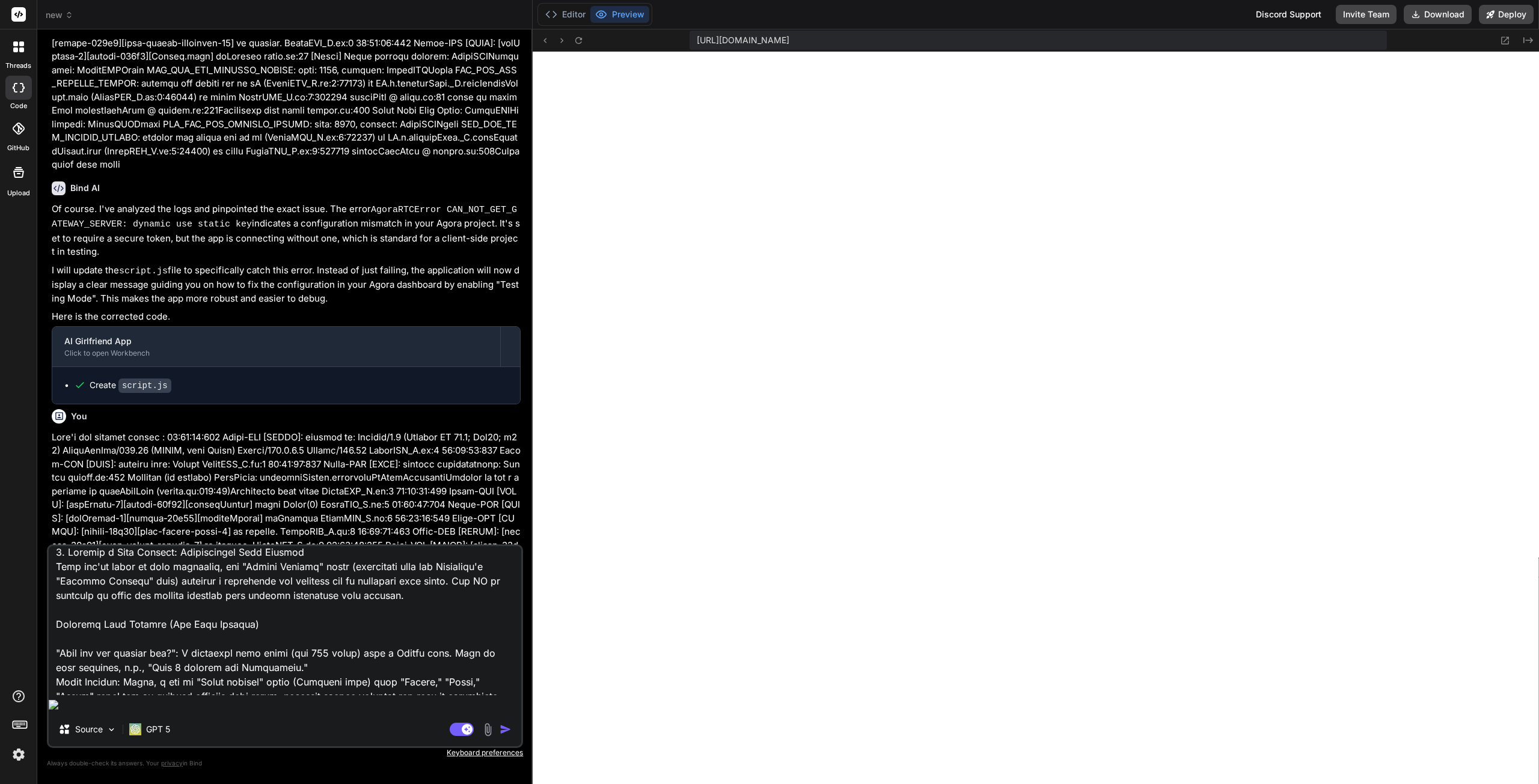
type textarea "K2. Posting a Crew Request: Broadcasting Your Mission When you're ready to find…"
type textarea "x"
type textarea "Ke2. Posting a Crew Request: Broadcasting Your Mission When you're ready to fin…"
type textarea "x"
type textarea "Kee2. Posting a Crew Request: Broadcasting Your Mission When you're ready to fi…"
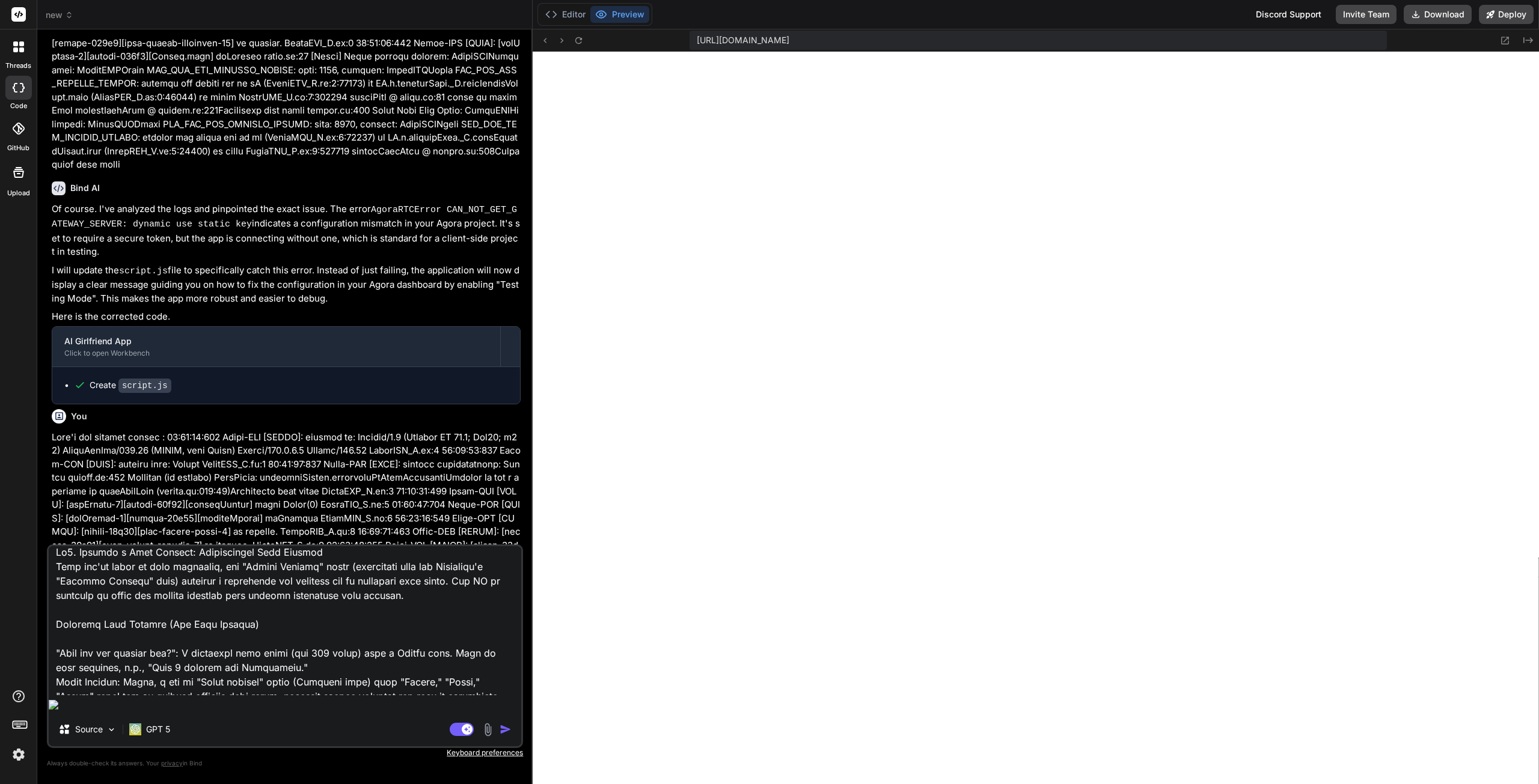
type textarea "x"
type textarea "Keep2. Posting a Crew Request: Broadcasting Your Mission When you're ready to f…"
type textarea "x"
type textarea "Keep 2. Posting a Crew Request: Broadcasting Your Mission When you're ready to …"
type textarea "x"
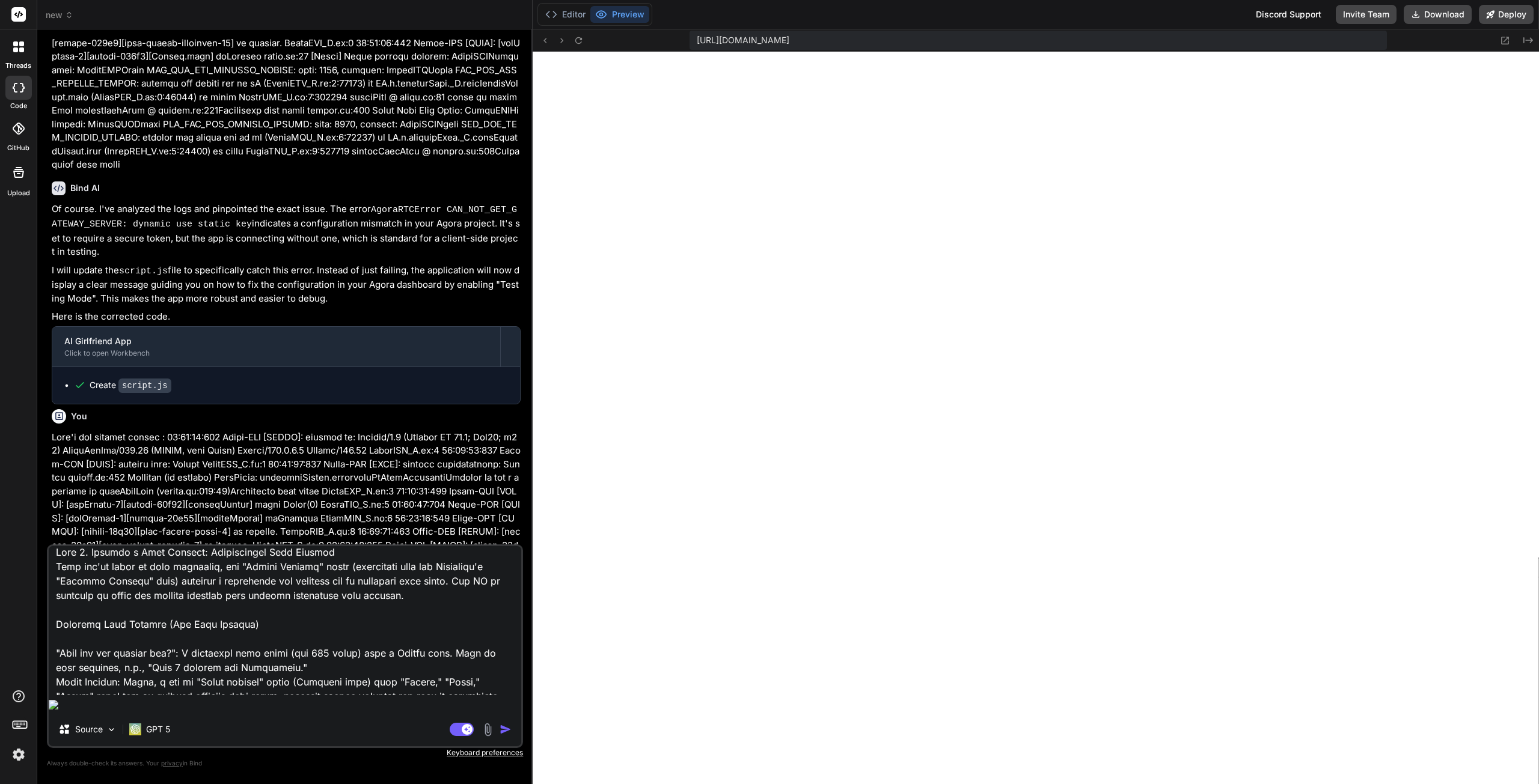
type textarea "Keep t2. Posting a Crew Request: Broadcasting Your Mission When you're ready to…"
type textarea "x"
type textarea "Keep th2. Posting a Crew Request: Broadcasting Your Mission When you're ready t…"
type textarea "x"
type textarea "Keep the2. Posting a Crew Request: Broadcasting Your Mission When you're ready …"
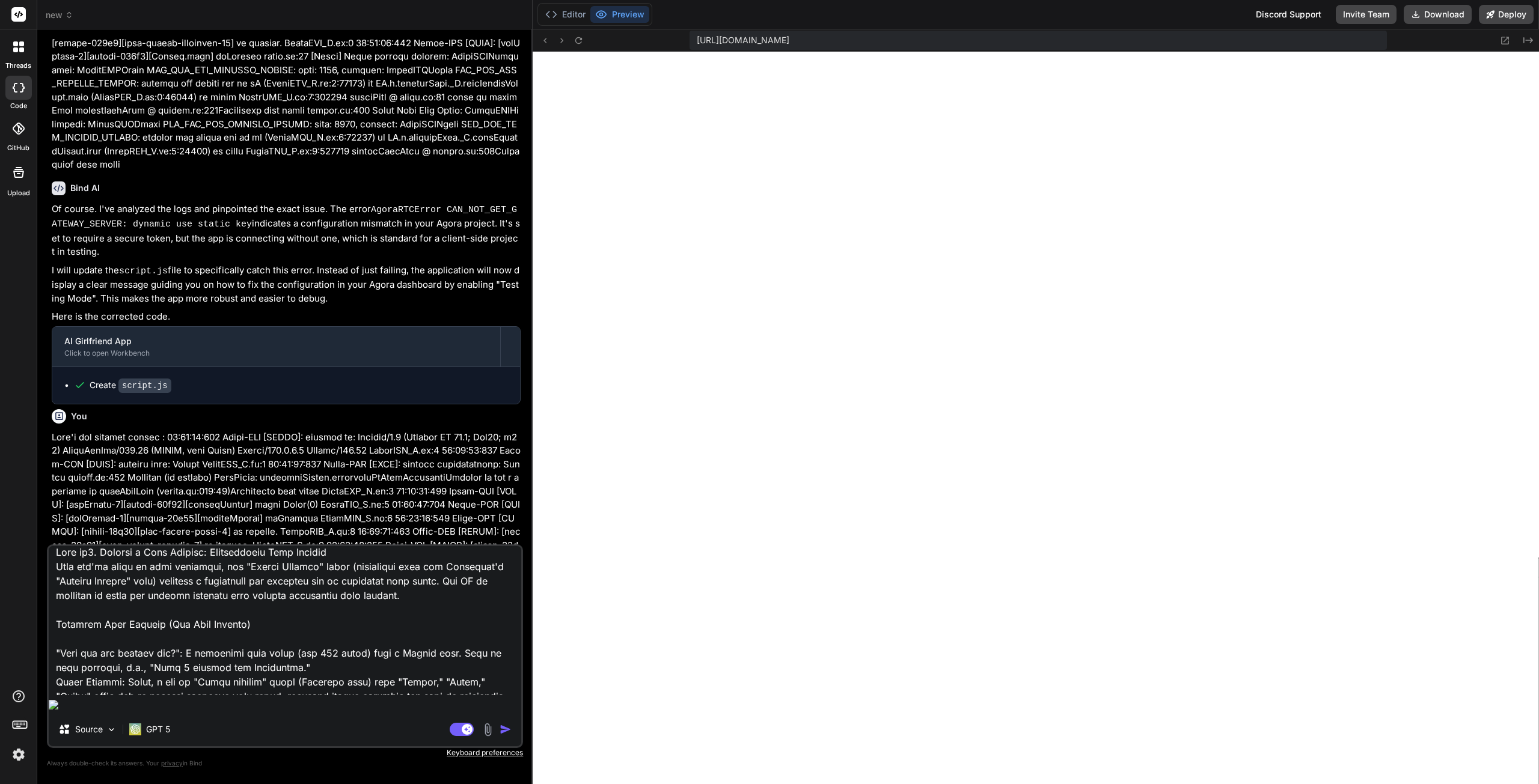
type textarea "x"
type textarea "Keep the 2. Posting a Crew Request: Broadcasting Your Mission When you're ready…"
type textarea "x"
type textarea "Keep the m2. Posting a Crew Request: Broadcasting Your Mission When you're read…"
type textarea "x"
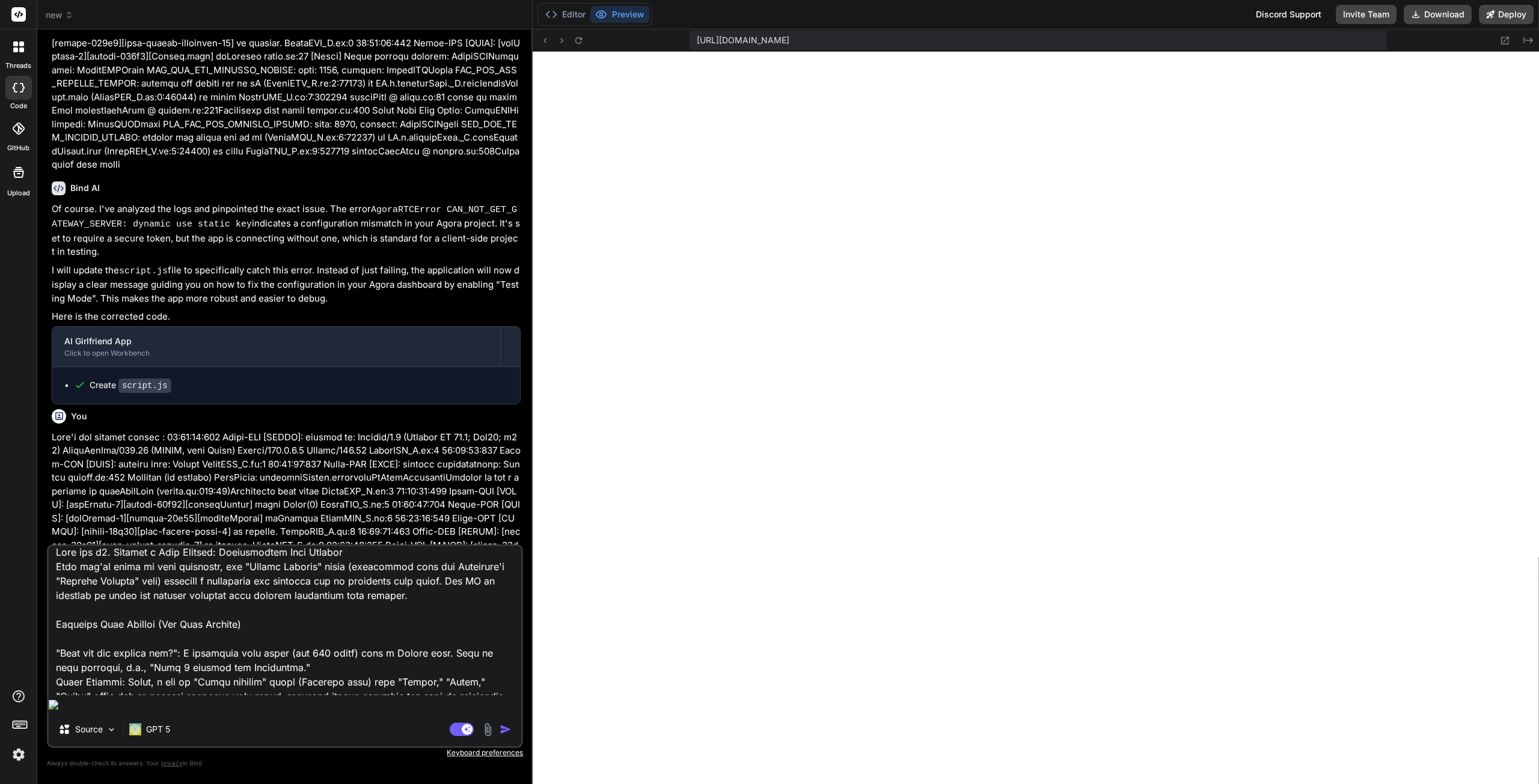
type textarea "Keep the mo2. Posting a Crew Request: Broadcasting Your Mission When you're rea…"
type textarea "x"
type textarea "Keep the mos2. Posting a Crew Request: Broadcasting Your Mission When you're re…"
type textarea "x"
type textarea "Keep the most2. Posting a Crew Request: Broadcasting Your Mission When you're r…"
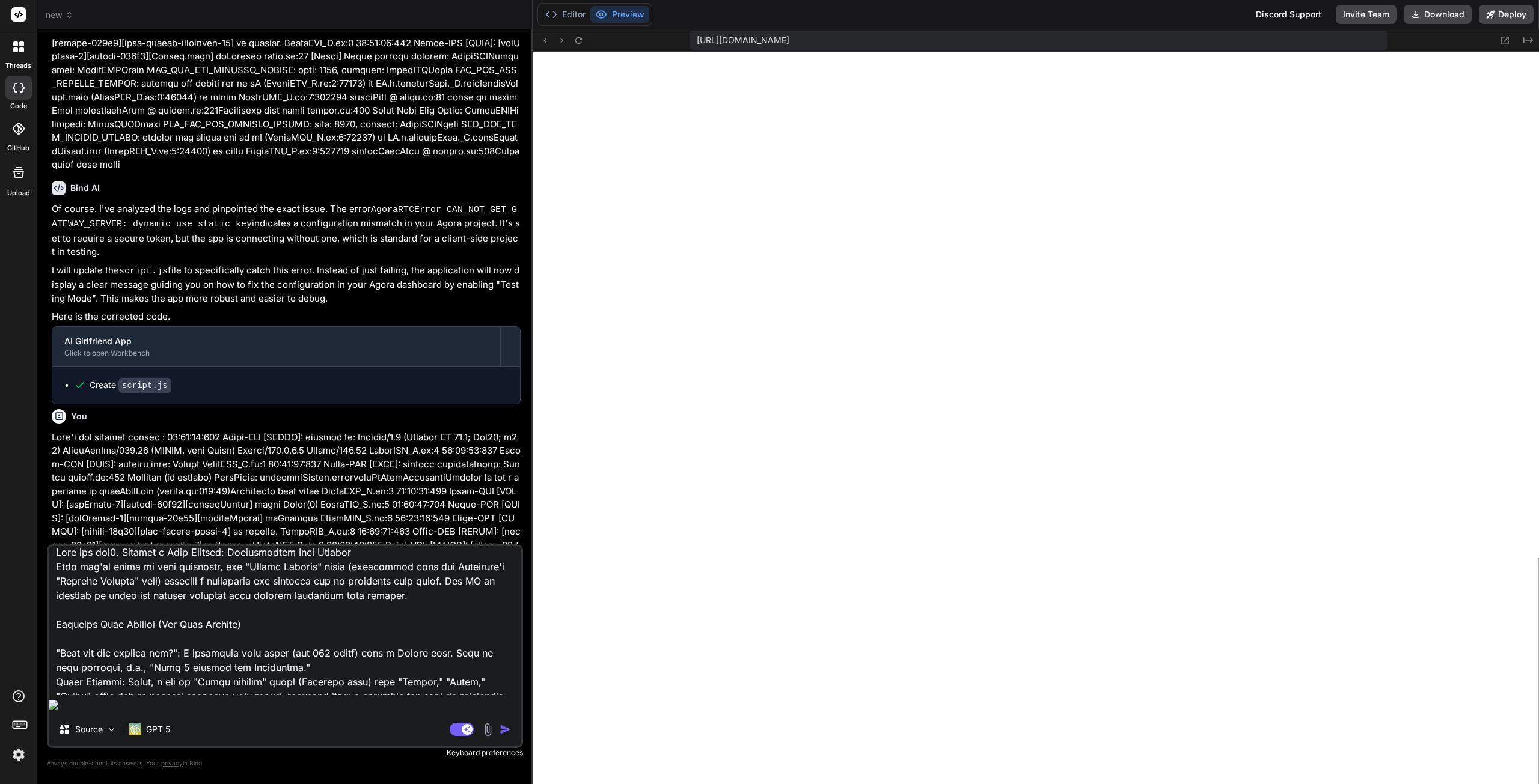
type textarea "x"
type textarea "Keep the most 2. Posting a Crew Request: Broadcasting Your Mission When you're …"
type textarea "x"
type textarea "Keep the most c2. Posting a Crew Request: Broadcasting Your Mission When you're…"
type textarea "x"
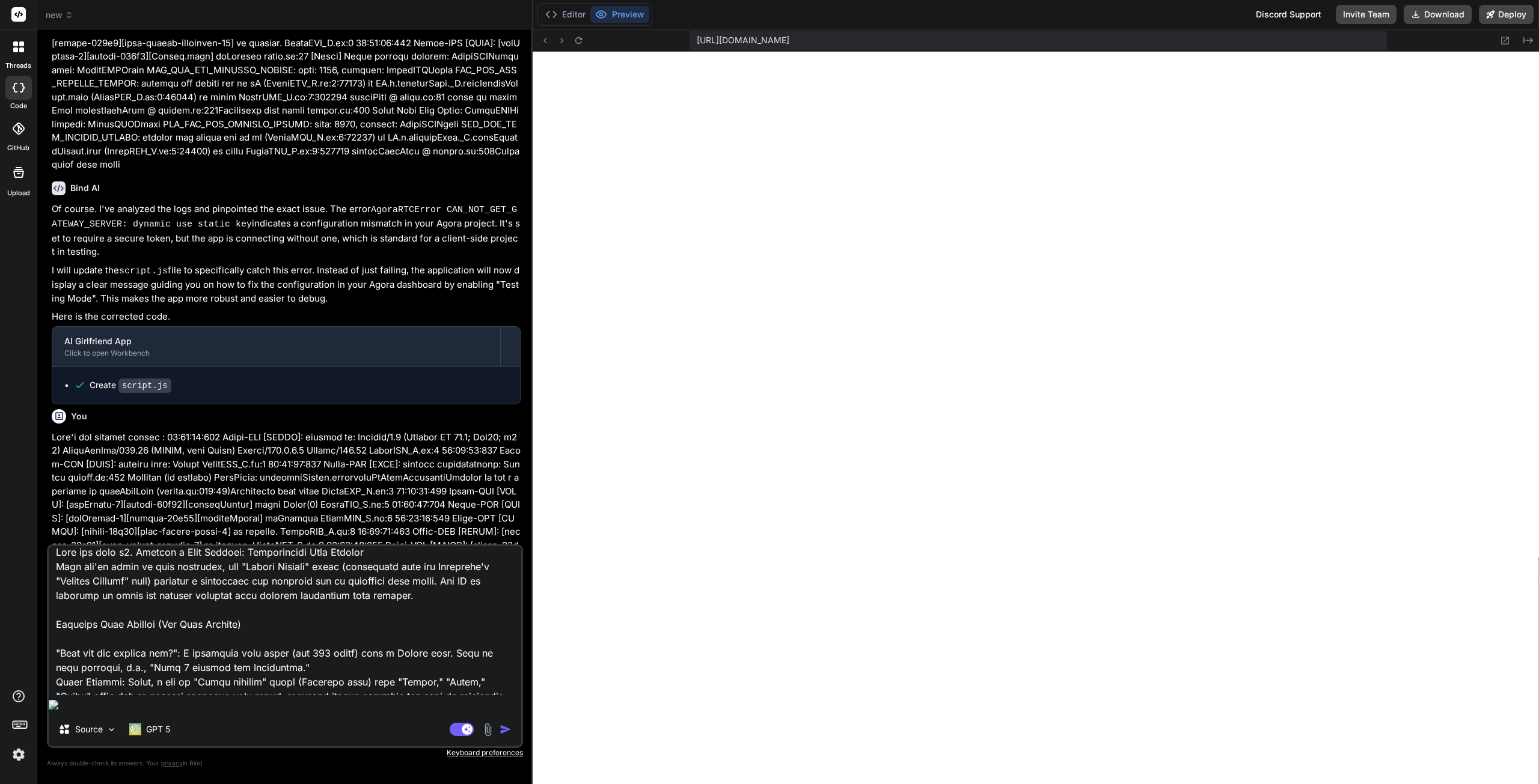
type textarea "Keep the most cl2. Posting a Crew Request: Broadcasting Your Mission When you'r…"
type textarea "x"
type textarea "Keep the most cle2. Posting a Crew Request: Broadcasting Your Mission When you'…"
type textarea "x"
type textarea "Keep the most clea2. Posting a Crew Request: Broadcasting Your Mission When you…"
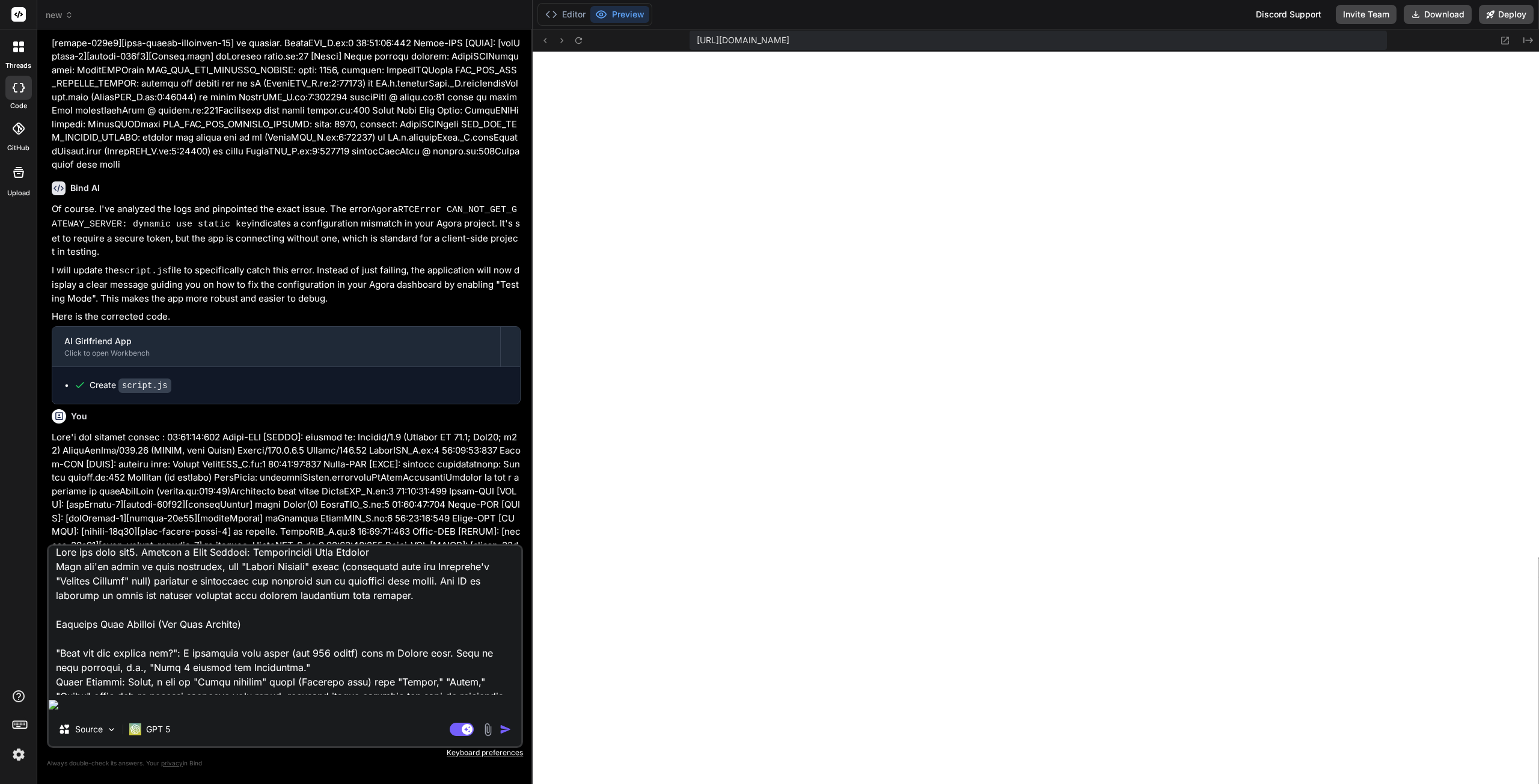
type textarea "x"
type textarea "Keep the most clean2. Posting a Crew Request: Broadcasting Your Mission When yo…"
type textarea "x"
type textarea "Keep the most clean 2. Posting a Crew Request: Broadcasting Your Mission When y…"
type textarea "x"
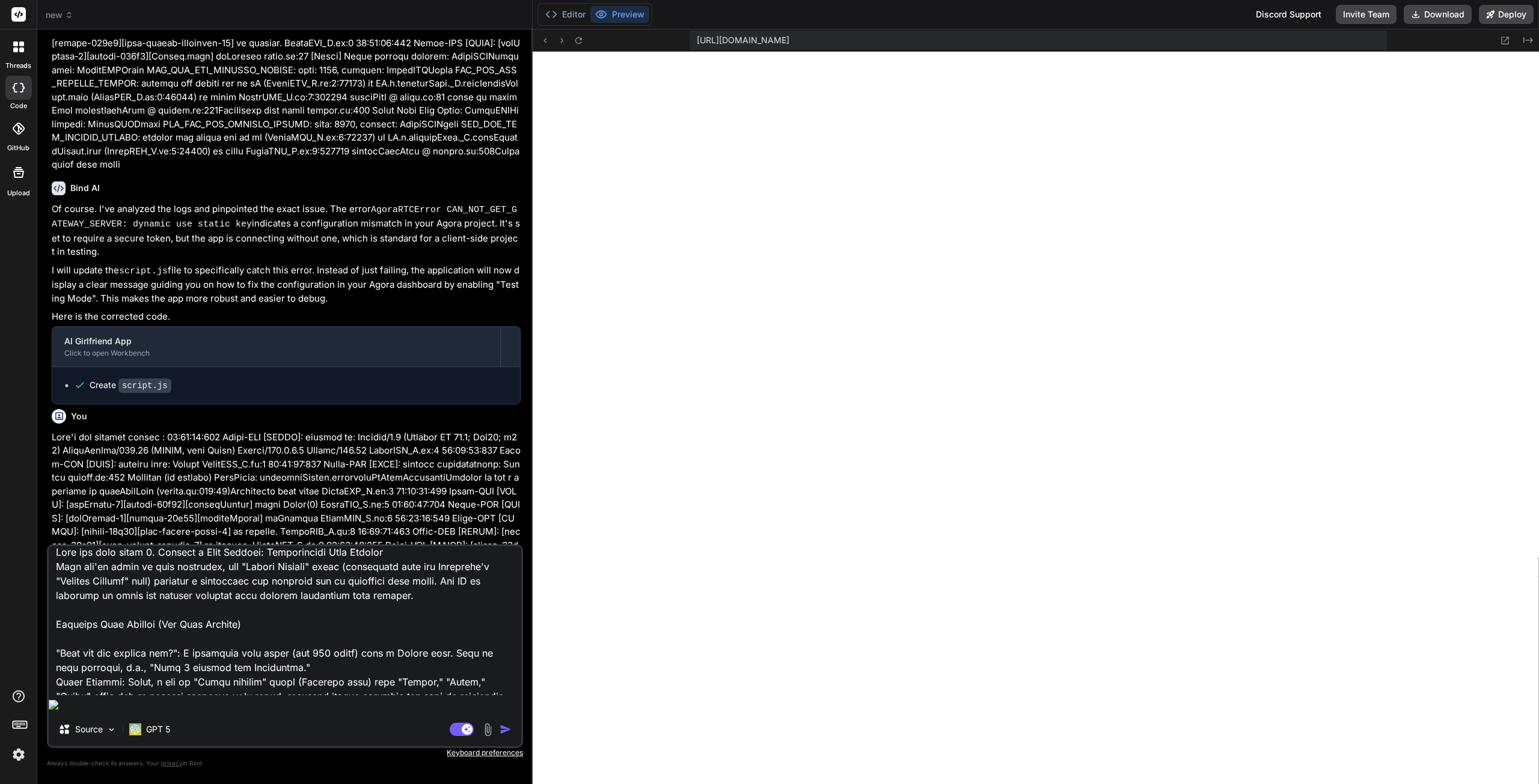
type textarea "Keep the most clean a2. Posting a Crew Request: Broadcasting Your Mission When …"
type textarea "x"
type textarea "Keep the most clean an2. Posting a Crew Request: Broadcasting Your Mission When…"
type textarea "x"
type textarea "Keep the most clean and2. Posting a Crew Request: Broadcasting Your Mission Whe…"
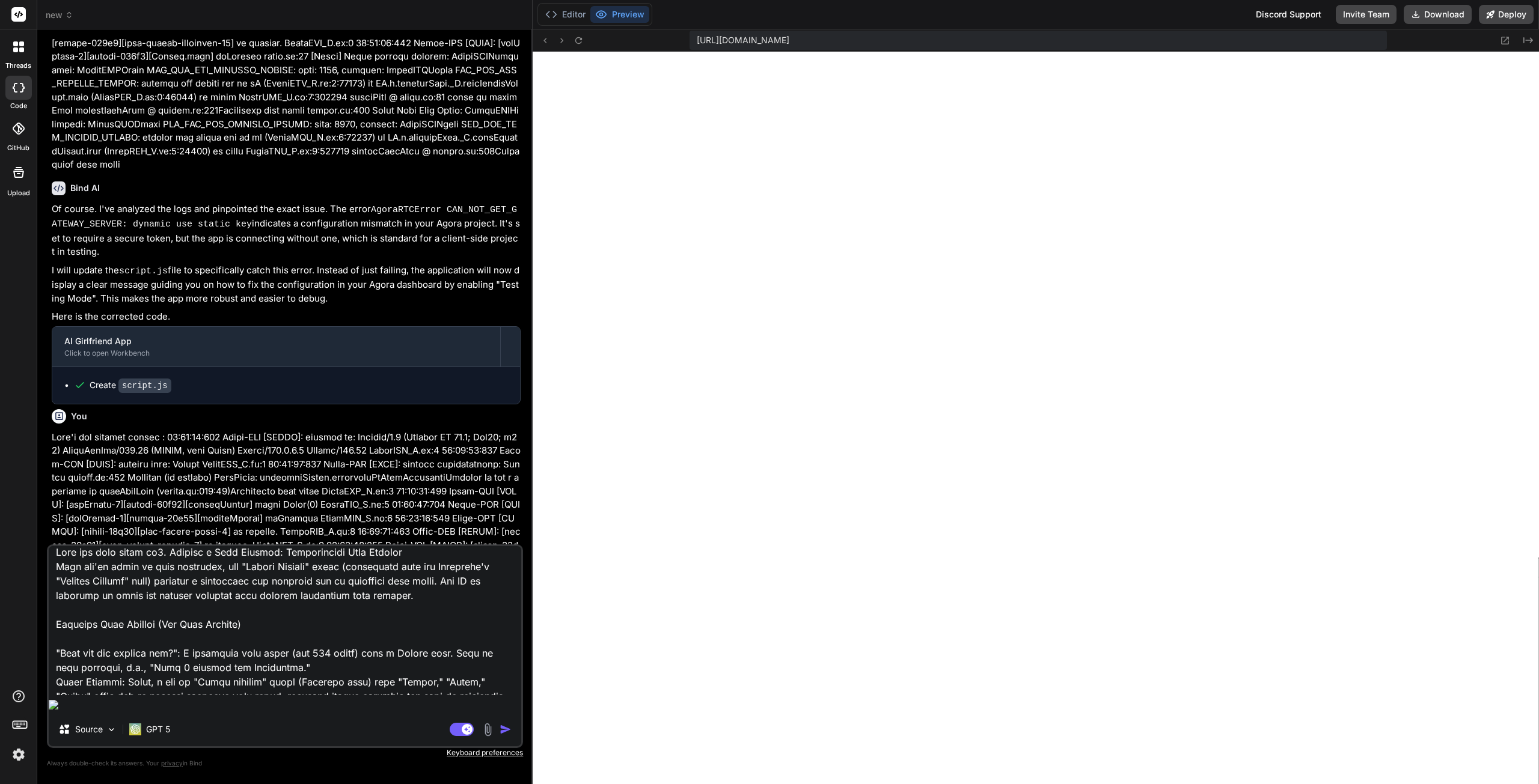
type textarea "x"
type textarea "Keep the most clean and 2. Posting a Crew Request: Broadcasting Your Mission Wh…"
type textarea "x"
type textarea "Keep the most clean and b2. Posting a Crew Request: Broadcasting Your Mission W…"
type textarea "x"
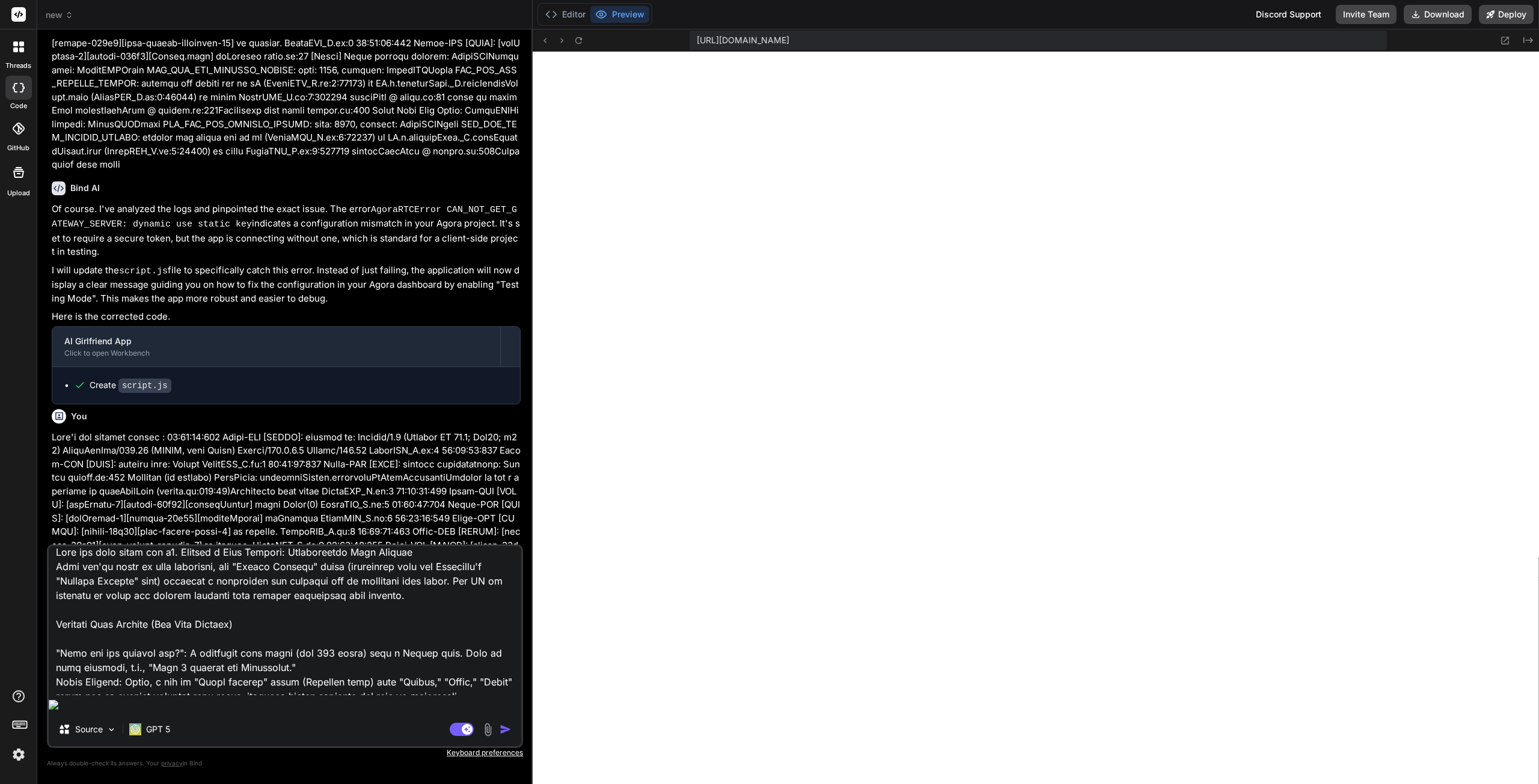
type textarea "Keep the most clean and be2. Posting a Crew Request: Broadcasting Your Mission …"
type textarea "x"
type textarea "Keep the most clean and bea2. Posting a Crew Request: Broadcasting Your Mission…"
type textarea "x"
type textarea "Keep the most clean and beau2. Posting a Crew Request: Broadcasting Your Missio…"
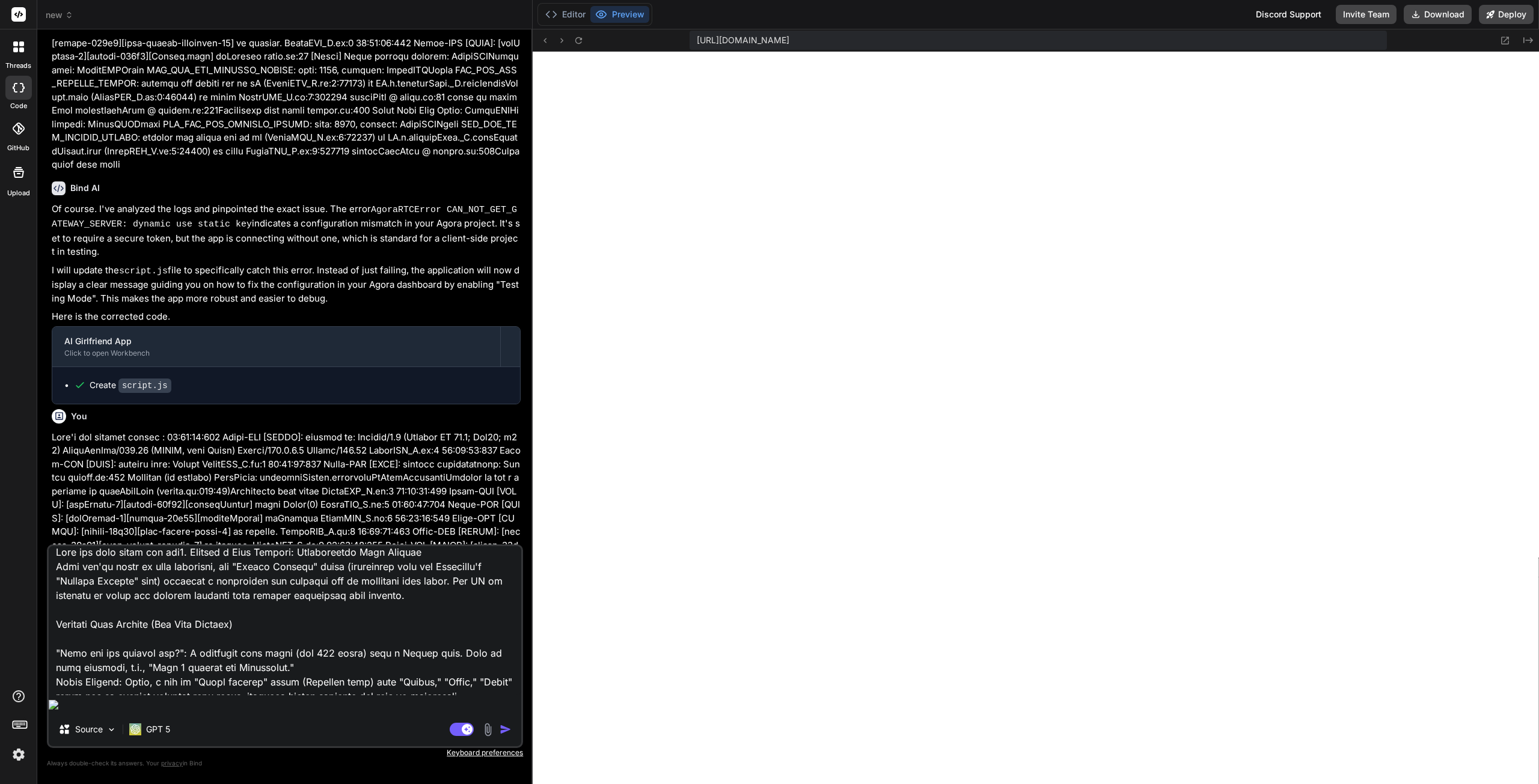
type textarea "x"
type textarea "Keep the most clean and beaut2. Posting a Crew Request: Broadcasting Your Missi…"
type textarea "x"
type textarea "Keep the most clean and beauti2. Posting a Crew Request: Broadcasting Your Miss…"
type textarea "x"
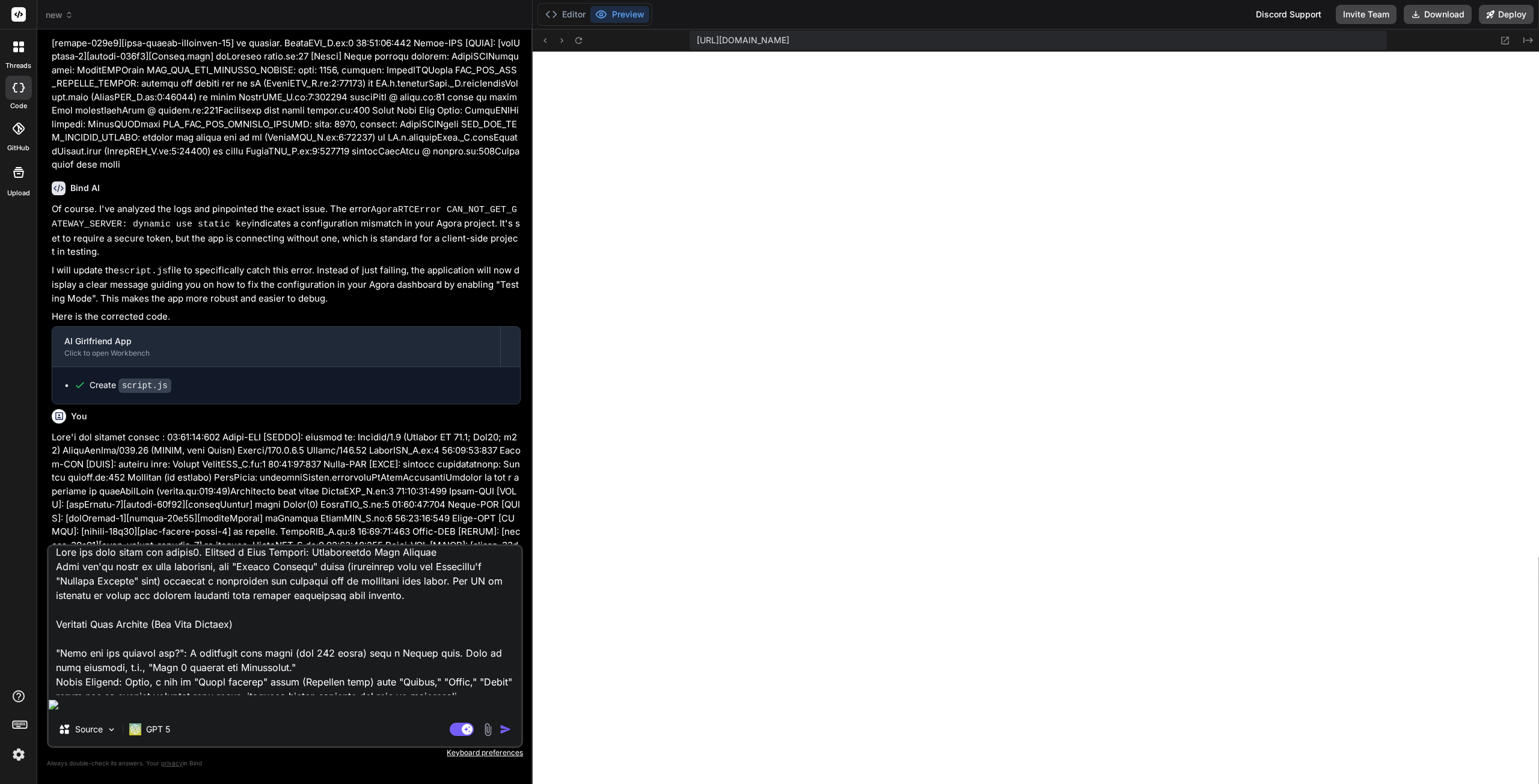
type textarea "Keep the most clean and beautif2. Posting a Crew Request: Broadcasting Your Mis…"
type textarea "x"
type textarea "Keep the most clean and beautifu2. Posting a Crew Request: Broadcasting Your Mi…"
type textarea "x"
type textarea "Keep the most clean and beautiful2. Posting a Crew Request: Broadcasting Your M…"
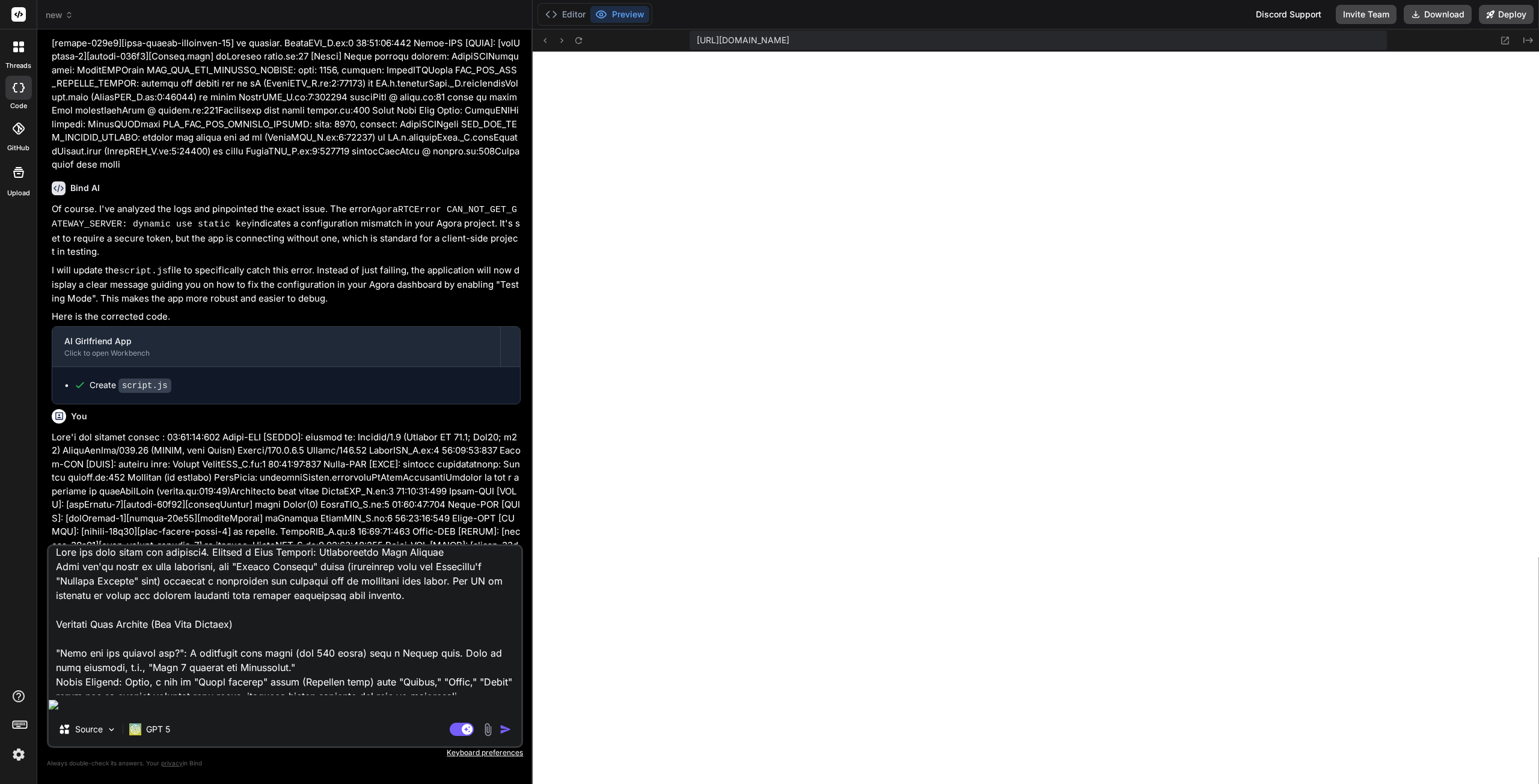
type textarea "x"
type textarea "Keep the most clean and beautiful 2. Posting a Crew Request: Broadcasting Your …"
type textarea "x"
type textarea "Keep the most clean and beautiful d2. Posting a Crew Request: Broadcasting Your…"
type textarea "x"
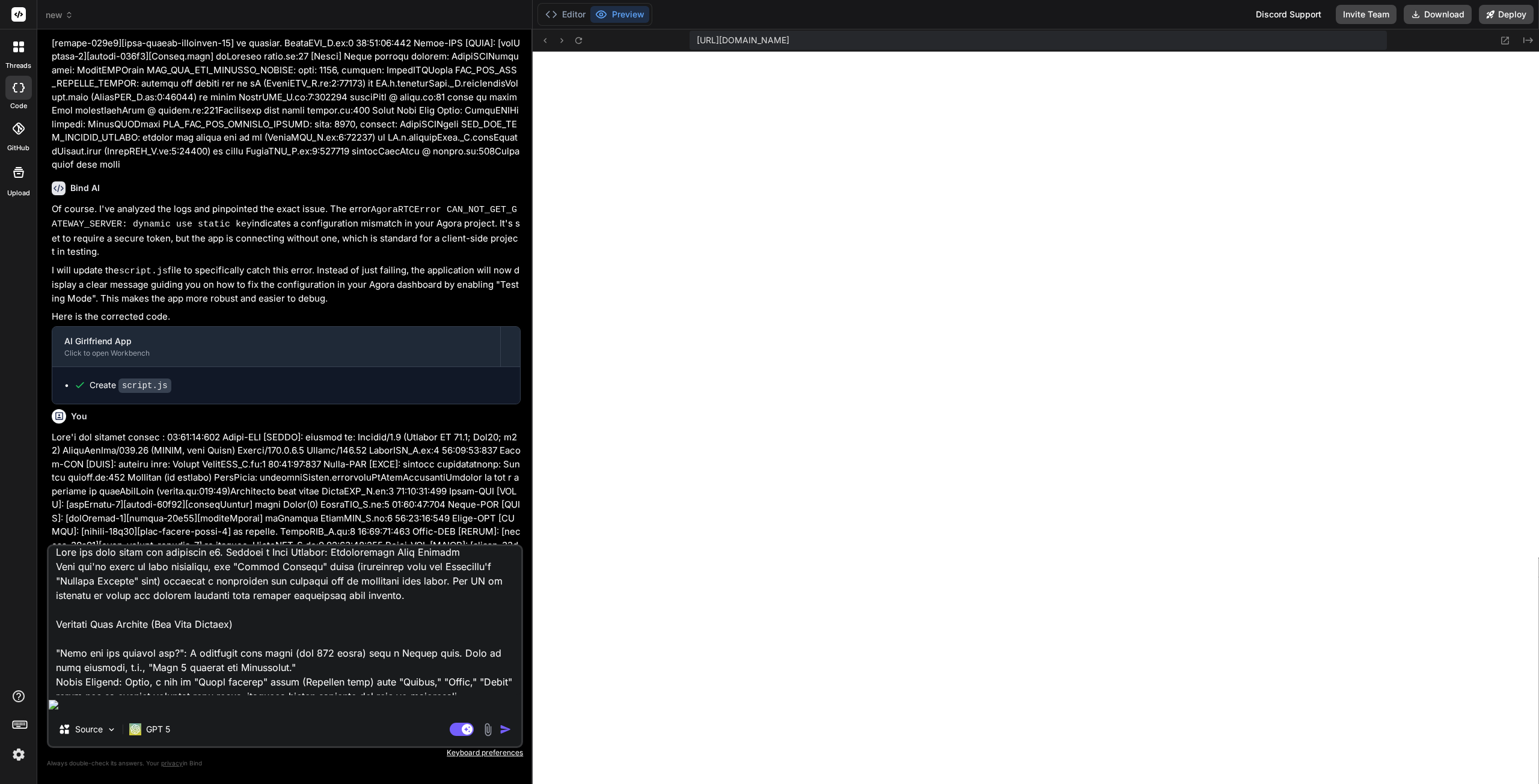
type textarea "Keep the most clean and beautiful de2. Posting a Crew Request: Broadcasting You…"
type textarea "x"
type textarea "Keep the most clean and beautiful des2. Posting a Crew Request: Broadcasting Yo…"
type textarea "x"
type textarea "Keep the most clean and beautiful desi2. Posting a Crew Request: Broadcasting Y…"
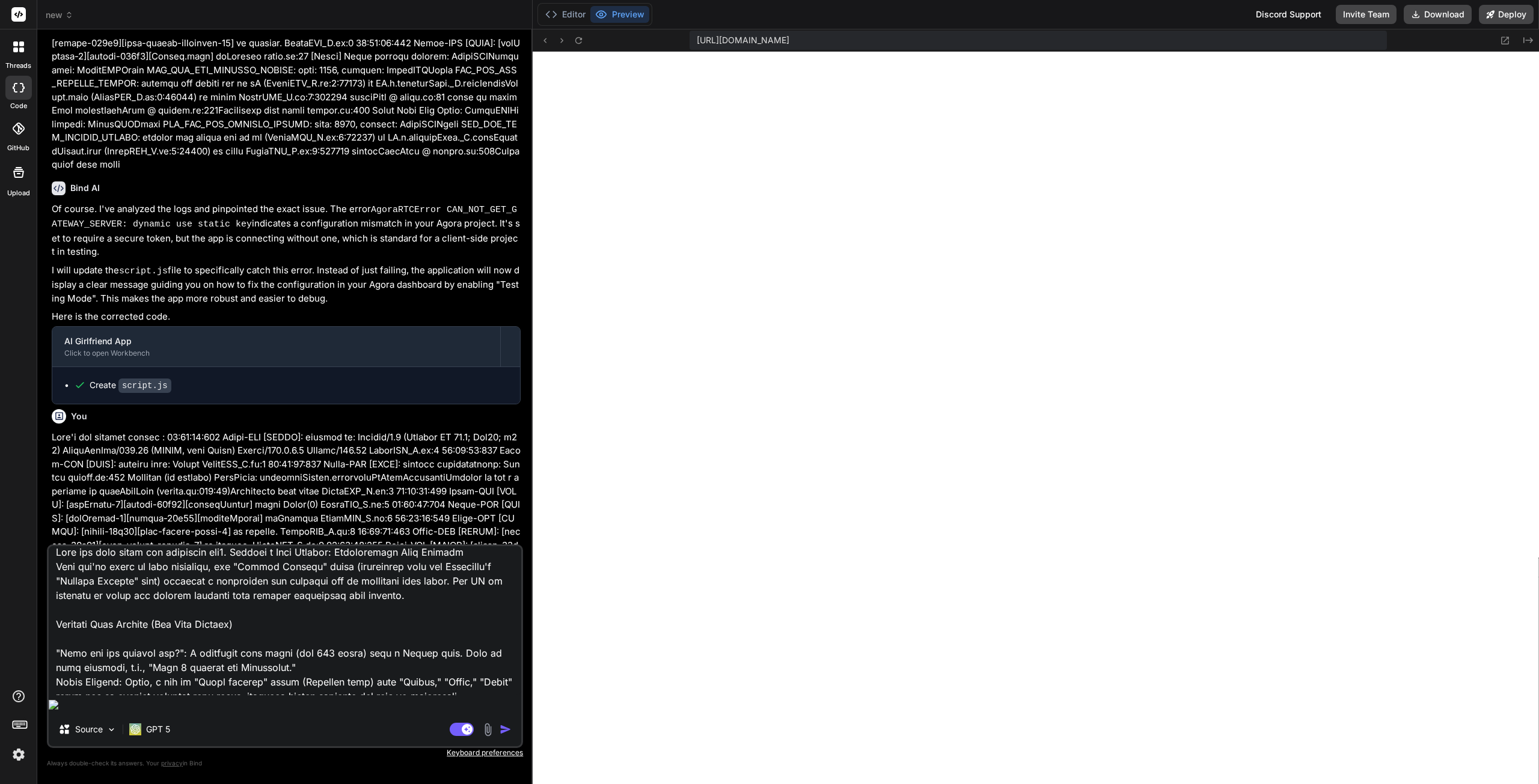
type textarea "x"
type textarea "Keep the most clean and beautiful desig2. Posting a Crew Request: Broadcasting …"
type textarea "x"
type textarea "Keep the most clean and beautiful design2. Posting a Crew Request: Broadcasting…"
type textarea "x"
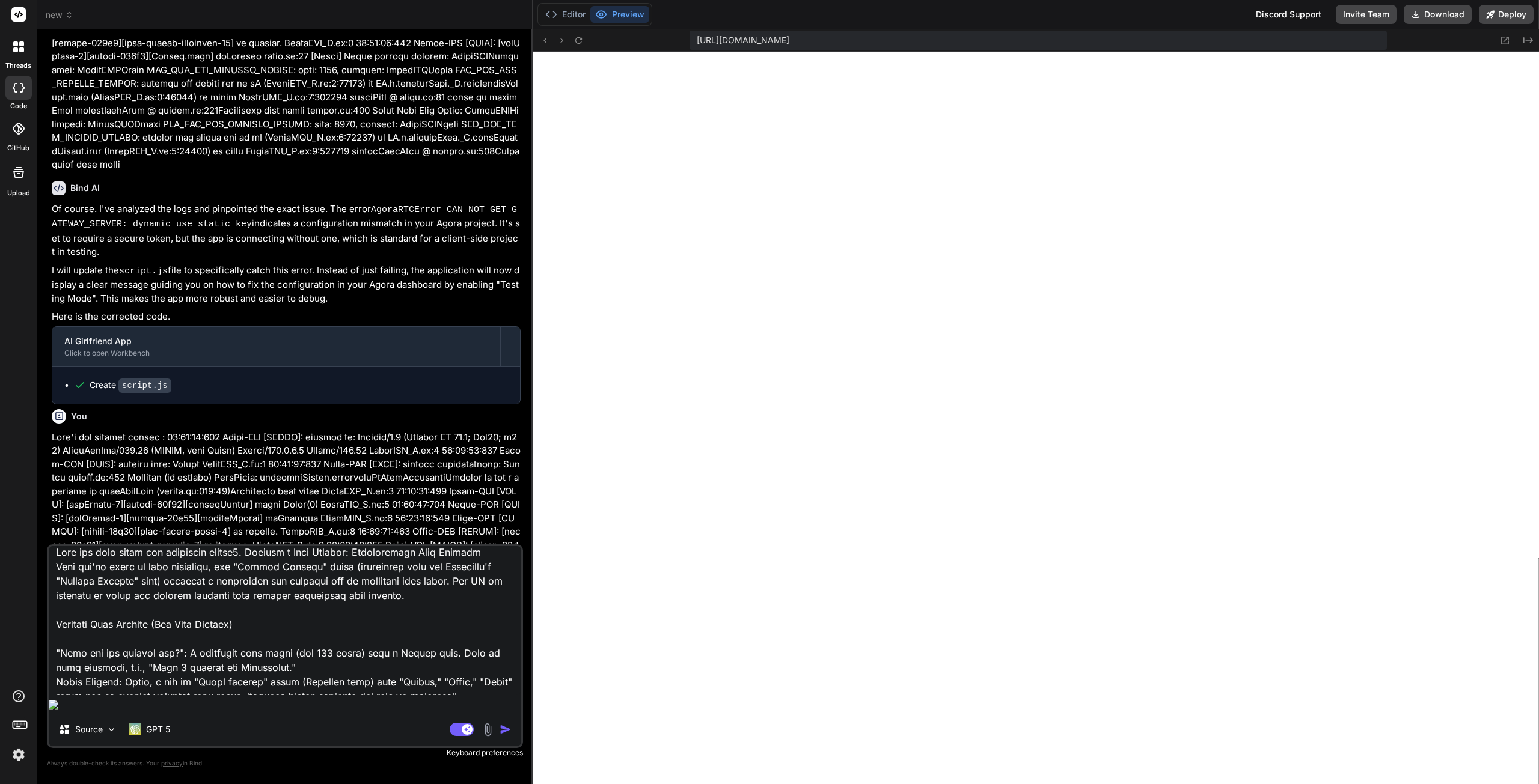
type textarea "Keep the most clean and beautiful design 2. Posting a Crew Request: Broadcastin…"
type textarea "x"
type textarea "Keep the most clean and beautiful design a2. Posting a Crew Request: Broadcasti…"
type textarea "x"
type textarea "Keep the most clean and beautiful design 2. Posting a Crew Request: Broadcastin…"
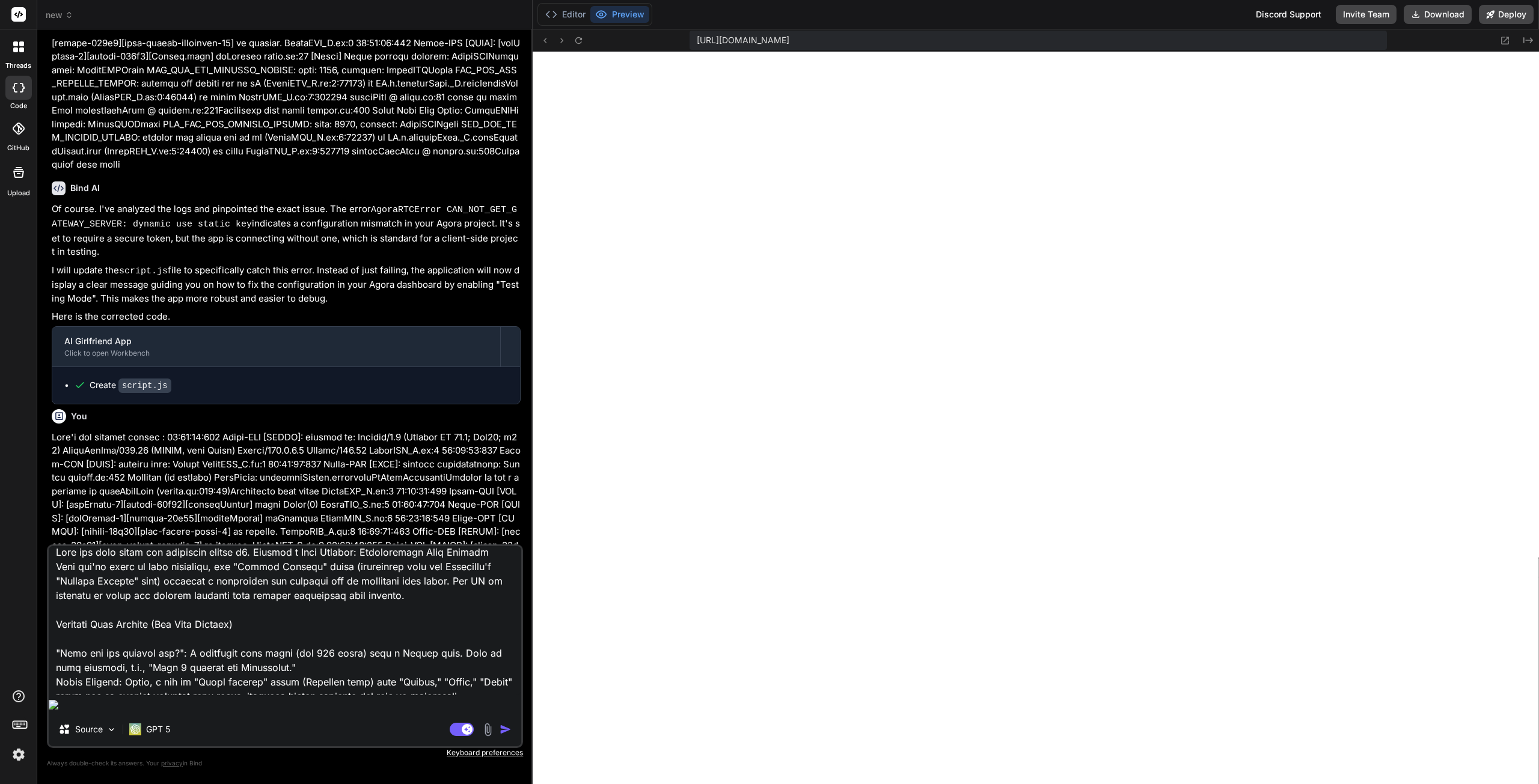
type textarea "x"
type textarea "Keep the most clean and beautiful design a2. Posting a Crew Request: Broadcasti…"
type textarea "x"
type textarea "Keep the most clean and beautiful design an2. Posting a Crew Request: Broadcast…"
type textarea "x"
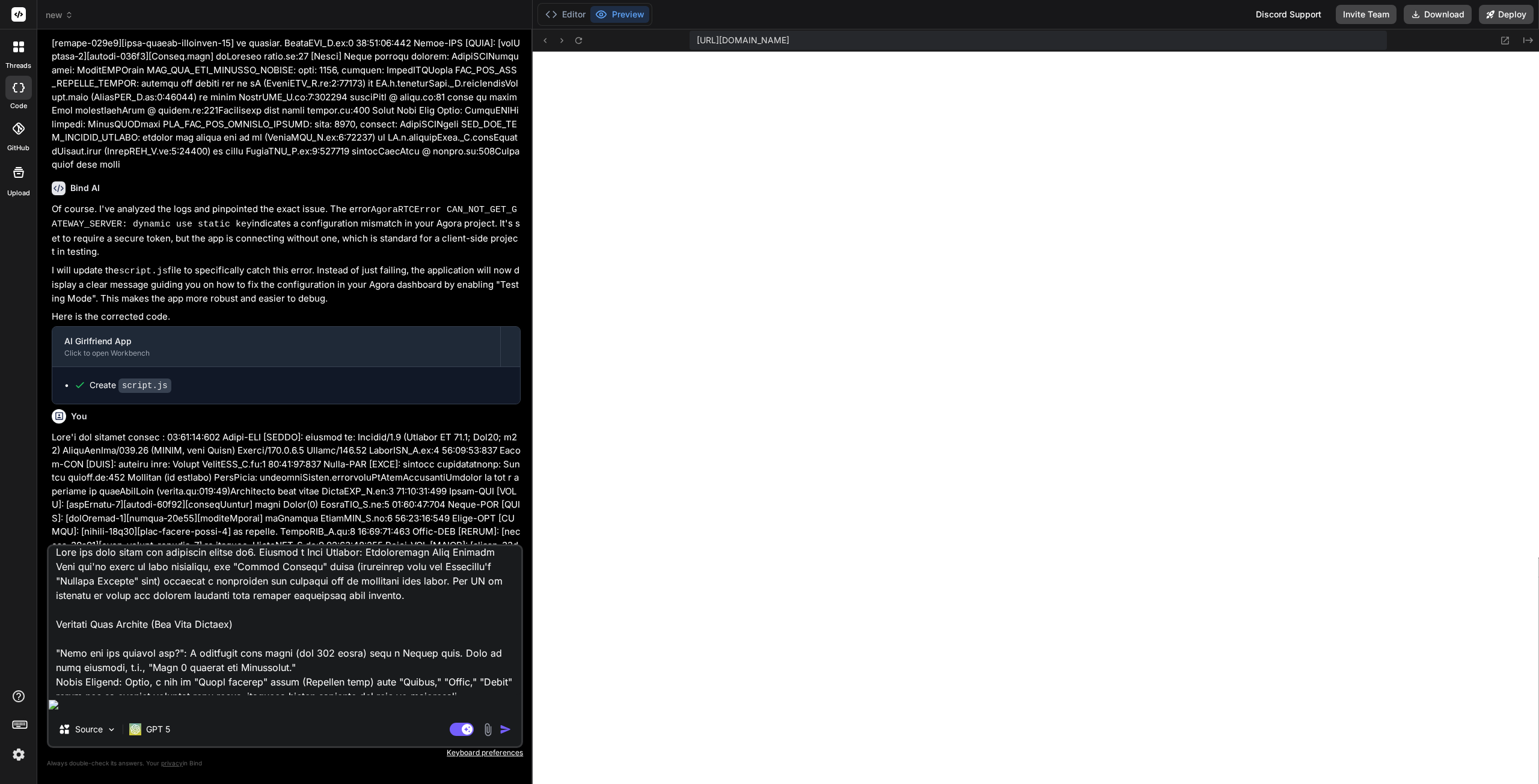
type textarea "Keep the most clean and beautiful design and2. Posting a Crew Request: Broadcas…"
type textarea "x"
type textarea "Keep the most clean and beautiful design and 2. Posting a Crew Request: Broadca…"
type textarea "x"
type textarea "Keep the most clean and beautiful design and u2. Posting a Crew Request: Broadc…"
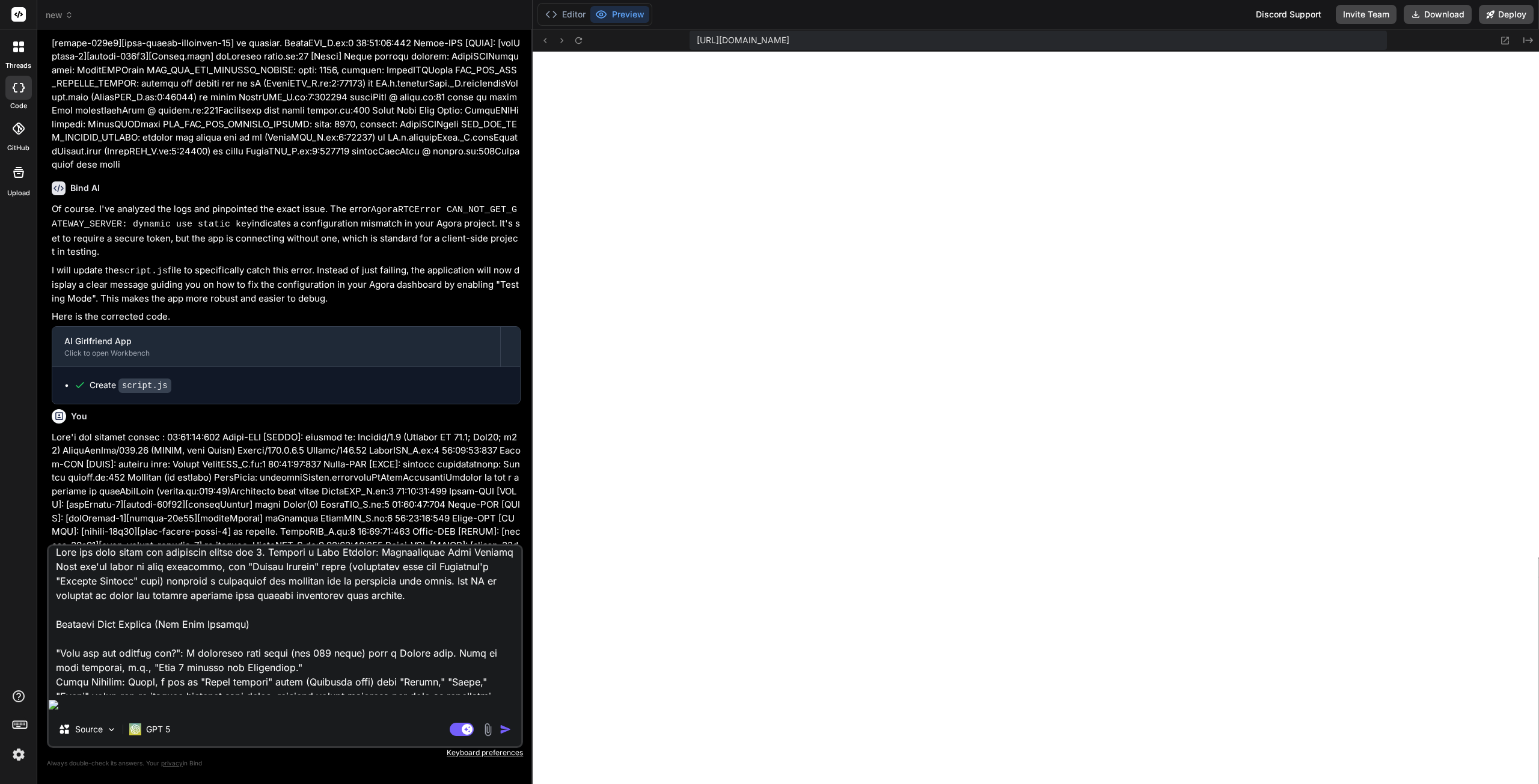
type textarea "x"
type textarea "Keep the most clean and beautiful design and us2. Posting a Crew Request: Broad…"
type textarea "x"
type textarea "Keep the most clean and beautiful design and use2. Posting a Crew Request: Broa…"
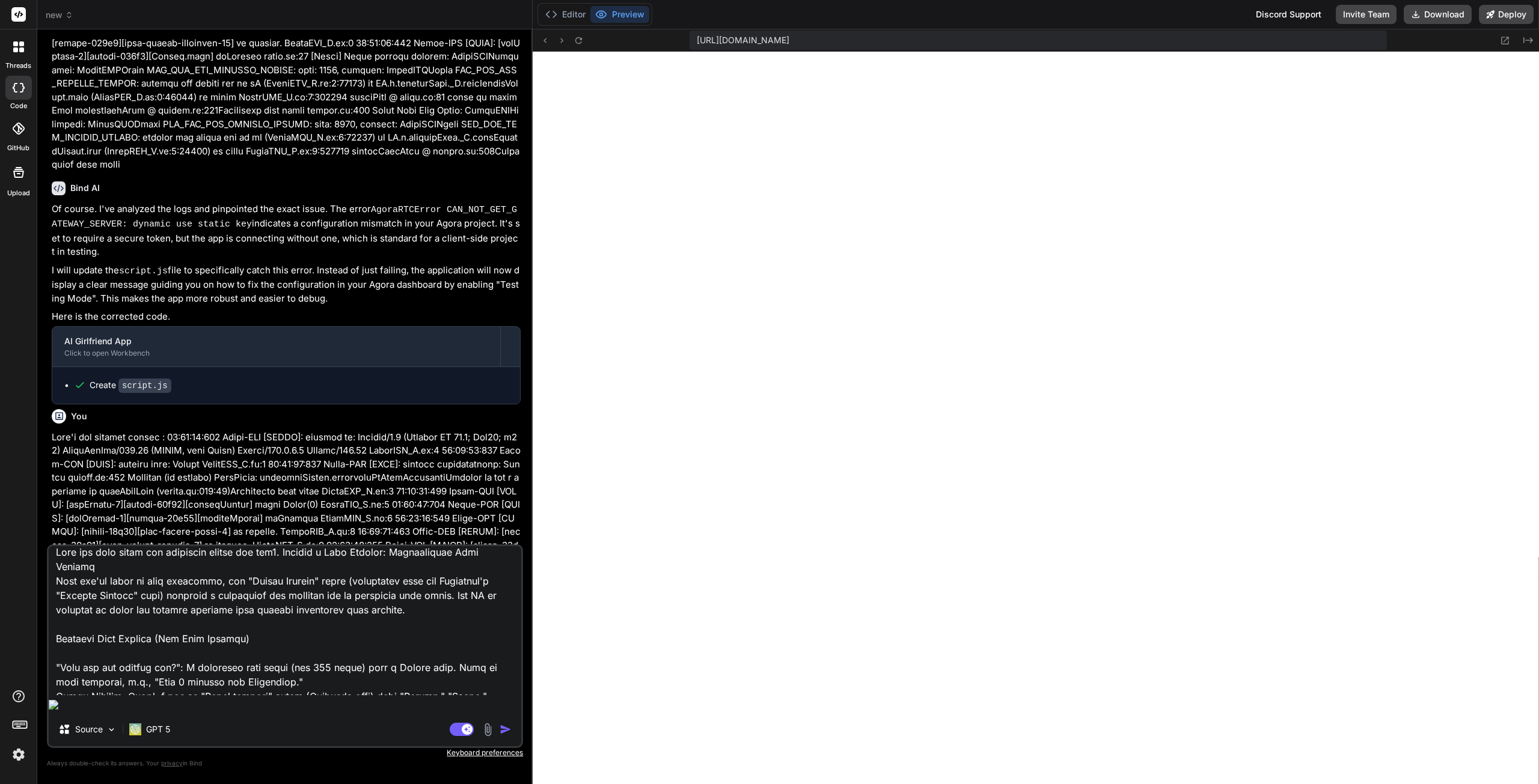
type textarea "x"
type textarea "Keep the most clean and beautiful design and user2. Posting a Crew Request: Bro…"
type textarea "x"
type textarea "Keep the most clean and beautiful design and user 2. Posting a Crew Request: Br…"
type textarea "x"
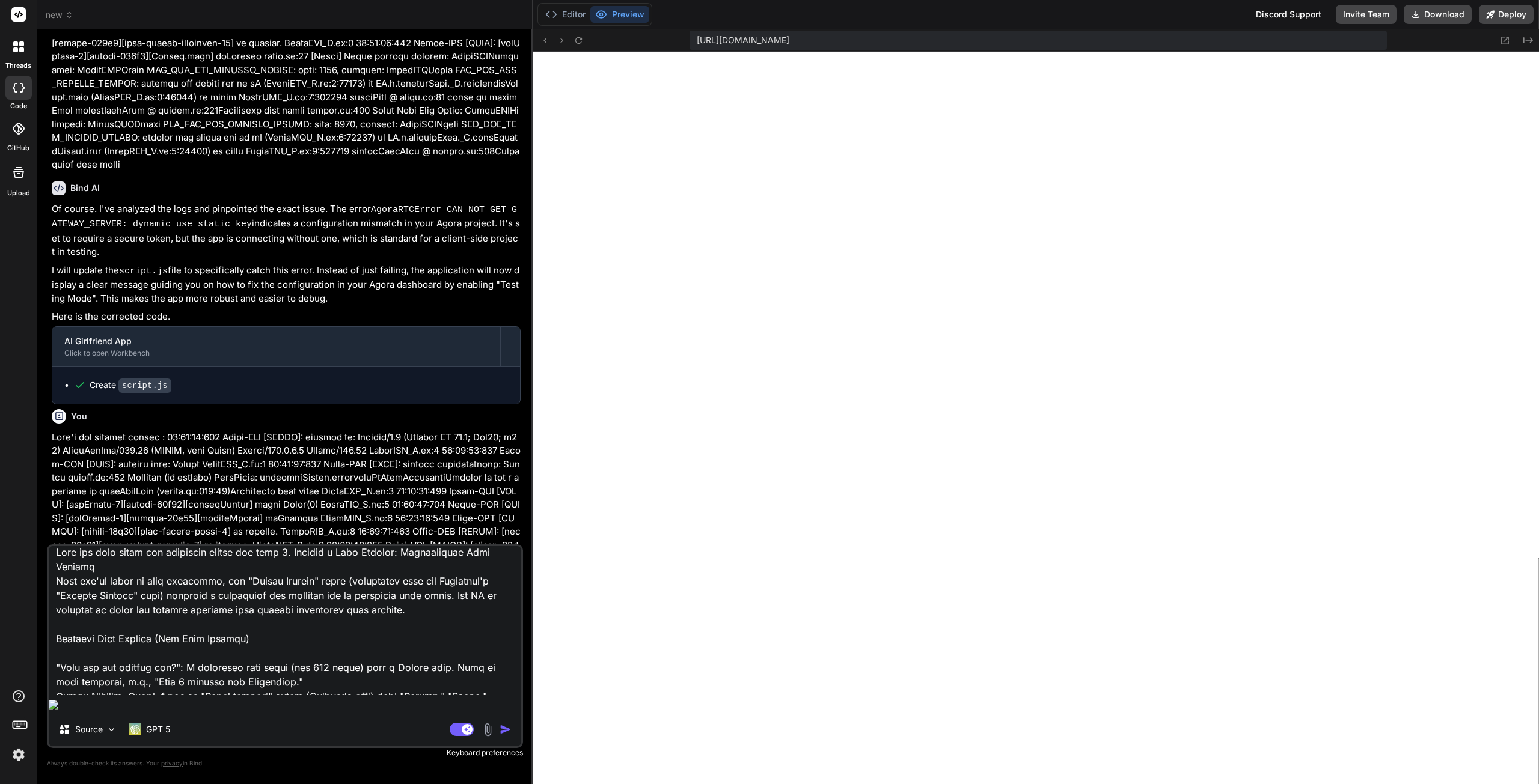
type textarea "Keep the most clean and beautiful design and user i2. Posting a Crew Request: B…"
type textarea "x"
type textarea "Keep the most clean and beautiful design and user in2. Posting a Crew Request: …"
type textarea "x"
type textarea "Keep the most clean and beautiful design and user int2. Posting a Crew Request:…"
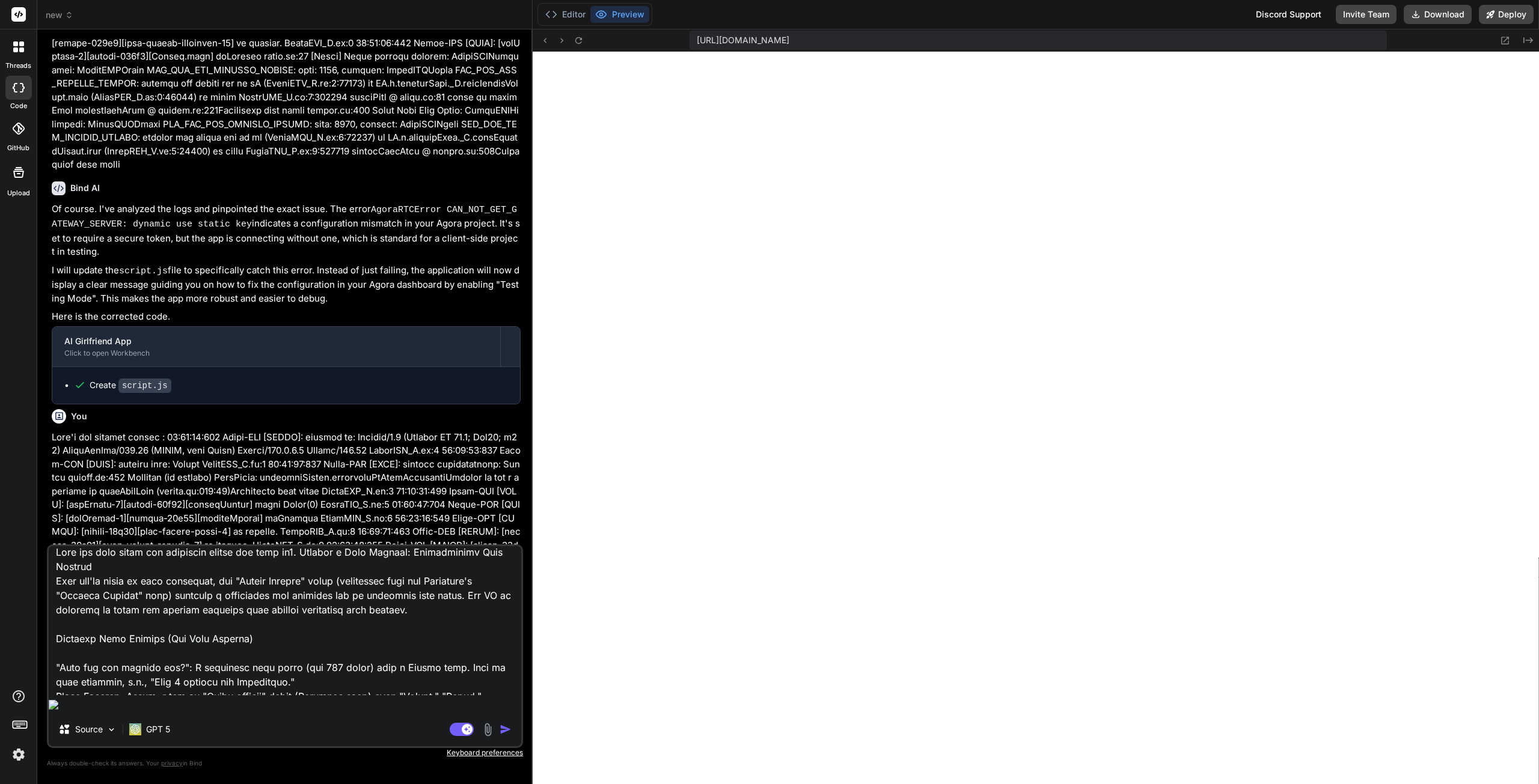
type textarea "x"
type textarea "Keep the most clean and beautiful design and user inte2. Posting a Crew Request…"
type textarea "x"
type textarea "Keep the most clean and beautiful design and user inter2. Posting a Crew Reques…"
type textarea "x"
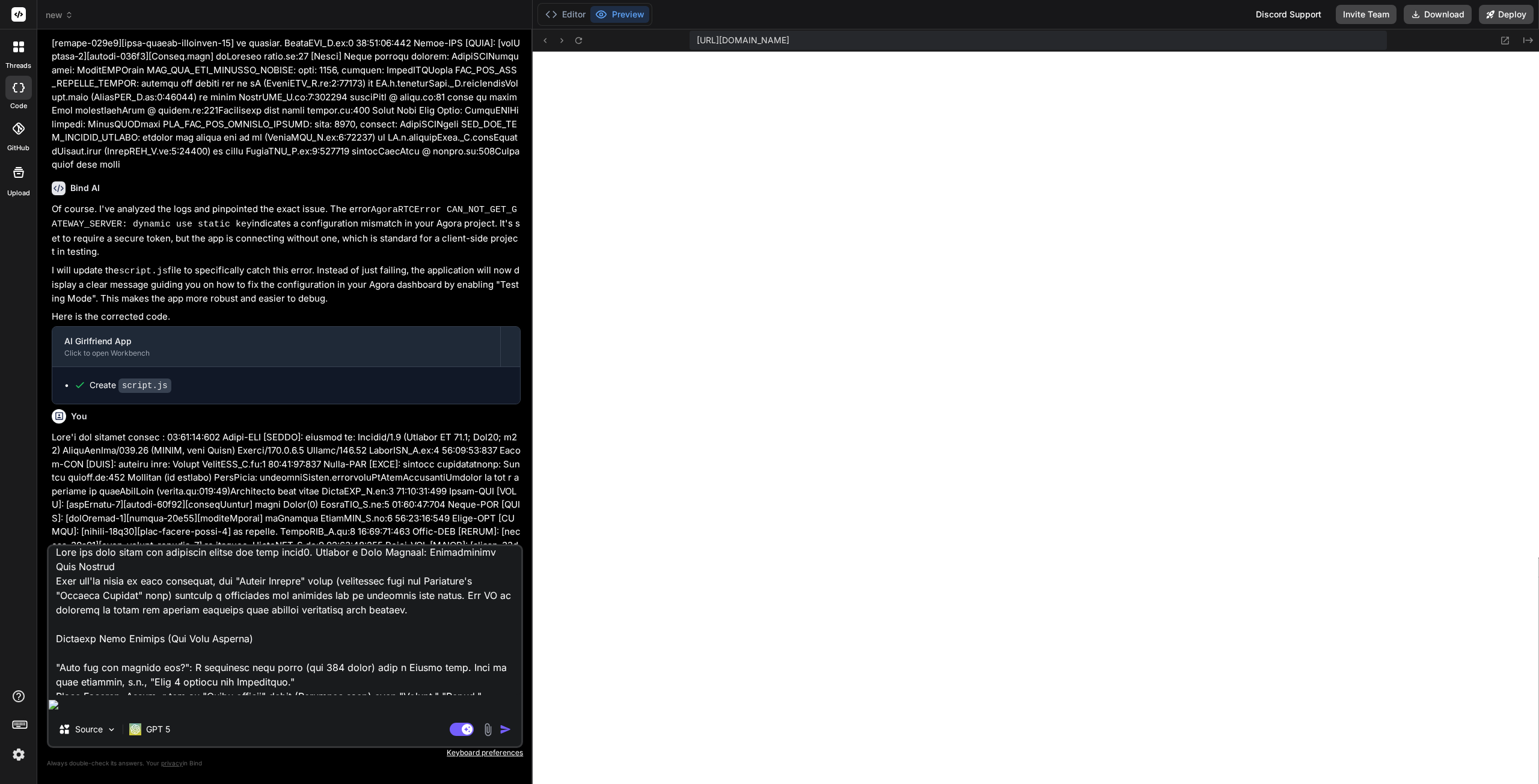
type textarea "Keep the most clean and beautiful design and user interf2. Posting a Crew Reque…"
type textarea "x"
type textarea "Keep the most clean and beautiful design and user interfa2. Posting a Crew Requ…"
type textarea "x"
type textarea "Keep the most clean and beautiful design and user interfac2. Posting a Crew Req…"
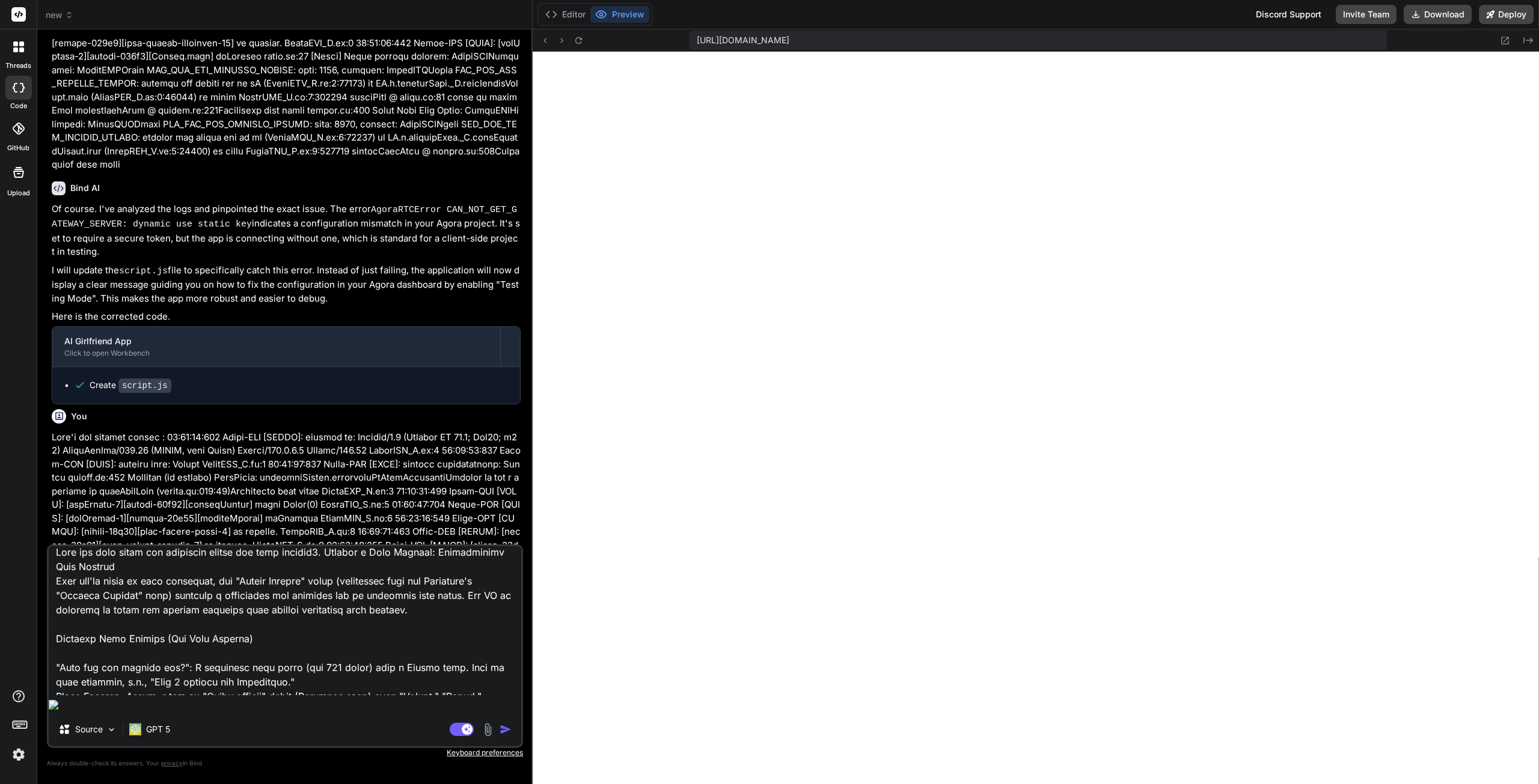
type textarea "x"
type textarea "Keep the most clean and beautiful design and user interface2. Posting a Crew Re…"
type textarea "x"
type textarea "Keep the most clean and beautiful design and user interface,2. Posting a Crew R…"
type textarea "x"
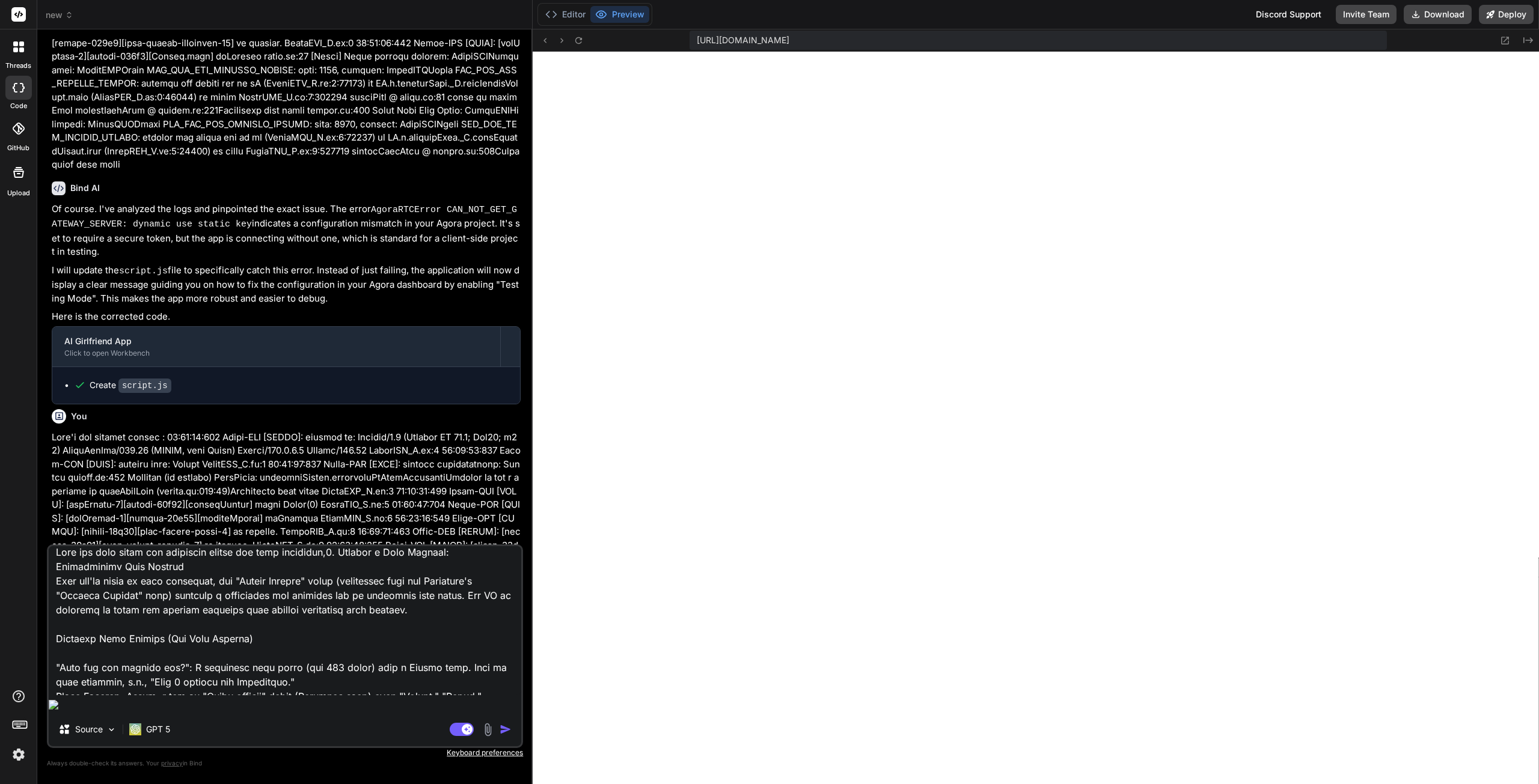
type textarea "Keep the most clean and beautiful design and user interface, 2. Posting a Crew …"
type textarea "x"
type textarea "Keep the most clean and beautiful design and user interface, k2. Posting a Crew…"
type textarea "x"
type textarea "Keep the most clean and beautiful design and user interface, ke2. Posting a Cre…"
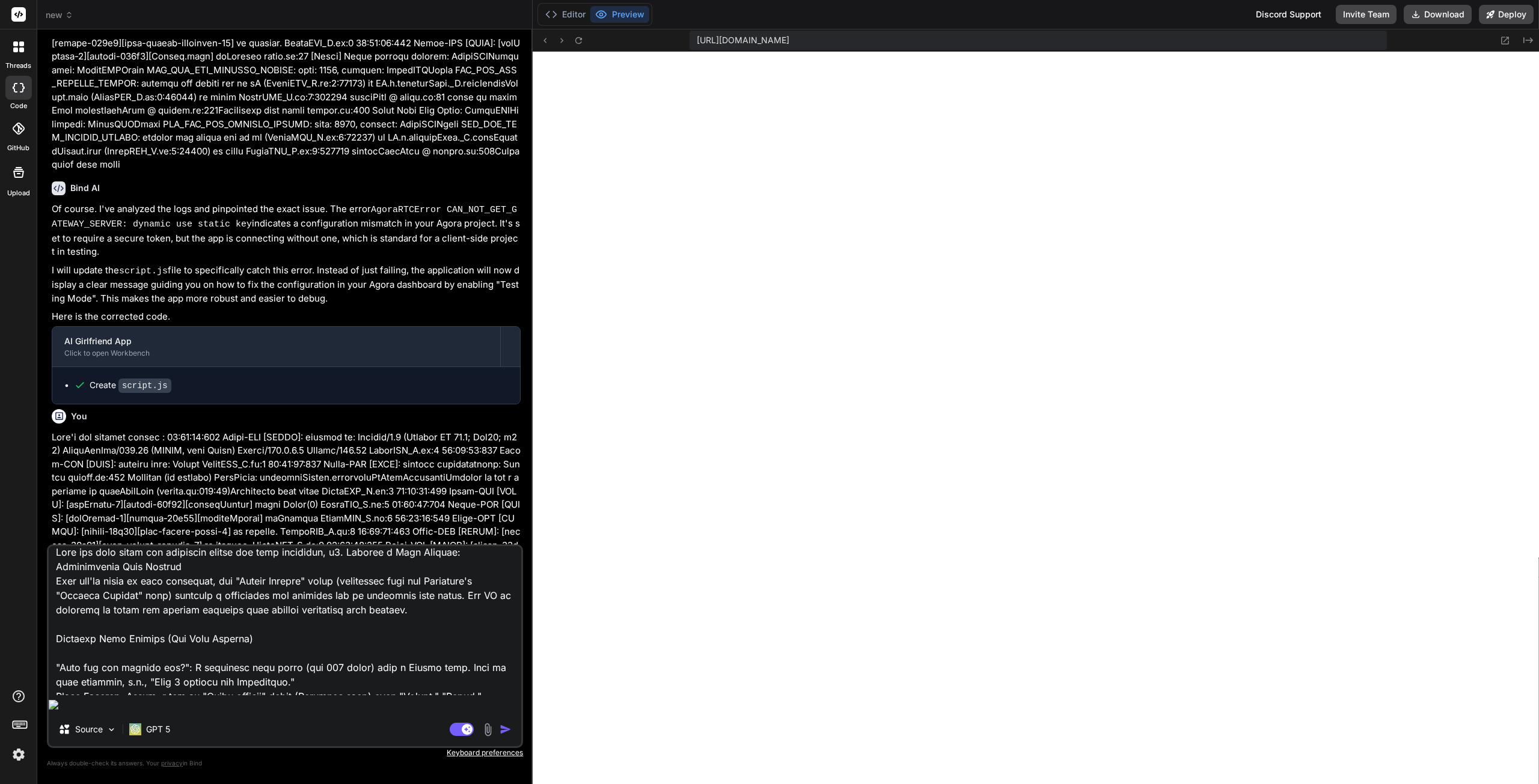
type textarea "x"
type textarea "Keep the most clean and beautiful design and user interface, kee2. Posting a Cr…"
type textarea "x"
type textarea "Keep the most clean and beautiful design and user interface, keep2. Posting a C…"
type textarea "x"
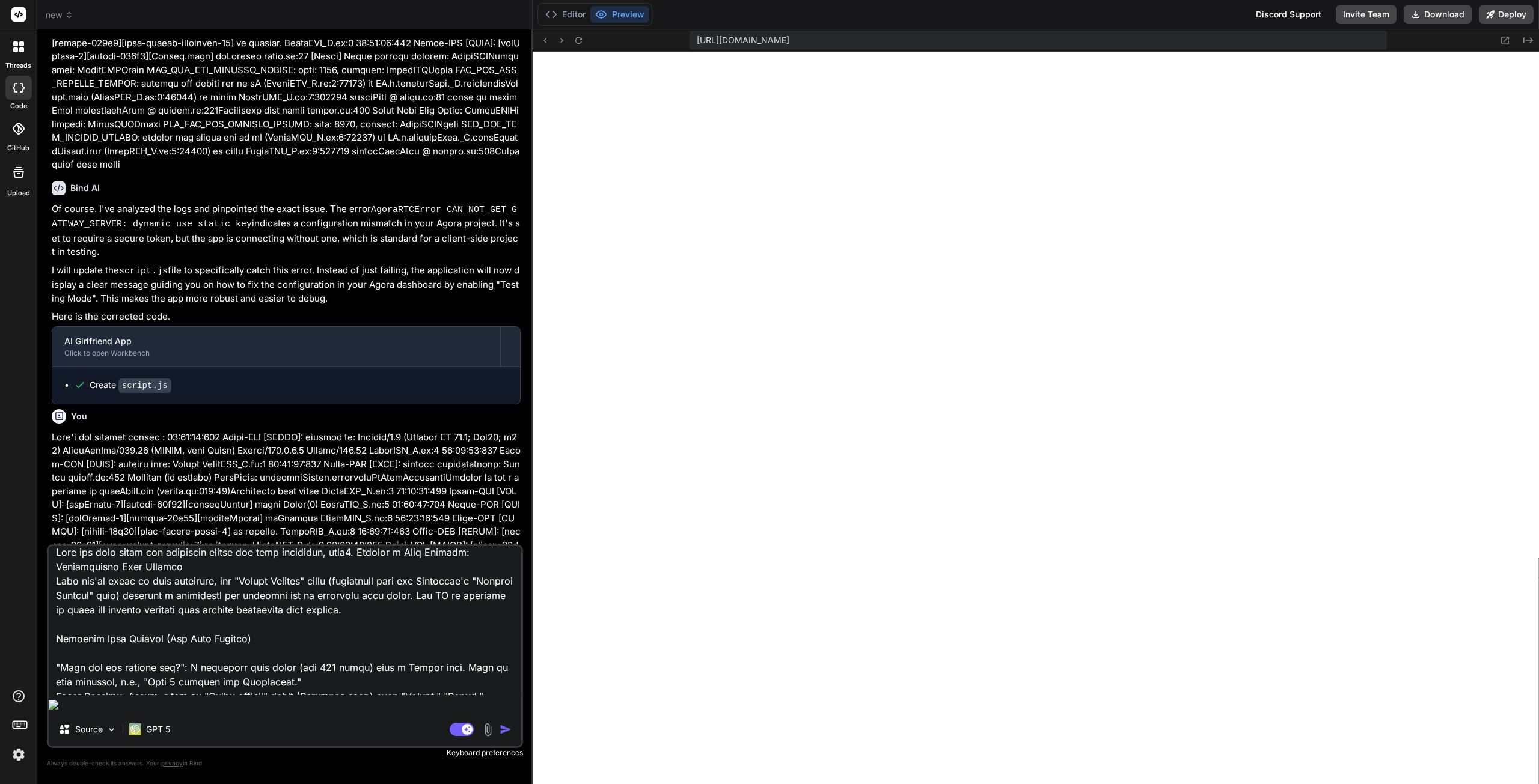
type textarea "Keep the most clean and beautiful design and user interface, keep 2. Posting a …"
type textarea "x"
type textarea "Keep the most clean and beautiful design and user interface, keep i2. Posting a…"
type textarea "x"
type textarea "Keep the most clean and beautiful design and user interface, keep it2. Posting …"
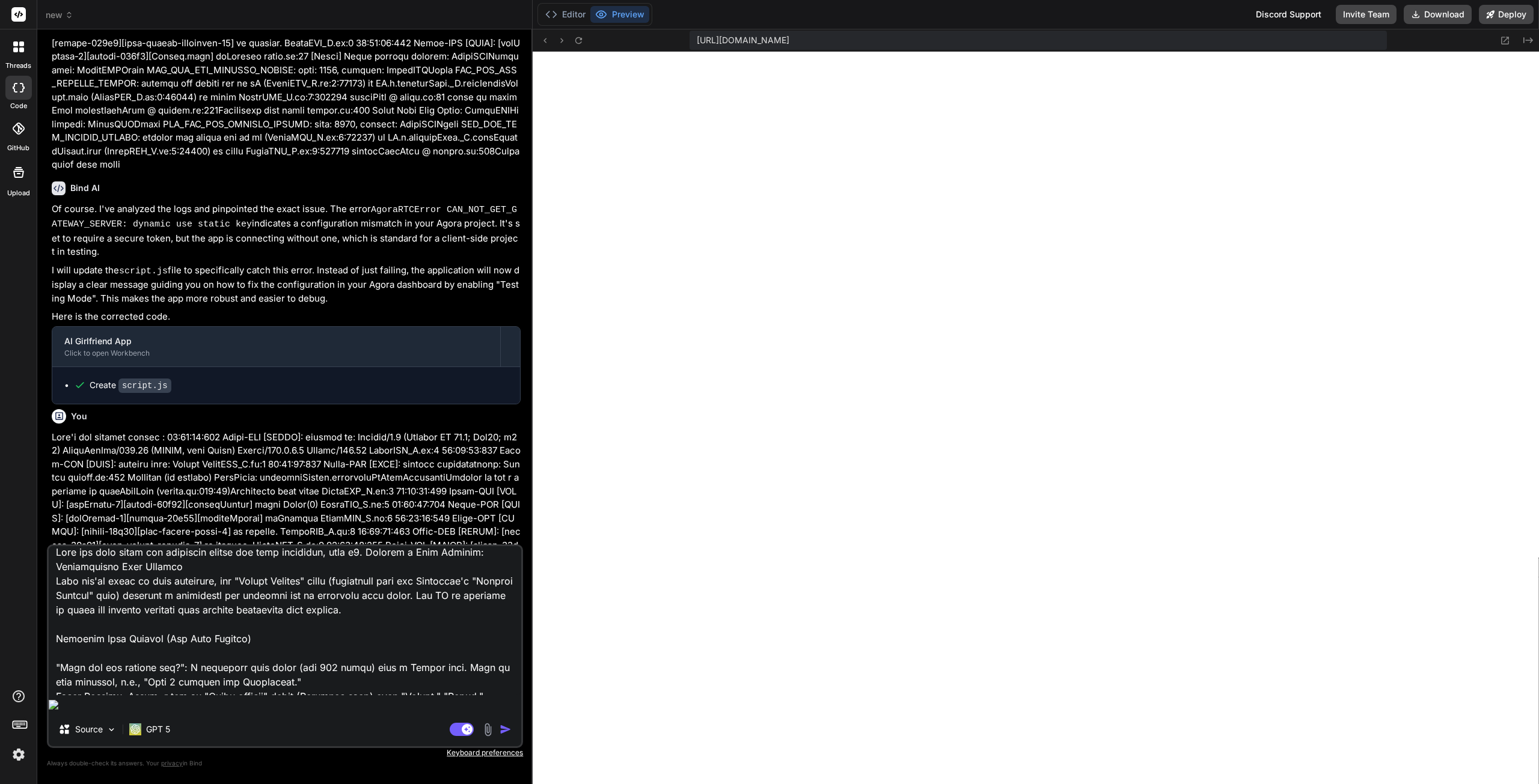
type textarea "x"
type textarea "Keep the most clean and beautiful design and user interface, keep it 2. Posting…"
type textarea "x"
type textarea "Keep the most clean and beautiful design and user interface, keep it r2. Postin…"
type textarea "x"
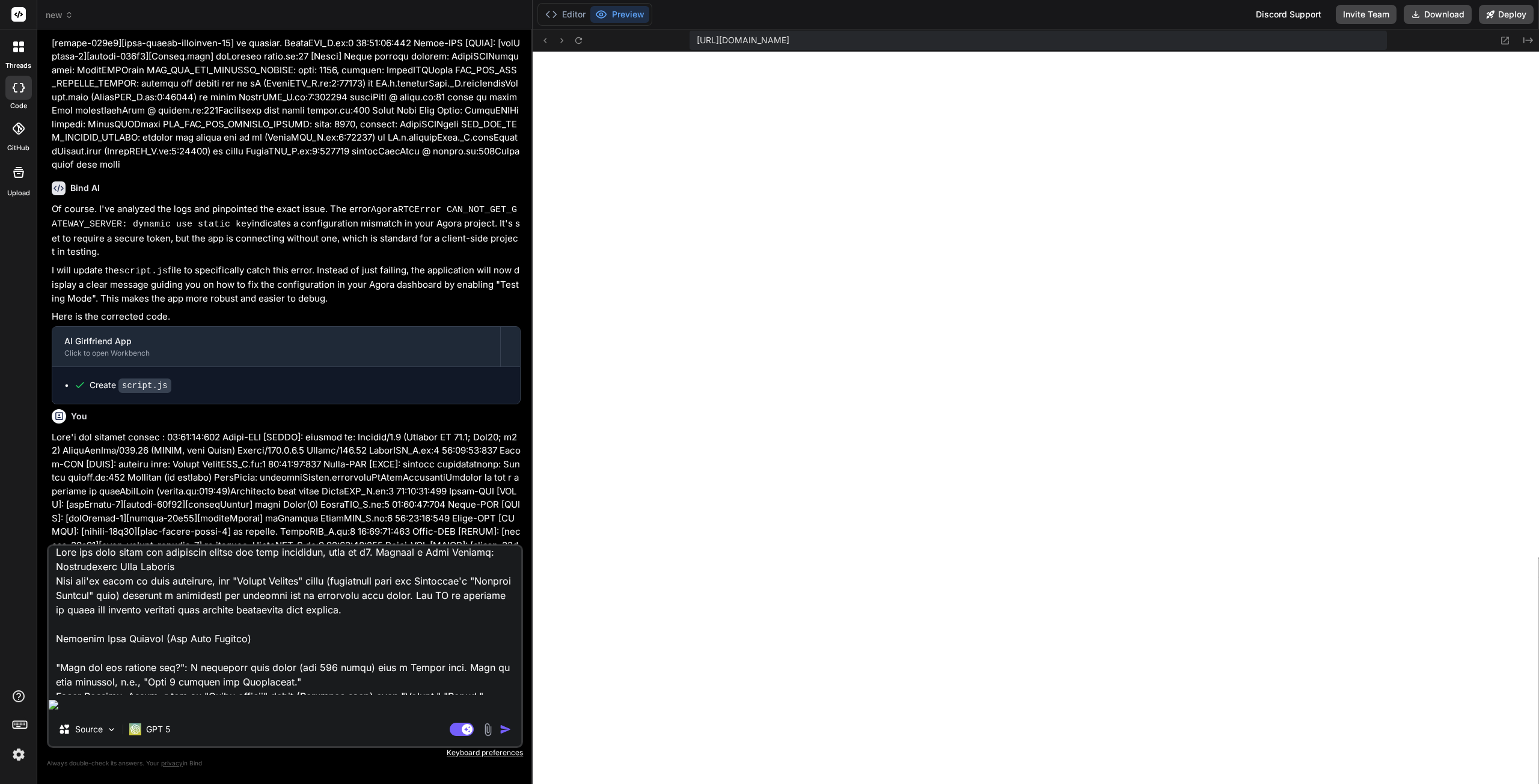
type textarea "Keep the most clean and beautiful design and user interface, keep it re2. Posti…"
type textarea "x"
type textarea "Keep the most clean and beautiful design and user interface, keep it res2. Post…"
type textarea "x"
type textarea "Keep the most clean and beautiful design and user interface, keep it resp2. Pos…"
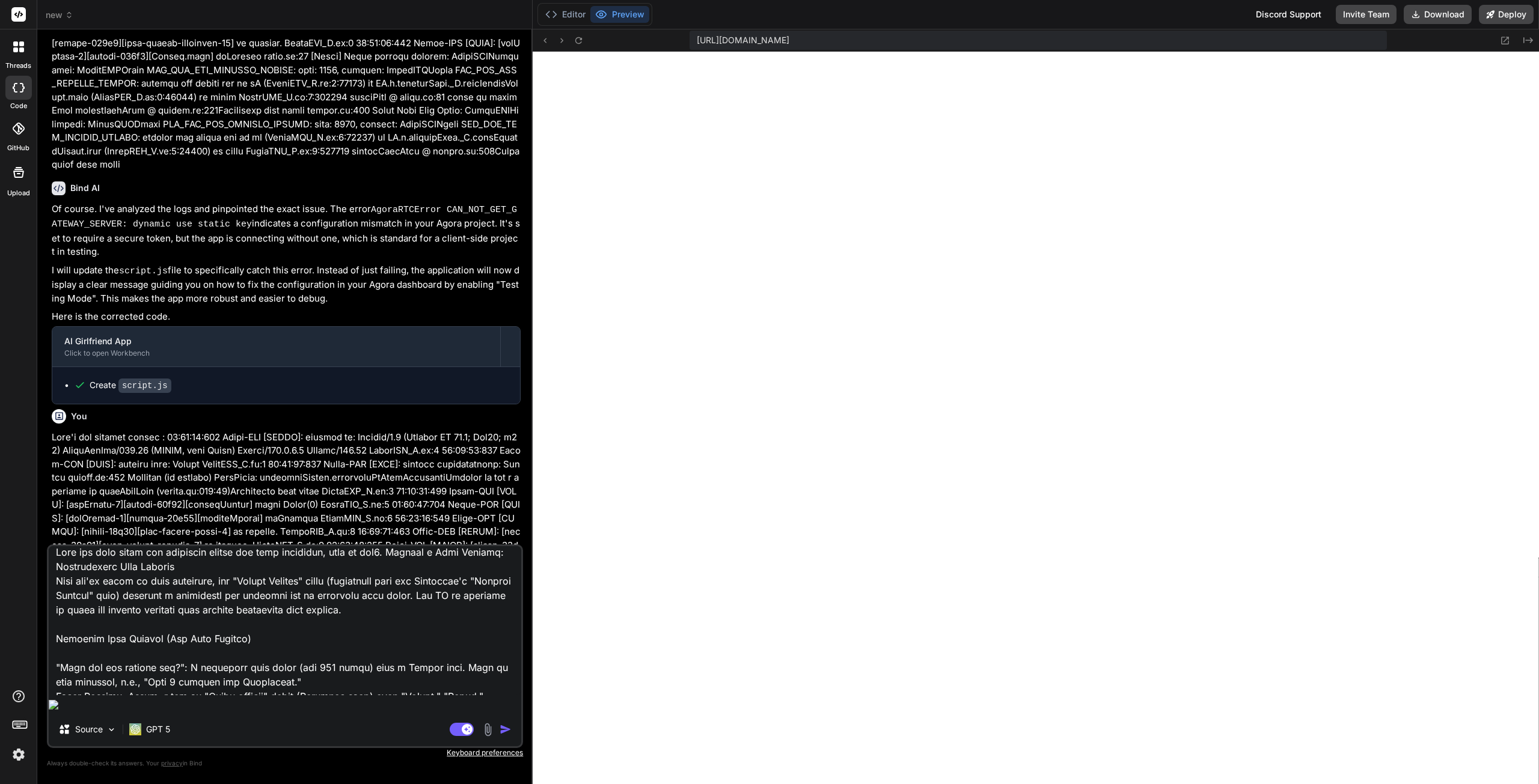
type textarea "x"
type textarea "Keep the most clean and beautiful design and user interface, keep it respo2. Po…"
type textarea "x"
type textarea "Keep the most clean and beautiful design and user interface, keep it respon2. P…"
type textarea "x"
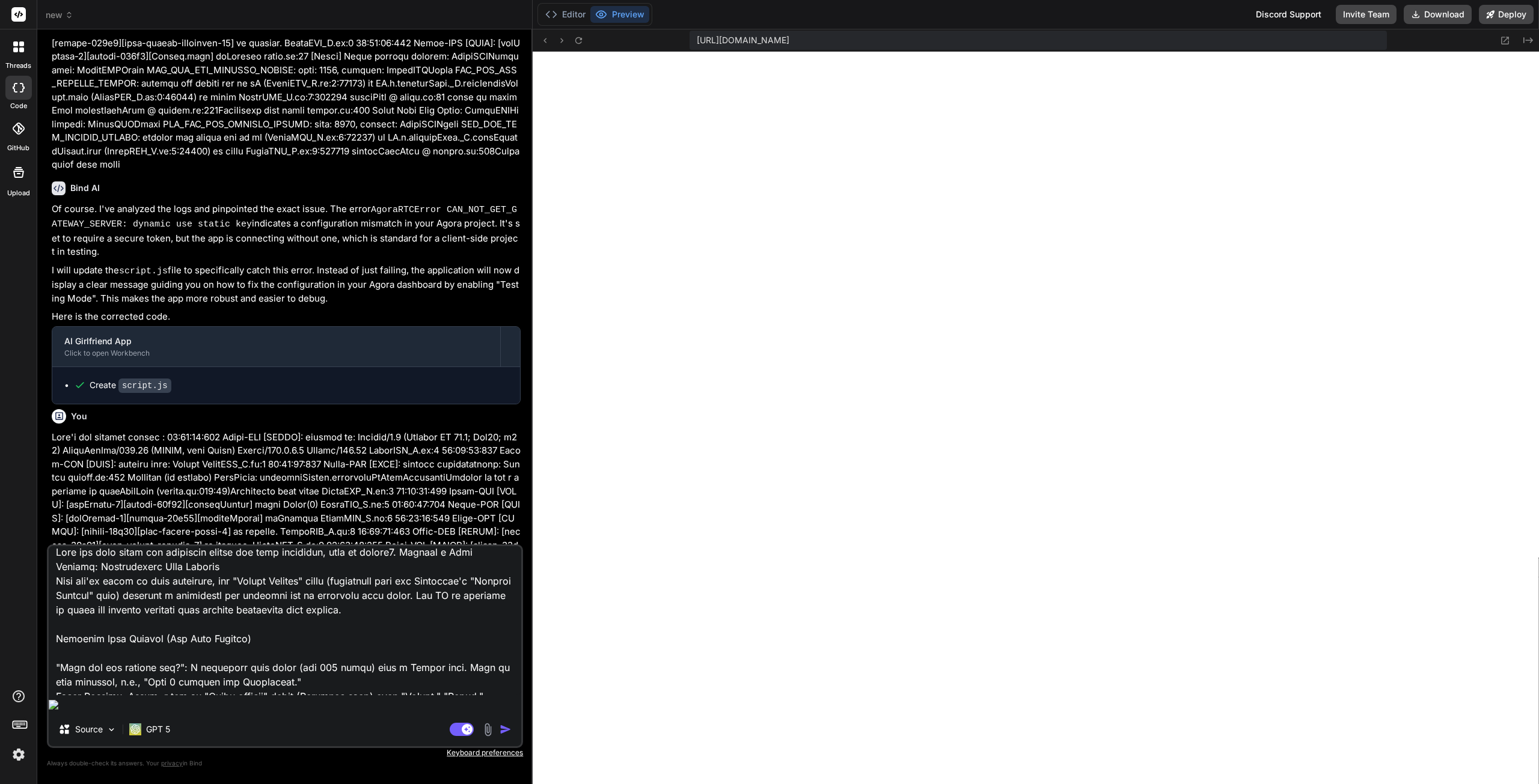
type textarea "Keep the most clean and beautiful design and user interface, keep it respons2. …"
type textarea "x"
type textarea "Keep the most clean and beautiful design and user interface, keep it responsi2.…"
type textarea "x"
type textarea "Keep the most clean and beautiful design and user interface, keep it responsiv2…"
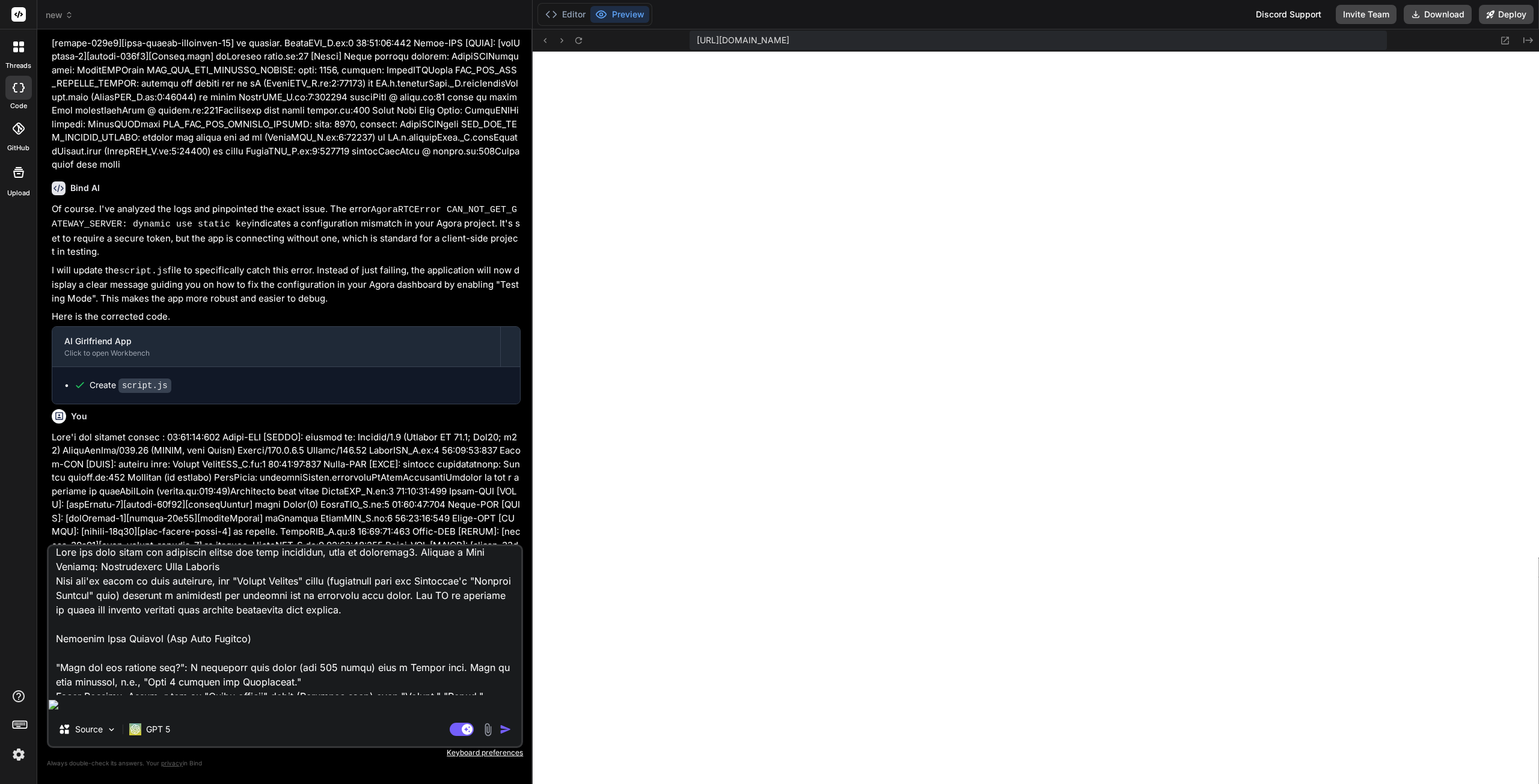
type textarea "x"
type textarea "Keep the most clean and beautiful design and user interface, keep it responsive…"
type textarea "x"
type textarea "Keep the most clean and beautiful design and user interface, keep it responsive…"
type textarea "x"
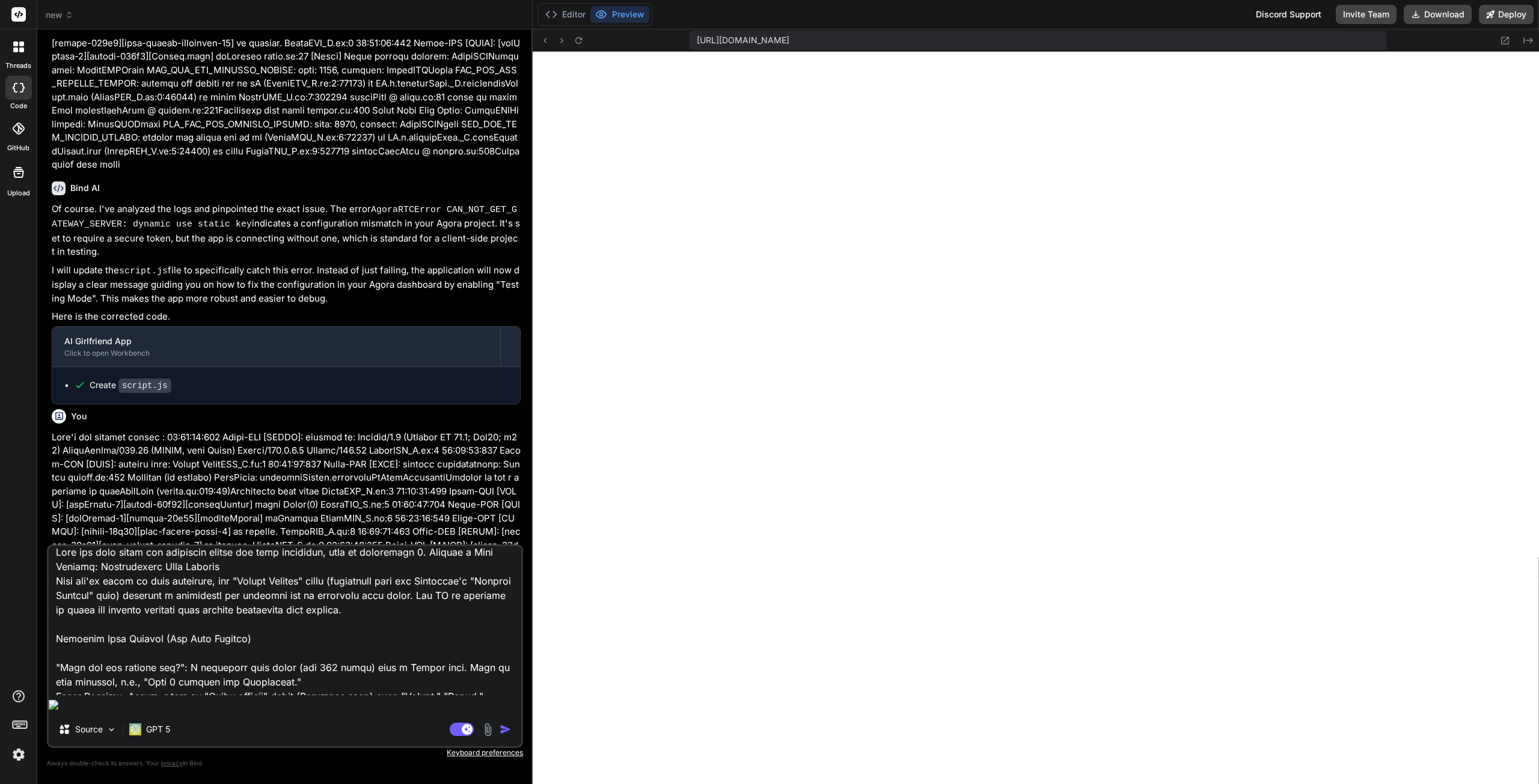
type textarea "Keep the most clean and beautiful design and user interface, keep it responsive…"
type textarea "x"
type textarea "Keep the most clean and beautiful design and user interface, keep it responsive…"
type textarea "x"
type textarea "Keep the most clean and beautiful design and user interface, keep it responsive…"
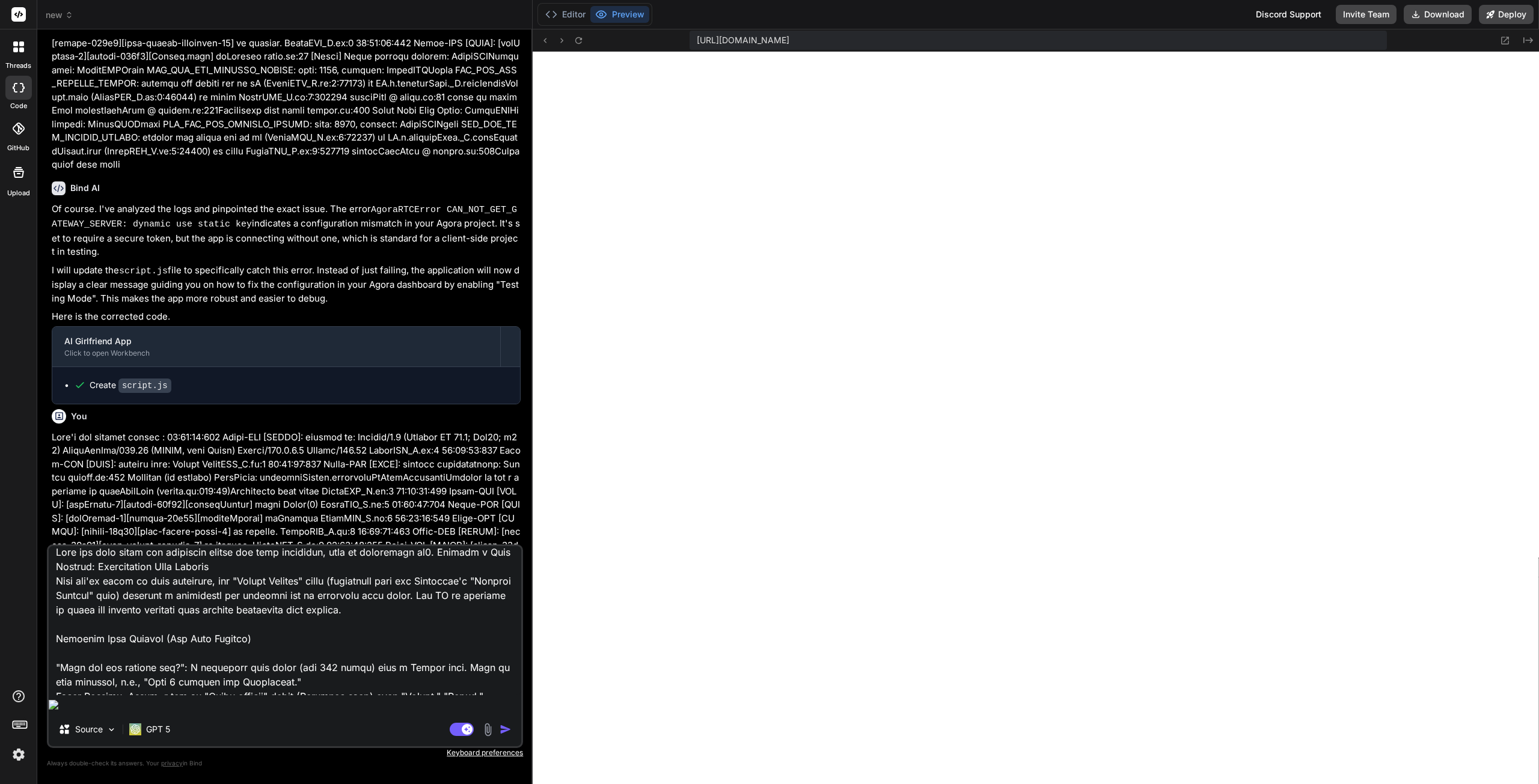
type textarea "x"
type textarea "Keep the most clean and beautiful design and user interface, keep it responsive…"
type textarea "x"
type textarea "Keep the most clean and beautiful design and user interface, keep it responsive…"
type textarea "x"
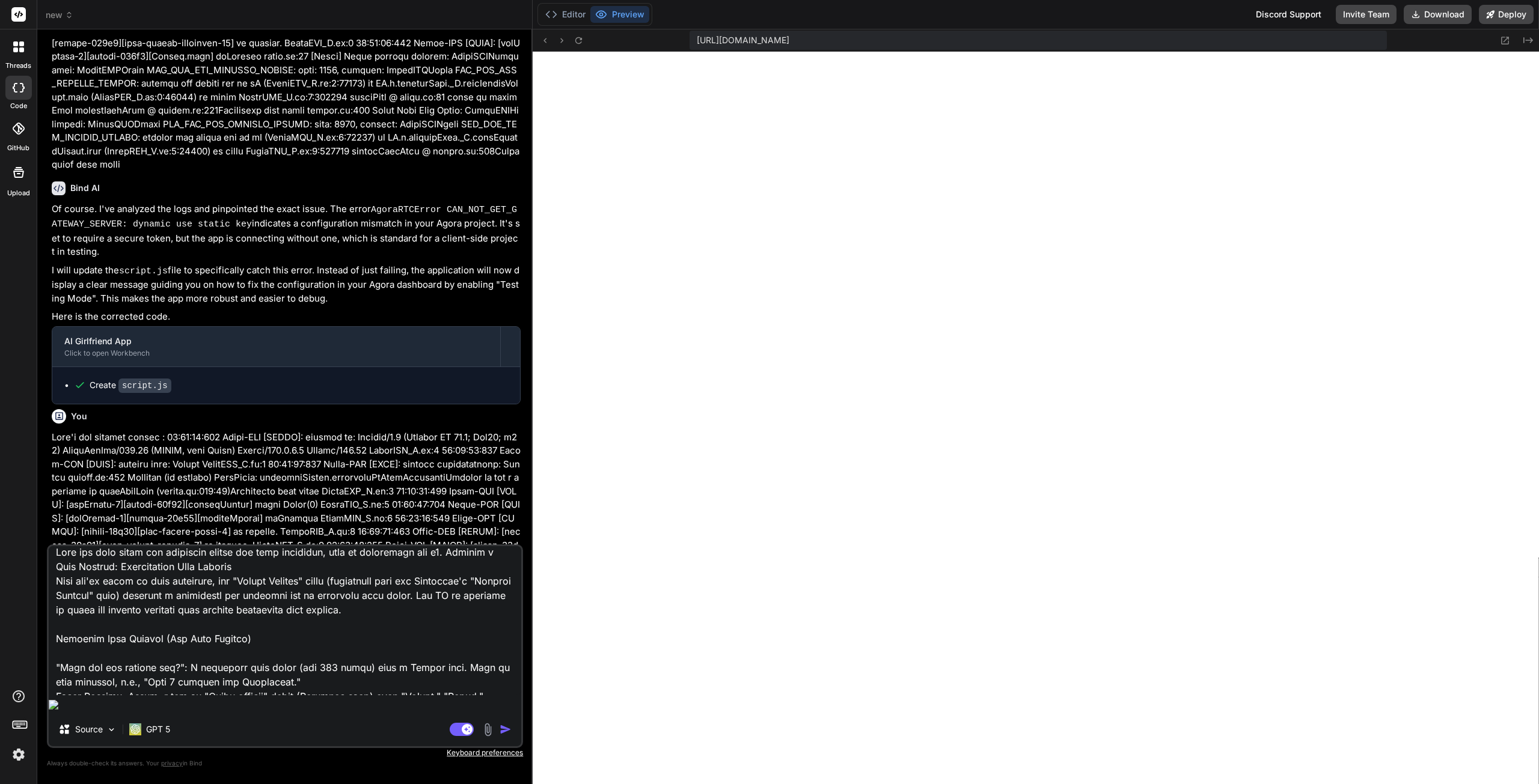
type textarea "Keep the most clean and beautiful design and user interface, keep it responsive…"
type textarea "x"
type textarea "Keep the most clean and beautiful design and user interface, keep it responsive…"
type textarea "x"
type textarea "Keep the most clean and beautiful design and user interface, keep it responsive…"
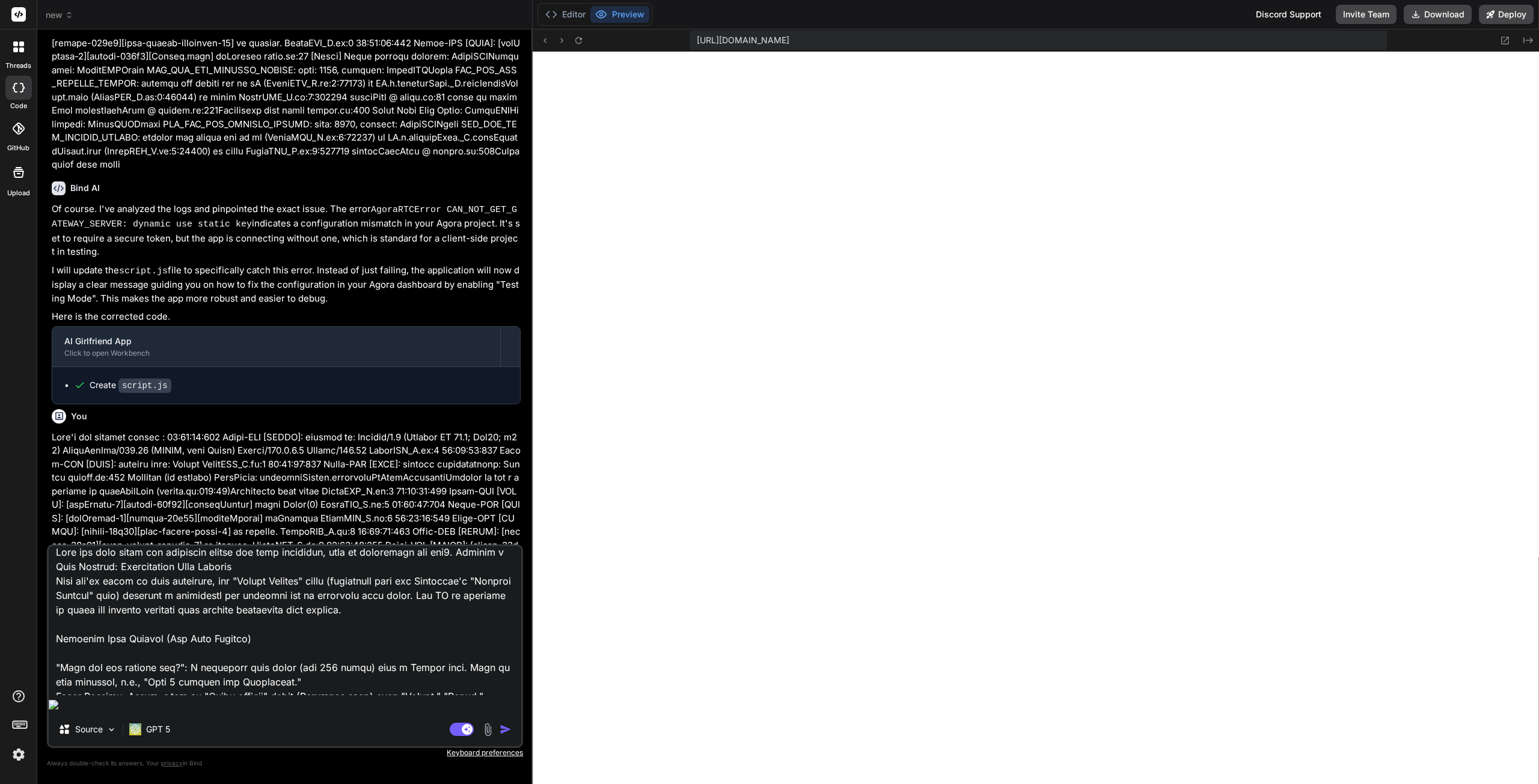
type textarea "x"
type textarea "Keep the most clean and beautiful design and user interface, keep it responsive…"
type textarea "x"
type textarea "Keep the most clean and beautiful design and user interface, keep it responsive…"
type textarea "x"
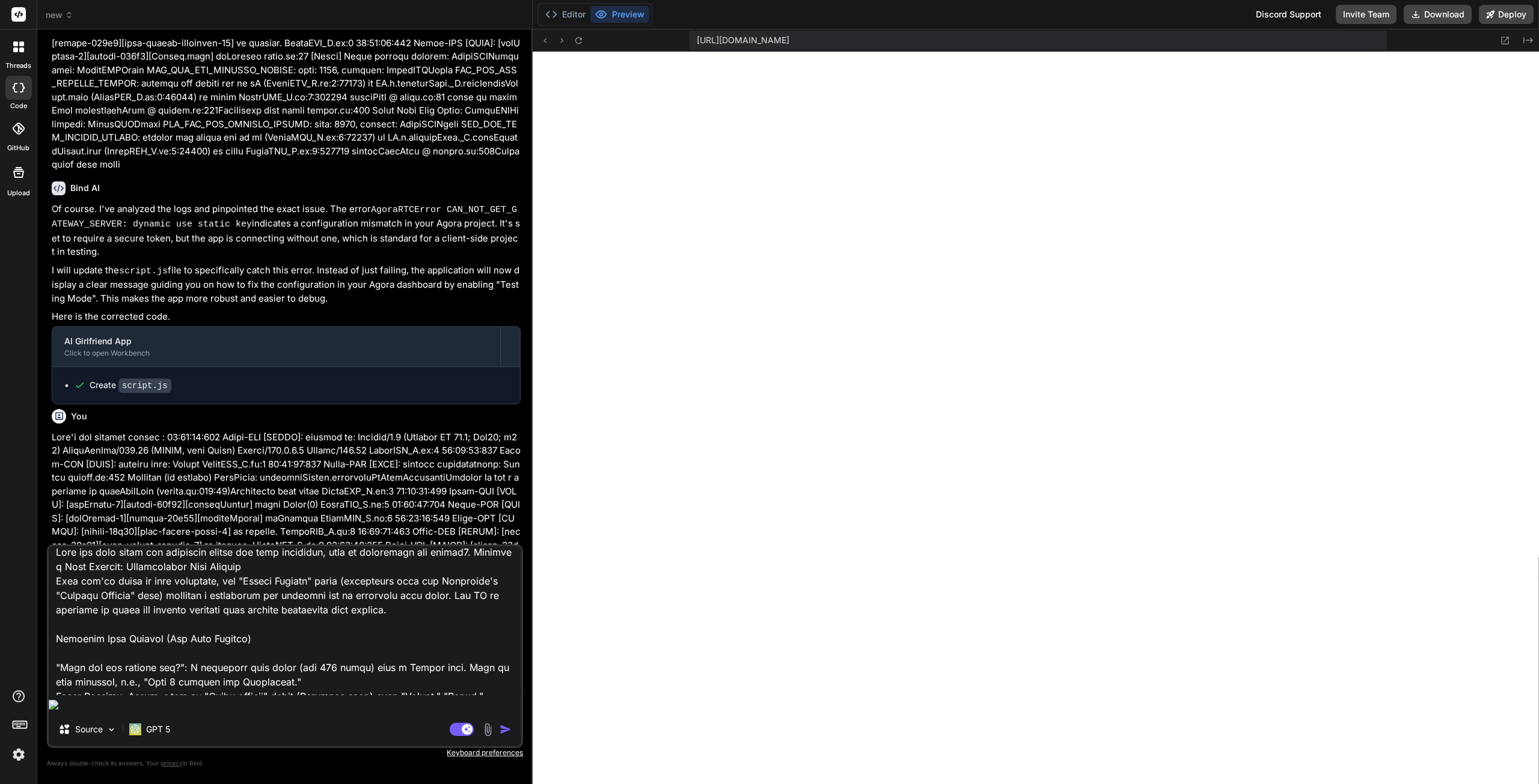
type textarea "Keep the most clean and beautiful design and user interface, keep it responsive…"
type textarea "x"
type textarea "Keep the most clean and beautiful design and user interface, keep it responsive…"
type textarea "x"
type textarea "Keep the most clean and beautiful design and user interface, keep it responsive…"
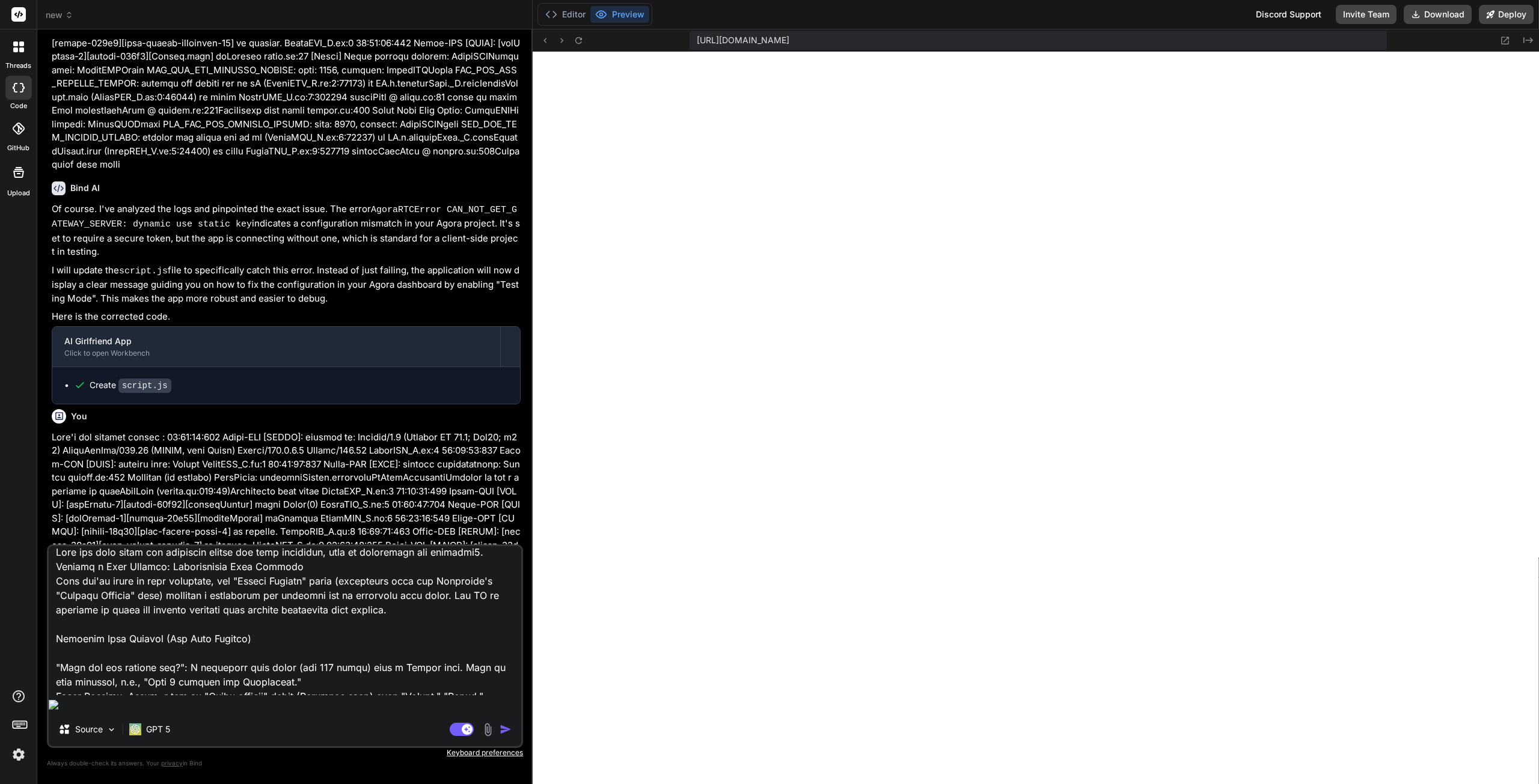
type textarea "x"
type textarea "Keep the most clean and beautiful design and user interface, keep it responsive…"
type textarea "x"
type textarea "Keep the most clean and beautiful design and user interface, keep it responsive…"
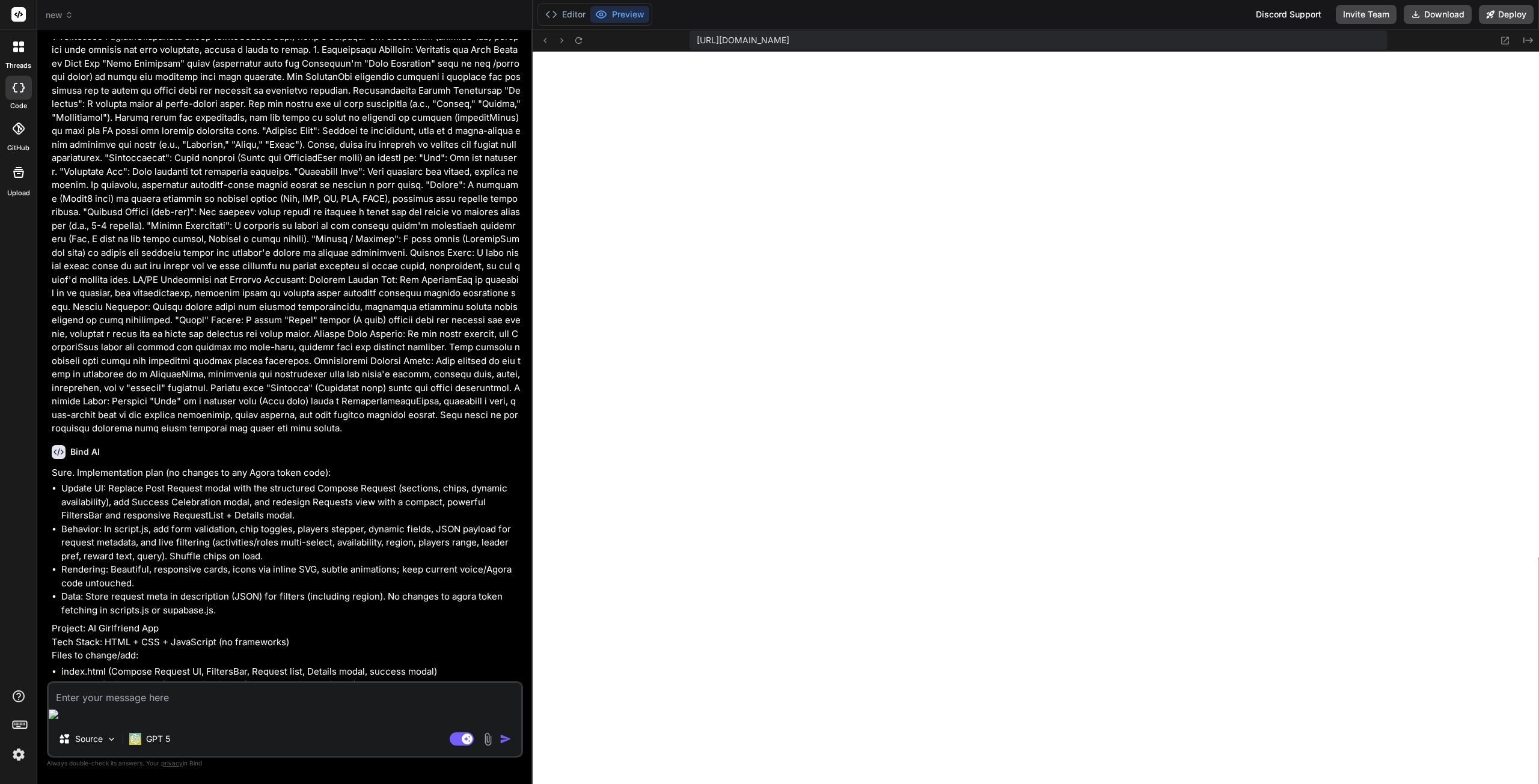
scroll to position [7293, 0]
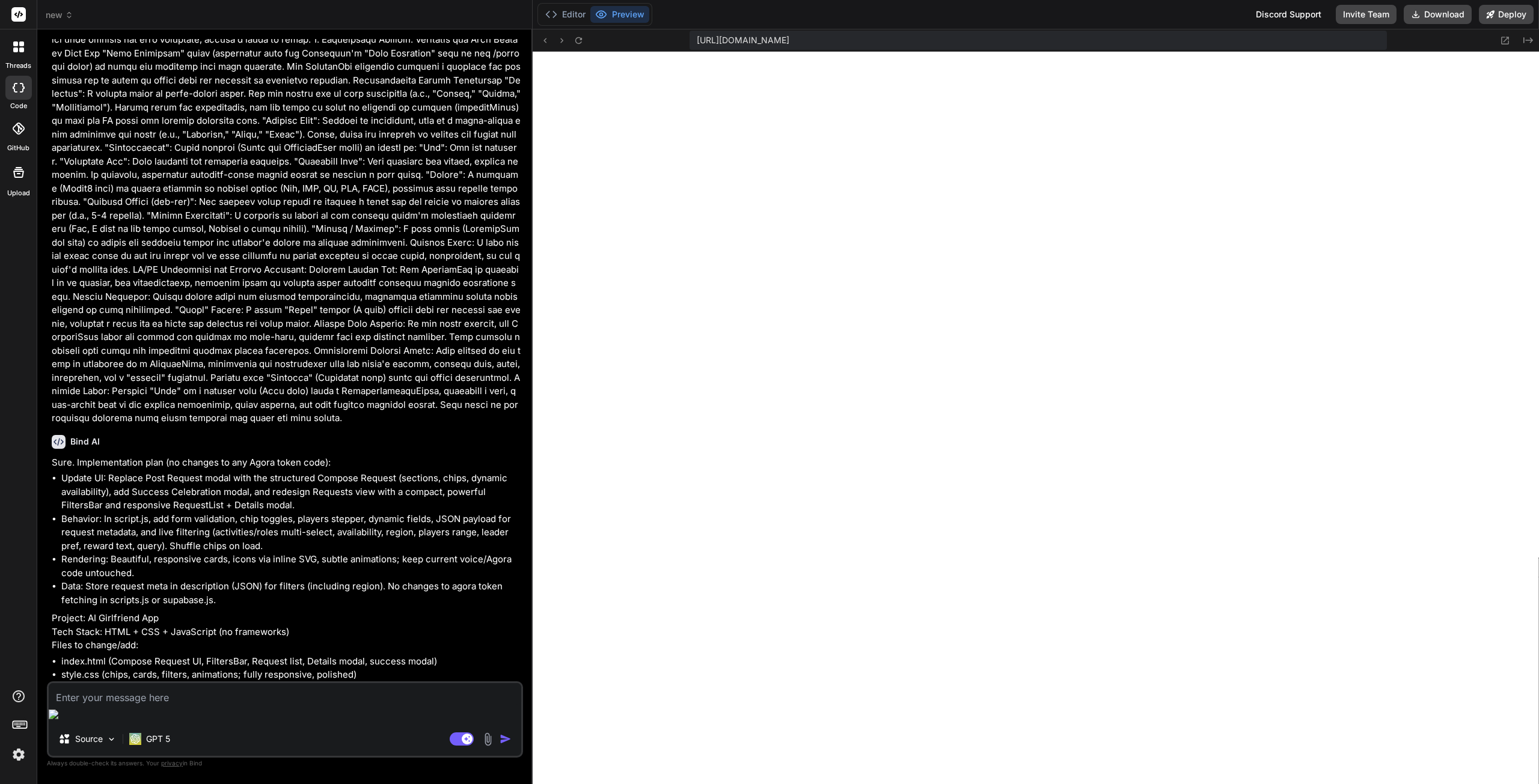
click at [85, 705] on textarea at bounding box center [285, 694] width 472 height 22
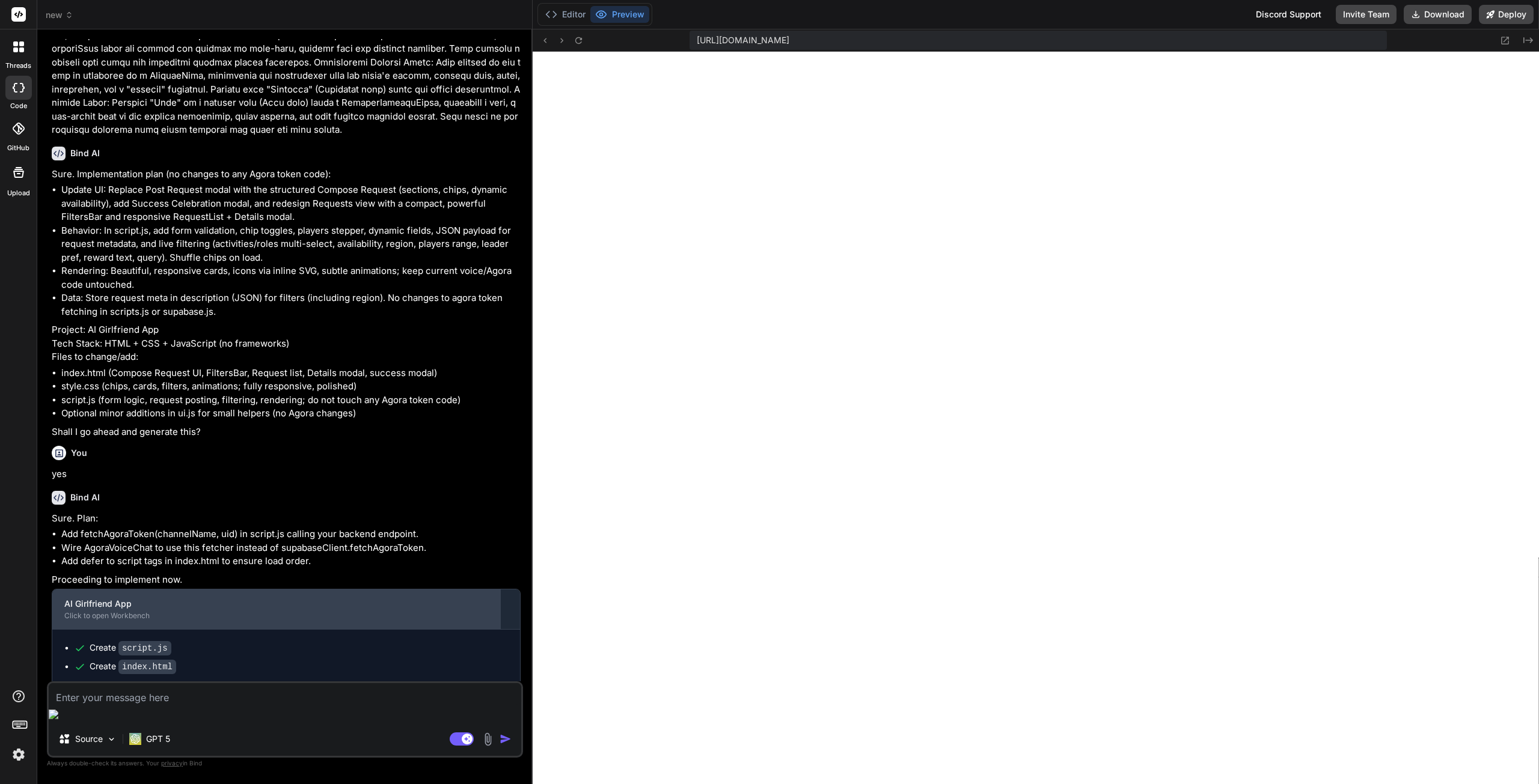
scroll to position [7582, 0]
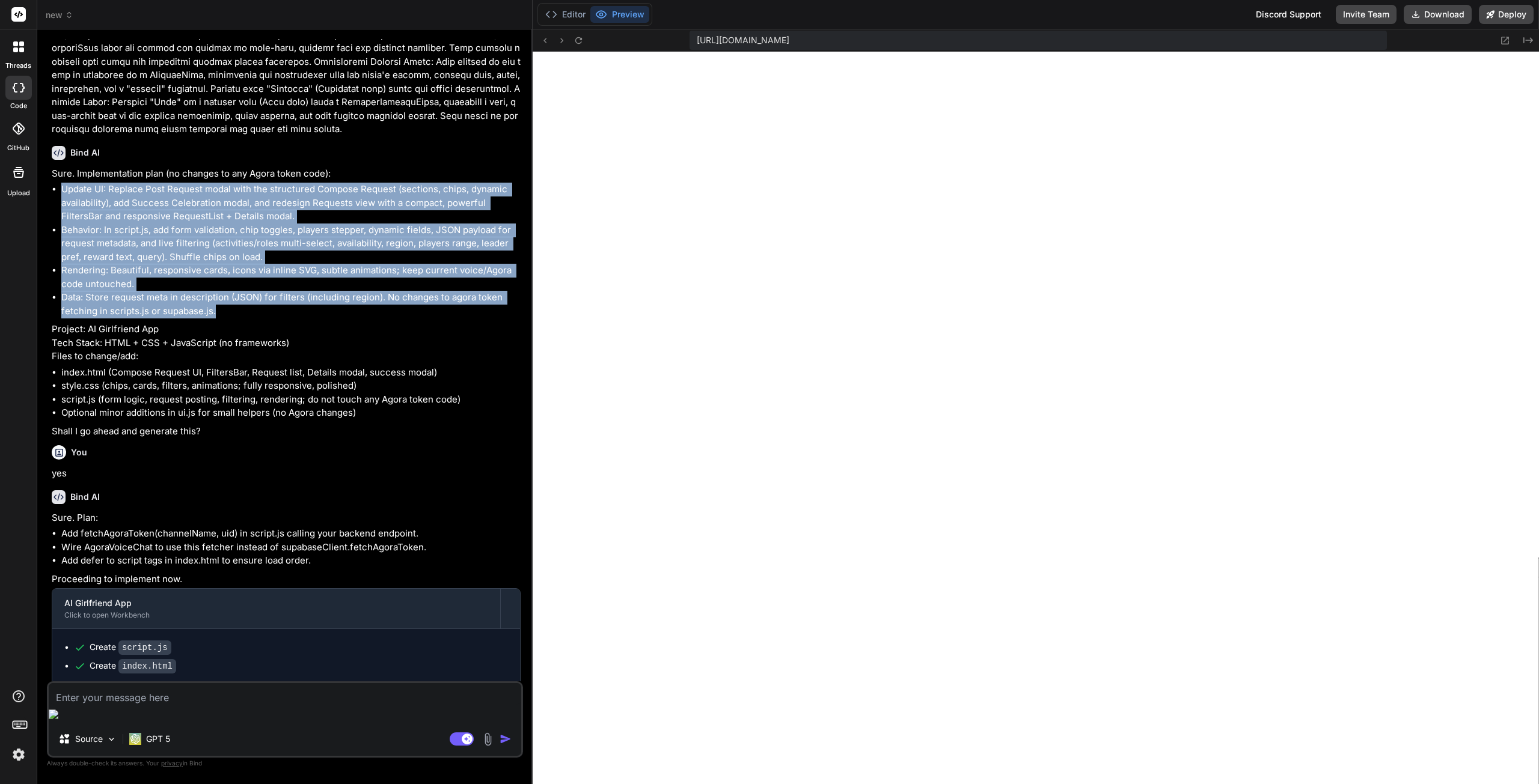
drag, startPoint x: 62, startPoint y: 129, endPoint x: 225, endPoint y: 255, distance: 206.0
click at [225, 255] on ul "Update UI: Replace Post Request modal with the structured Compose Request (sect…" at bounding box center [286, 250] width 469 height 136
copy ul "Update UI: Replace Post Request modal with the structured Compose Request (sect…"
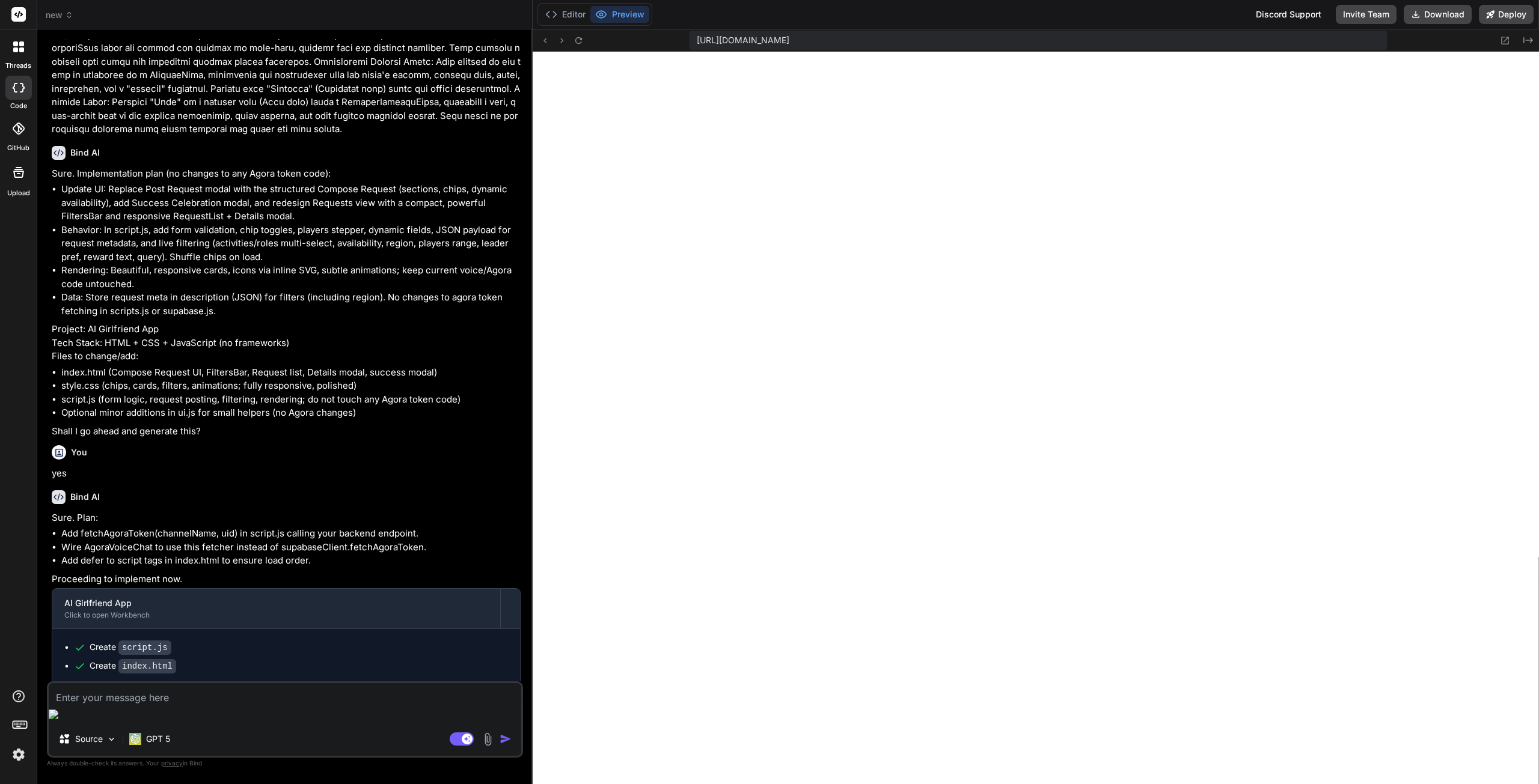
click at [162, 705] on textarea at bounding box center [285, 694] width 472 height 22
paste textarea "Update UI: Replace Post Request modal with the structured Compose Request (sect…"
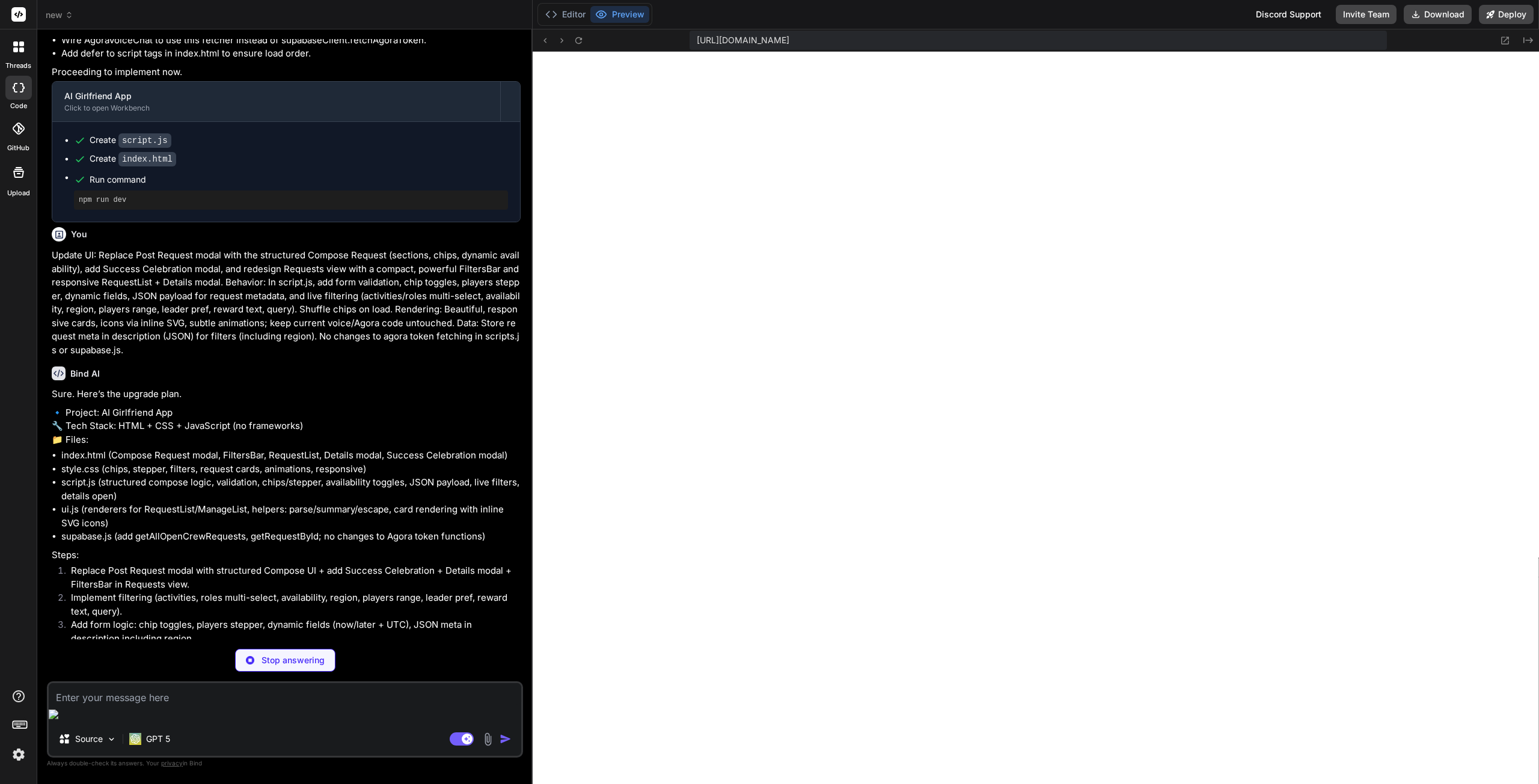
scroll to position [8070, 0]
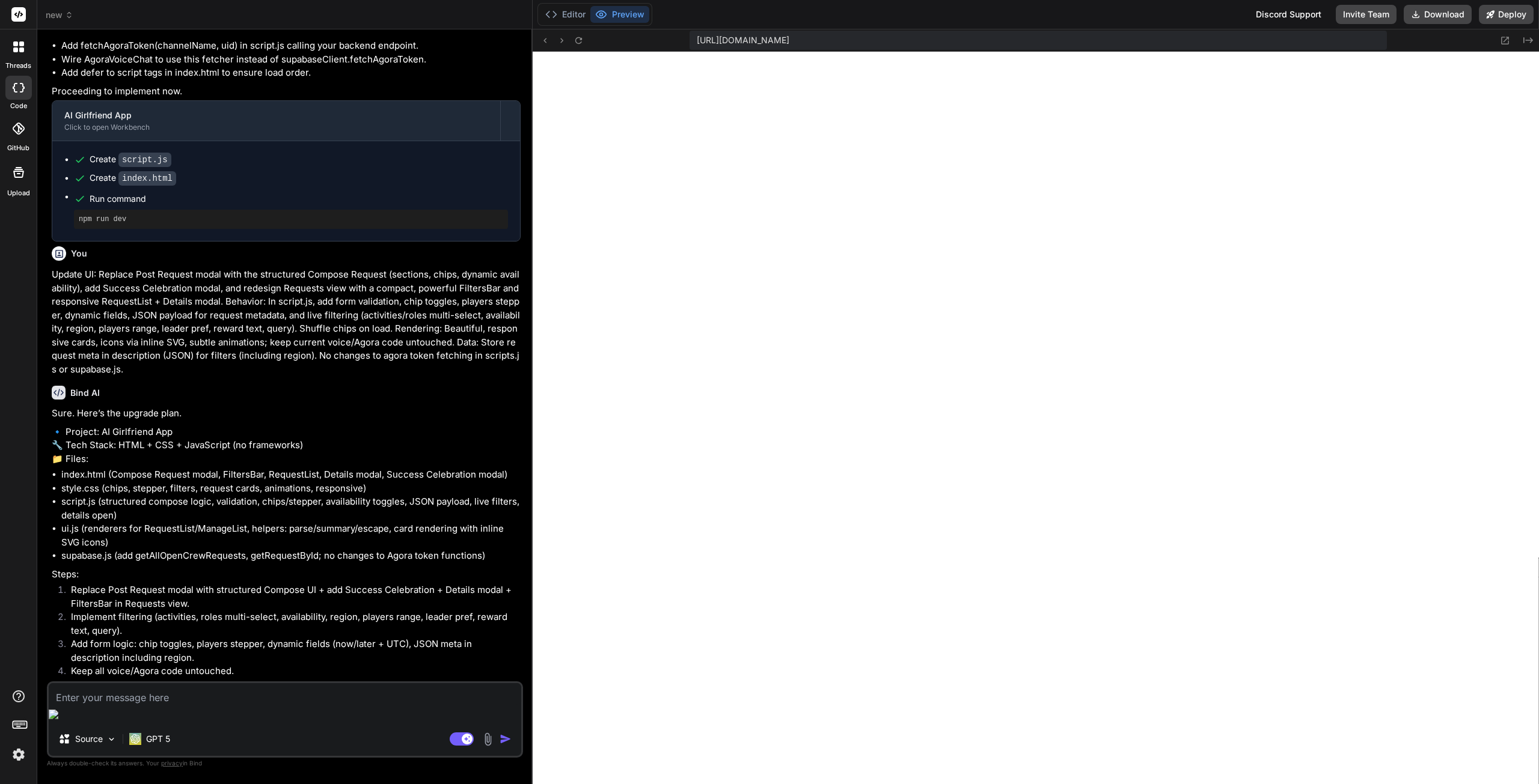
click at [105, 705] on textarea at bounding box center [285, 694] width 472 height 22
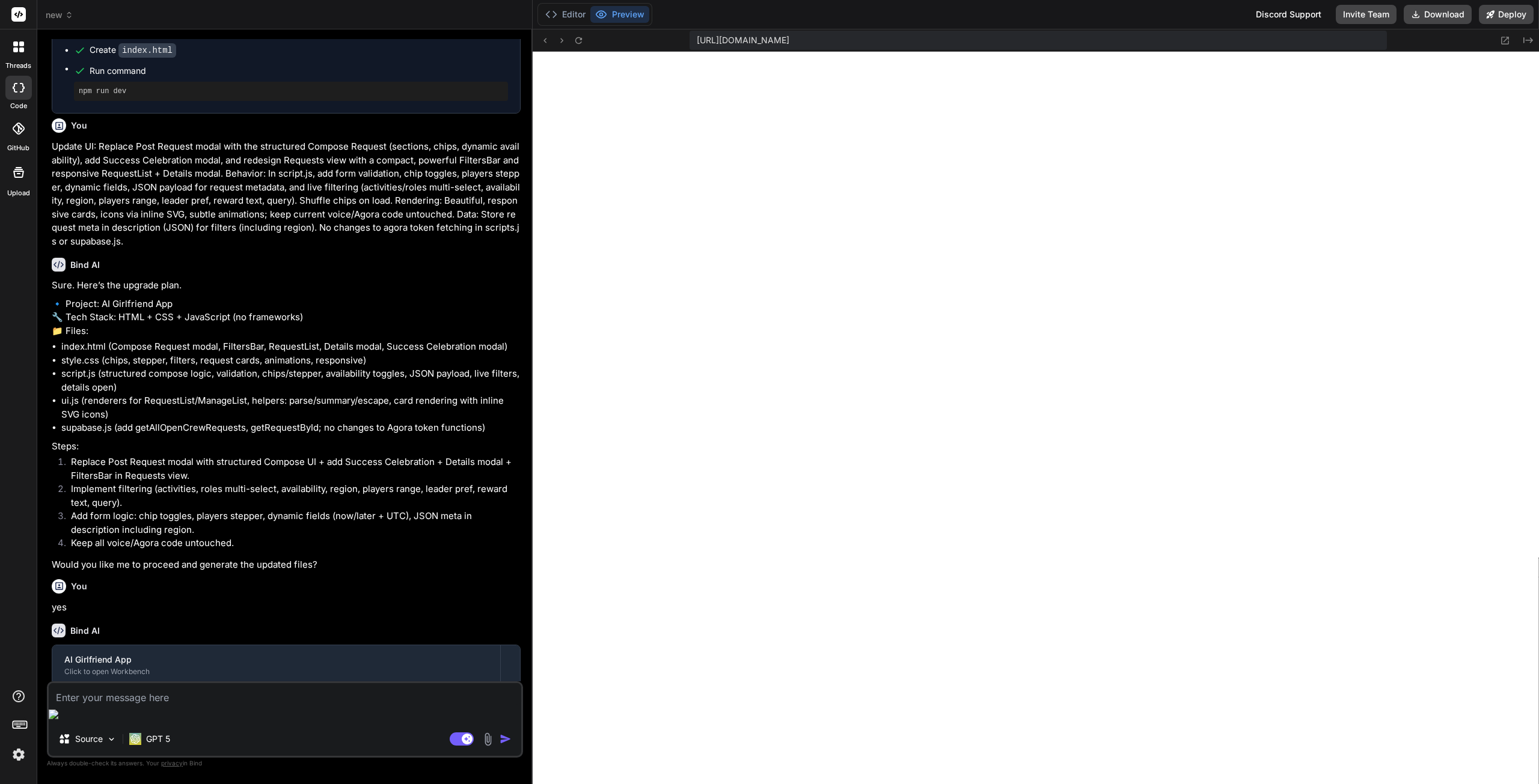
scroll to position [8262, 0]
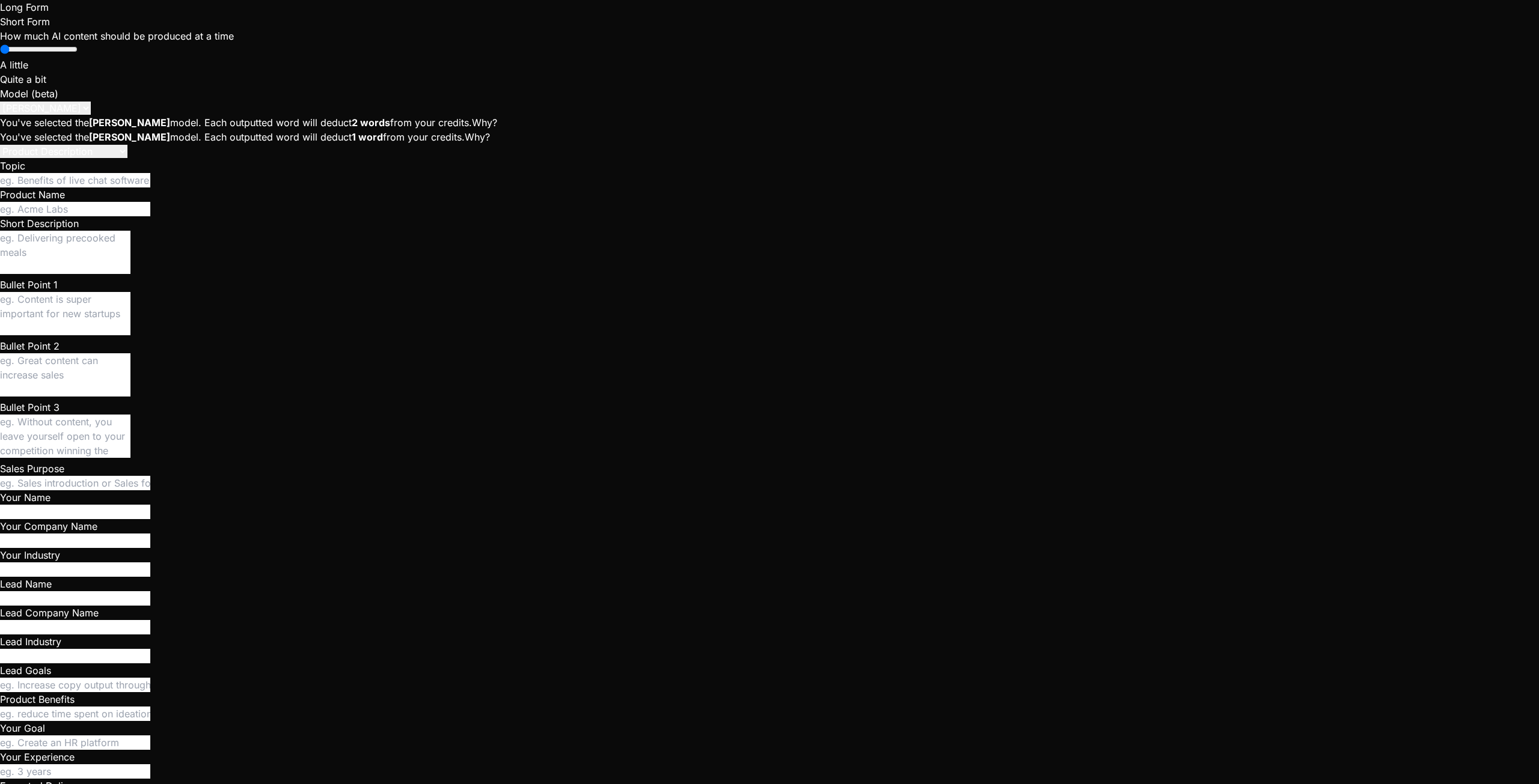
type textarea "x"
type textarea "Update UI: Replace Post Request modal with the structured Compose Request (sect…"
type textarea "x"
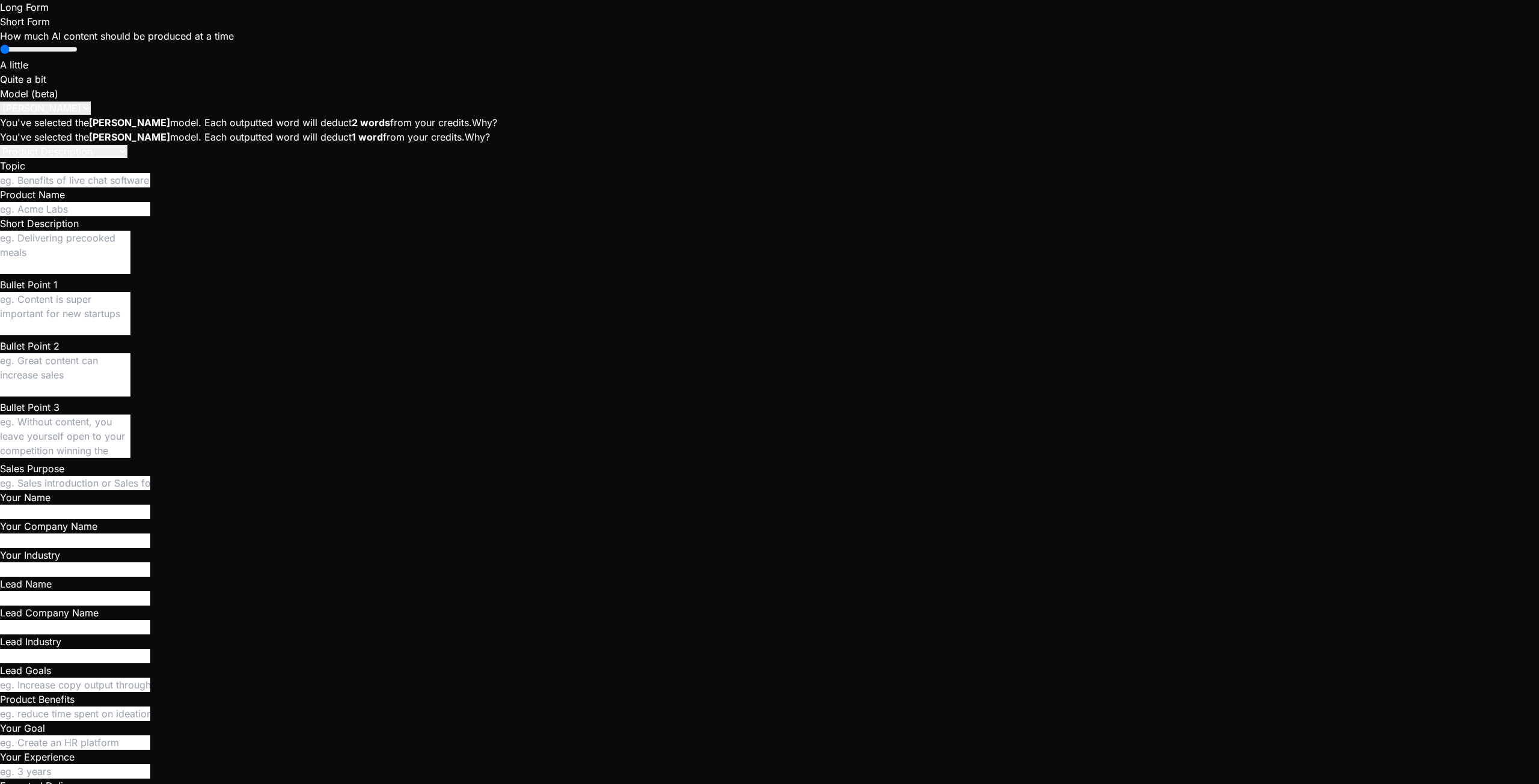
scroll to position [0, 0]
type textarea "Update UI: Replace Post Request modal with the structured Compose Request (sect…"
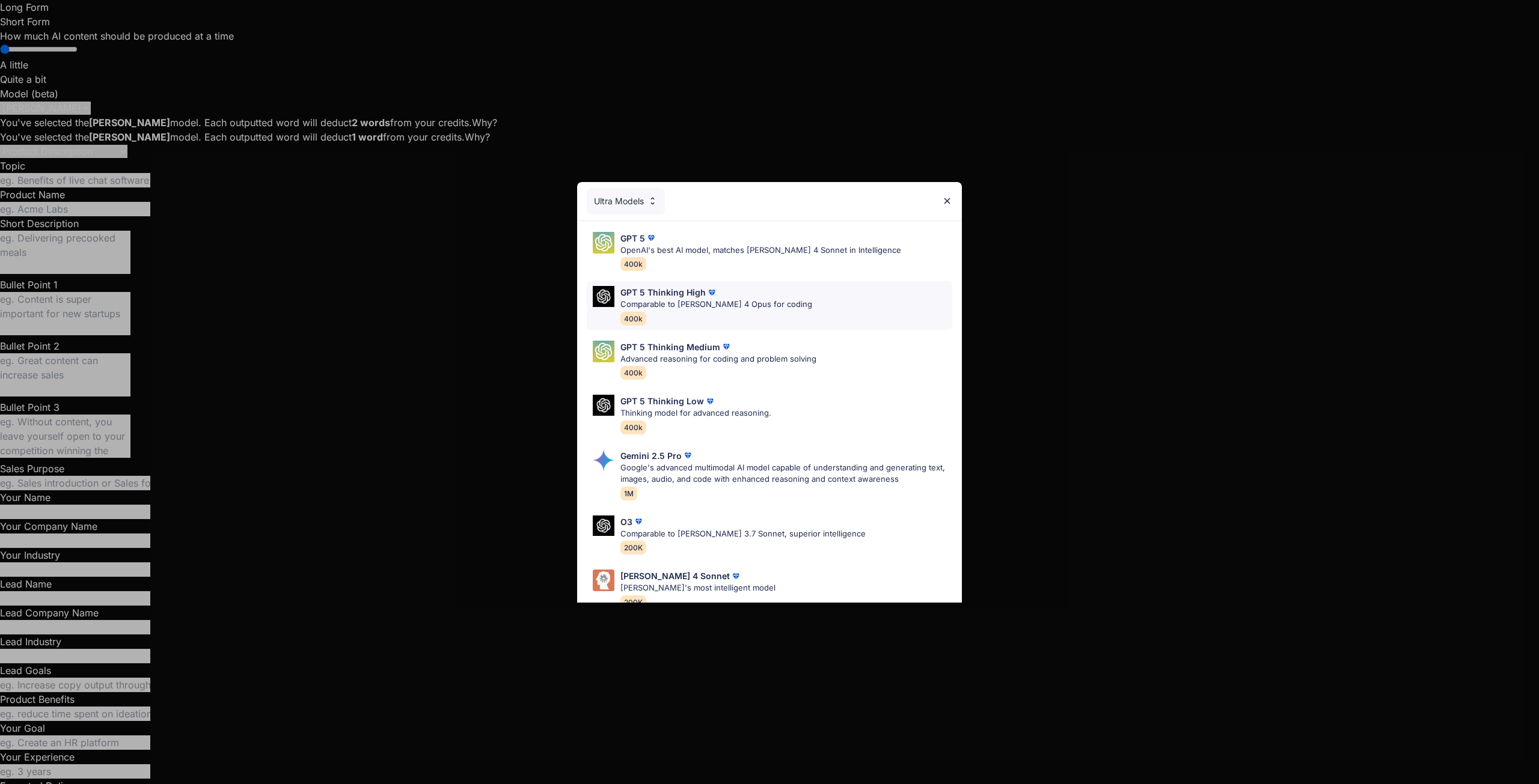
click at [679, 302] on p "Comparable to [PERSON_NAME] 4 Opus for coding" at bounding box center [717, 304] width 192 height 12
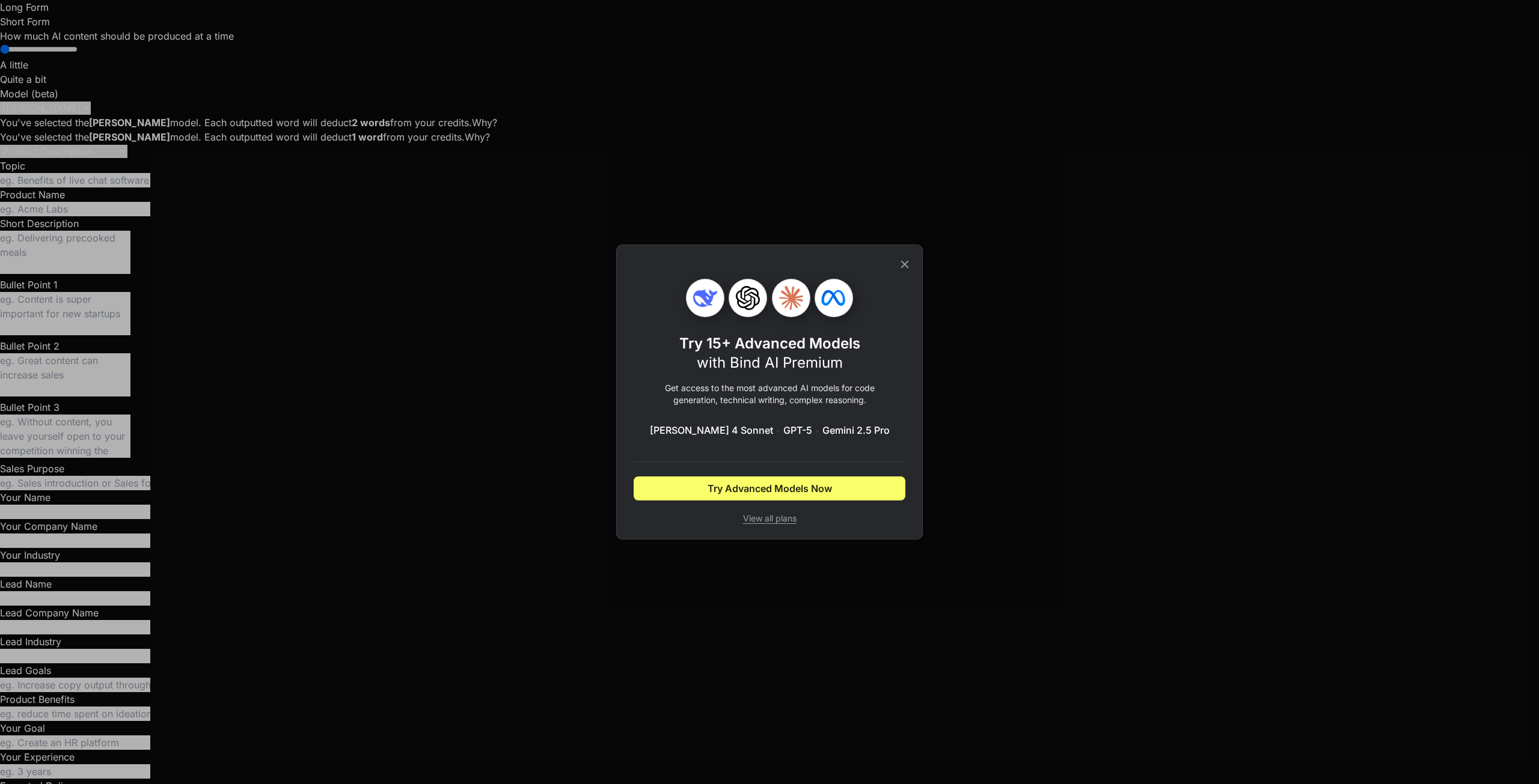
click at [900, 264] on icon at bounding box center [905, 264] width 14 height 14
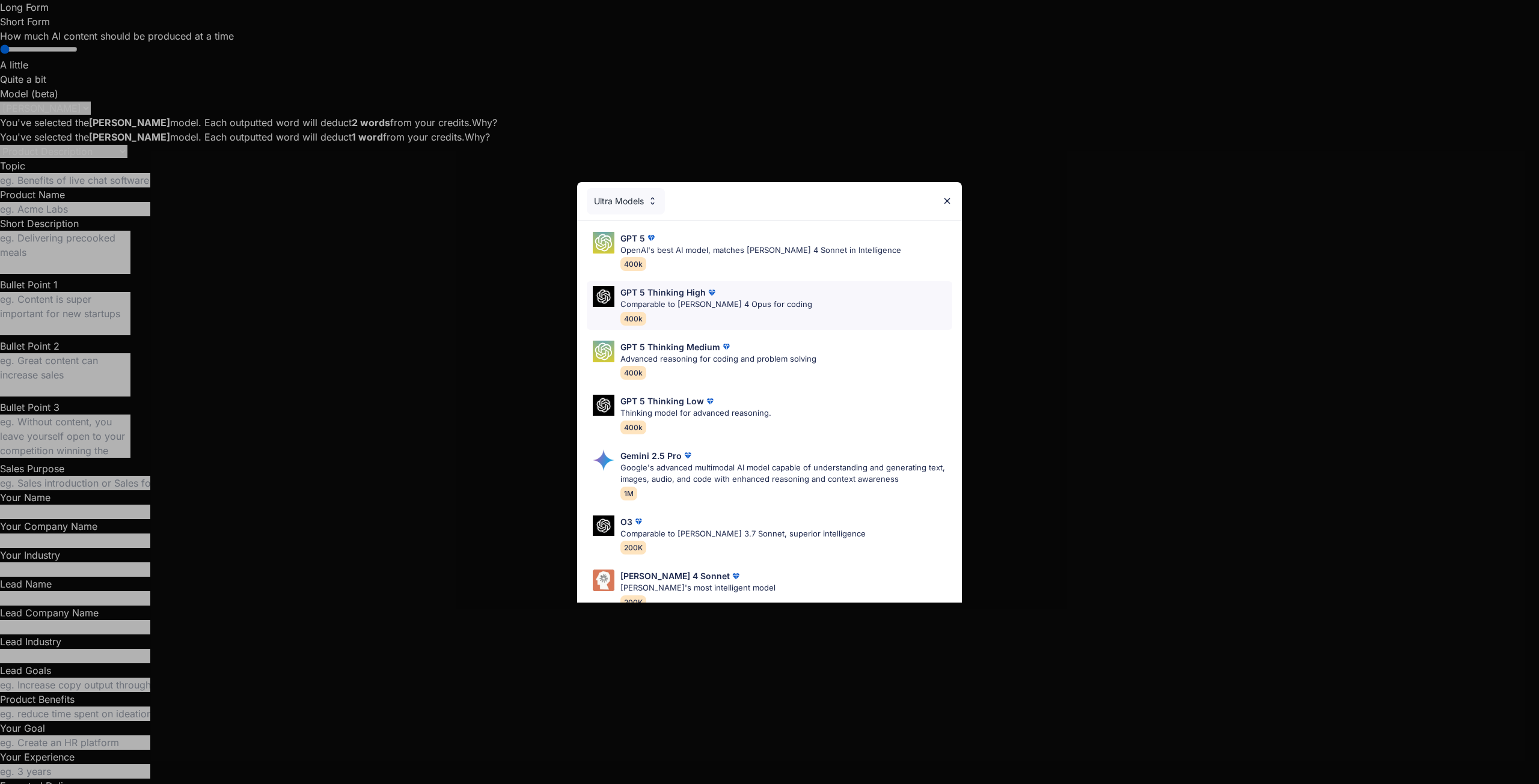
click at [674, 304] on p "Comparable to [PERSON_NAME] 4 Opus for coding" at bounding box center [717, 304] width 192 height 12
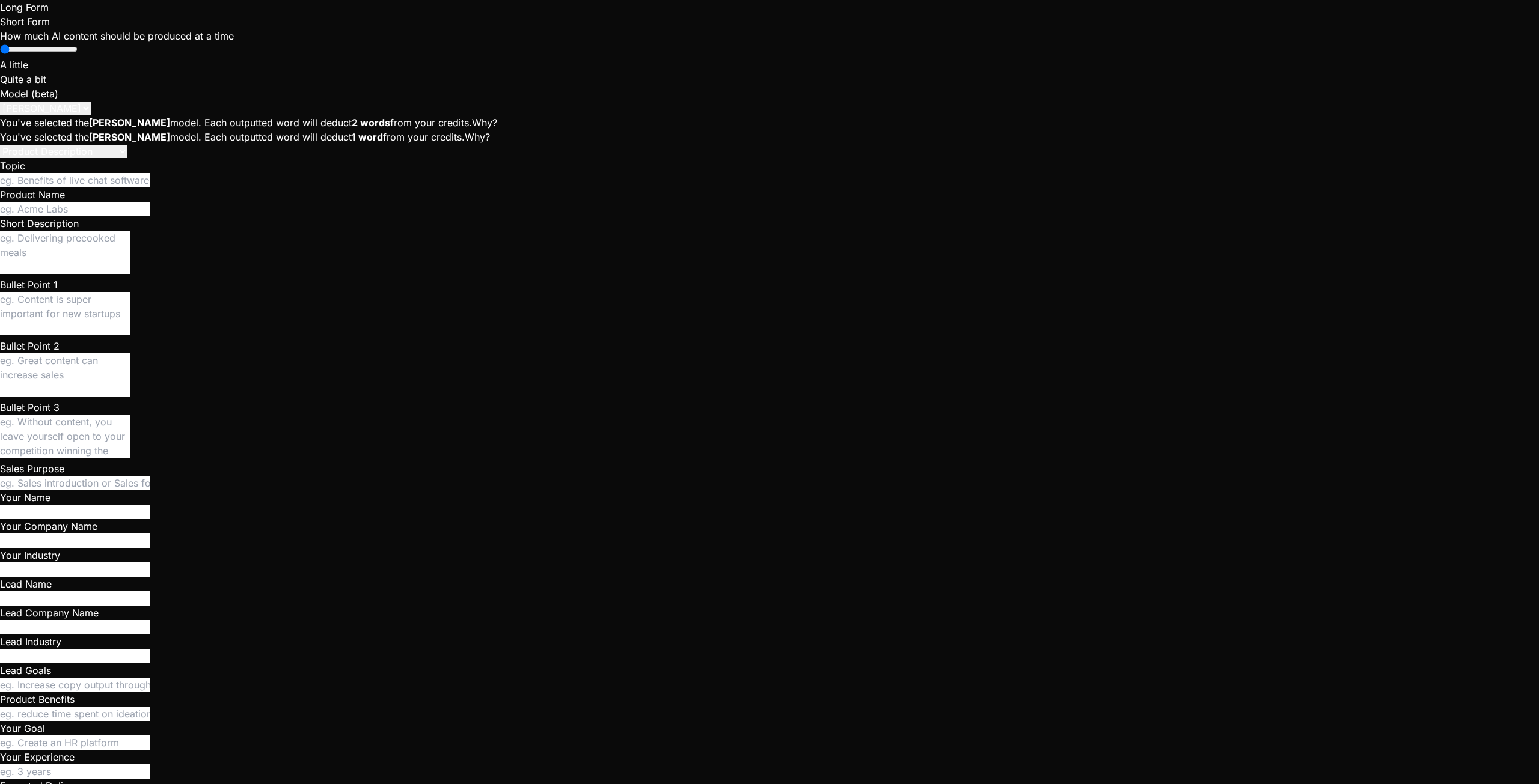
drag, startPoint x: 52, startPoint y: 441, endPoint x: 138, endPoint y: 548, distance: 137.3
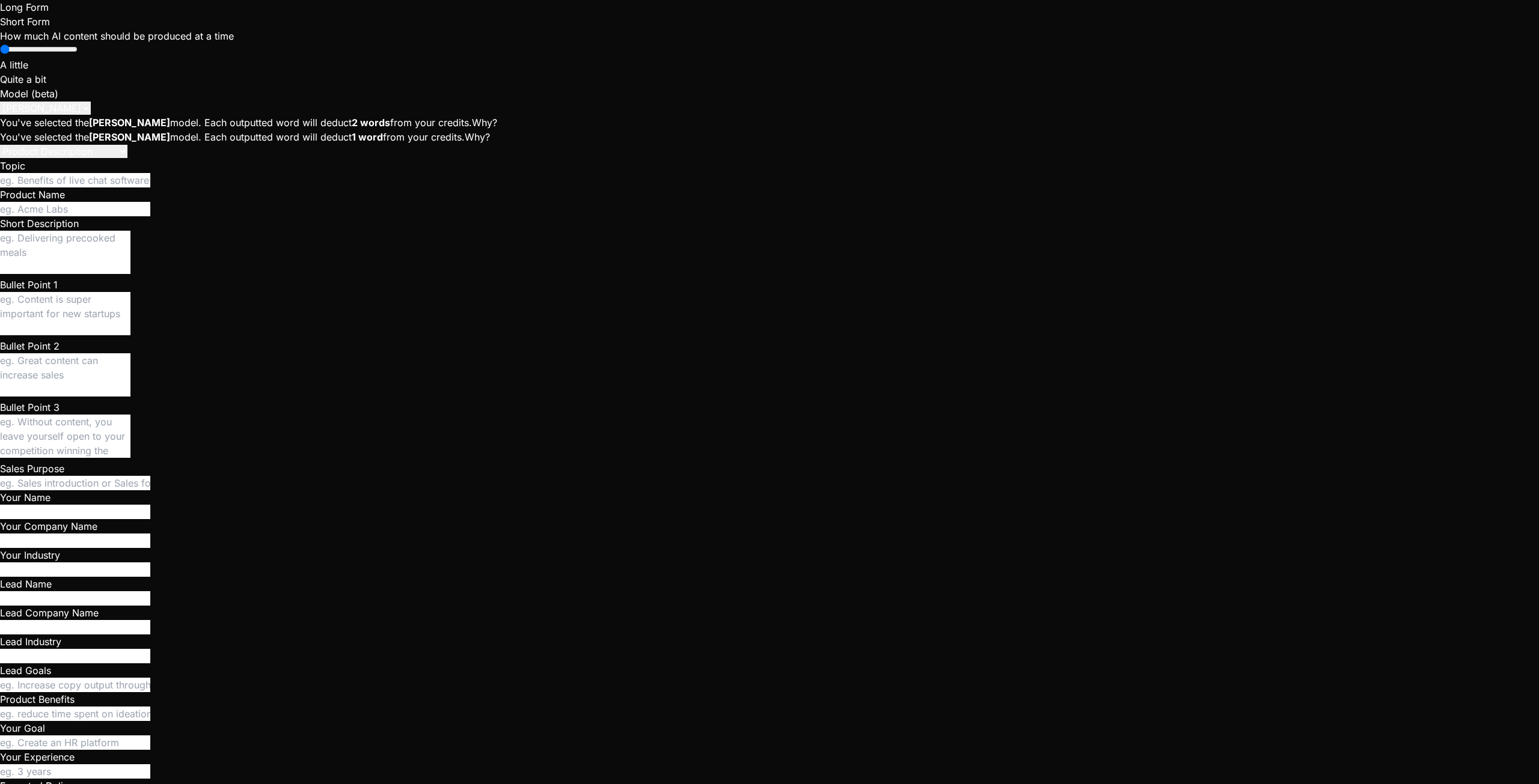
copy div "Update UI: Replace Post Request modal with the structured Compose Request (sect…"
type textarea "x"
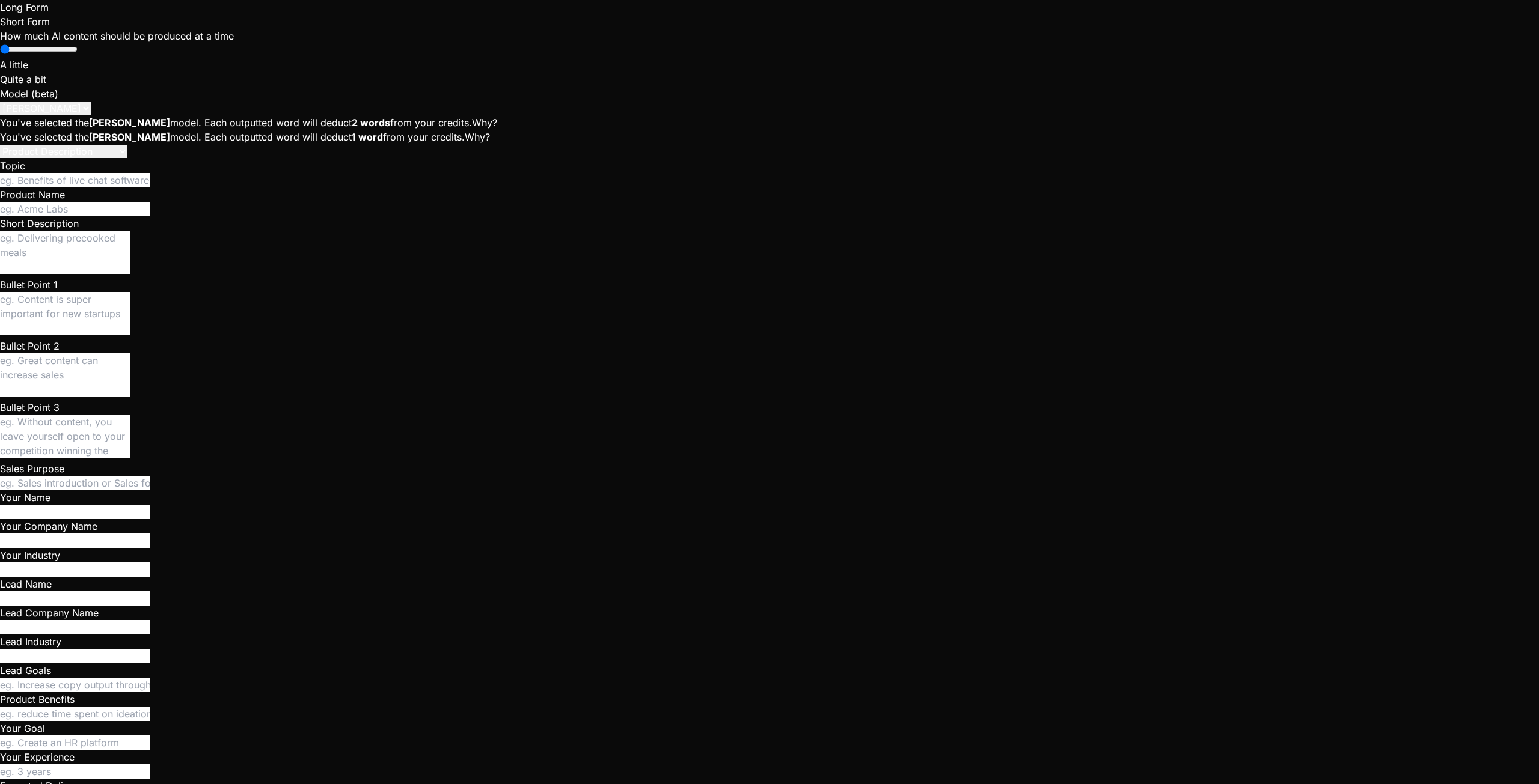
paste textarea "Update UI: Replace Post Request modal with the structured Compose Request (sect…"
type textarea "Update UI: Replace Post Request modal with the structured Compose Request (sect…"
type textarea "x"
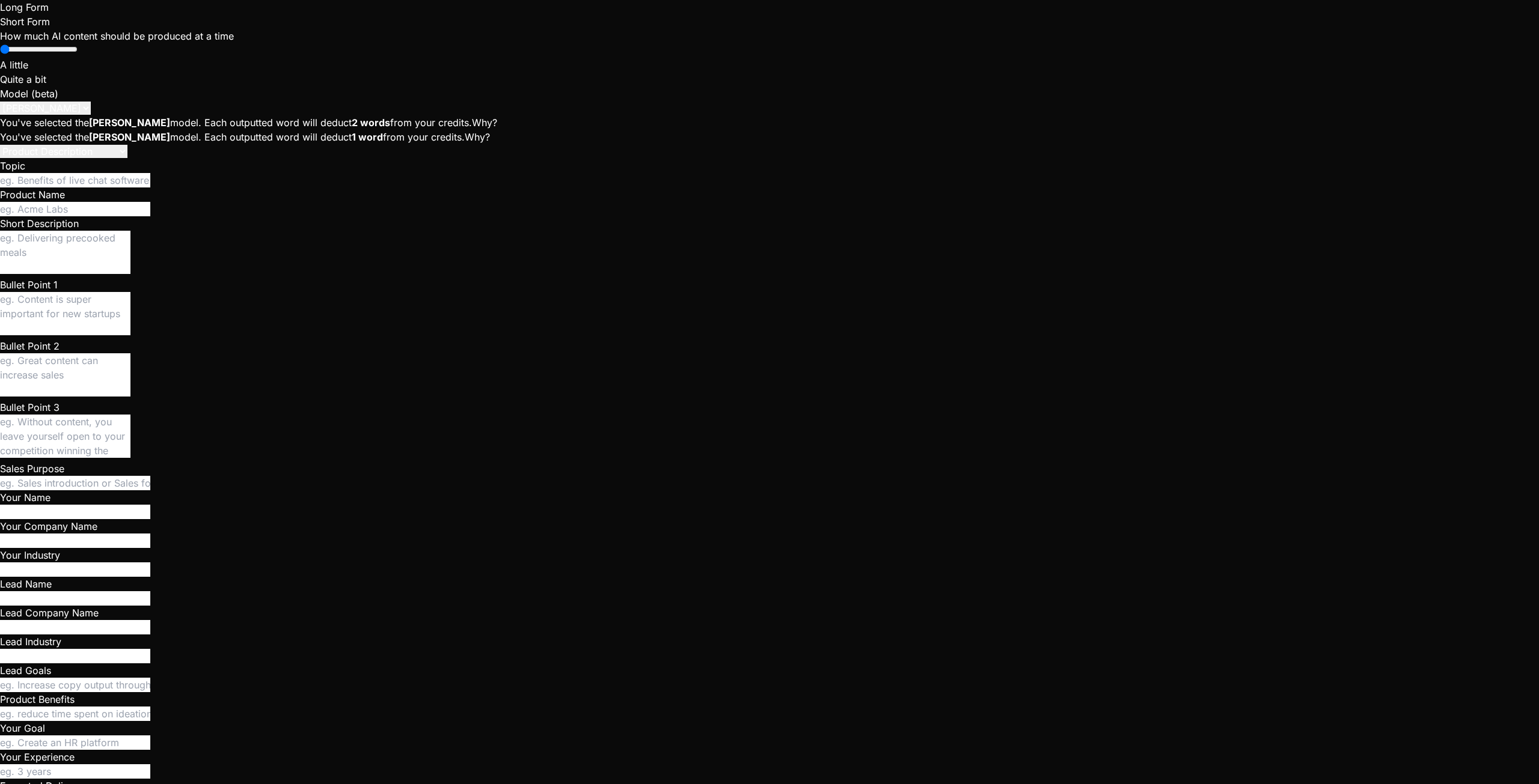
type textarea "x"
type textarea "y"
type textarea "x"
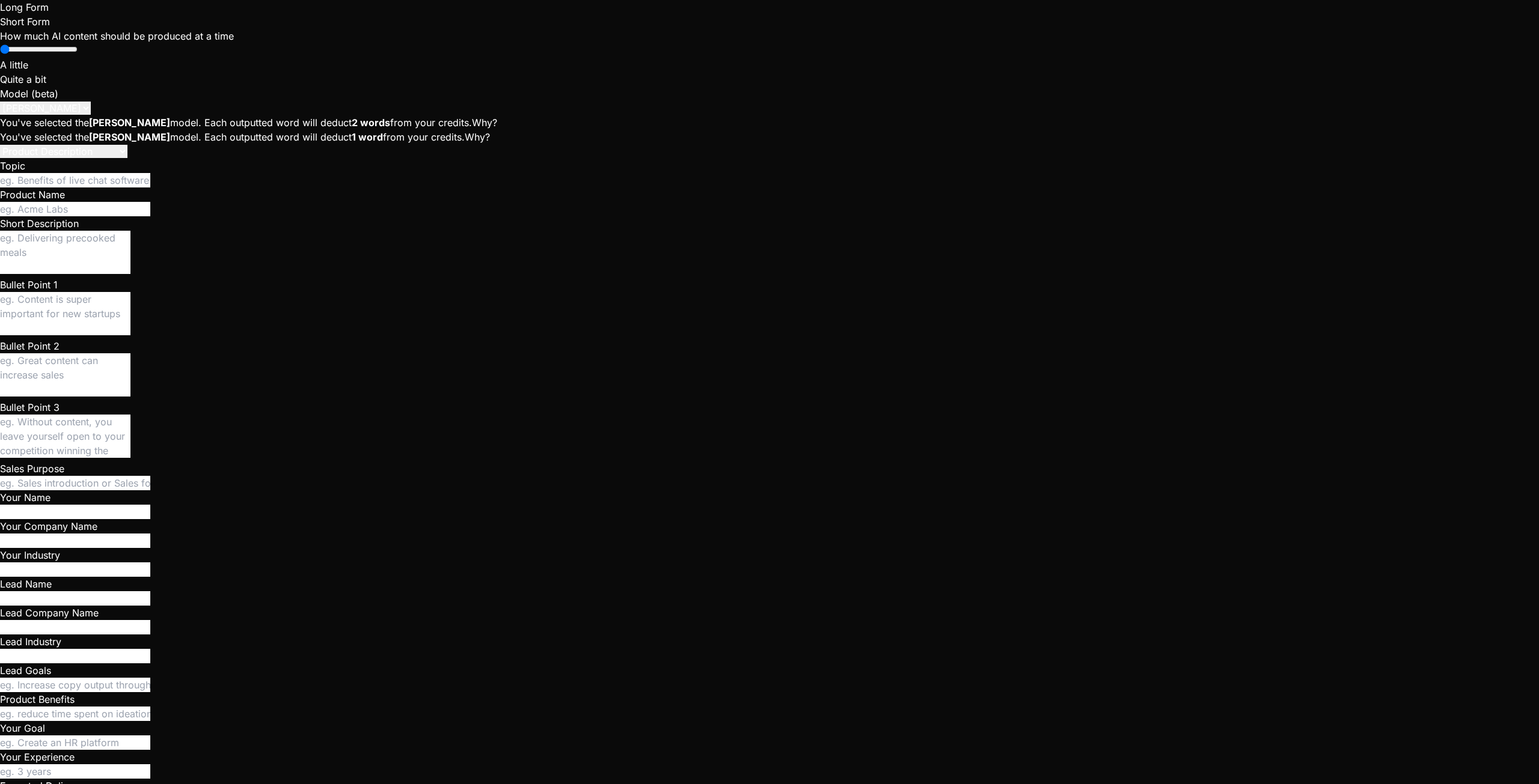
type textarea "ye"
type textarea "x"
type textarea "yes"
type textarea "x"
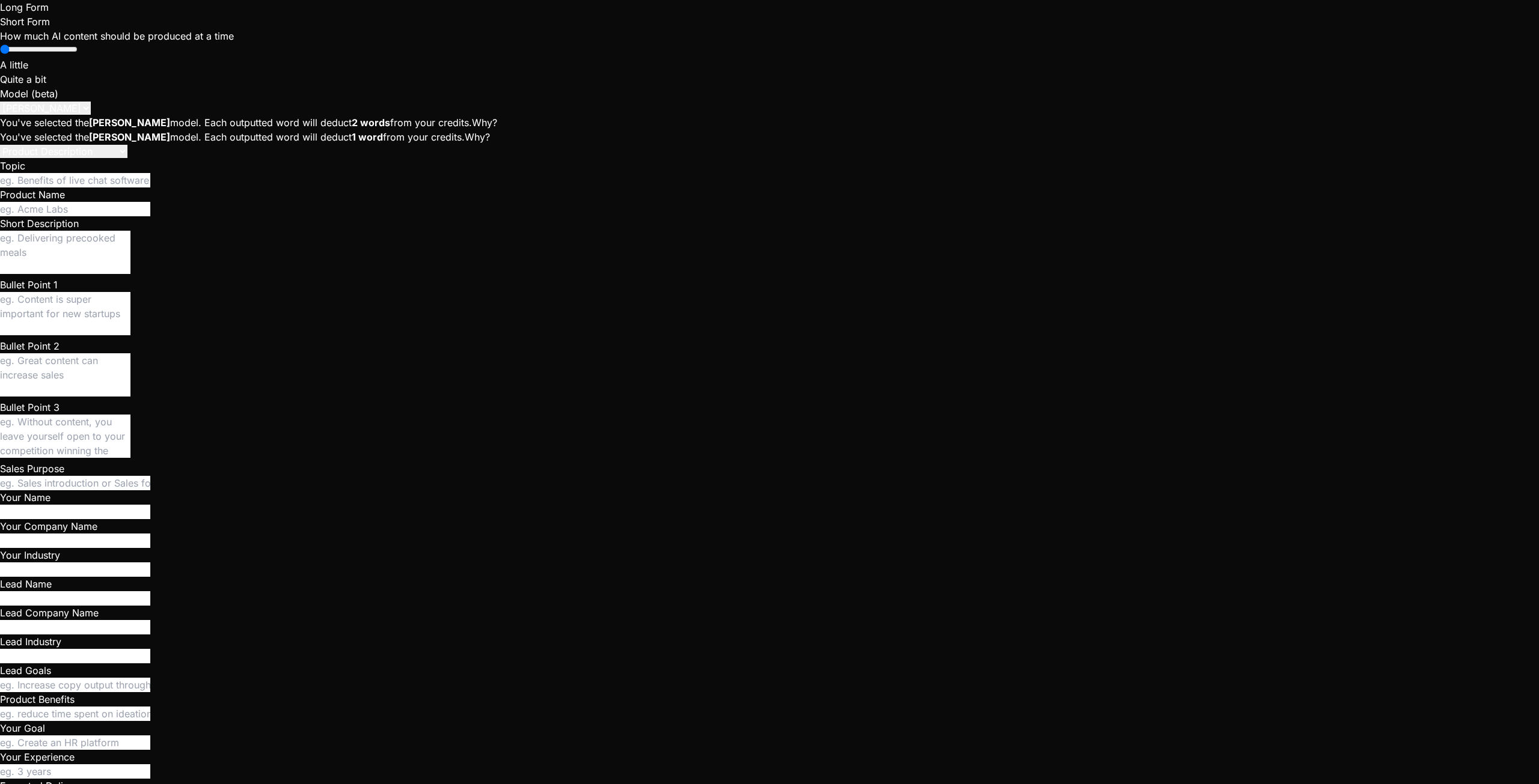
type textarea "x"
type textarea "} } currentCrew = null; // Clear current crew context console.log("Script.js: h…"
type textarea "x"
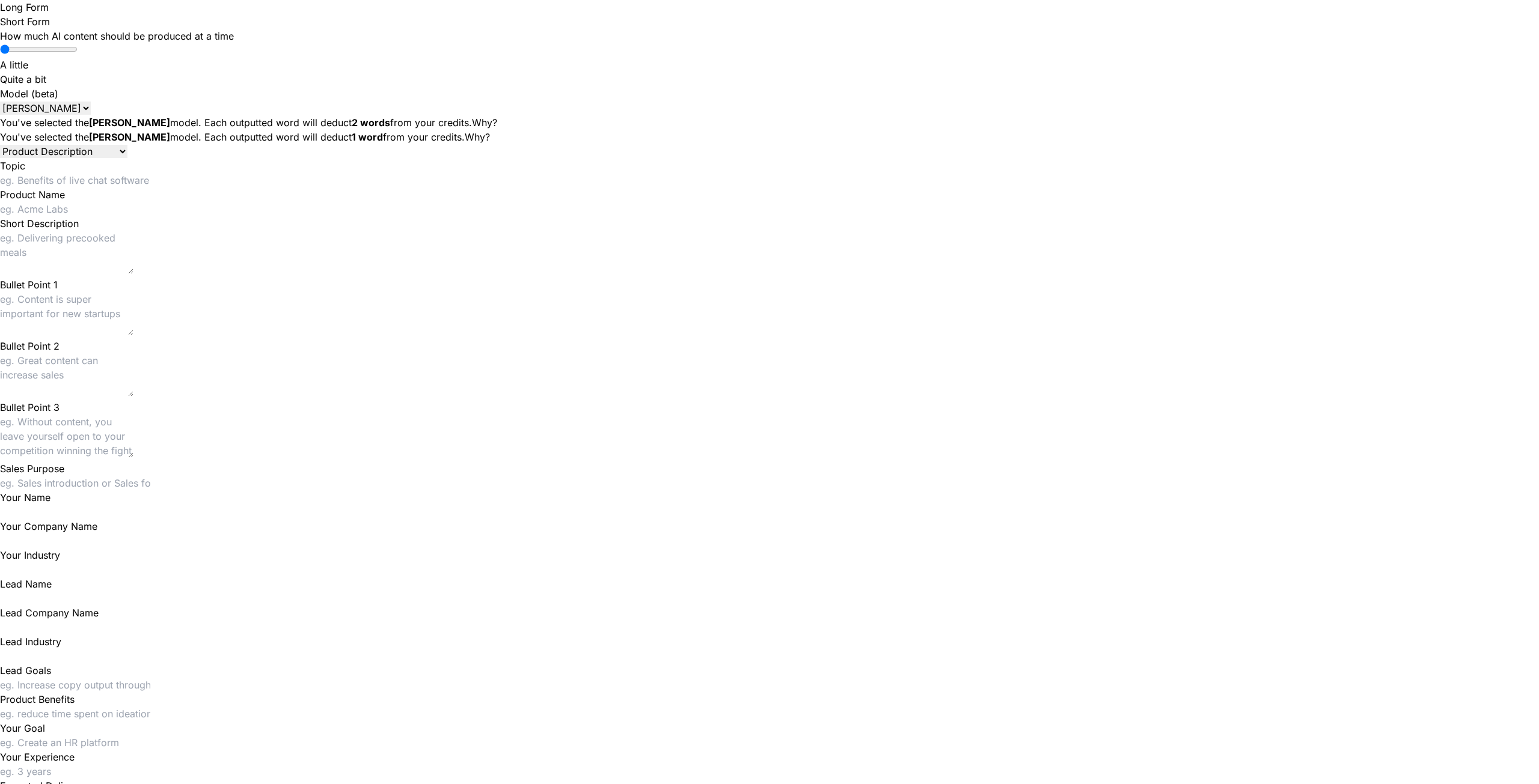
type input "[EMAIL_ADDRESS][DOMAIN_NAME]"
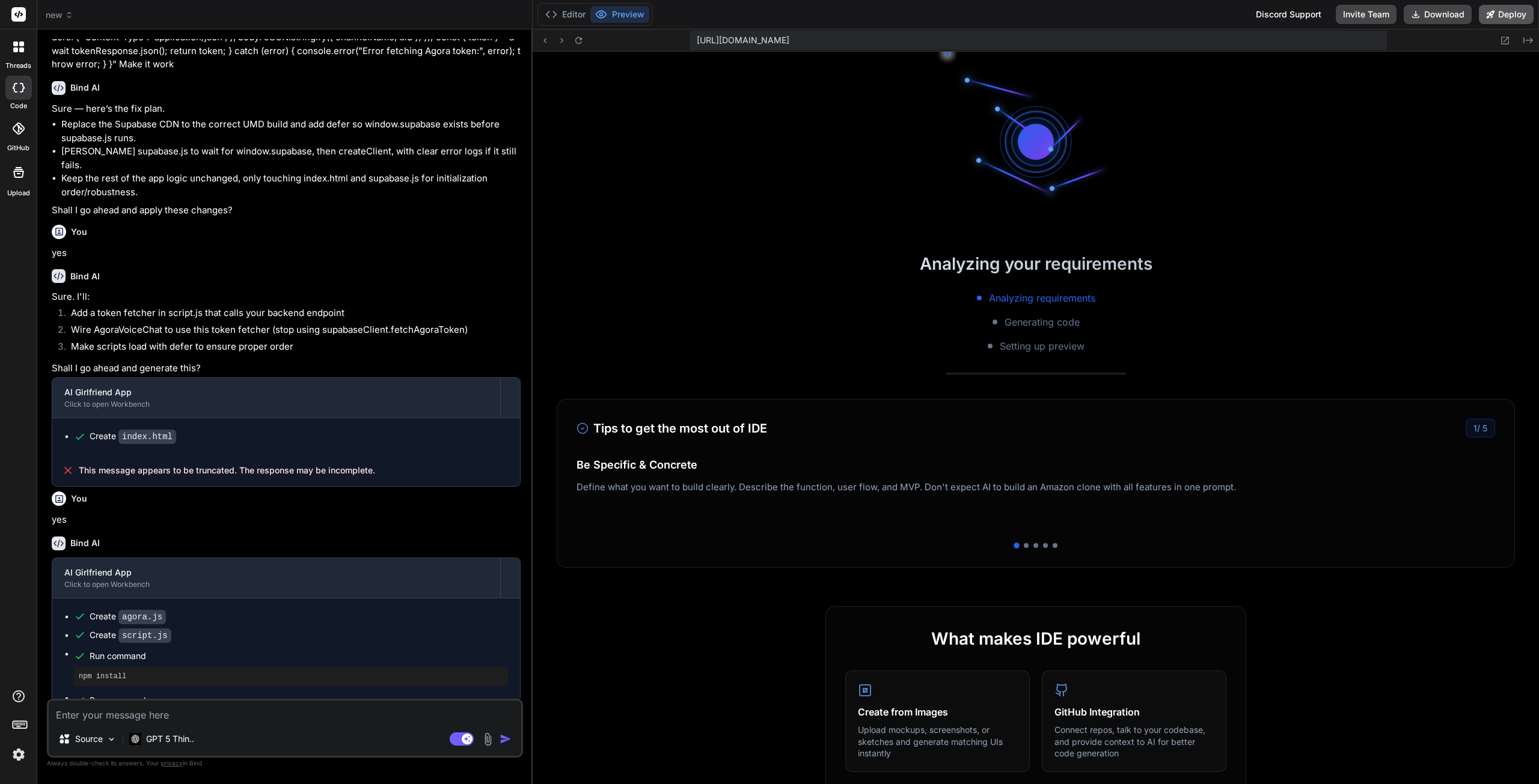
scroll to position [560, 0]
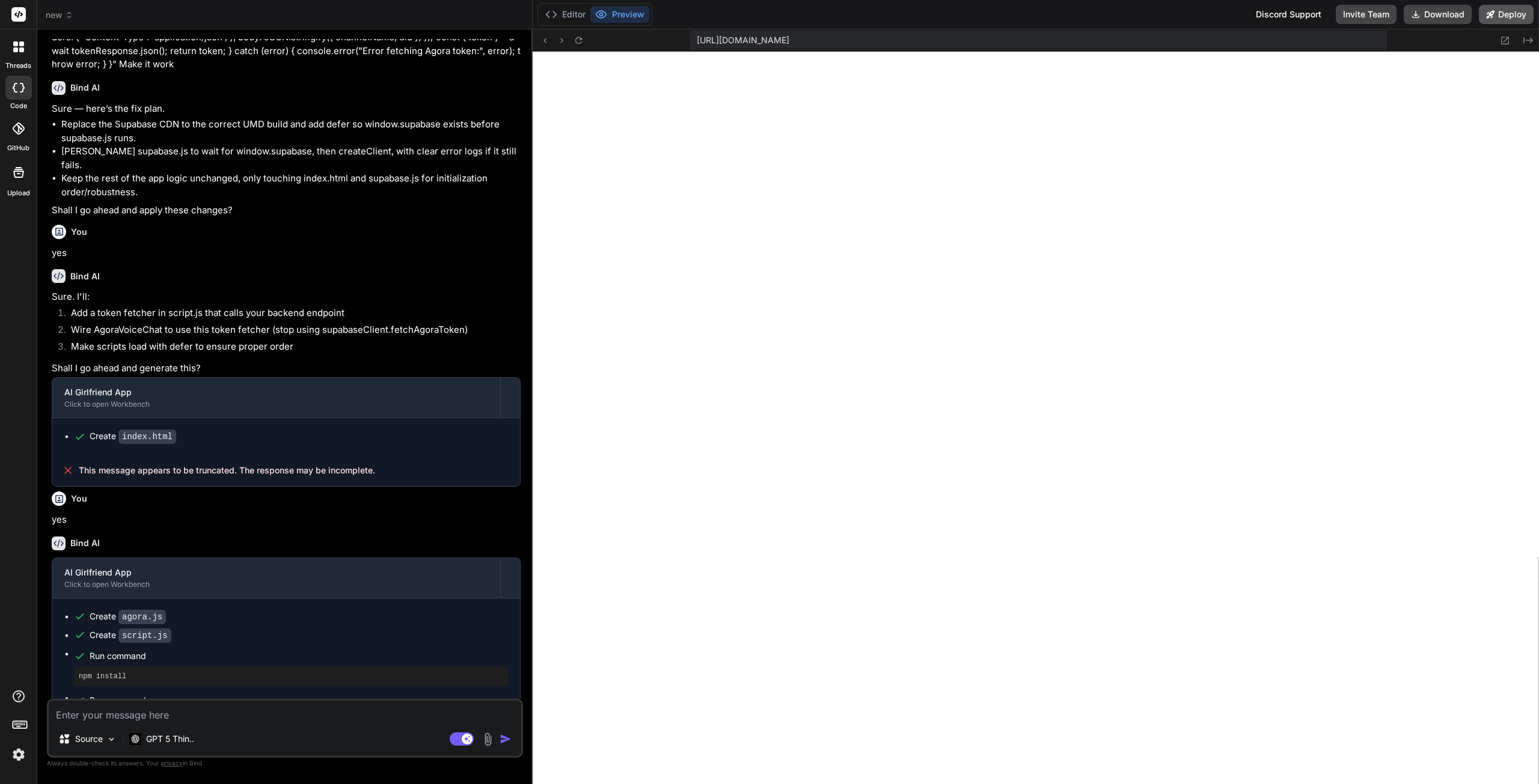
click at [1499, 20] on button "Deploy" at bounding box center [1506, 14] width 54 height 19
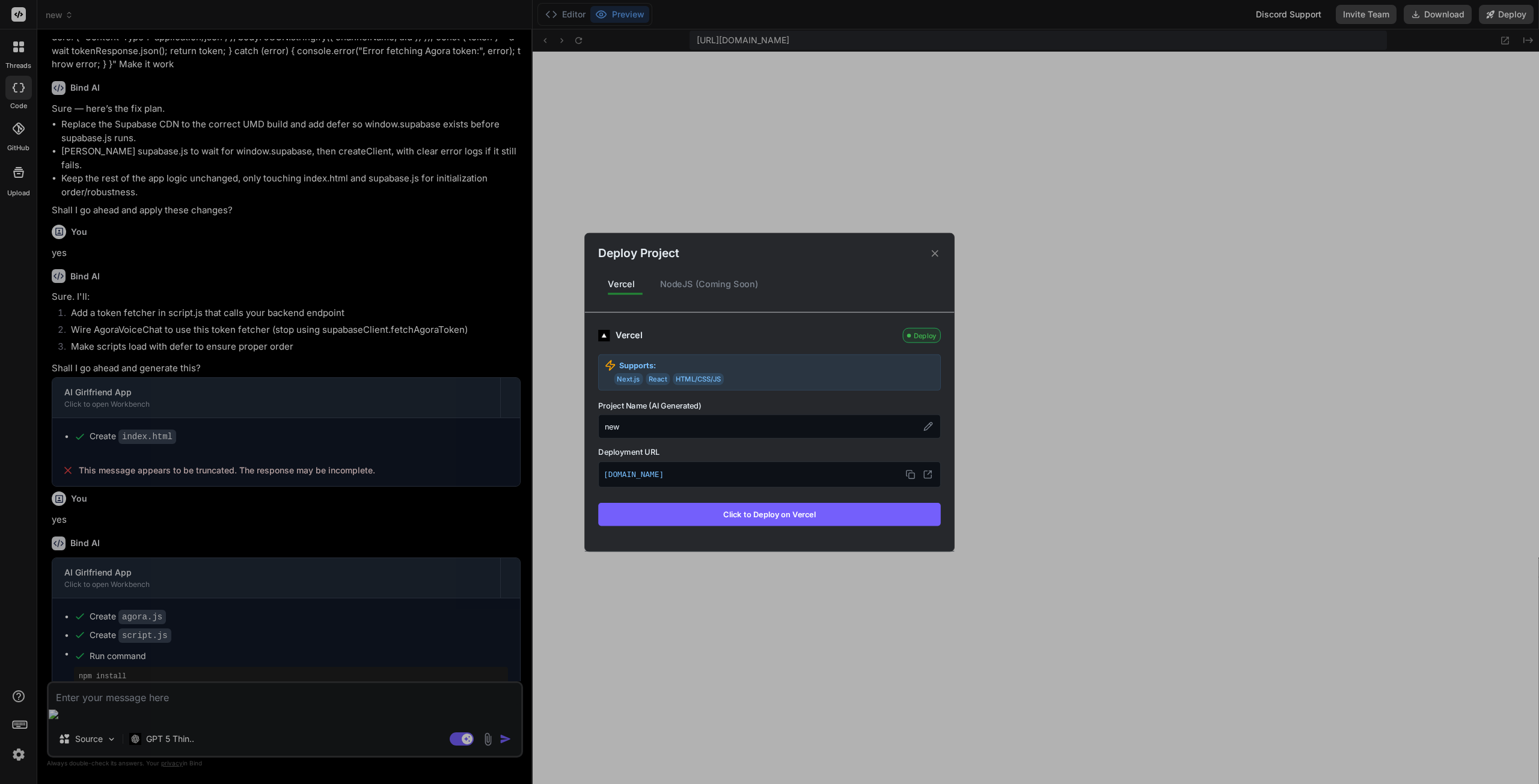
click at [847, 522] on button "Click to Deploy on Vercel" at bounding box center [769, 514] width 343 height 23
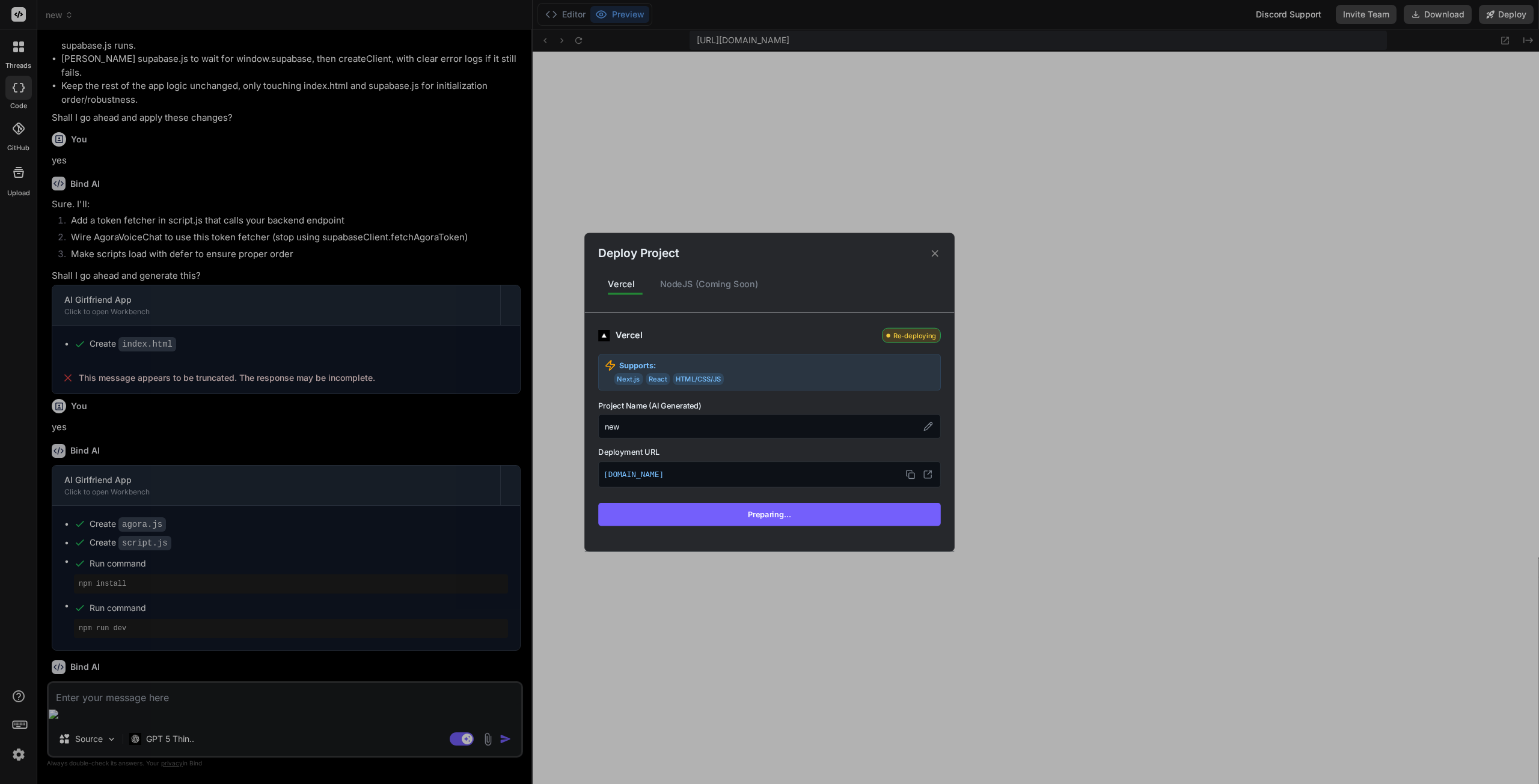
scroll to position [6338, 0]
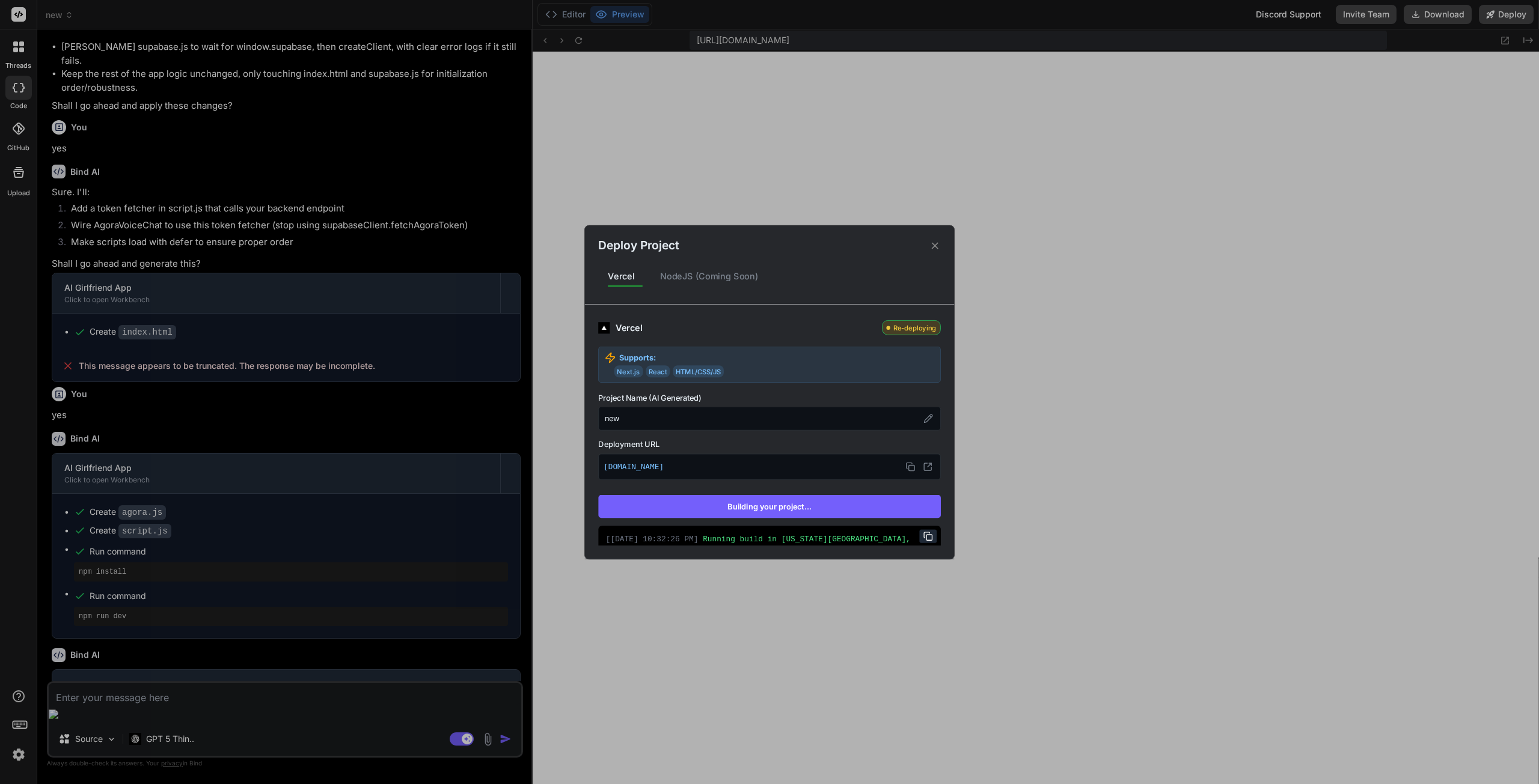
type textarea "x"
click at [923, 468] on icon at bounding box center [927, 467] width 10 height 10
